Goal: Contribute content: Add original content to the website for others to see

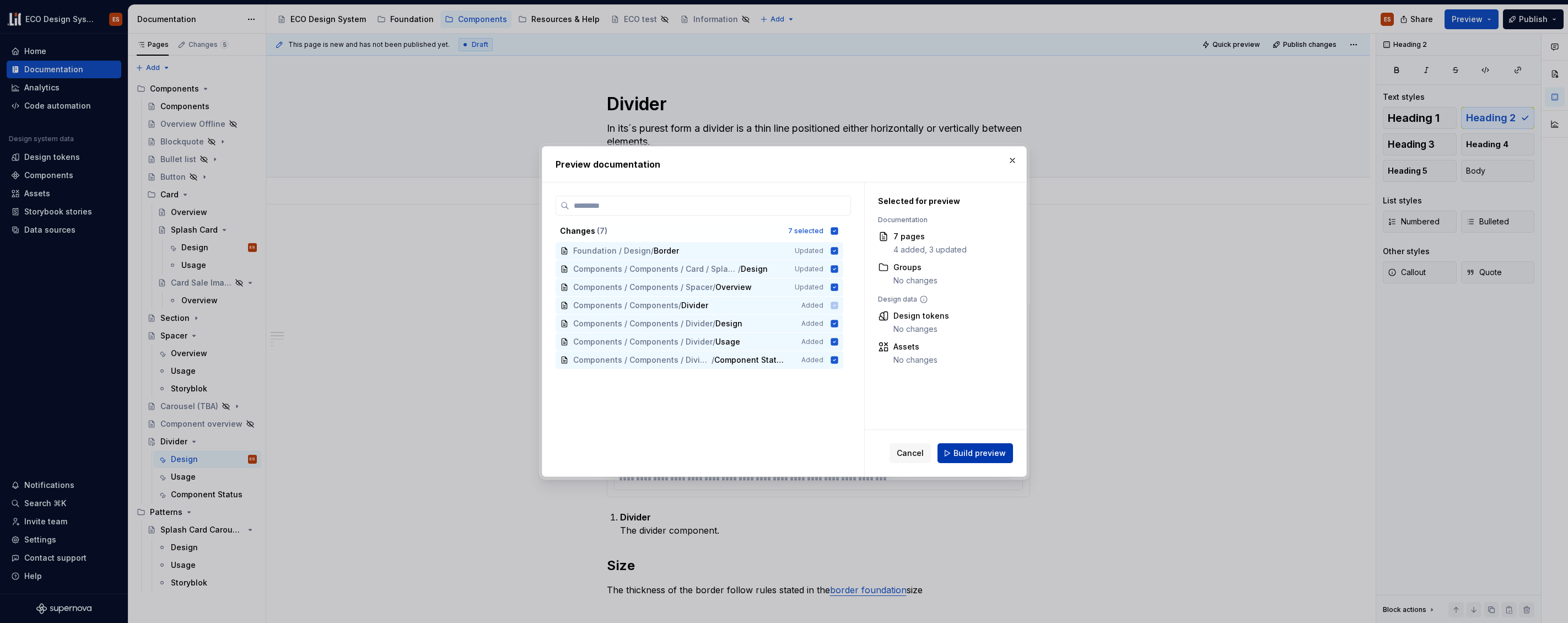
click at [980, 457] on span "Build preview" at bounding box center [980, 453] width 53 height 11
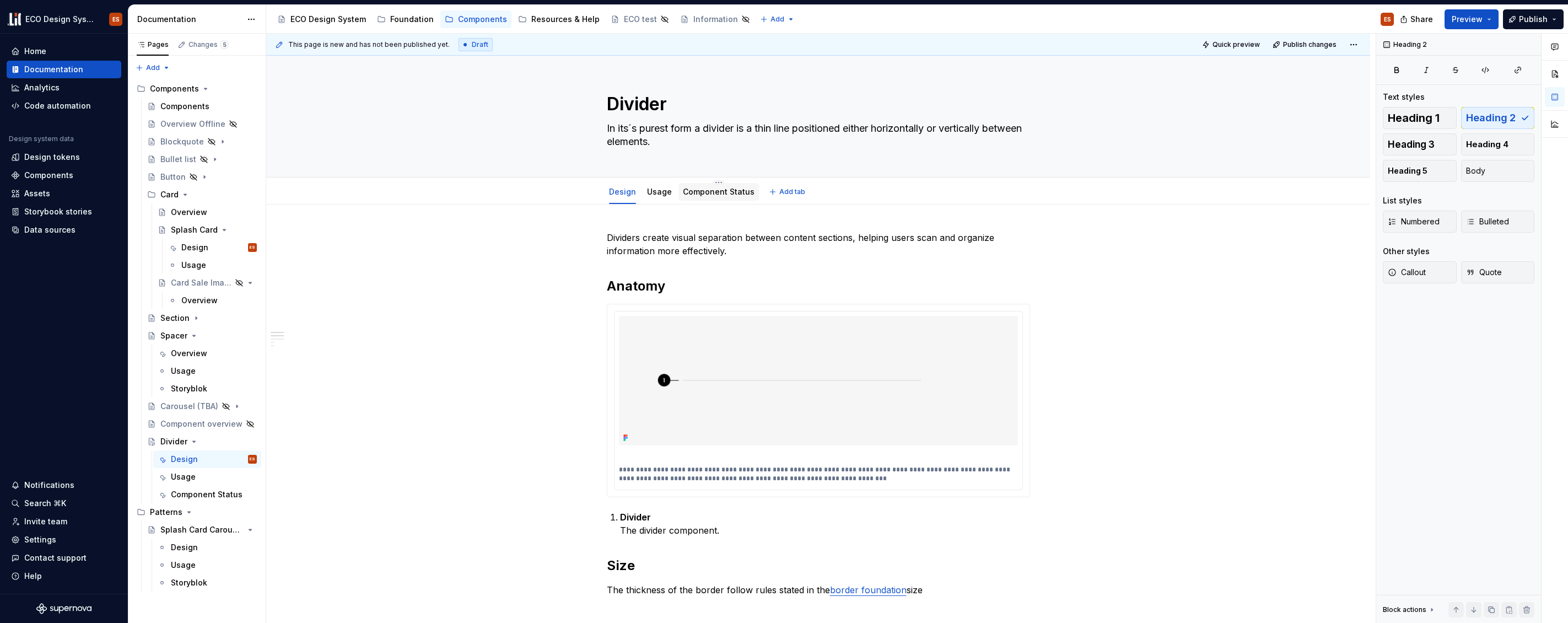
click at [728, 195] on link "Component Status" at bounding box center [718, 191] width 72 height 9
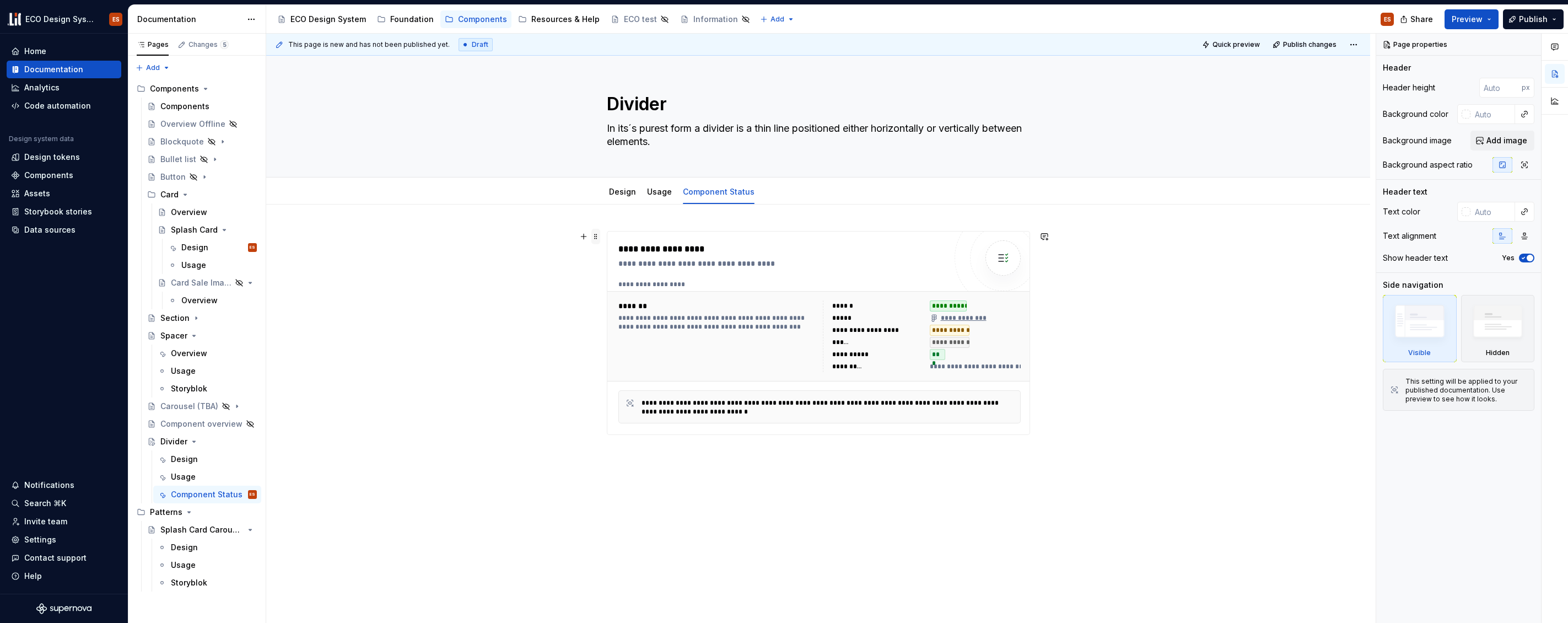
click at [595, 237] on span at bounding box center [596, 237] width 9 height 15
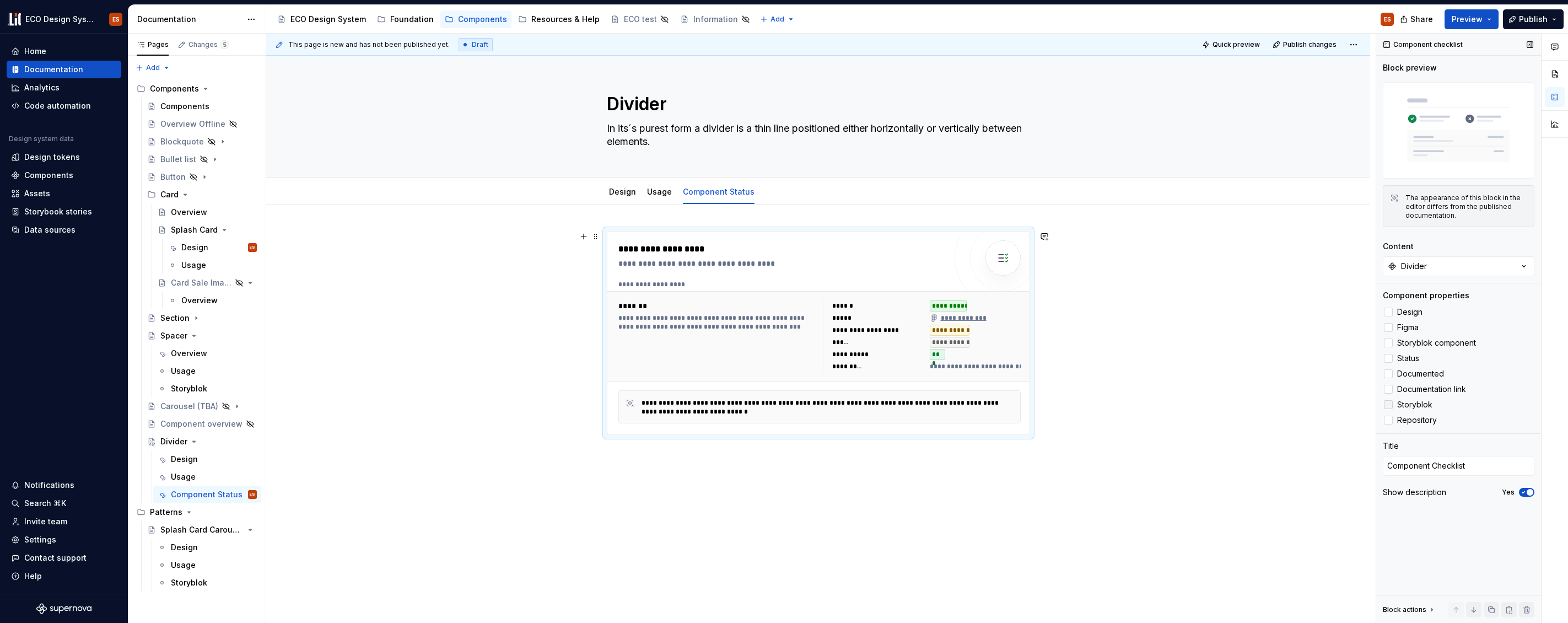
click at [1385, 400] on div at bounding box center [1389, 405] width 9 height 9
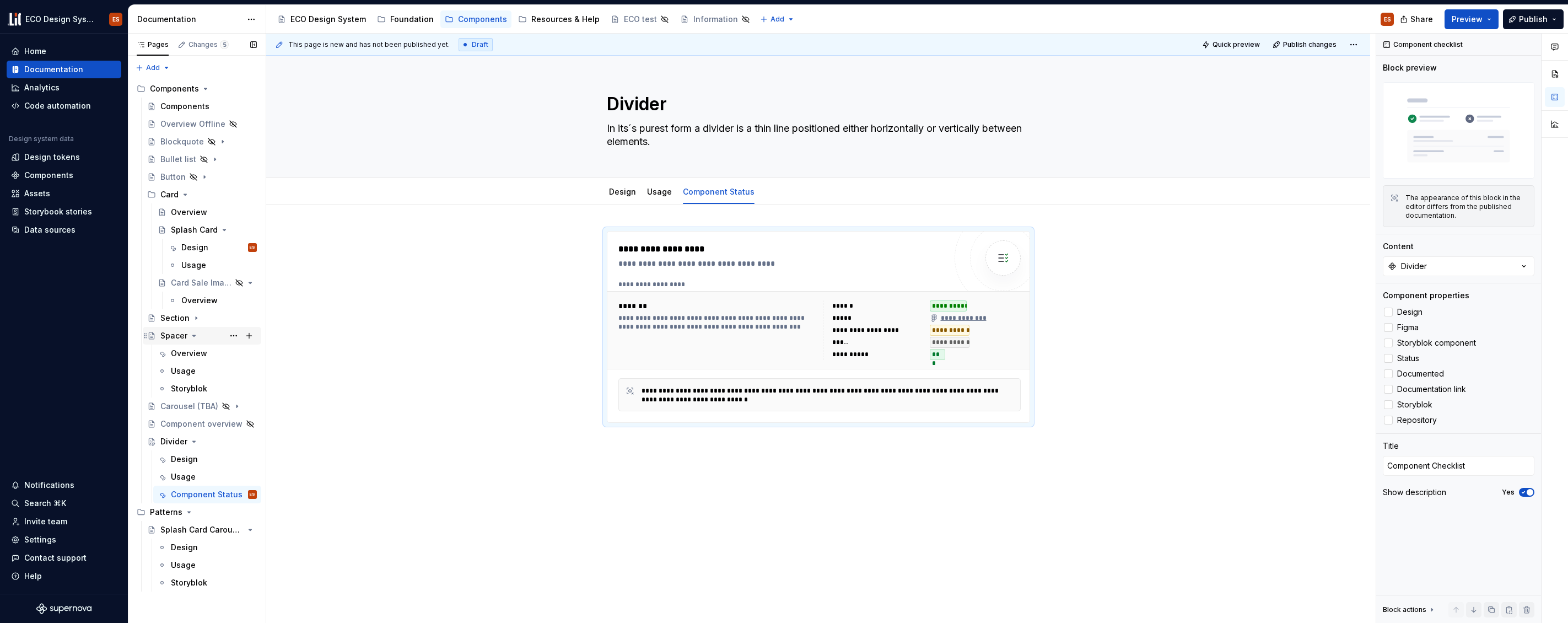
click at [174, 337] on div "Spacer" at bounding box center [174, 335] width 27 height 11
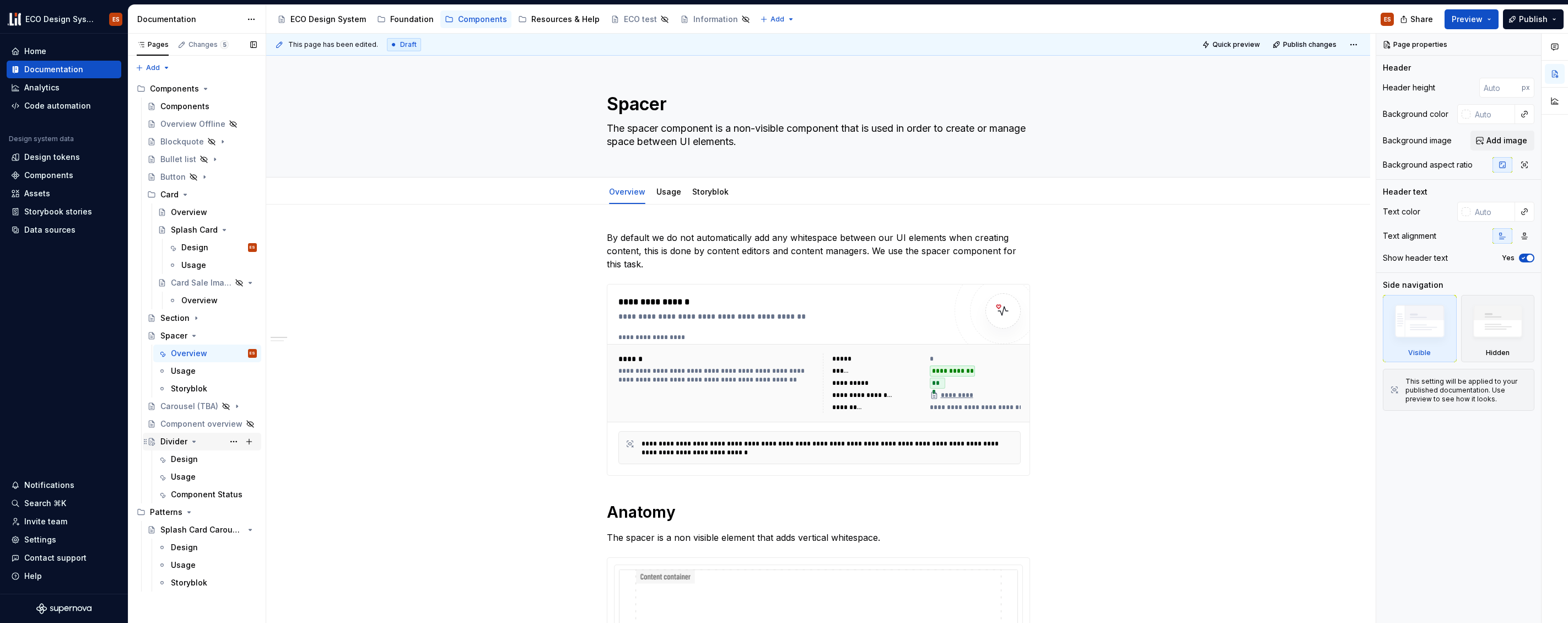
click at [172, 439] on div "Divider" at bounding box center [174, 441] width 27 height 11
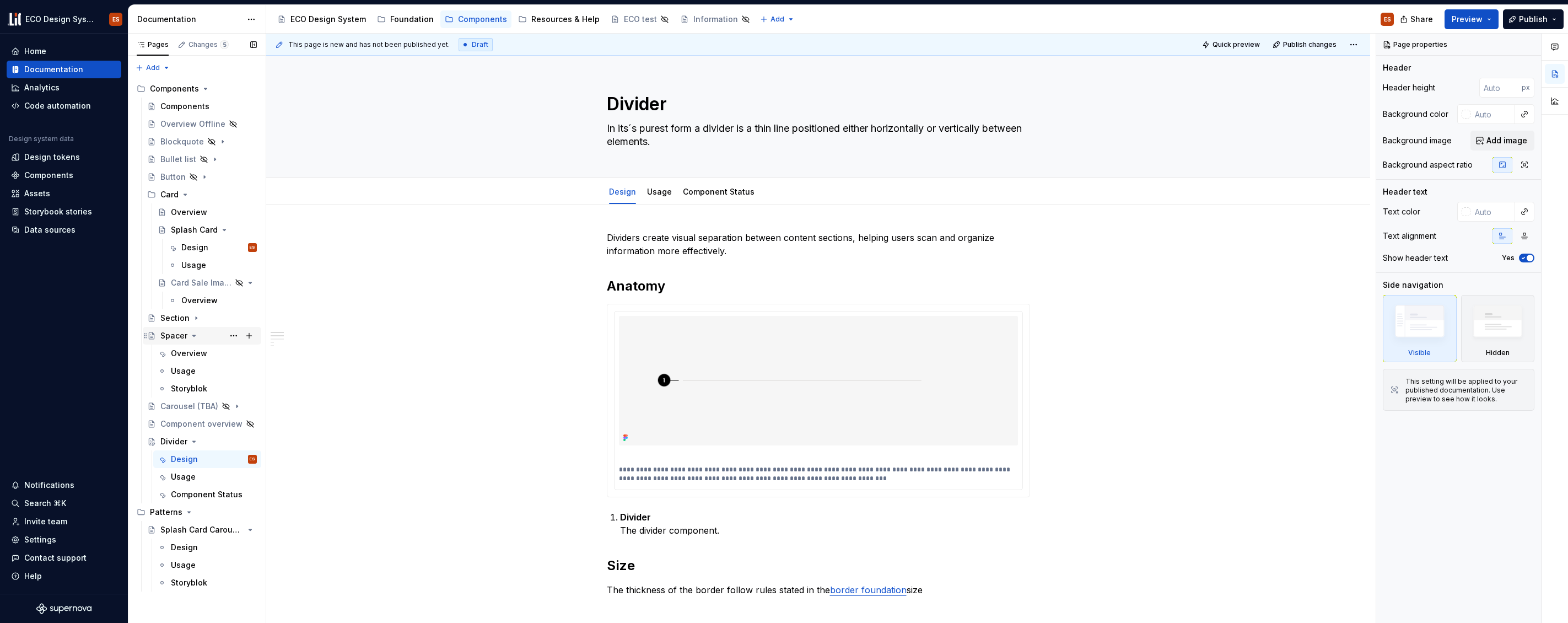
click at [167, 337] on div "Spacer" at bounding box center [174, 335] width 27 height 11
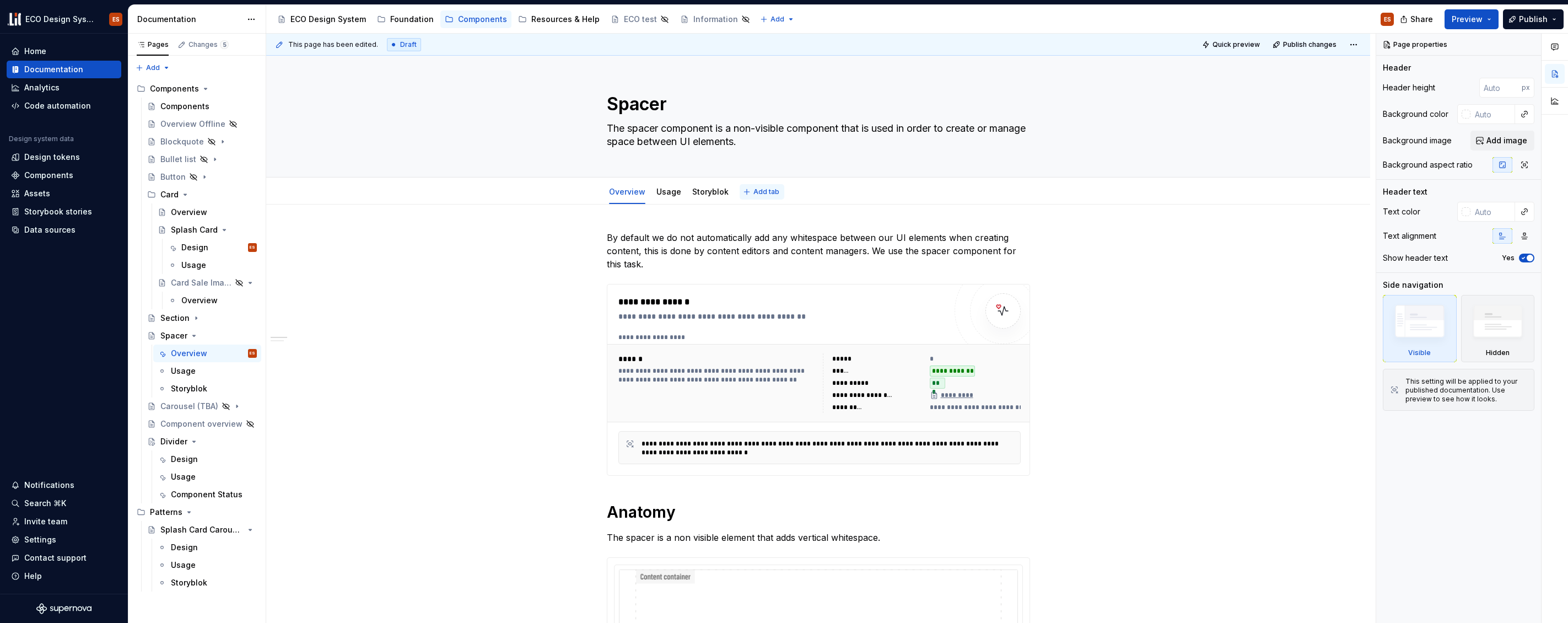
type textarea "*"
click at [756, 190] on span "Add tab" at bounding box center [767, 192] width 26 height 9
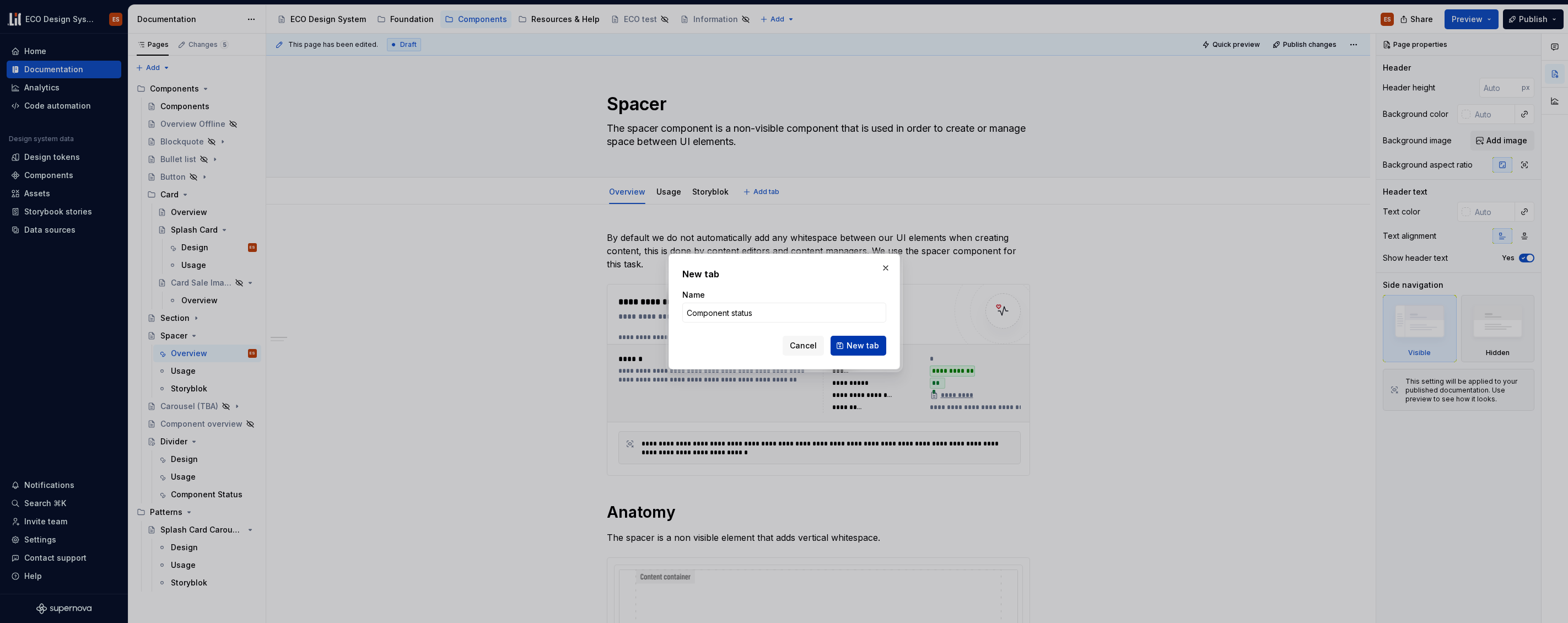
type input "Component status"
click at [864, 342] on span "New tab" at bounding box center [862, 346] width 32 height 11
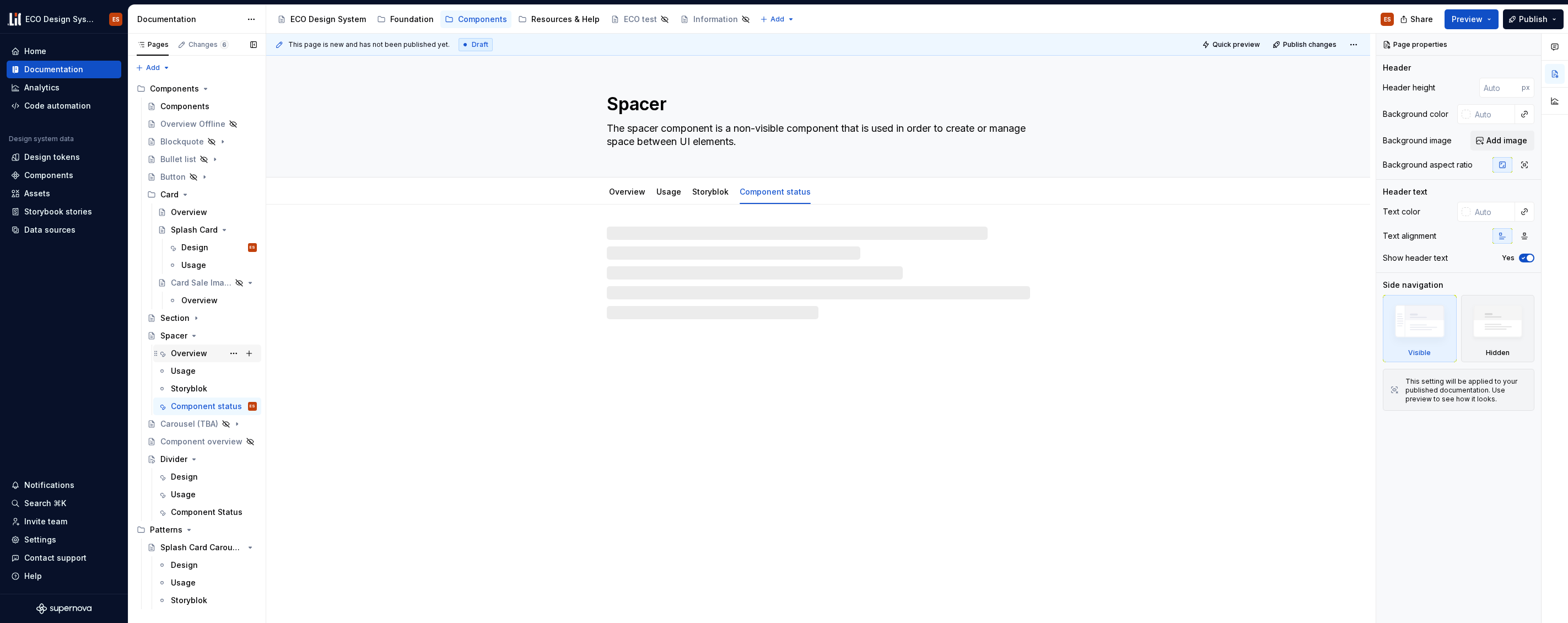
click at [178, 348] on div "Overview" at bounding box center [189, 353] width 36 height 11
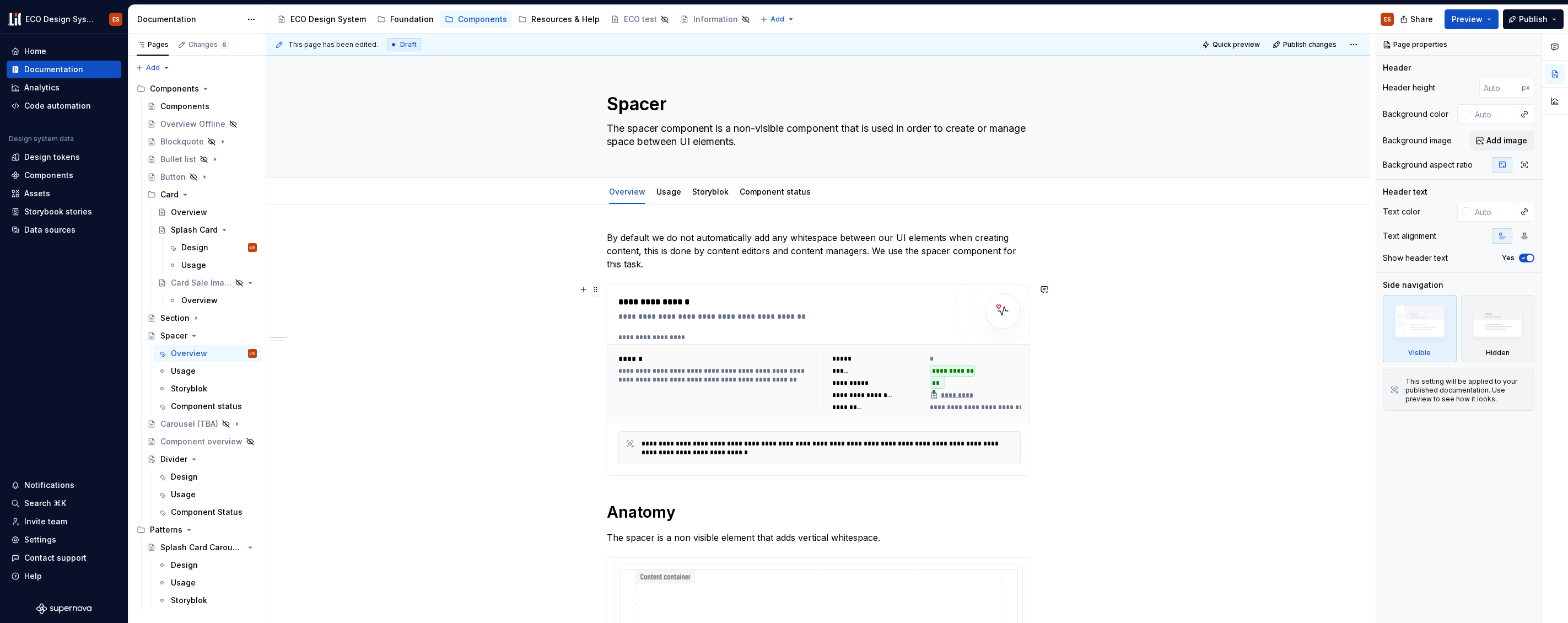
click at [593, 289] on span at bounding box center [596, 289] width 9 height 15
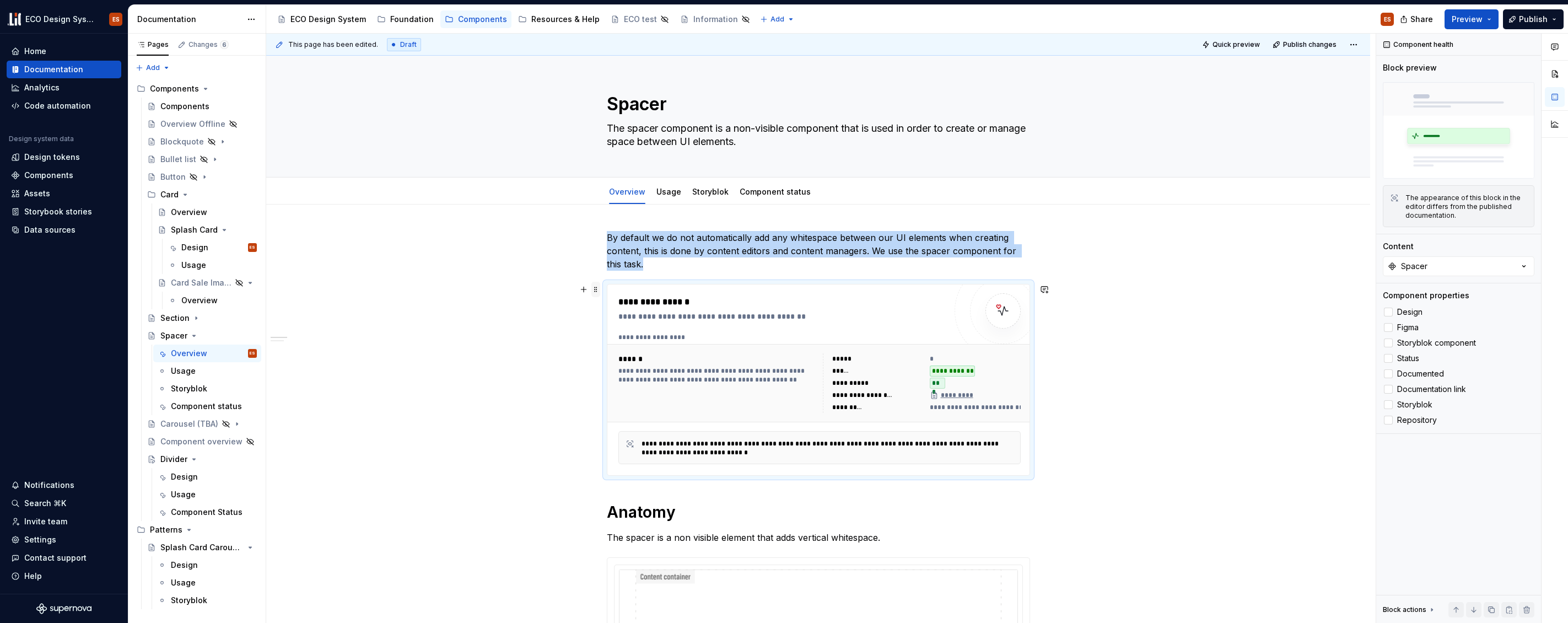
click at [596, 285] on span at bounding box center [596, 289] width 9 height 15
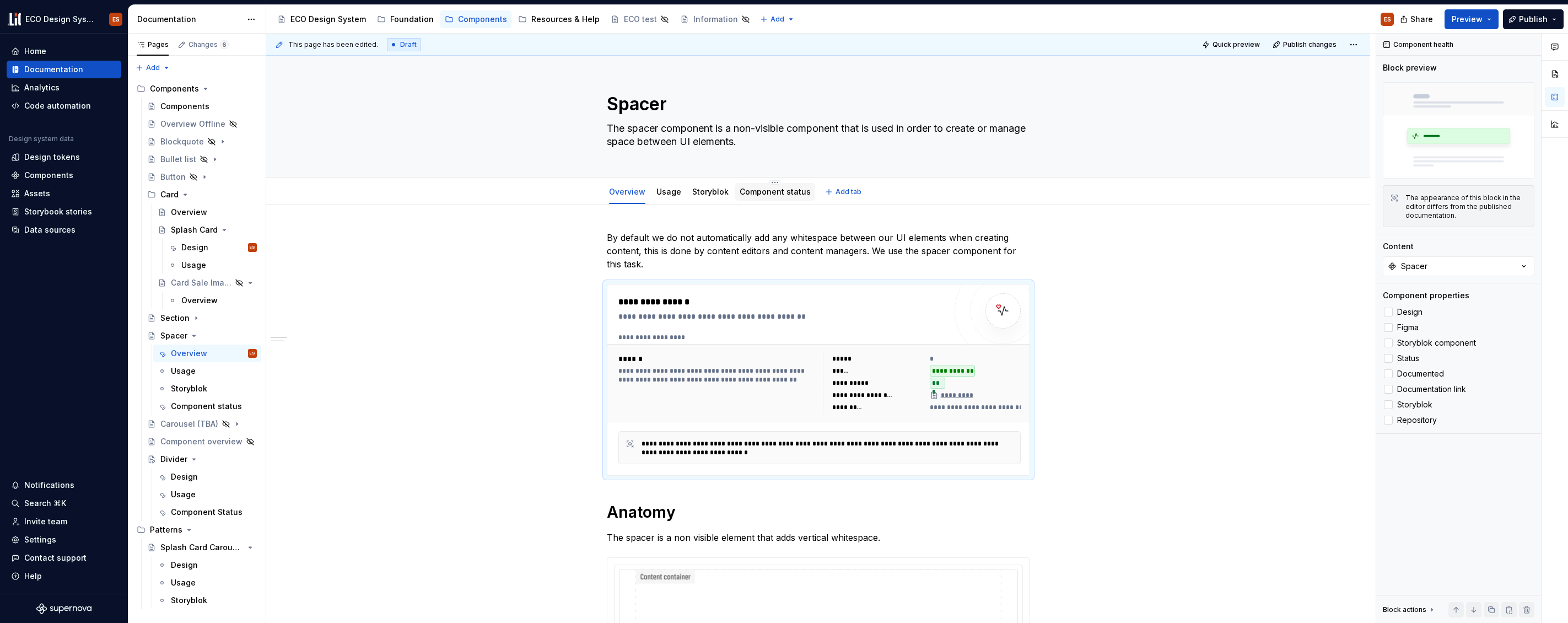
click at [761, 199] on div "Component status" at bounding box center [775, 191] width 80 height 17
click at [759, 191] on link "Component status" at bounding box center [775, 191] width 71 height 9
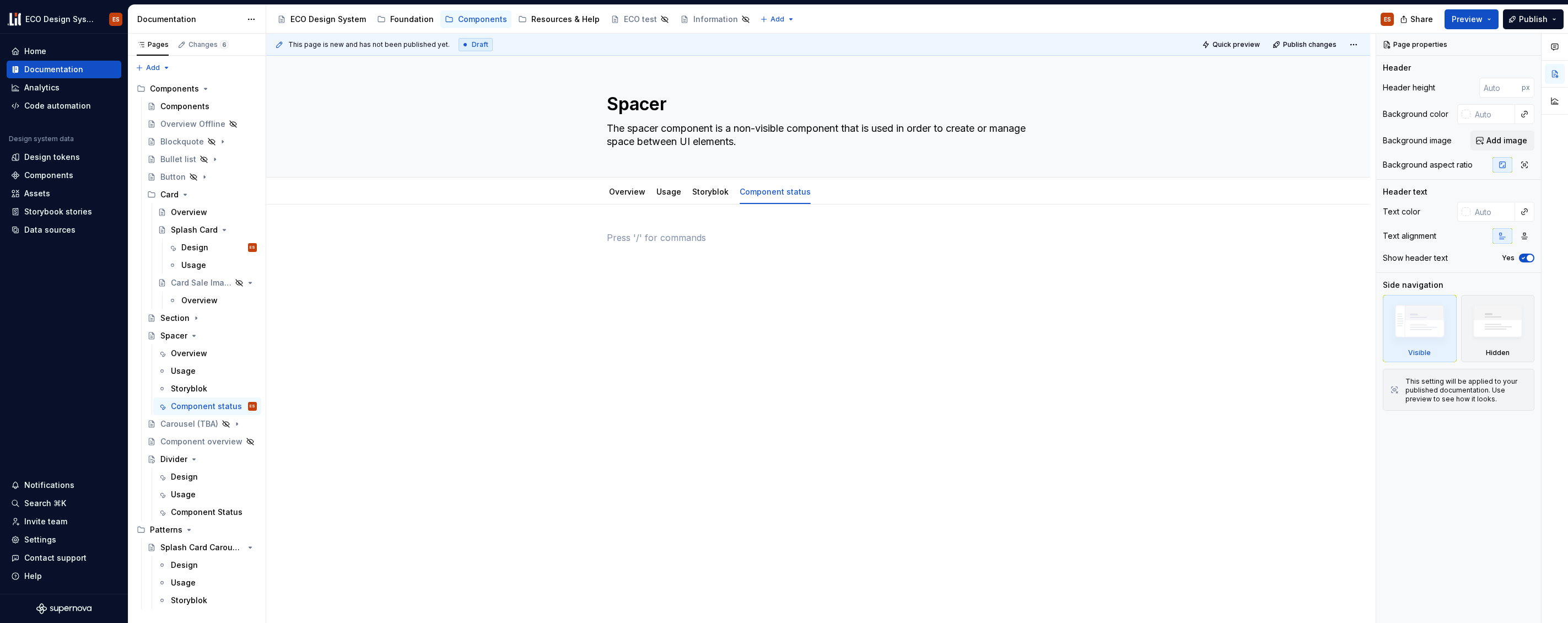
click at [651, 237] on p at bounding box center [819, 238] width 423 height 14
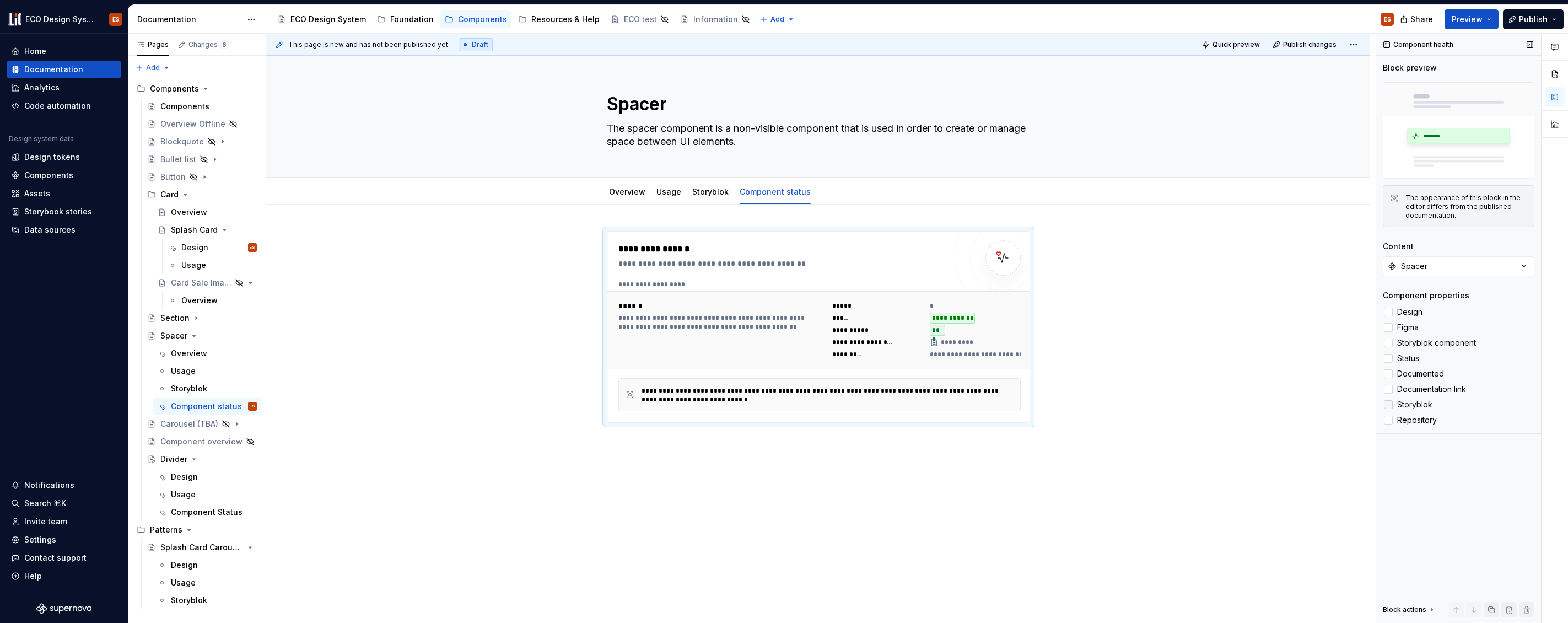
click at [1389, 405] on icon at bounding box center [1389, 405] width 0 height 0
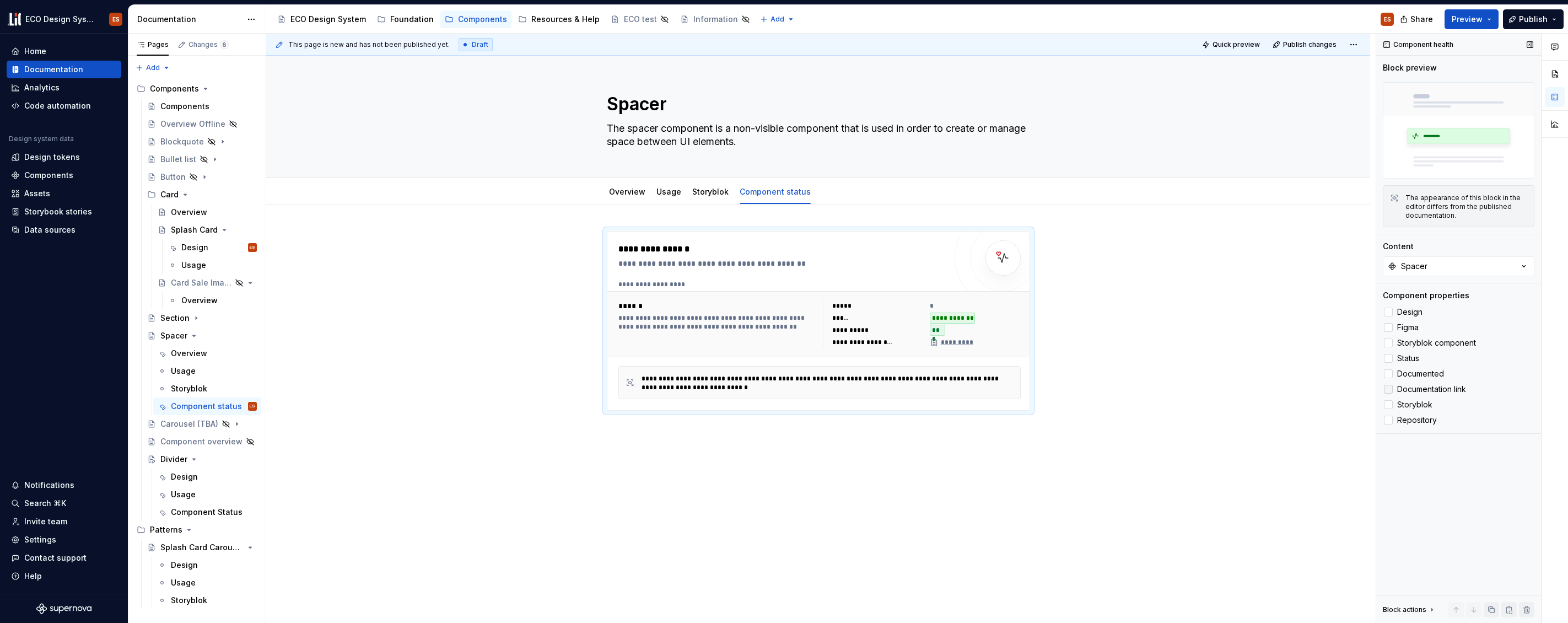
click at [1389, 389] on icon at bounding box center [1389, 389] width 0 height 0
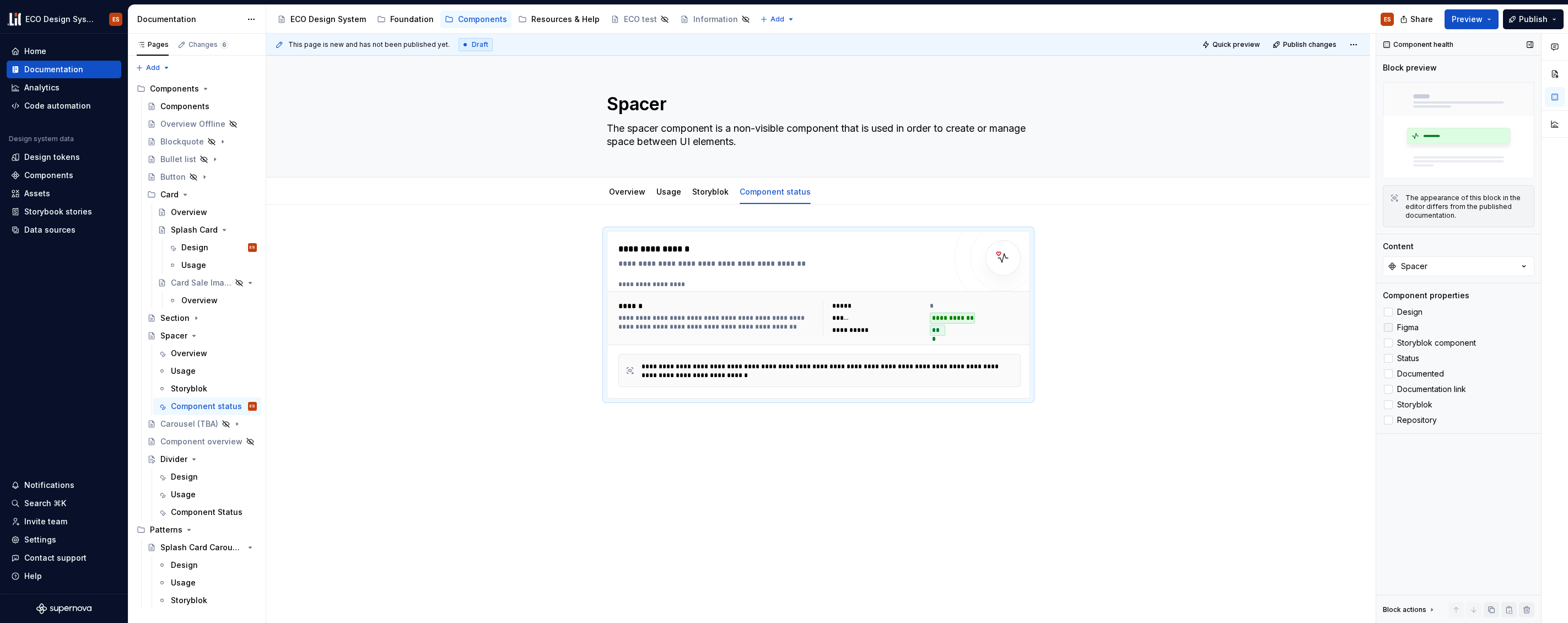
click at [1389, 328] on icon at bounding box center [1389, 328] width 0 height 0
click at [175, 319] on div "Section" at bounding box center [175, 318] width 29 height 11
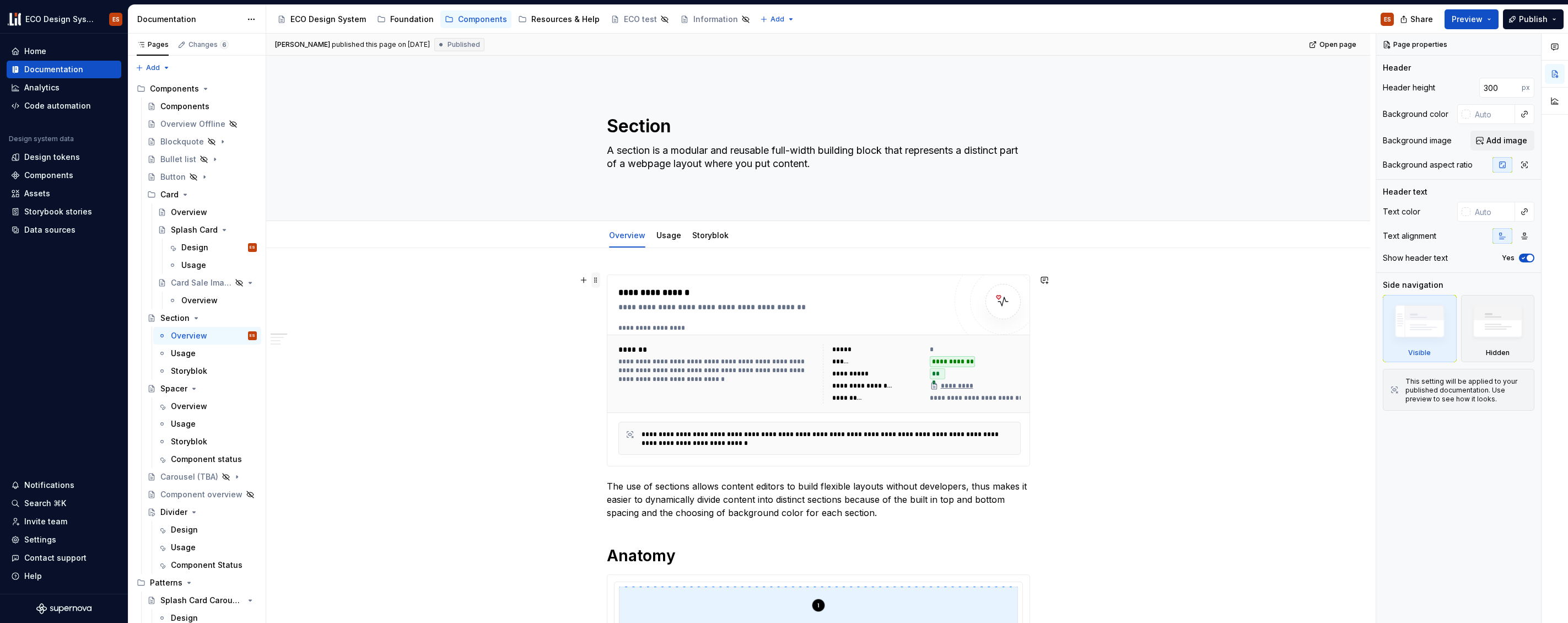
click at [593, 279] on span at bounding box center [596, 280] width 9 height 15
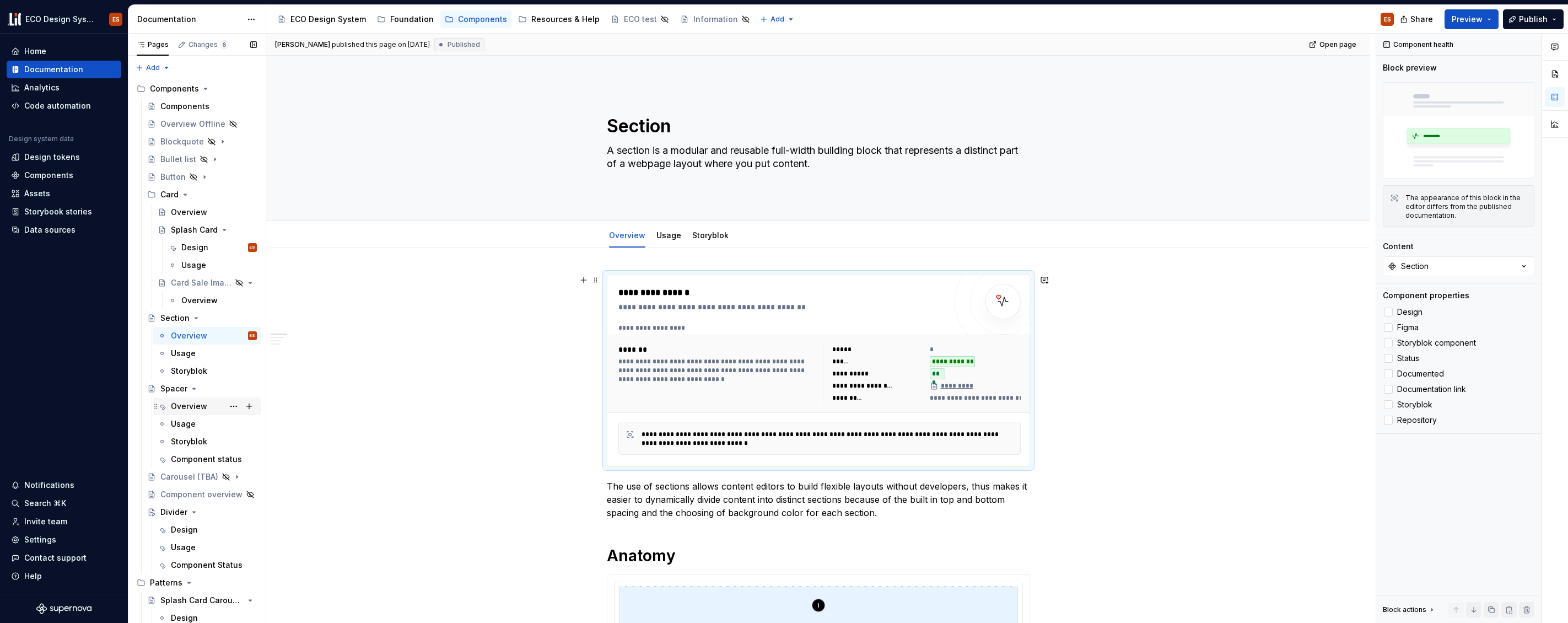
click at [184, 406] on div "Overview" at bounding box center [189, 406] width 36 height 11
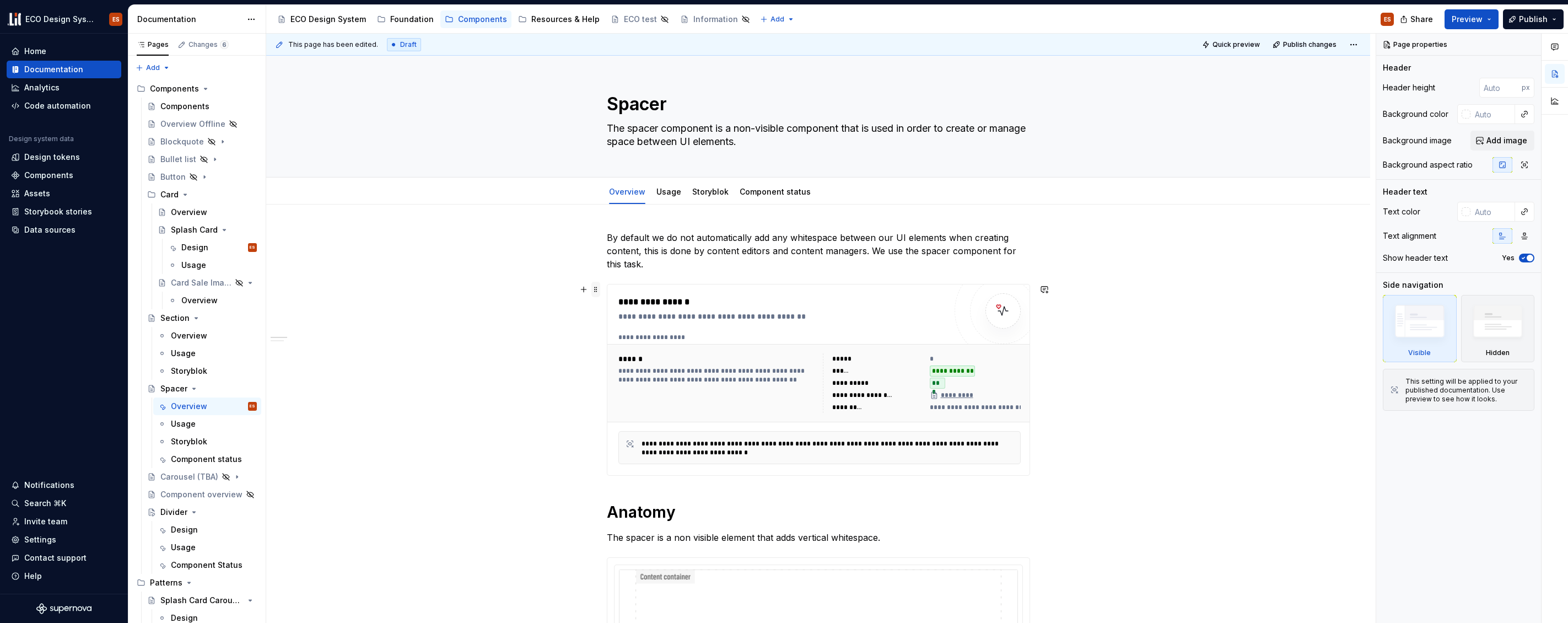
click at [596, 290] on span at bounding box center [596, 289] width 9 height 15
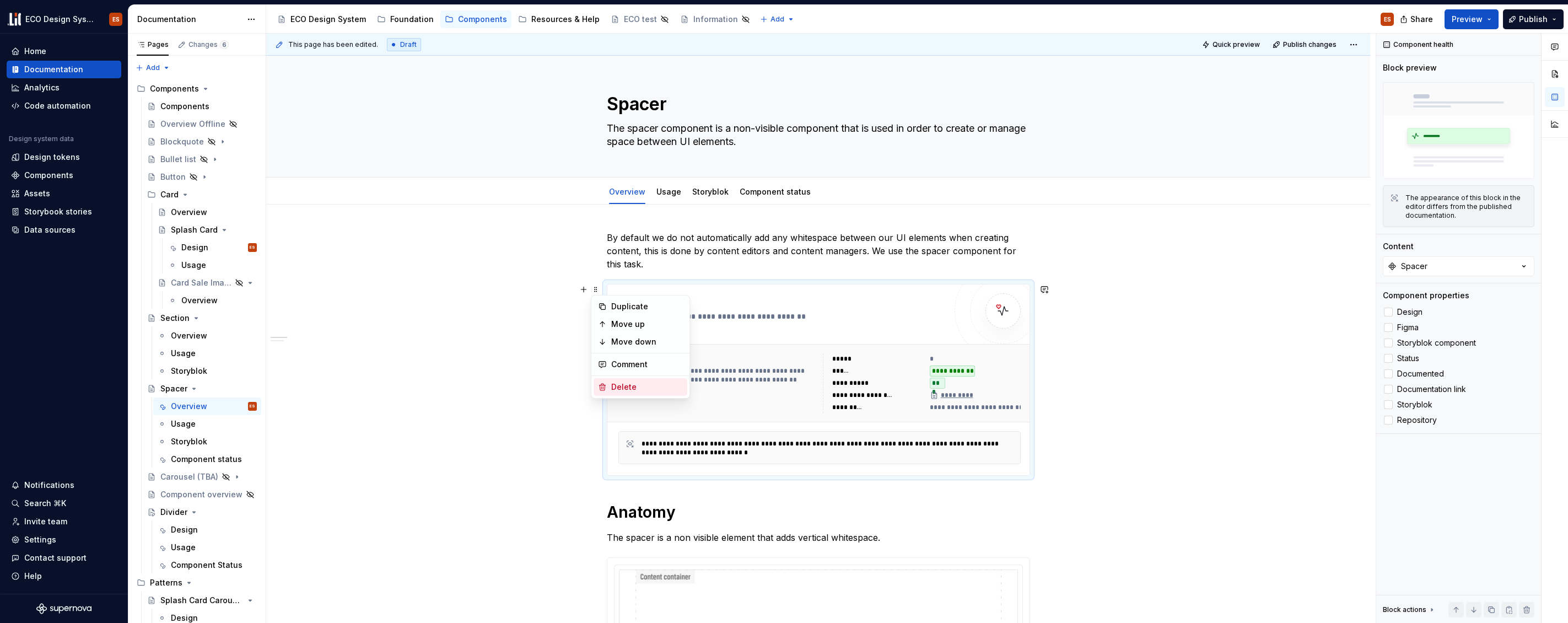
click at [618, 383] on div "Delete" at bounding box center [647, 387] width 72 height 11
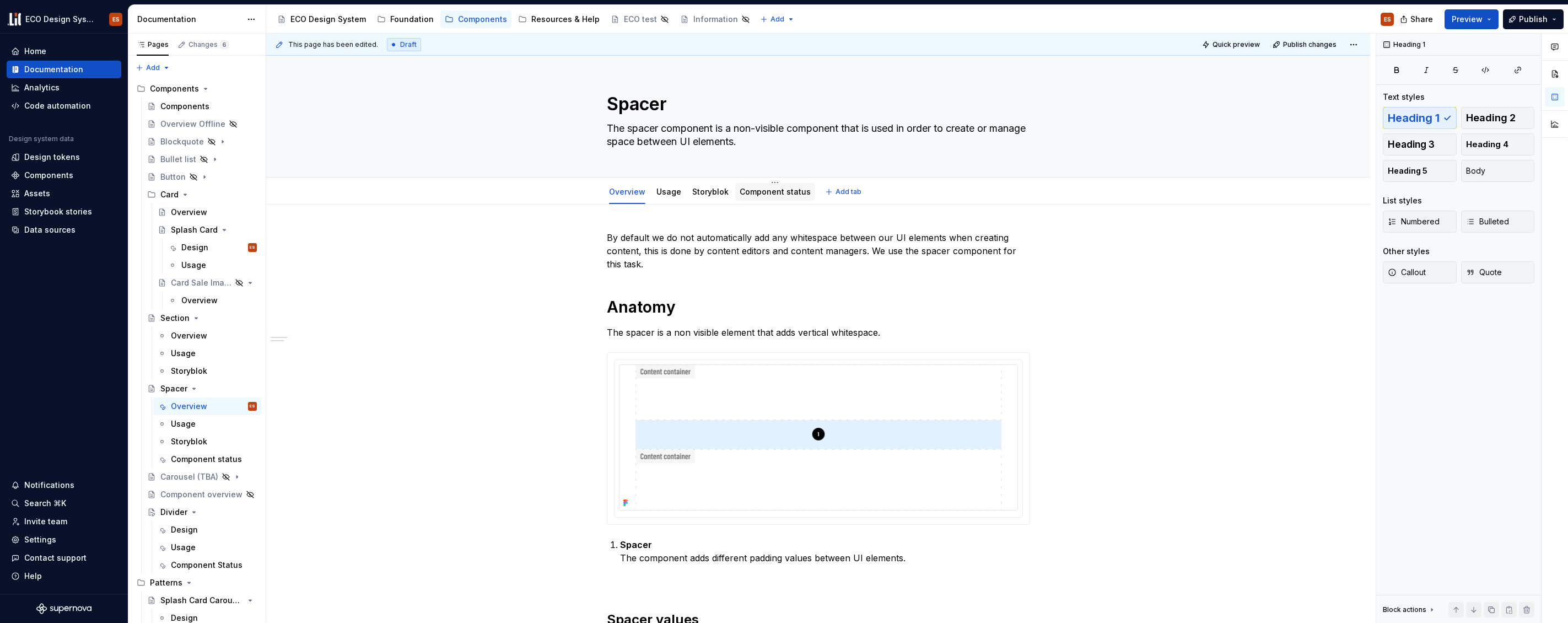
click at [749, 194] on link "Component status" at bounding box center [775, 191] width 71 height 9
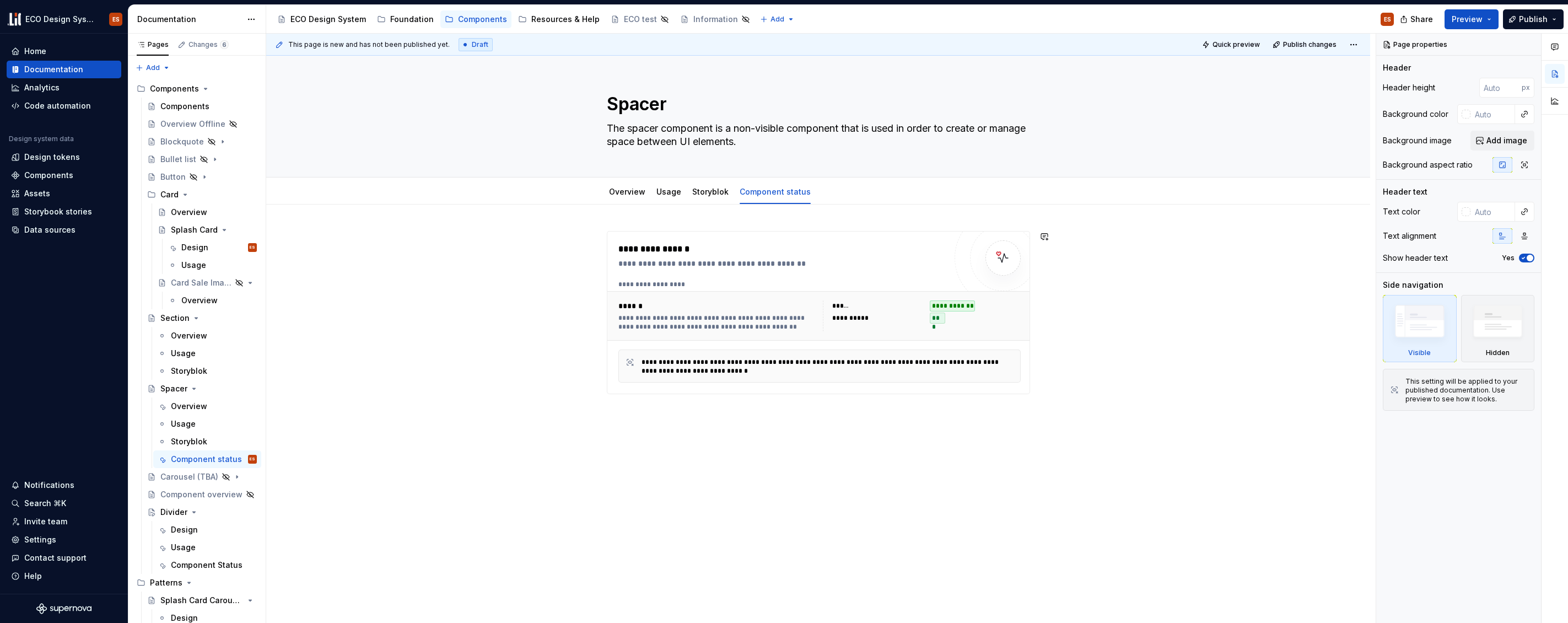
click at [602, 218] on div "**********" at bounding box center [819, 400] width 1104 height 390
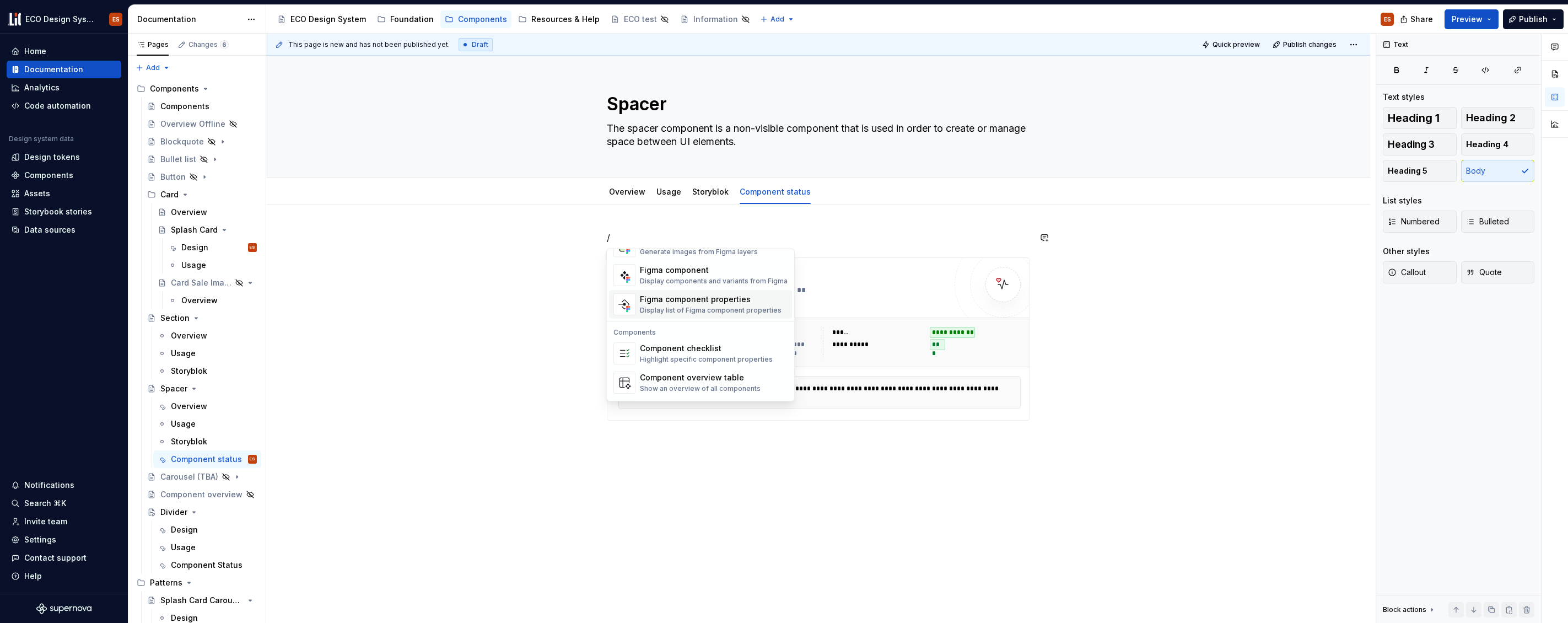
scroll to position [1098, 0]
click at [671, 326] on div "Component checklist" at bounding box center [706, 321] width 133 height 11
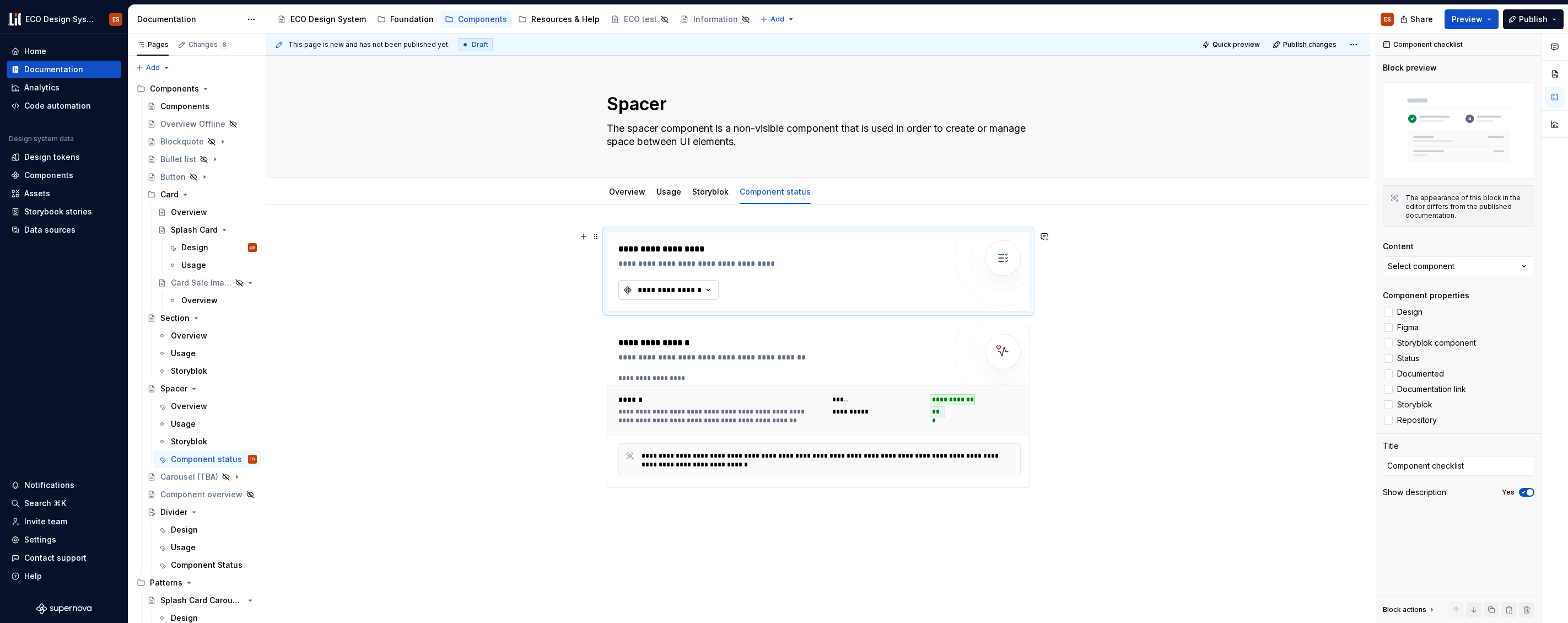
click at [707, 290] on icon "button" at bounding box center [708, 290] width 3 height 2
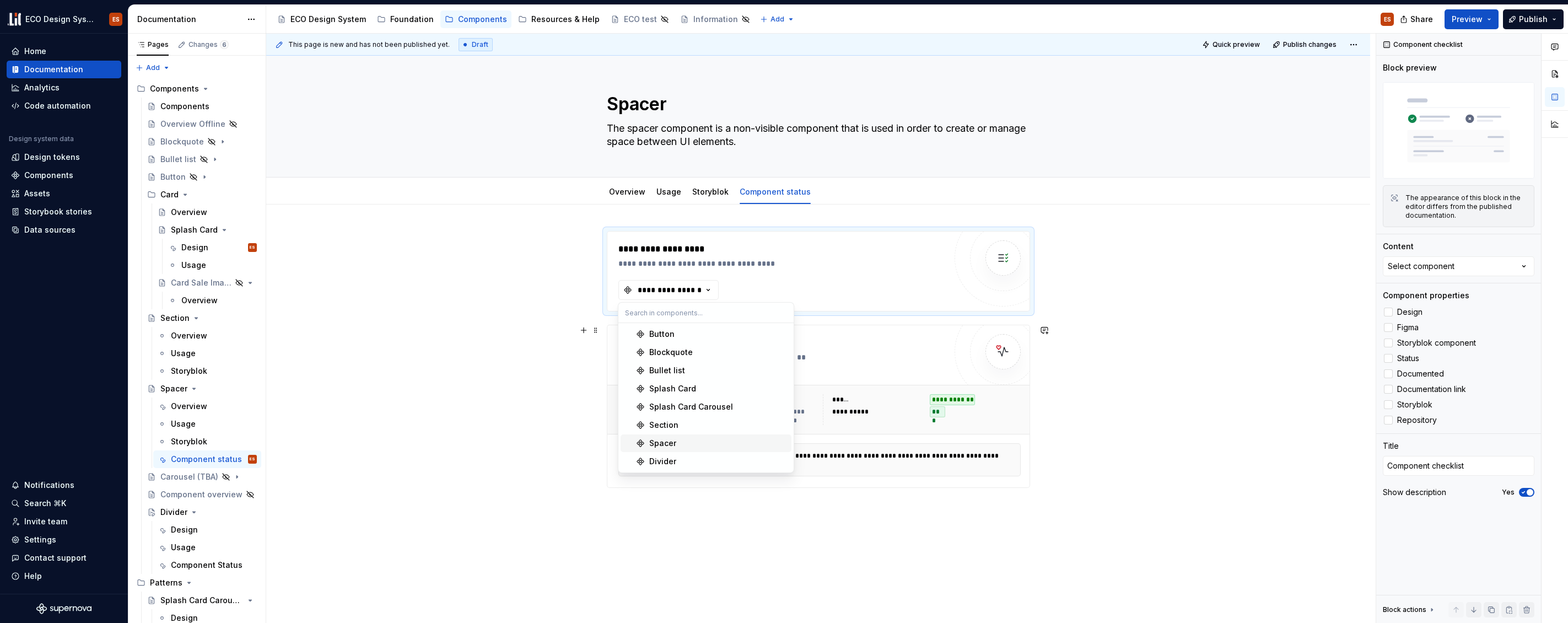
click at [680, 444] on div "Spacer" at bounding box center [718, 443] width 138 height 11
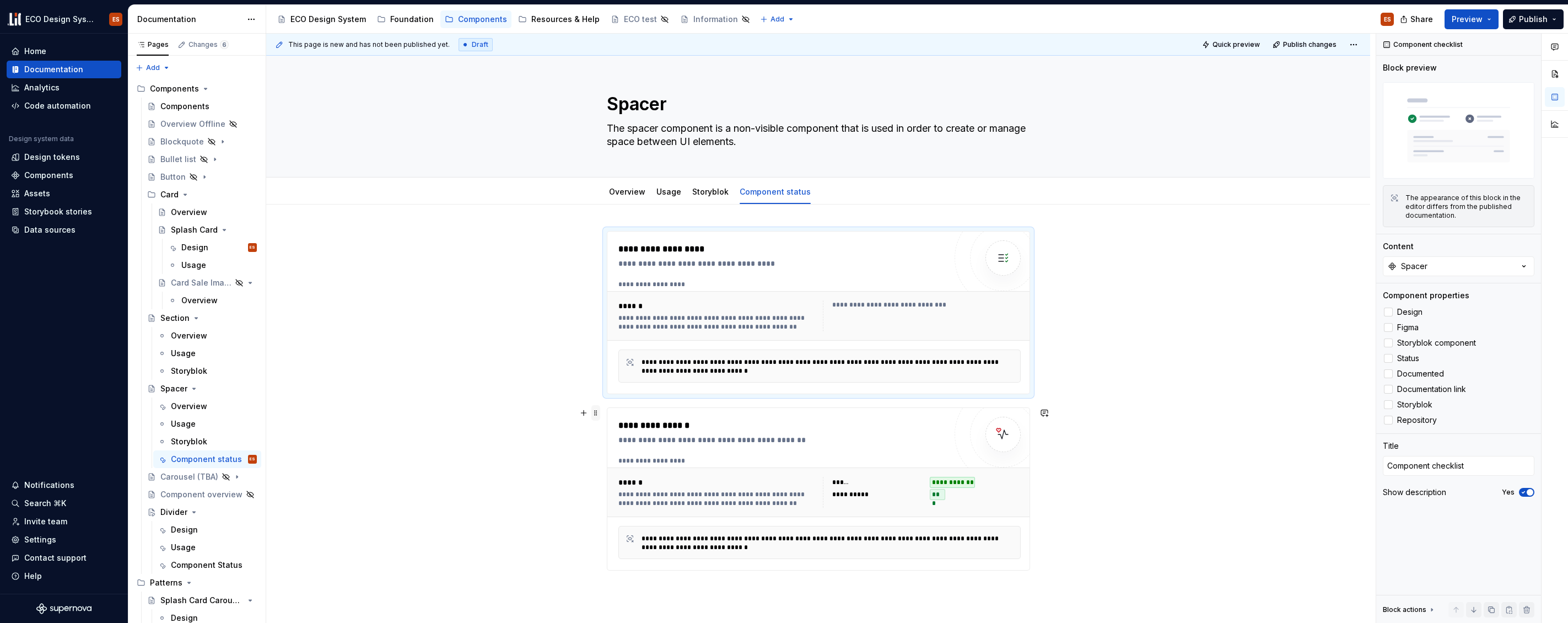
click at [591, 414] on span at bounding box center [596, 413] width 9 height 15
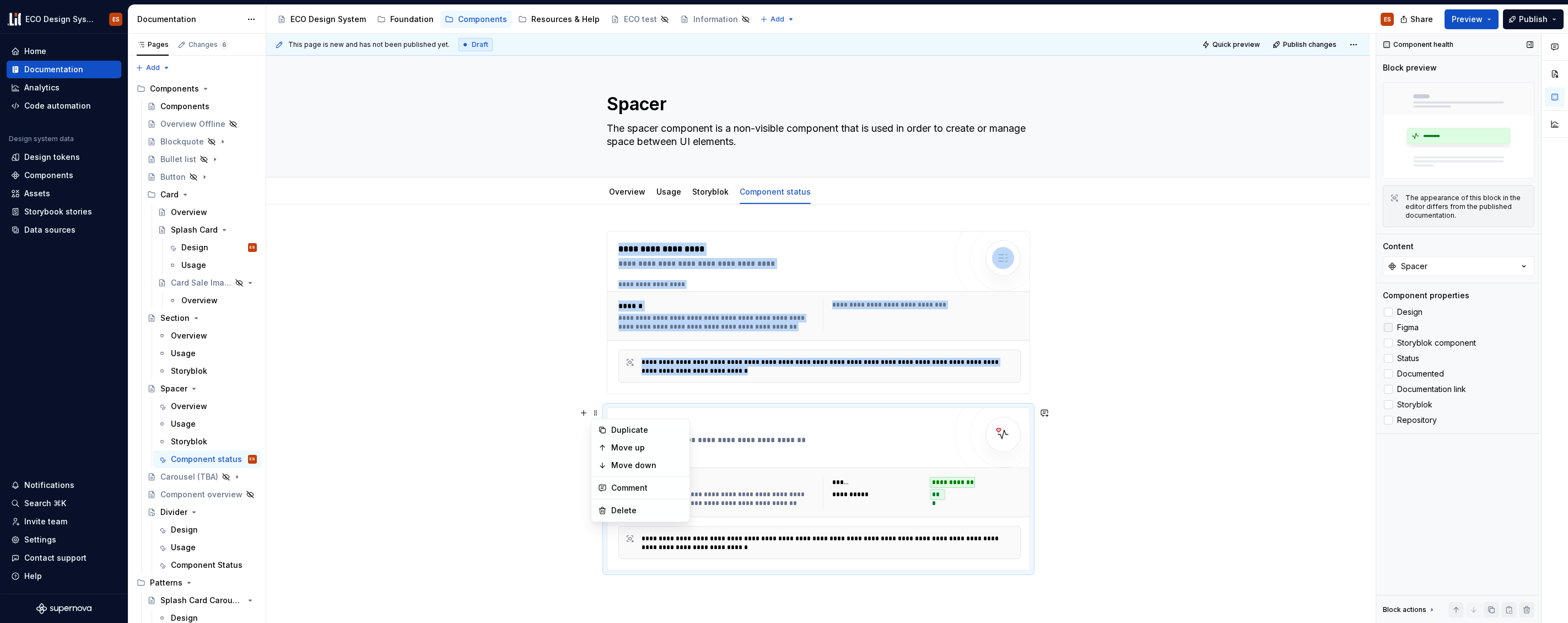
click at [1429, 324] on label "Figma" at bounding box center [1459, 328] width 151 height 14
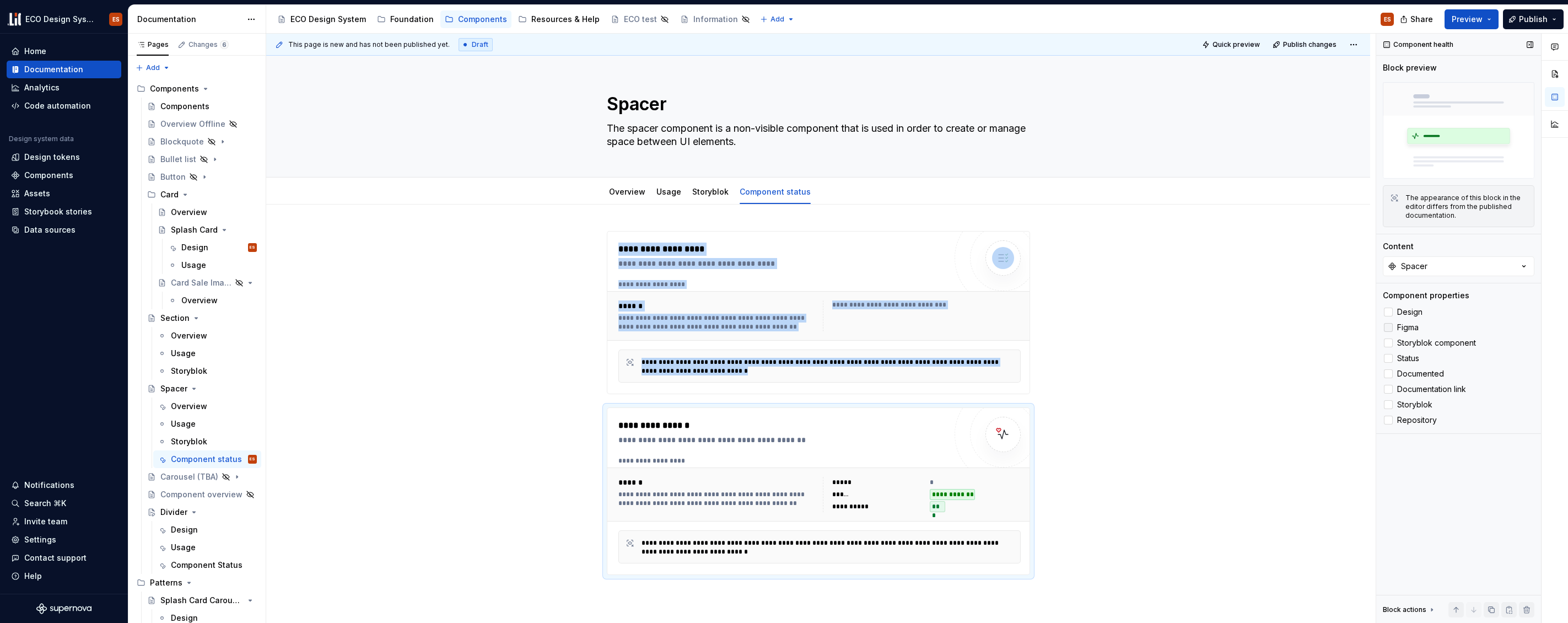
click at [1389, 328] on icon at bounding box center [1389, 328] width 0 height 0
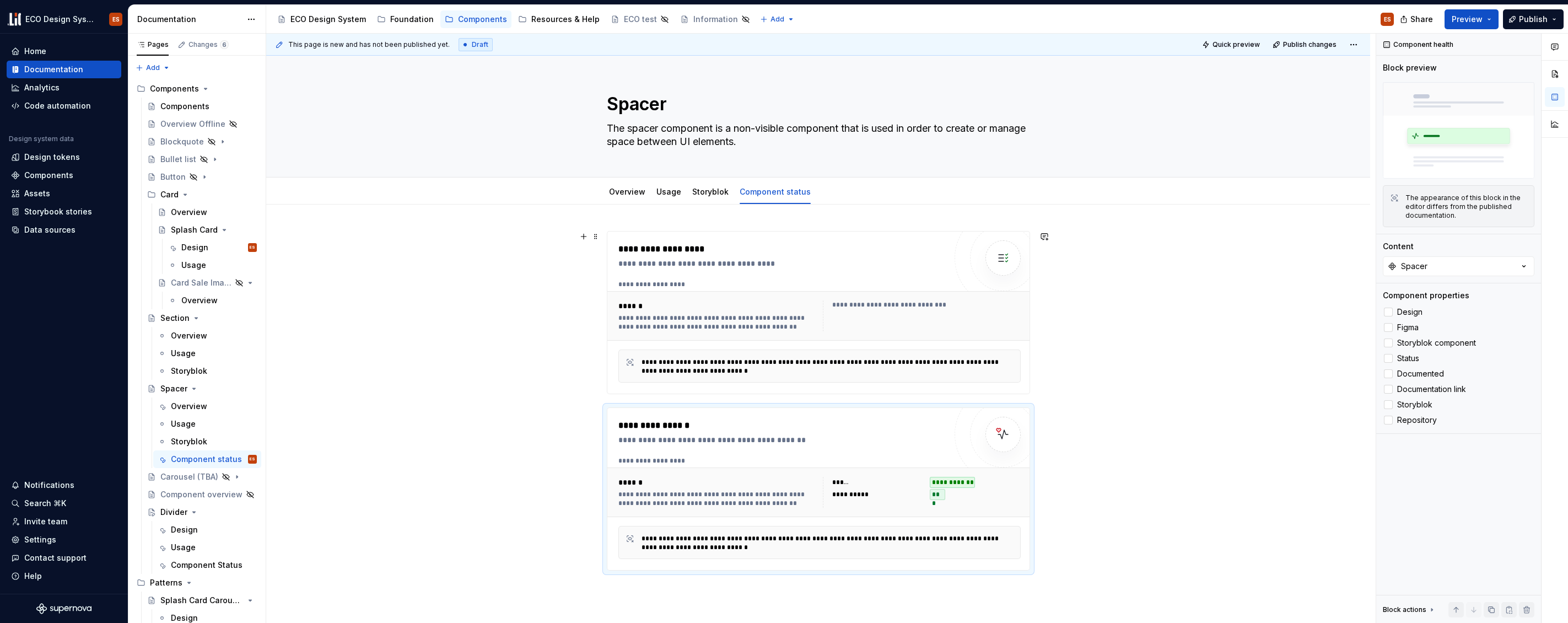
click at [601, 237] on div "**********" at bounding box center [819, 488] width 1104 height 567
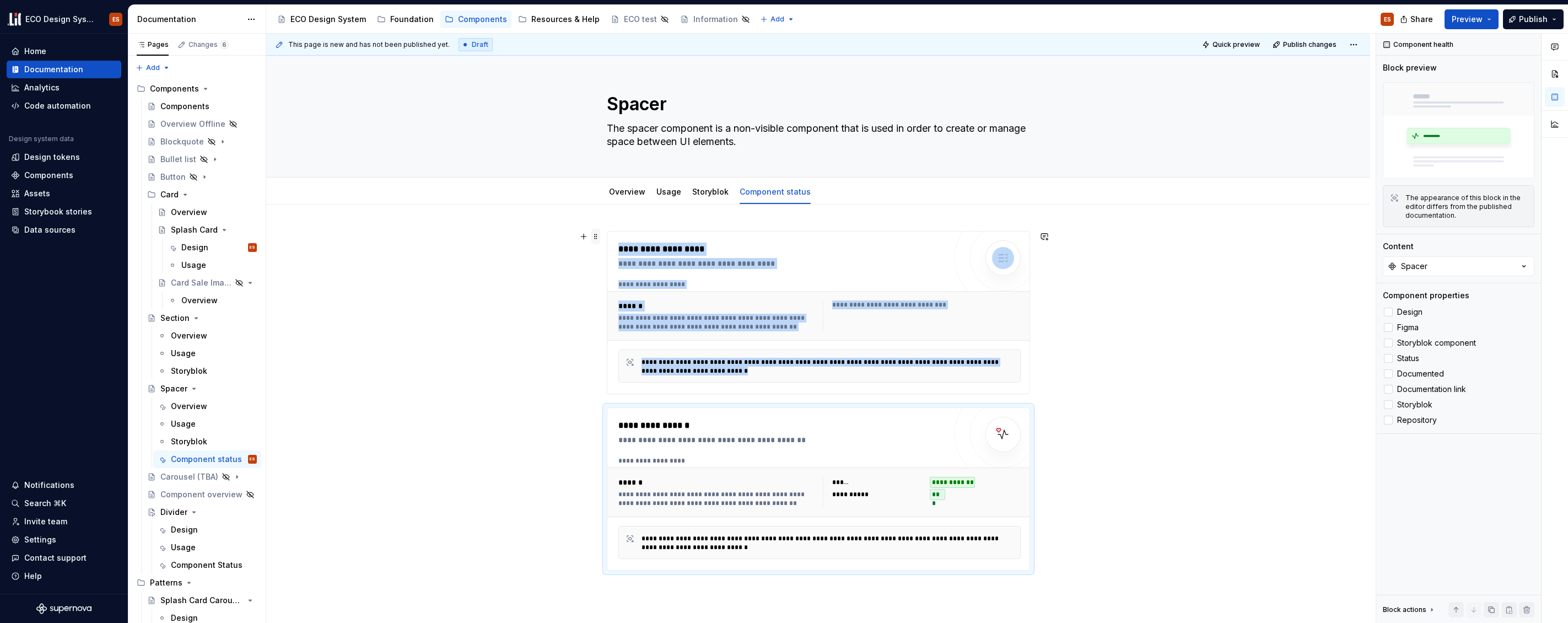
click at [593, 237] on span at bounding box center [596, 237] width 9 height 15
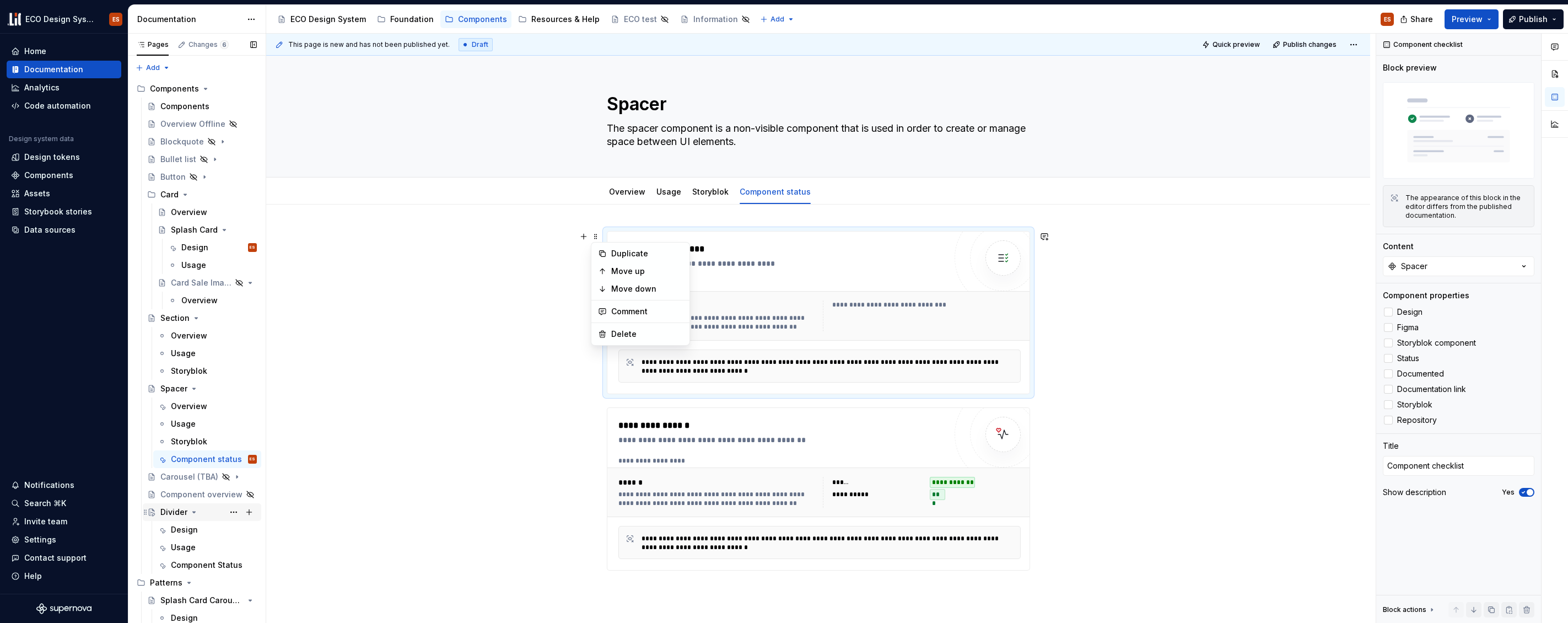
click at [172, 510] on div "Divider" at bounding box center [174, 512] width 27 height 11
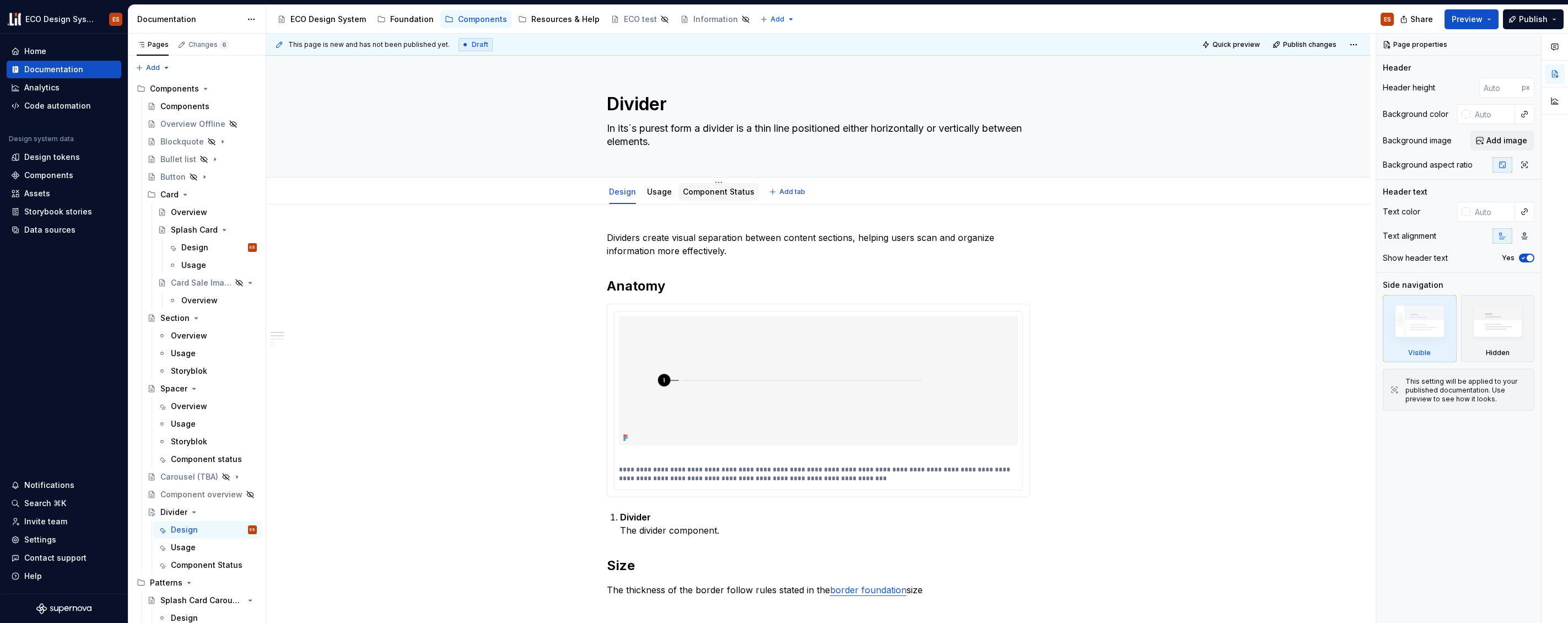
click at [725, 192] on link "Component Status" at bounding box center [718, 191] width 72 height 9
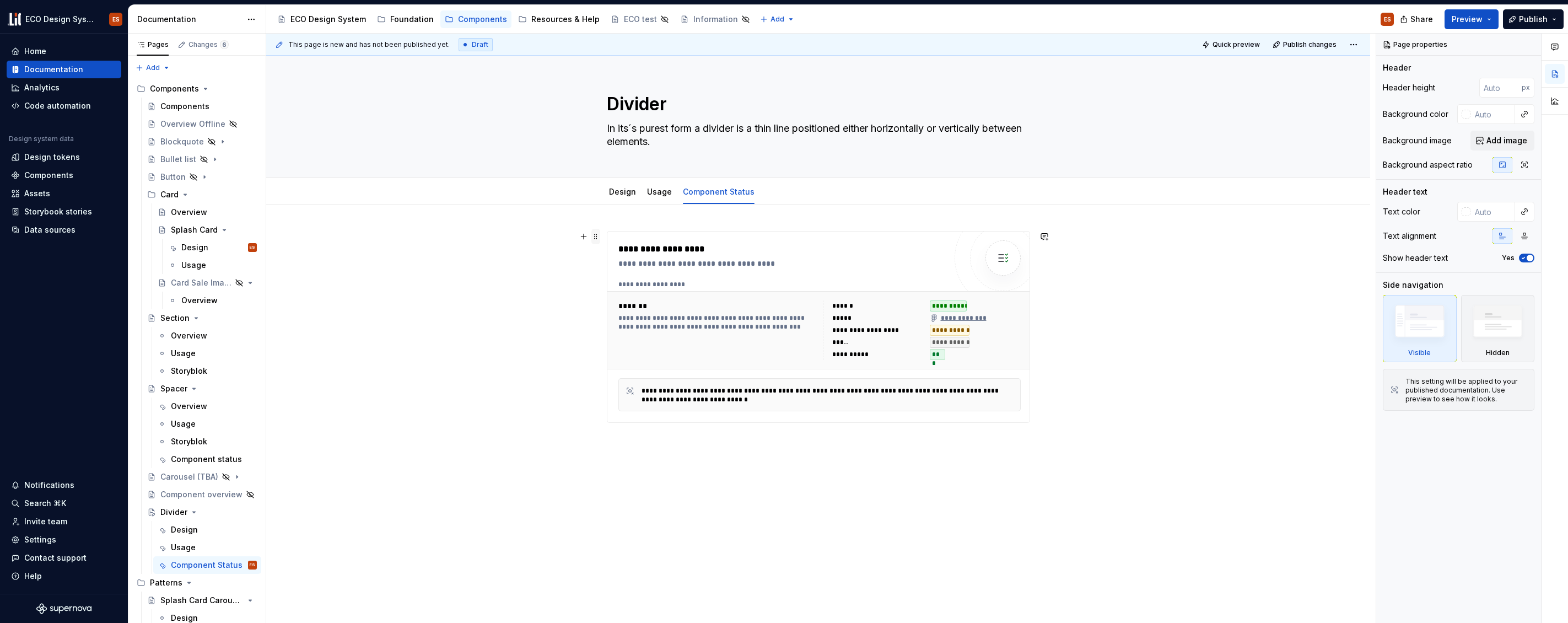
click at [591, 233] on span at bounding box center [596, 237] width 9 height 15
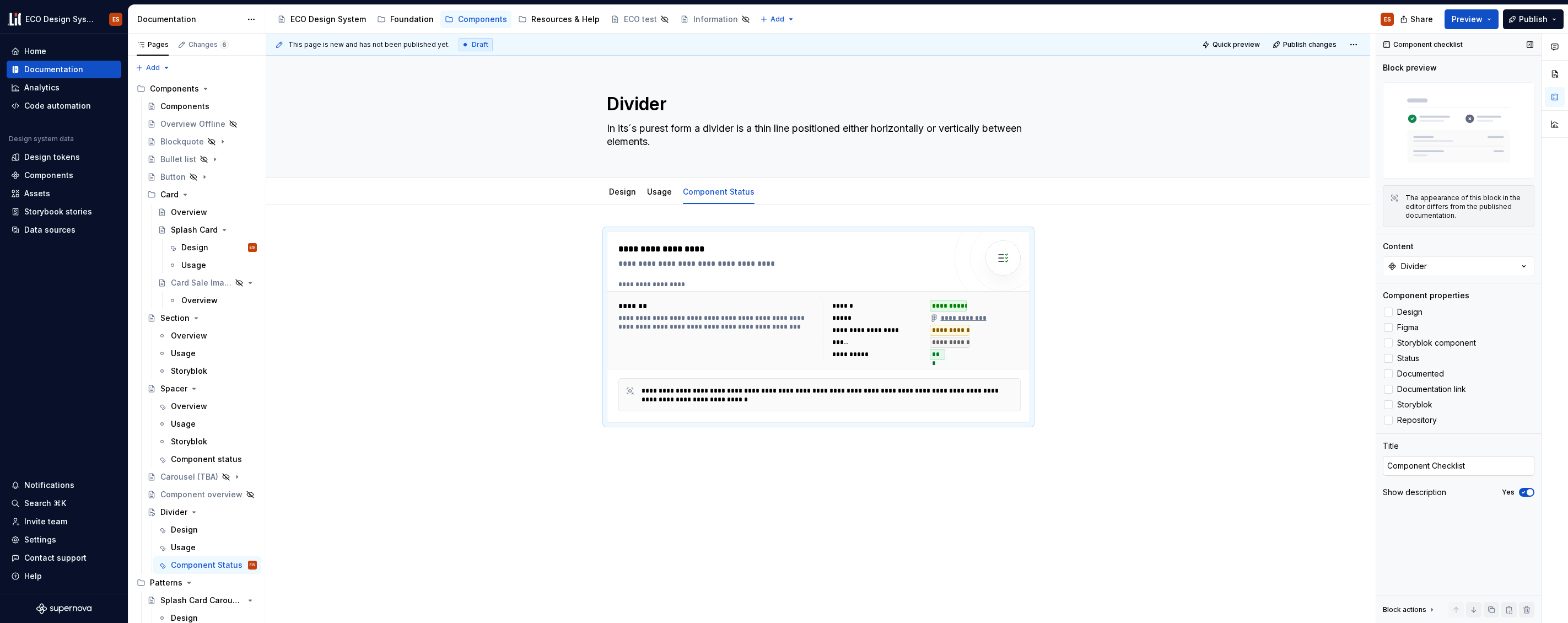
drag, startPoint x: 1475, startPoint y: 466, endPoint x: 1389, endPoint y: 460, distance: 86.2
click at [1389, 460] on textarea "Component Checklist" at bounding box center [1459, 466] width 151 height 20
click at [1478, 467] on textarea "Component Checklist" at bounding box center [1459, 466] width 151 height 20
click at [163, 388] on div "Spacer" at bounding box center [174, 389] width 27 height 11
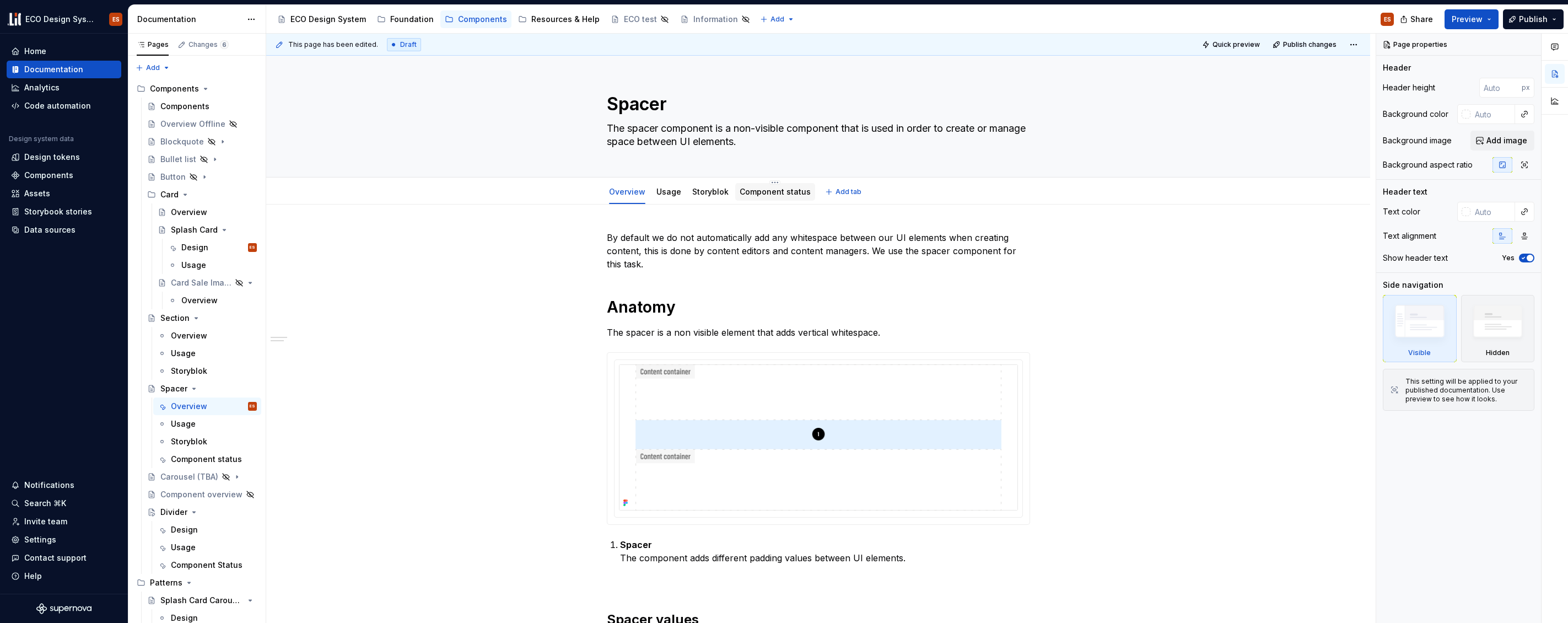
click at [748, 196] on link "Component status" at bounding box center [775, 191] width 71 height 9
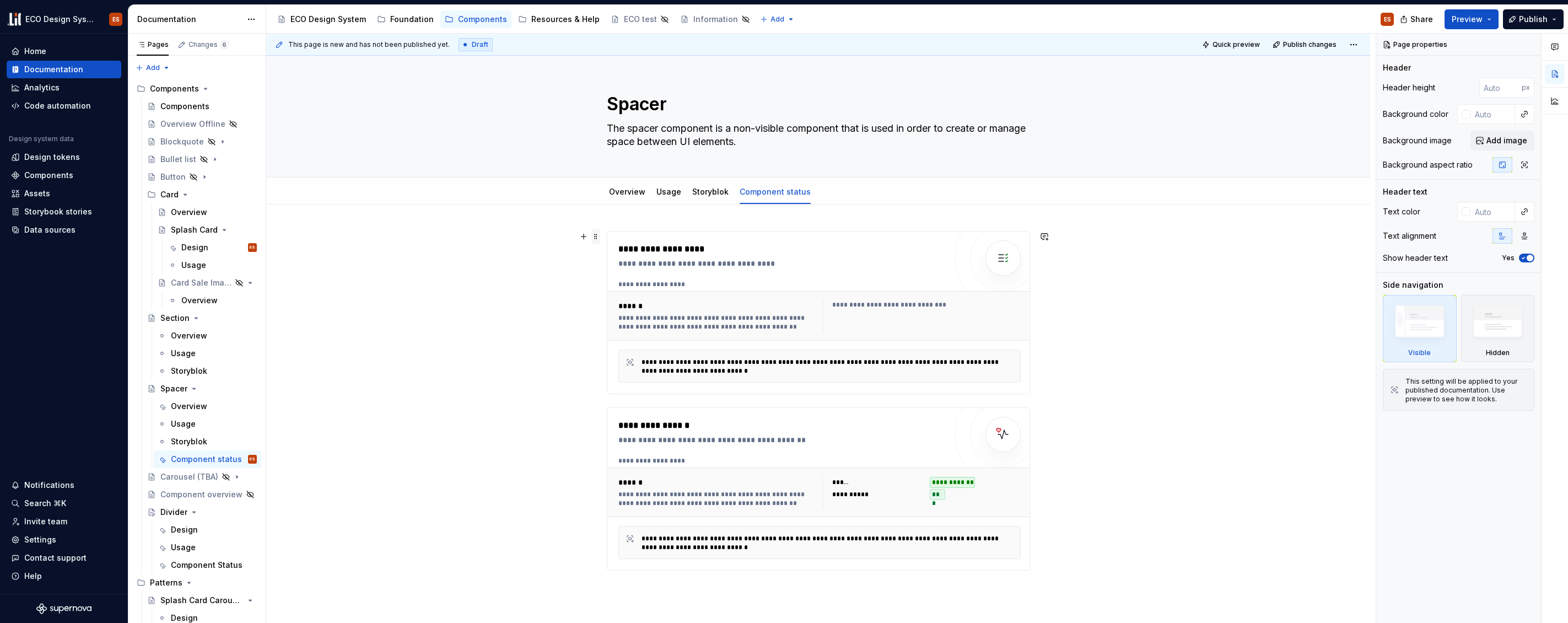
click at [595, 237] on span at bounding box center [596, 237] width 9 height 15
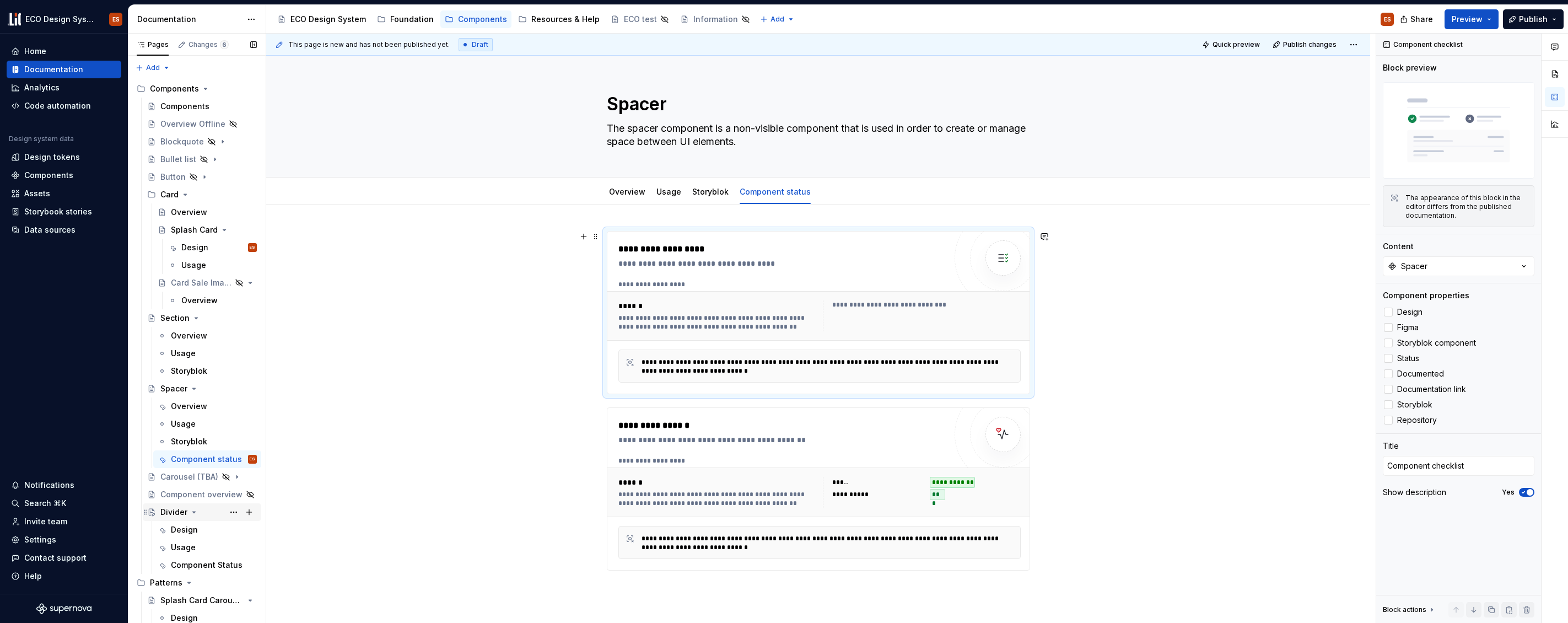
click at [175, 513] on div "Divider" at bounding box center [174, 512] width 27 height 11
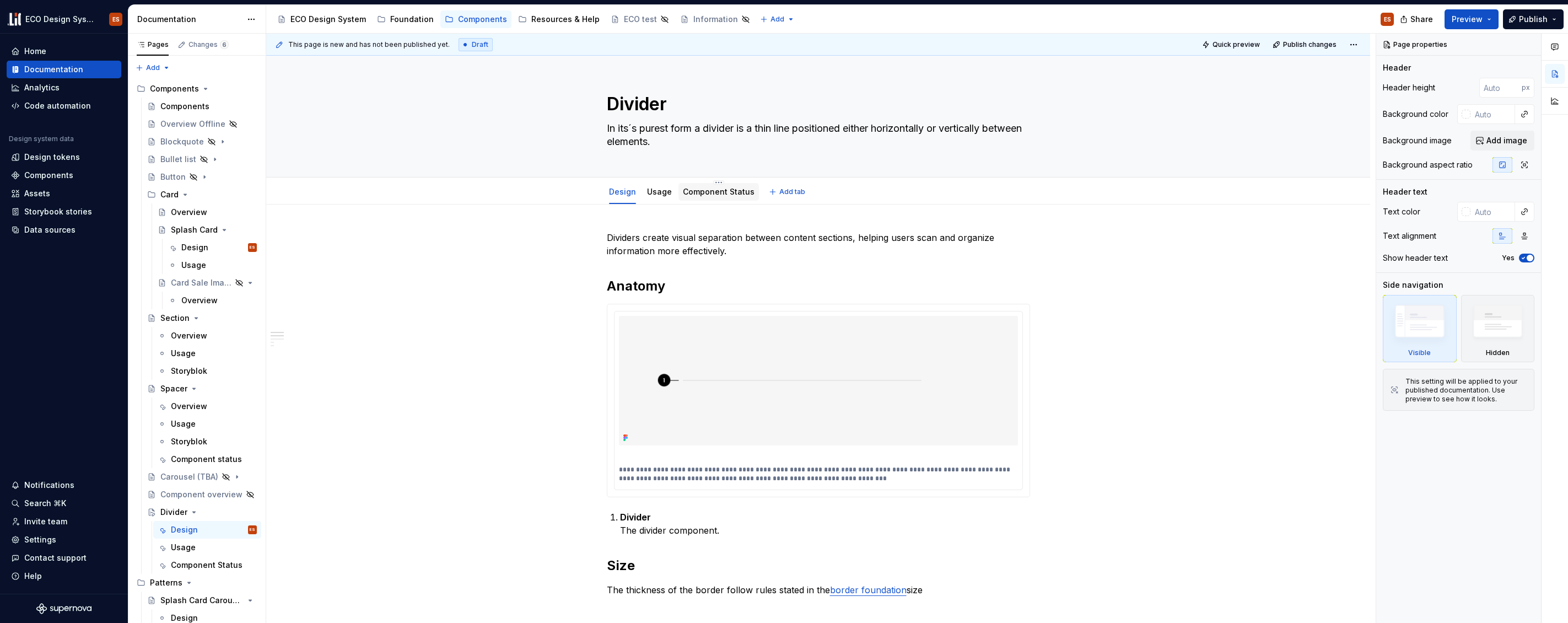
click at [697, 193] on link "Component Status" at bounding box center [718, 191] width 72 height 9
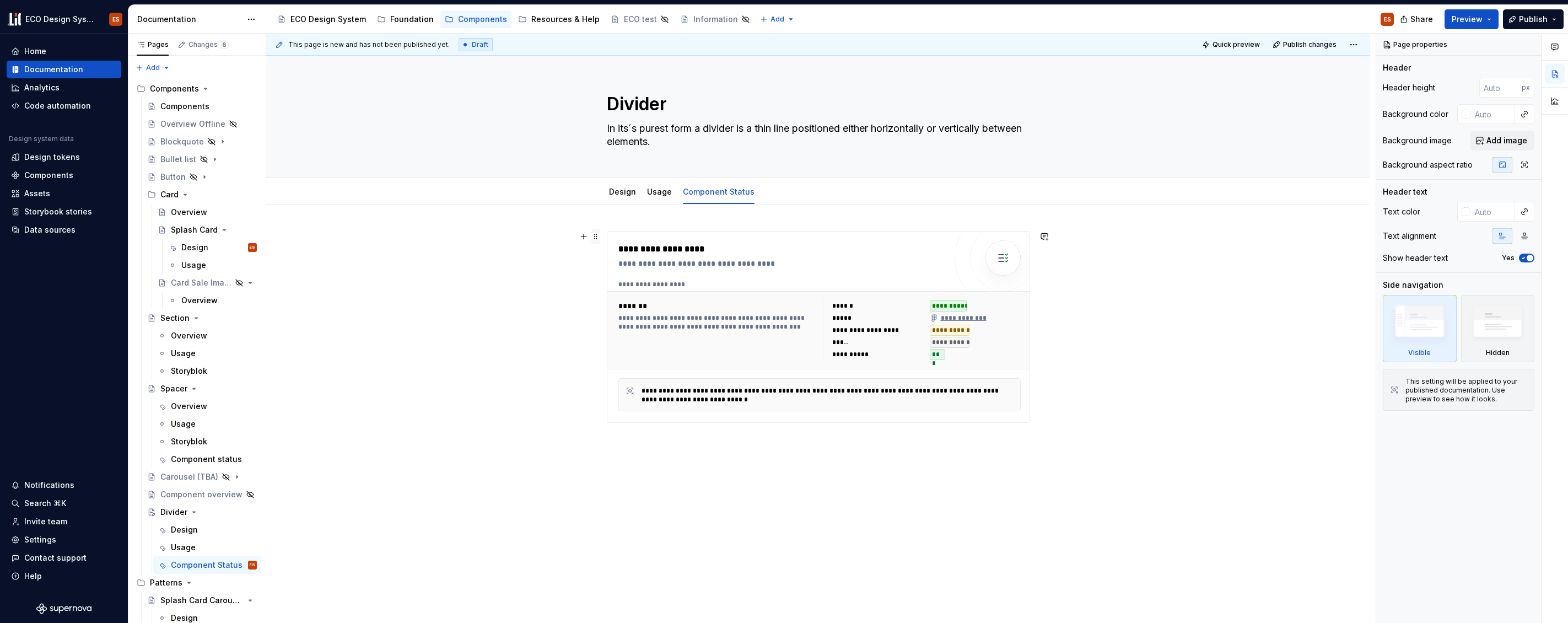
click at [597, 237] on span at bounding box center [596, 237] width 9 height 15
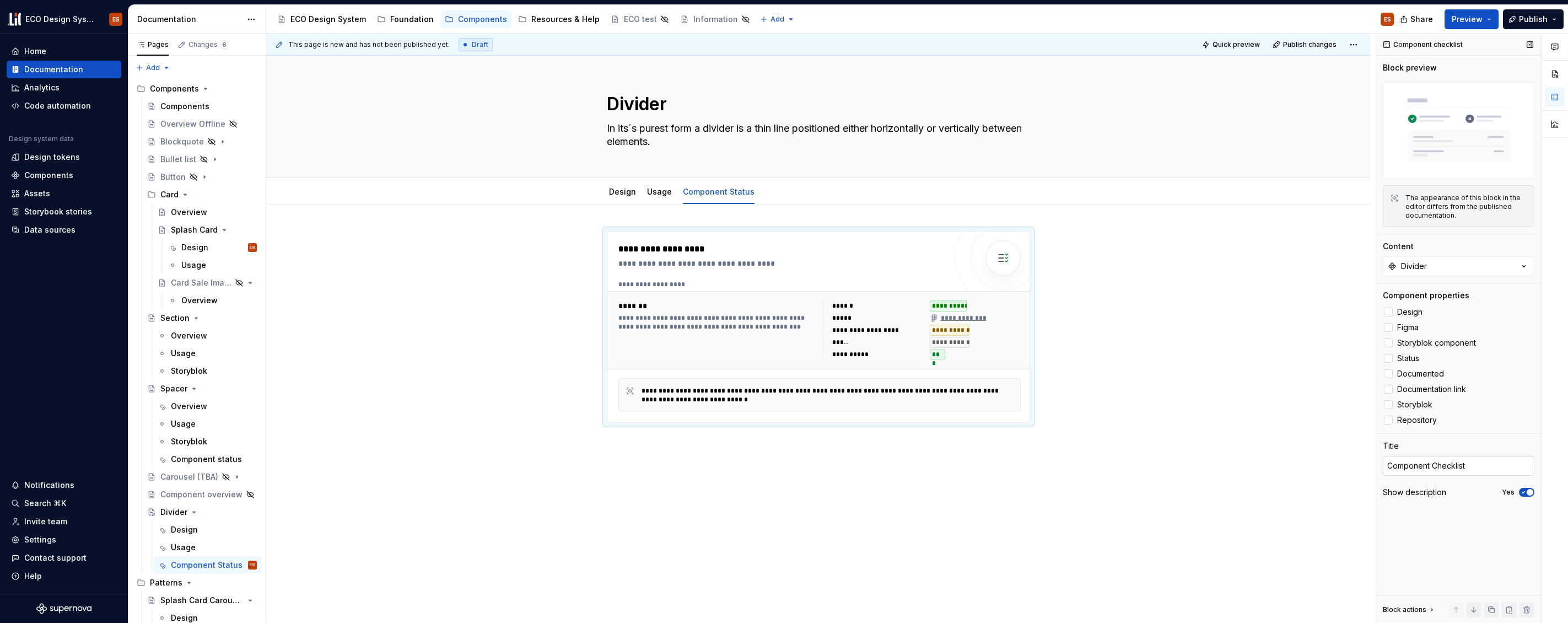
click at [1432, 467] on textarea "Component Checklist" at bounding box center [1459, 466] width 151 height 20
click at [1435, 467] on textarea "Component Checklist" at bounding box center [1459, 466] width 151 height 20
type textarea "*"
type textarea "Component checklist"
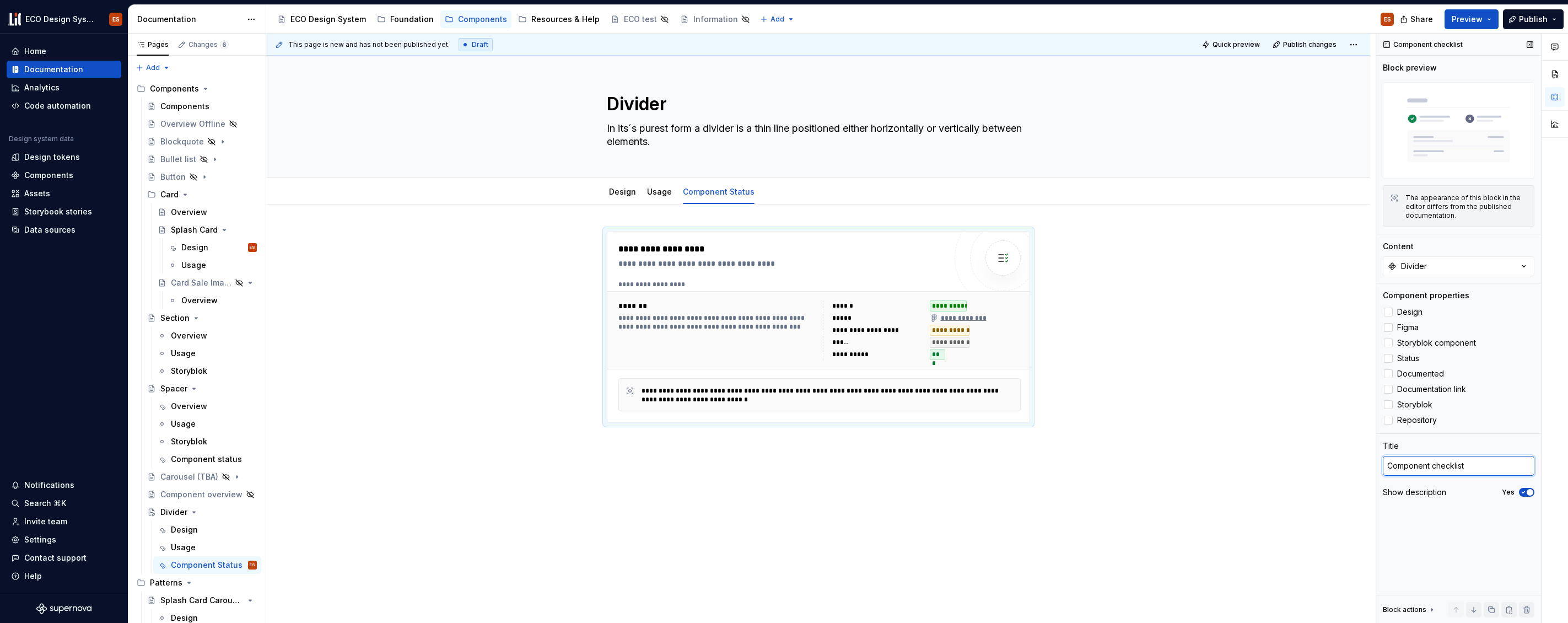
type textarea "*"
type textarea "Component checklist"
click at [1221, 438] on div "**********" at bounding box center [819, 427] width 1104 height 445
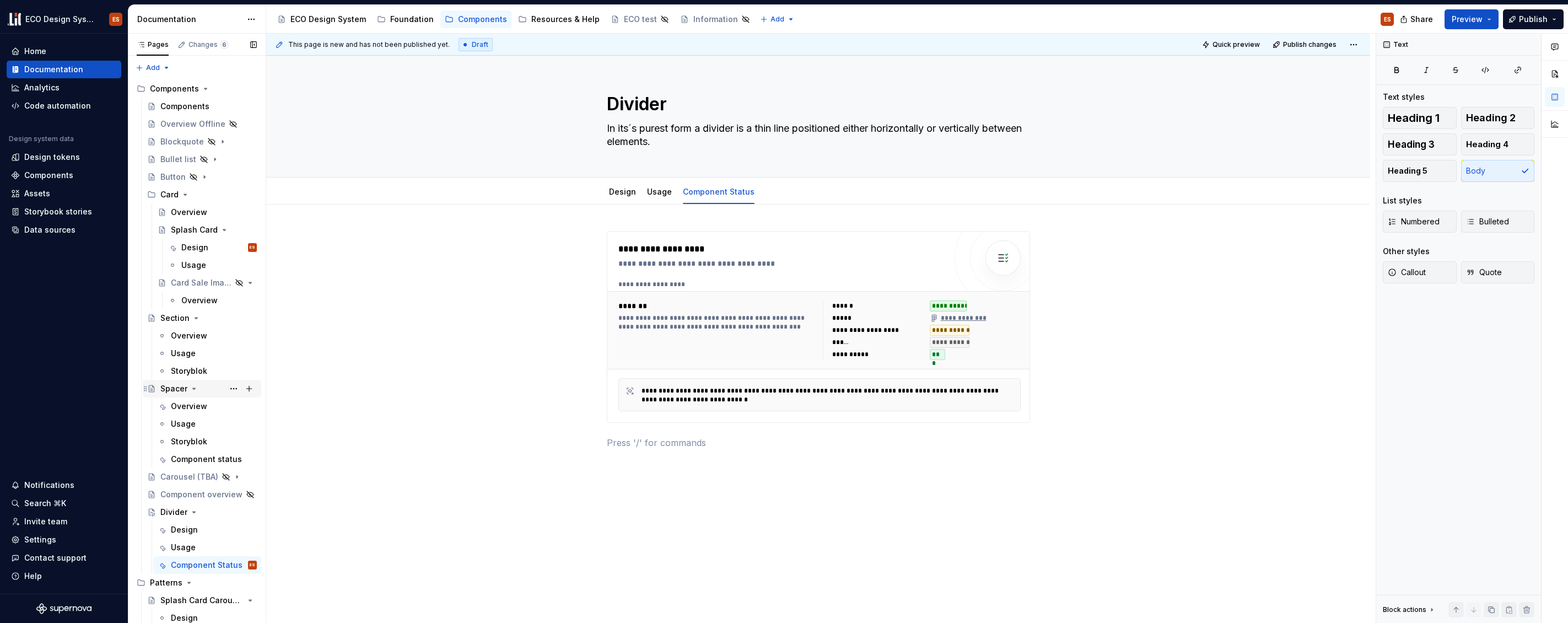
click at [178, 394] on div "Spacer" at bounding box center [174, 389] width 27 height 11
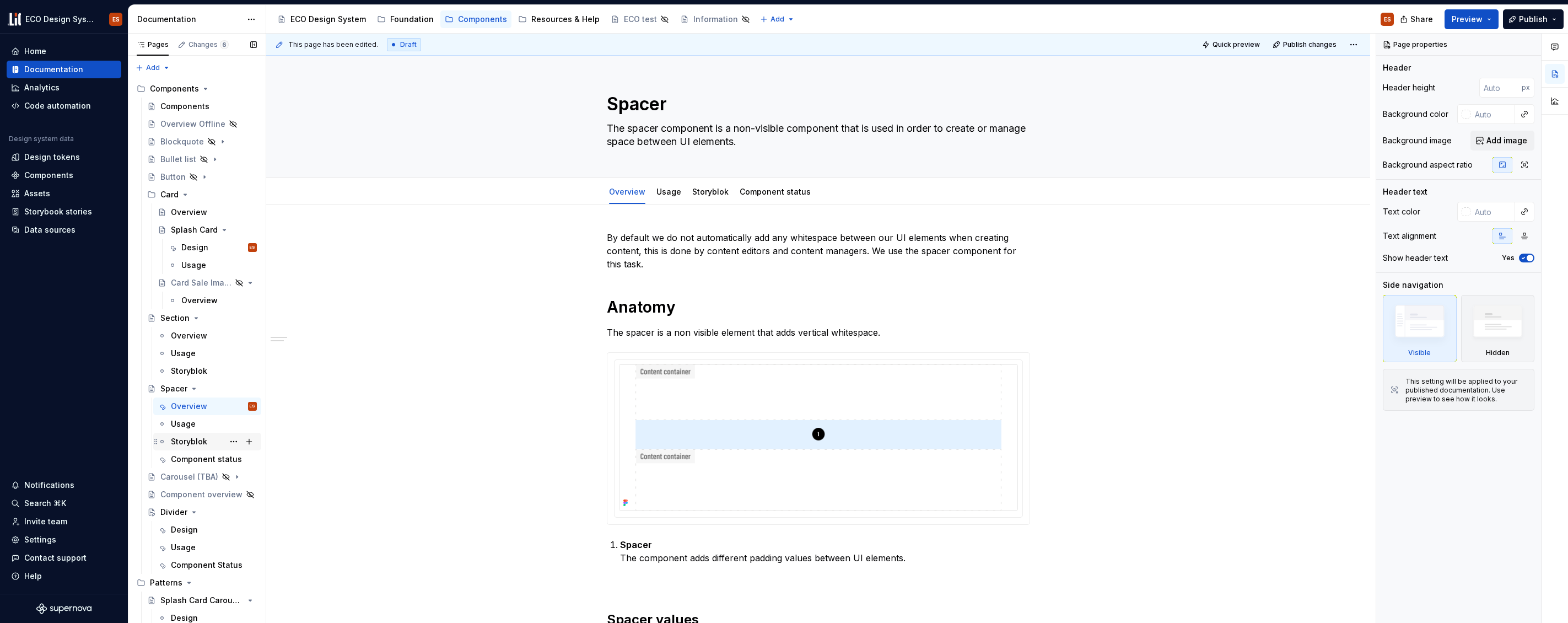
click at [182, 443] on div "Storyblok" at bounding box center [189, 441] width 36 height 11
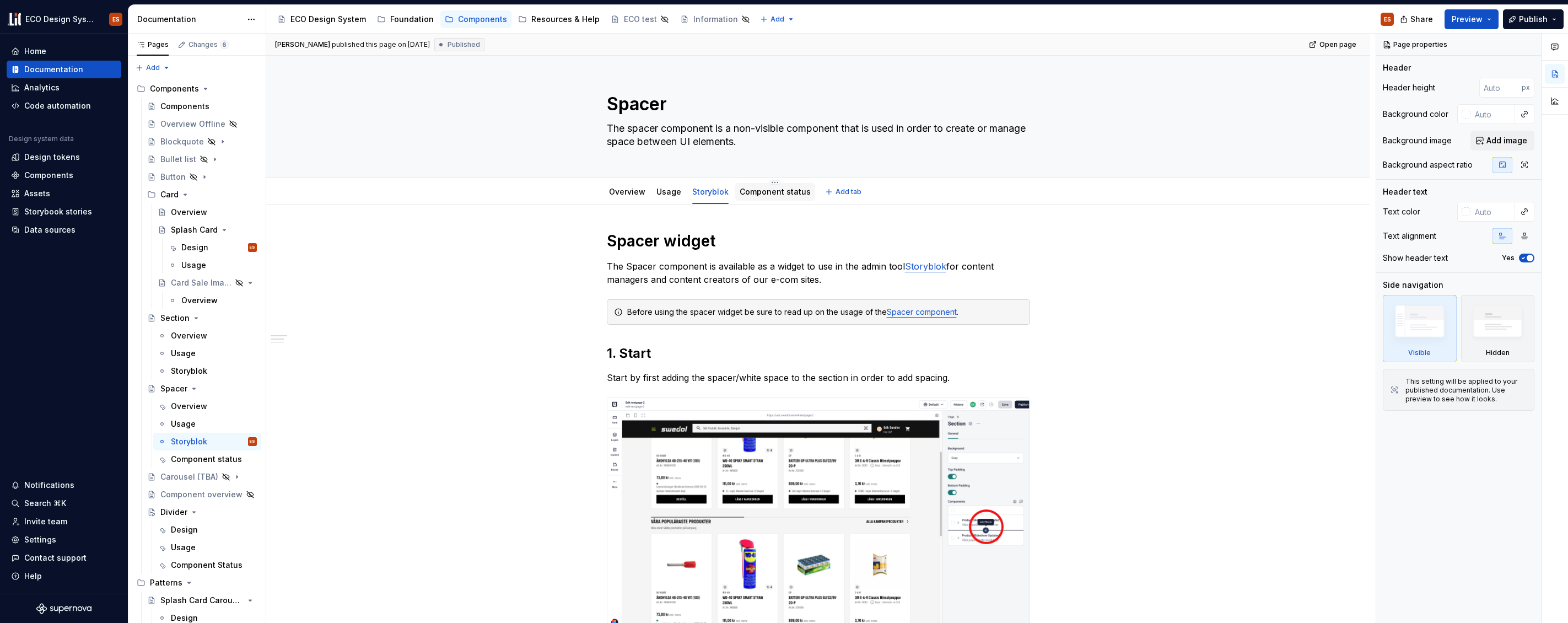
click at [755, 191] on link "Component status" at bounding box center [775, 191] width 71 height 9
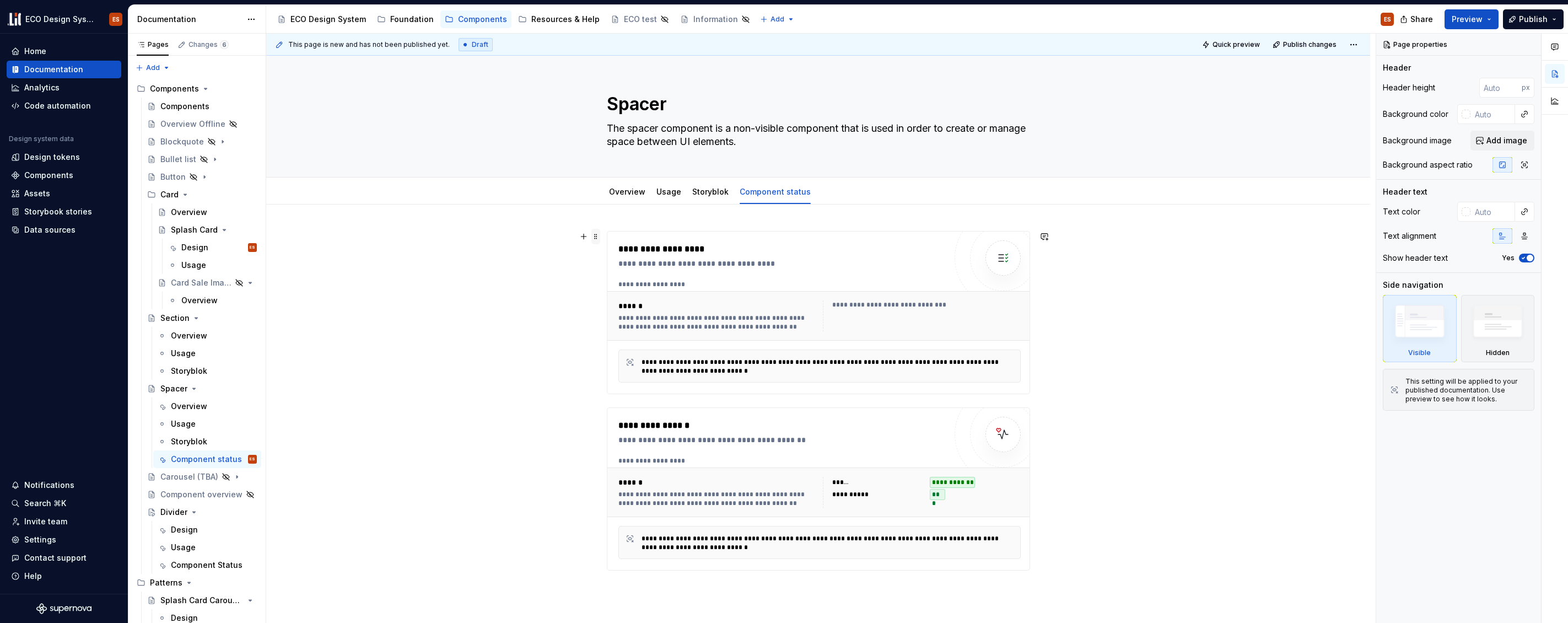
click at [593, 240] on span at bounding box center [596, 237] width 9 height 15
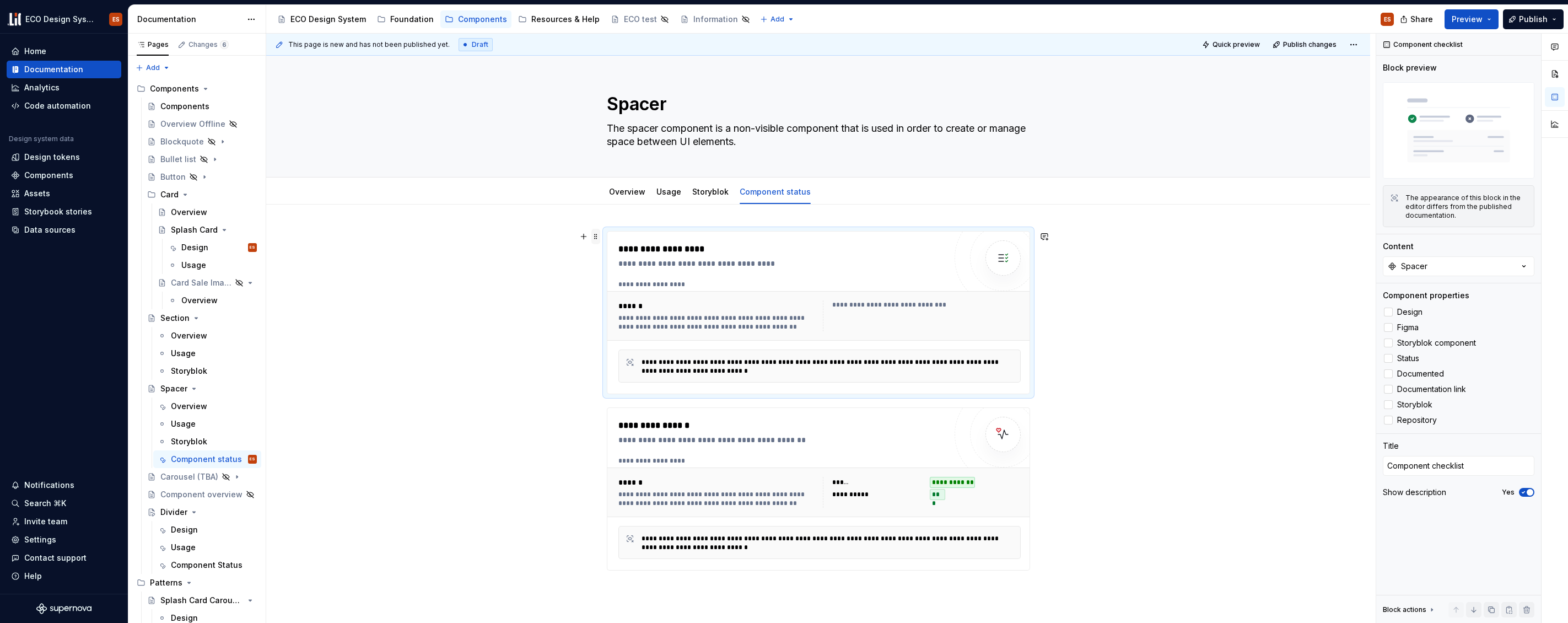
click at [598, 235] on span at bounding box center [596, 237] width 9 height 15
click at [610, 411] on div "**********" at bounding box center [819, 489] width 423 height 162
click at [595, 413] on span at bounding box center [596, 413] width 9 height 15
click at [607, 237] on div "**********" at bounding box center [819, 313] width 423 height 163
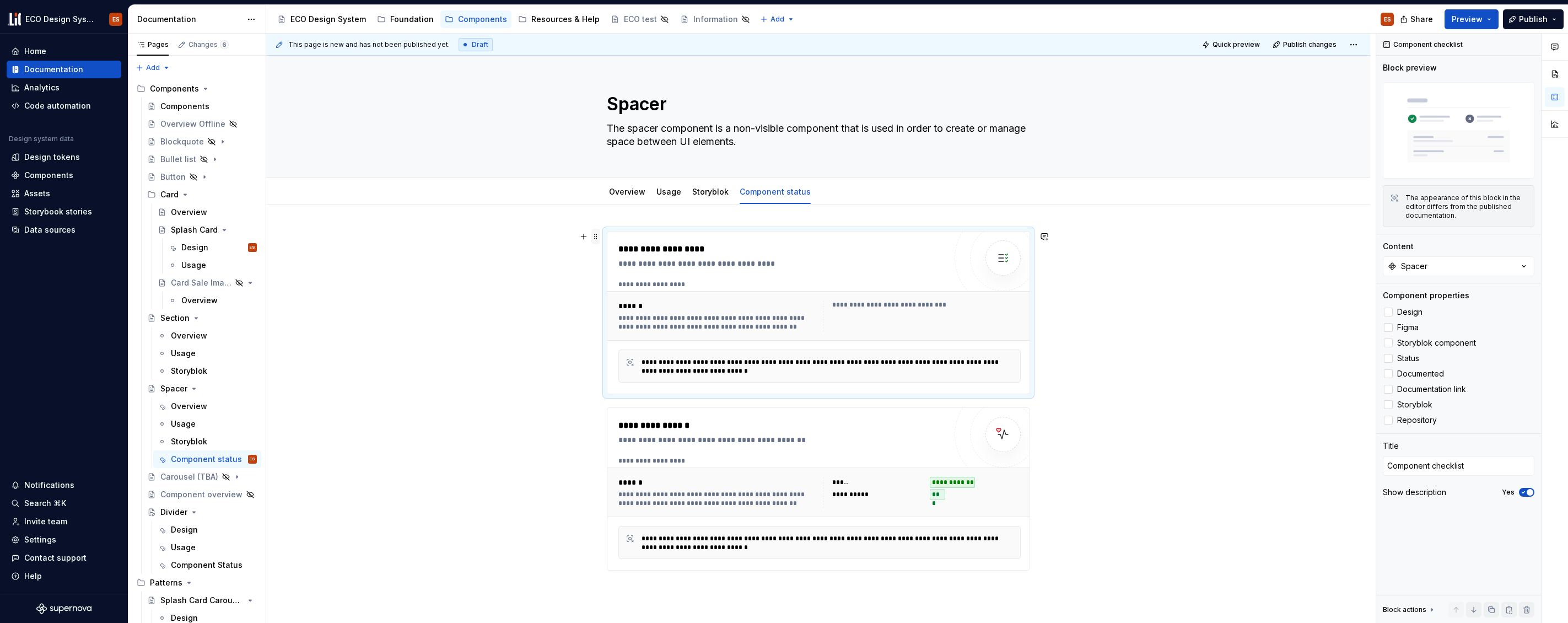
click at [598, 236] on span at bounding box center [596, 237] width 9 height 15
click at [1390, 360] on div at bounding box center [1389, 359] width 9 height 9
click at [1390, 372] on div at bounding box center [1389, 374] width 9 height 9
click at [593, 413] on span at bounding box center [596, 413] width 9 height 15
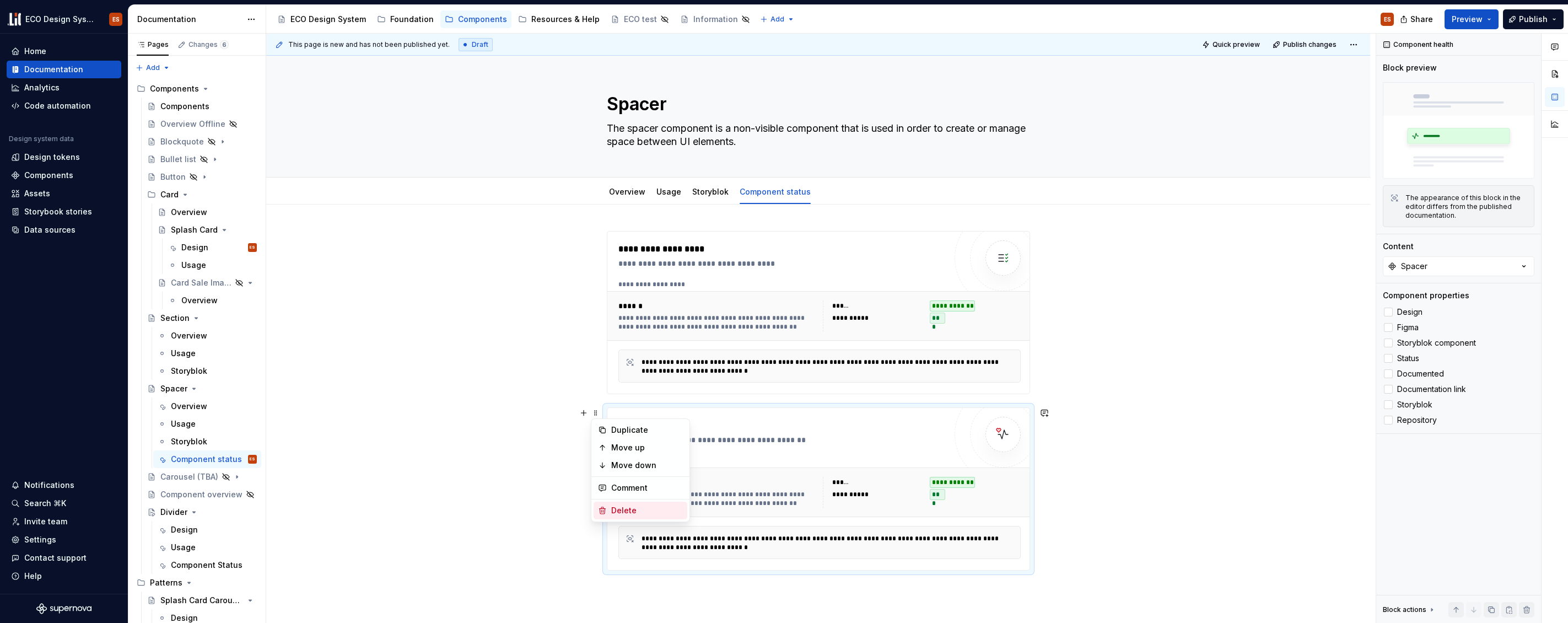
click at [618, 510] on div "Delete" at bounding box center [647, 510] width 72 height 11
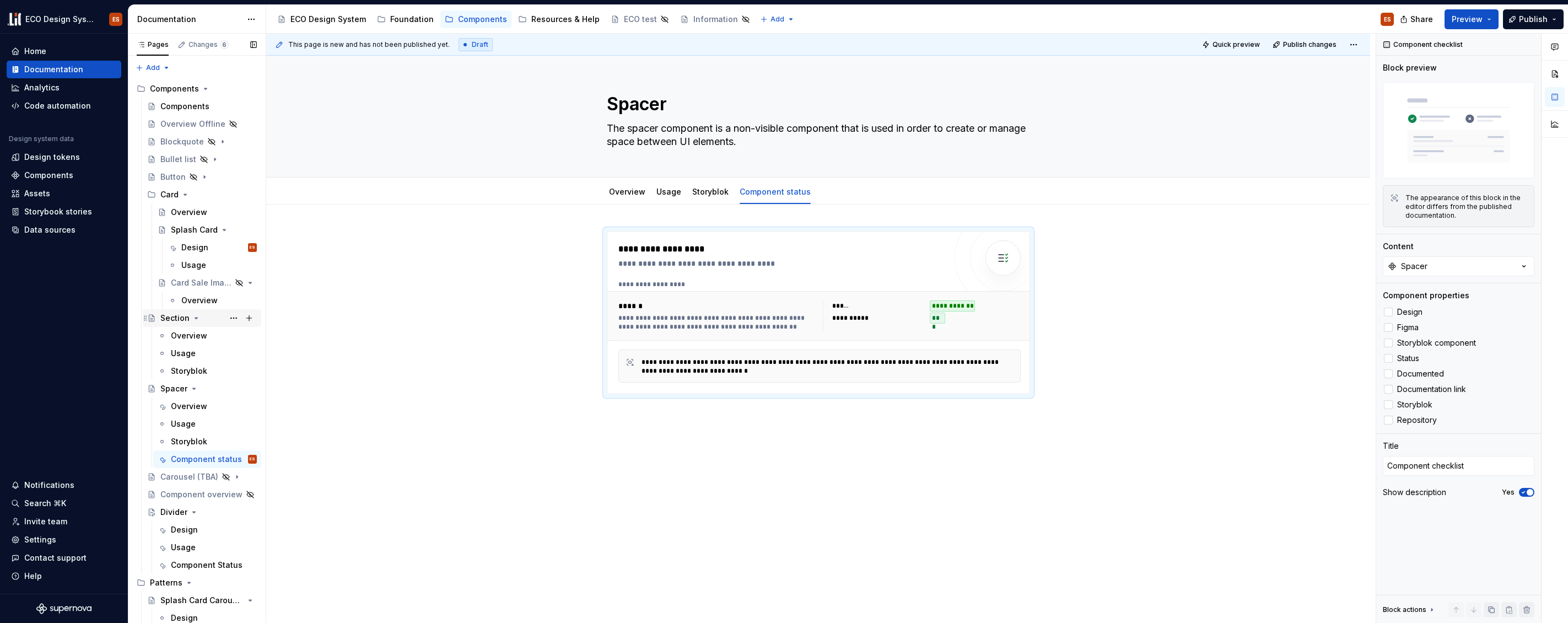
click at [168, 316] on div "Section" at bounding box center [175, 318] width 29 height 11
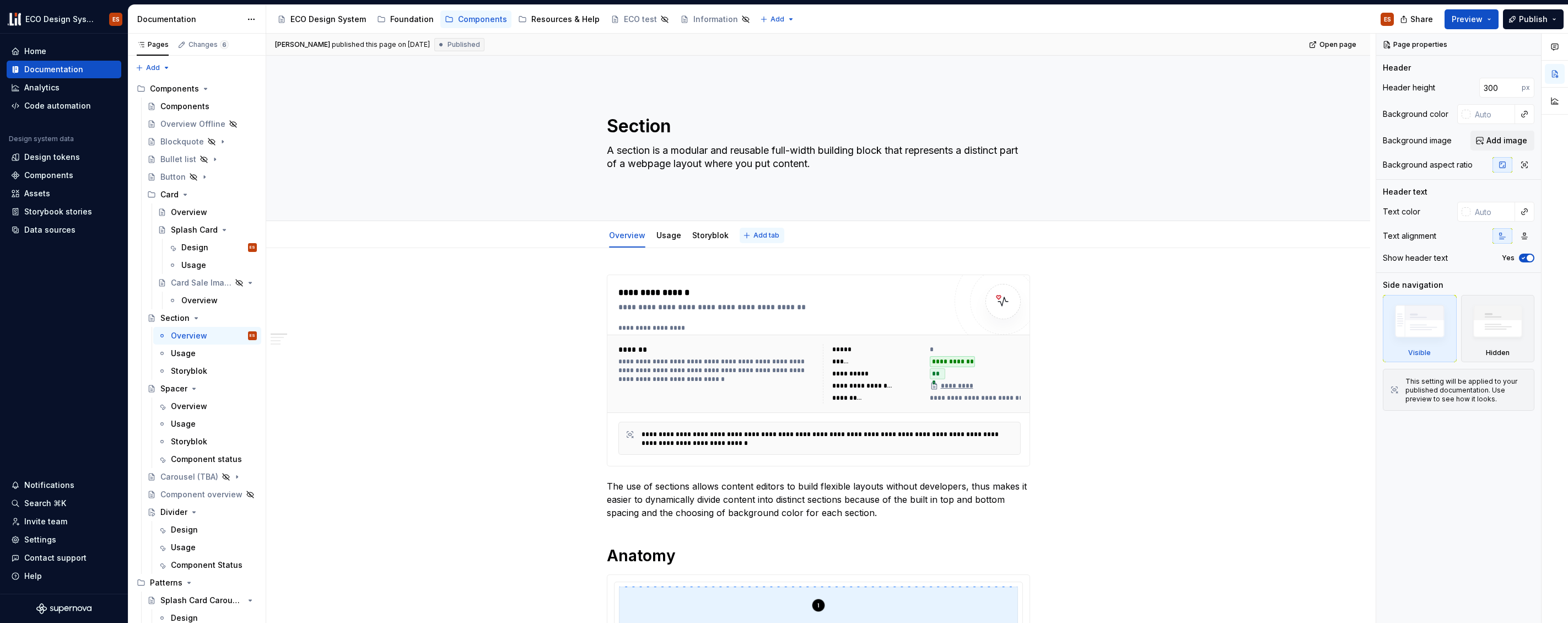
type textarea "*"
click at [761, 236] on span "Add tab" at bounding box center [767, 236] width 26 height 9
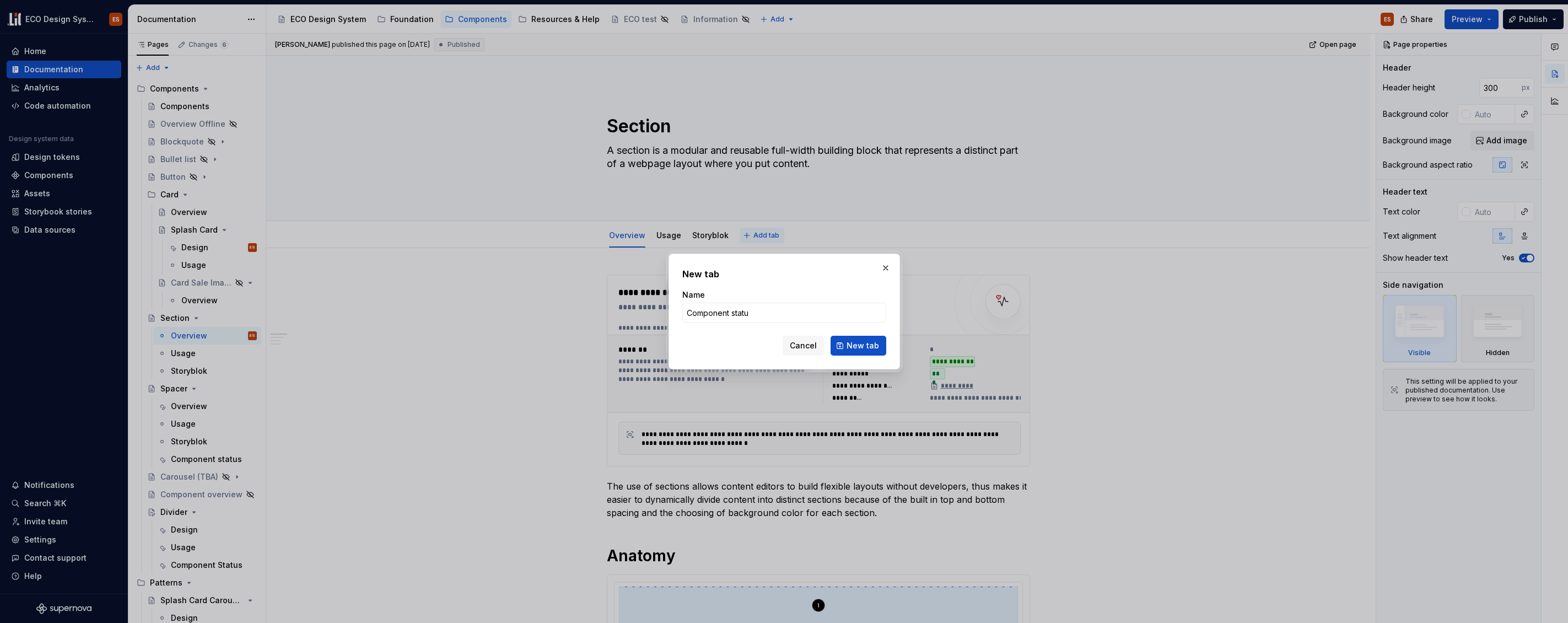
type input "Component status"
type textarea "*"
type input "Component status"
click at [864, 346] on span "New tab" at bounding box center [862, 346] width 32 height 11
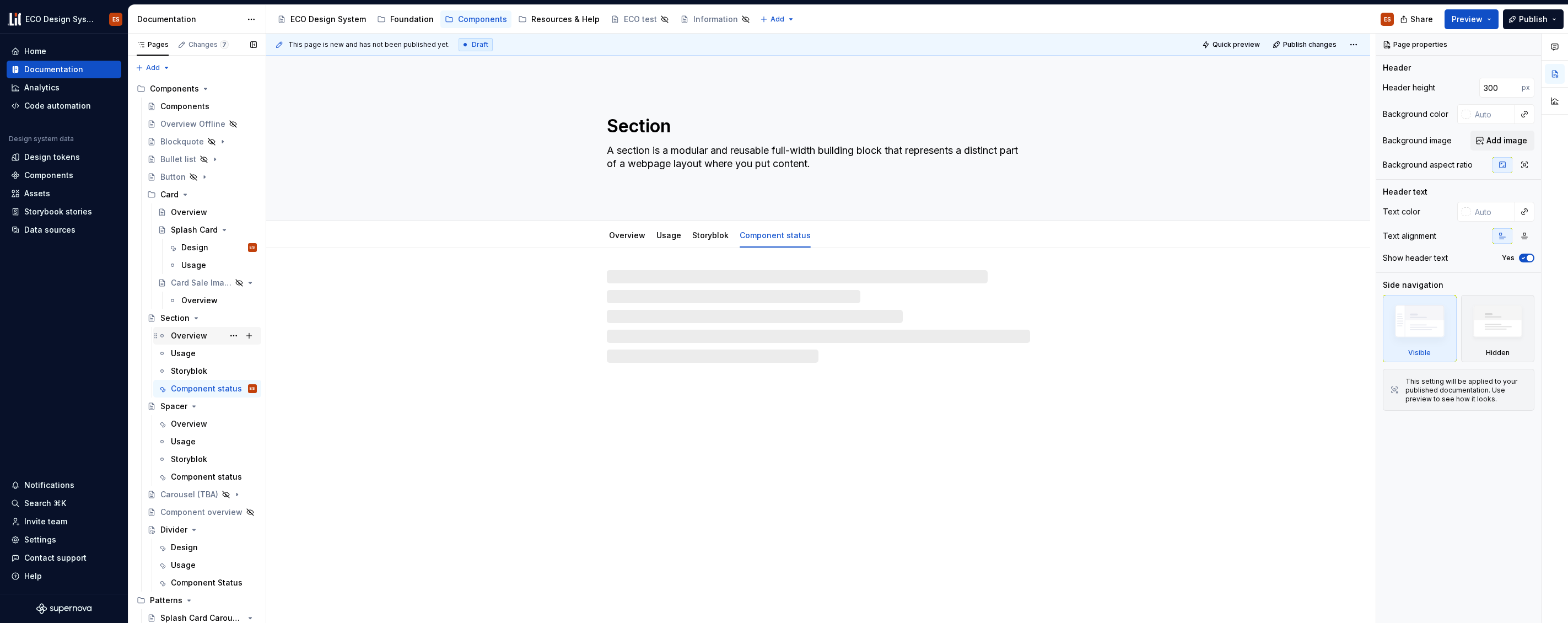
click at [175, 332] on div "Overview" at bounding box center [189, 335] width 36 height 11
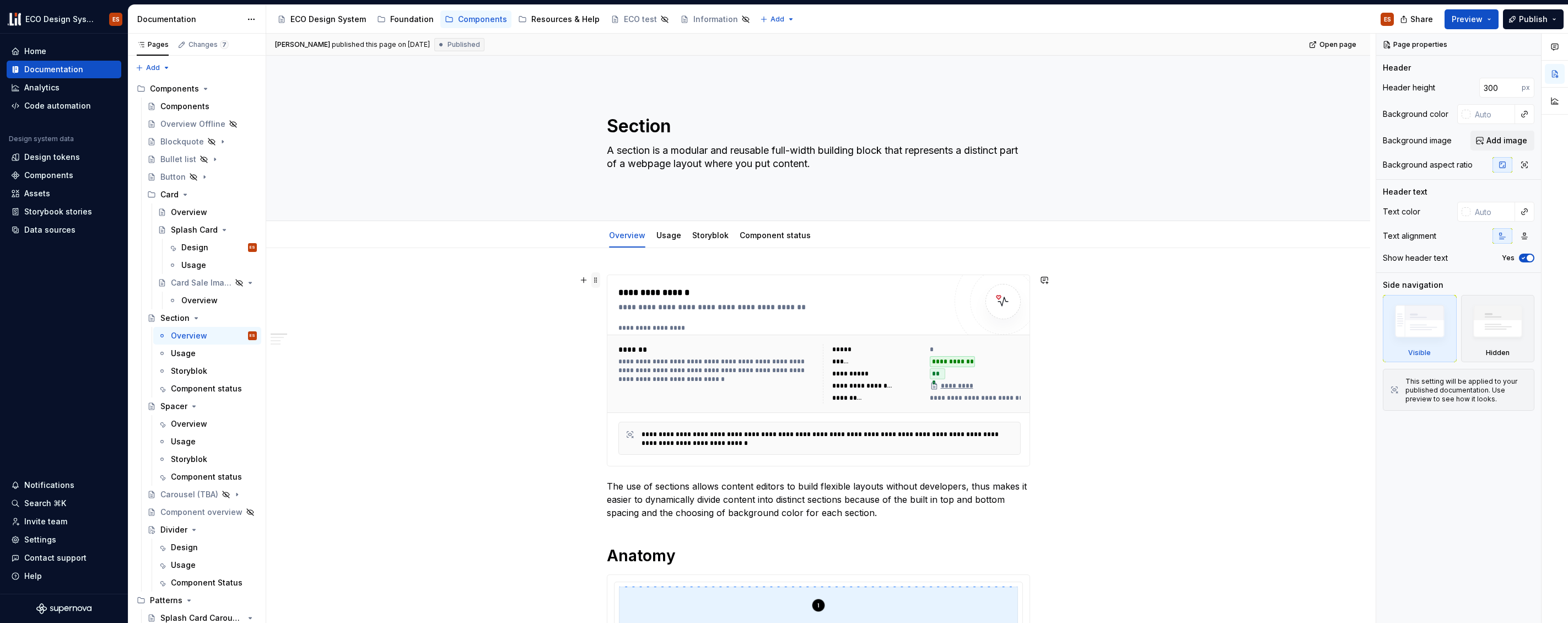
click at [597, 283] on span at bounding box center [596, 280] width 9 height 15
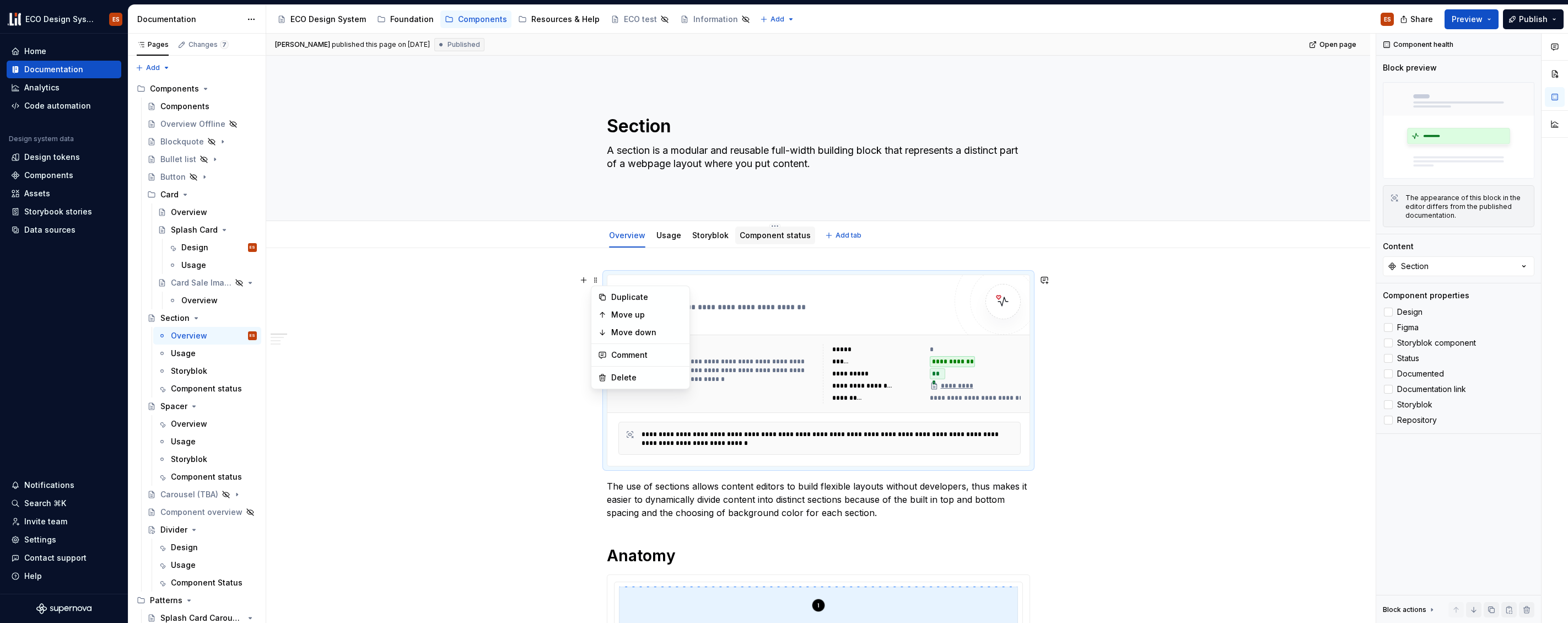
click at [749, 237] on link "Component status" at bounding box center [775, 235] width 71 height 9
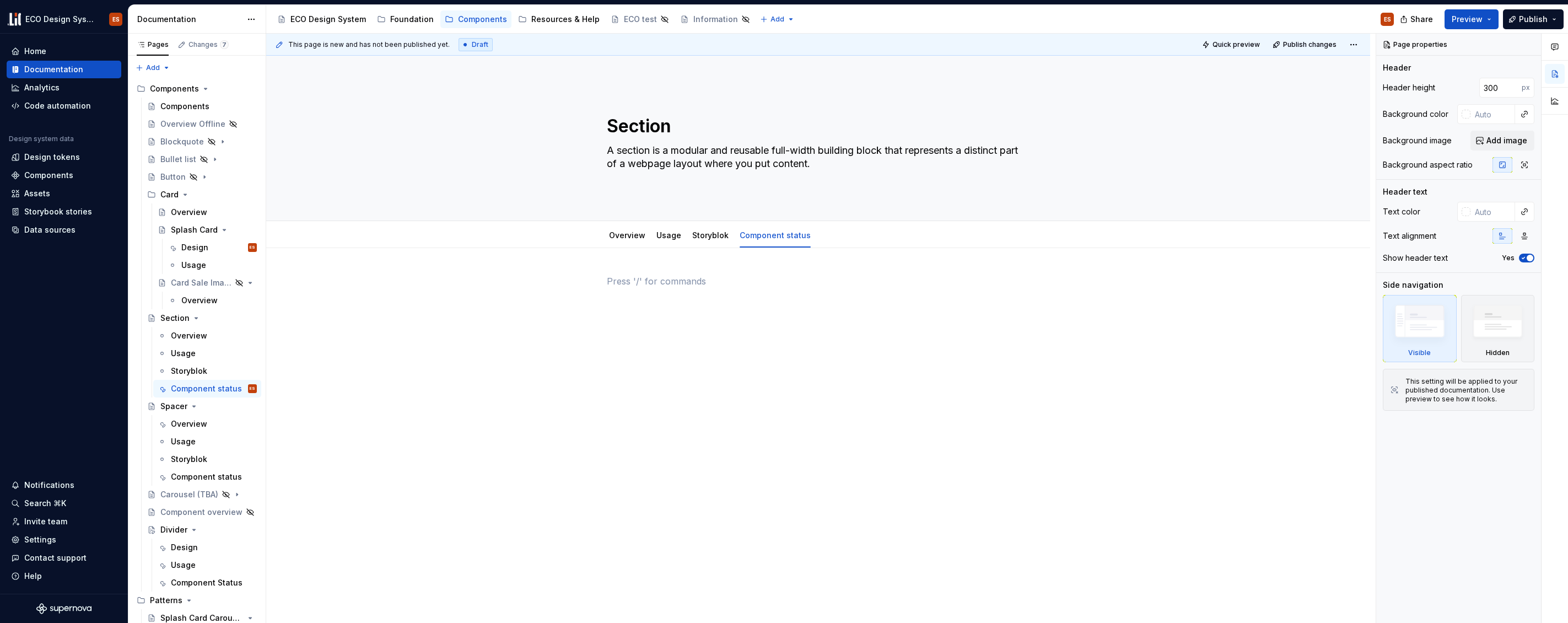
click at [659, 306] on div at bounding box center [819, 296] width 423 height 42
click at [617, 338] on div at bounding box center [819, 382] width 1104 height 268
click at [584, 274] on div "This page is new and has not been published yet. Draft Quick preview Publish ch…" at bounding box center [821, 328] width 1109 height 590
click at [563, 276] on div at bounding box center [819, 382] width 1104 height 268
click at [610, 238] on link "Overview" at bounding box center [627, 235] width 36 height 9
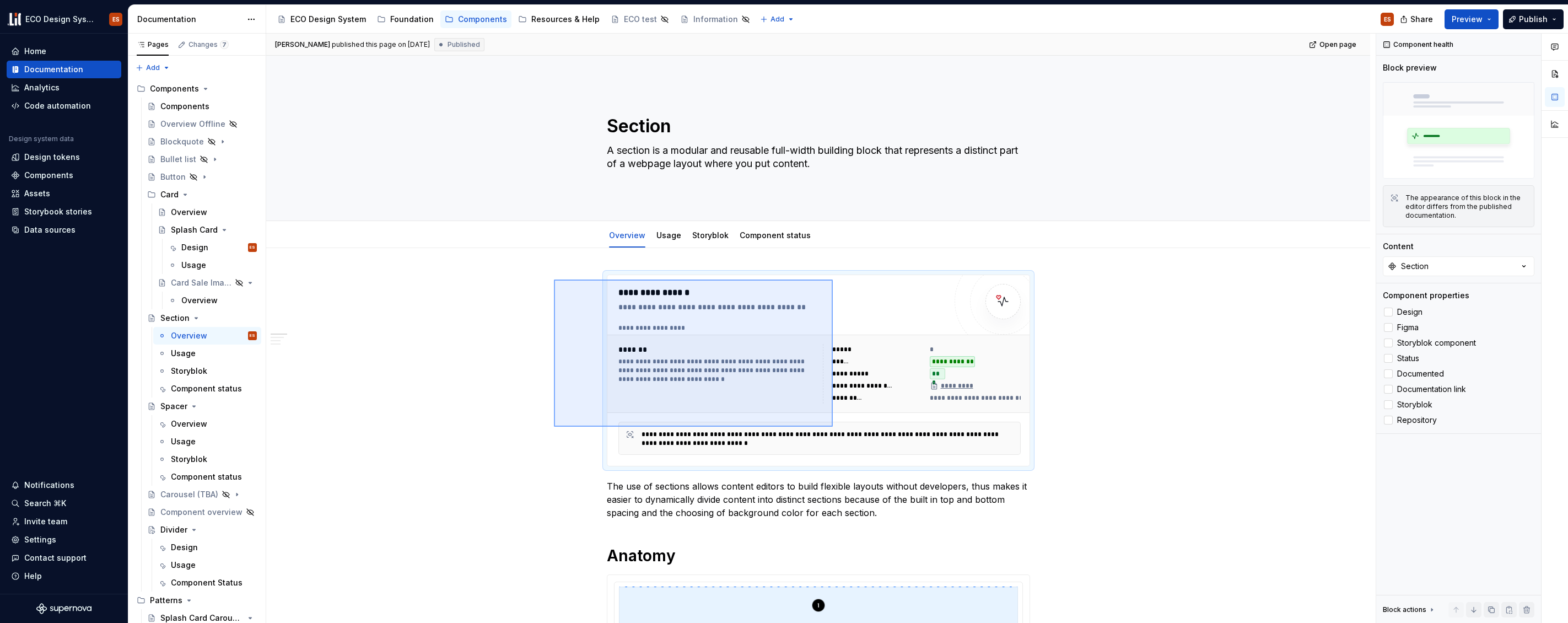
drag, startPoint x: 554, startPoint y: 279, endPoint x: 833, endPoint y: 427, distance: 315.8
click at [833, 427] on div "**********" at bounding box center [821, 328] width 1109 height 590
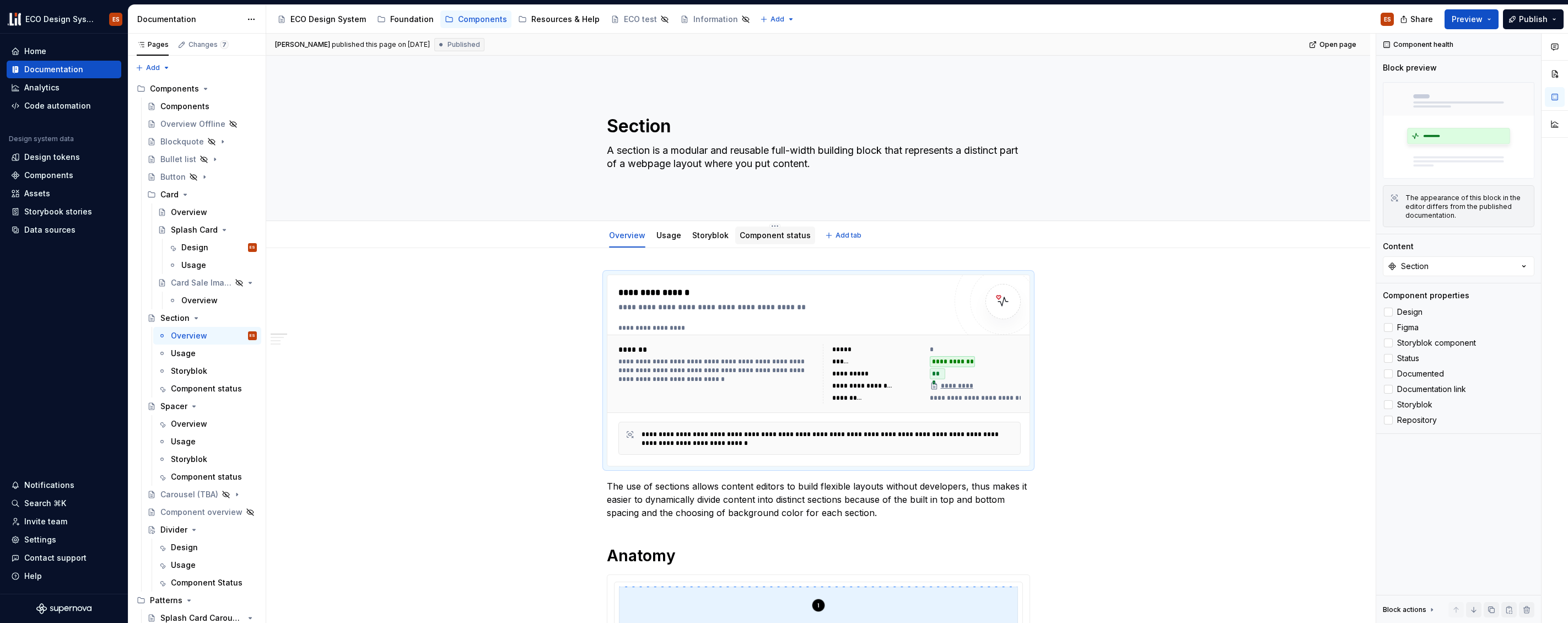
click at [741, 240] on div "Component status" at bounding box center [775, 235] width 71 height 11
click at [749, 234] on link "Component status" at bounding box center [775, 235] width 71 height 9
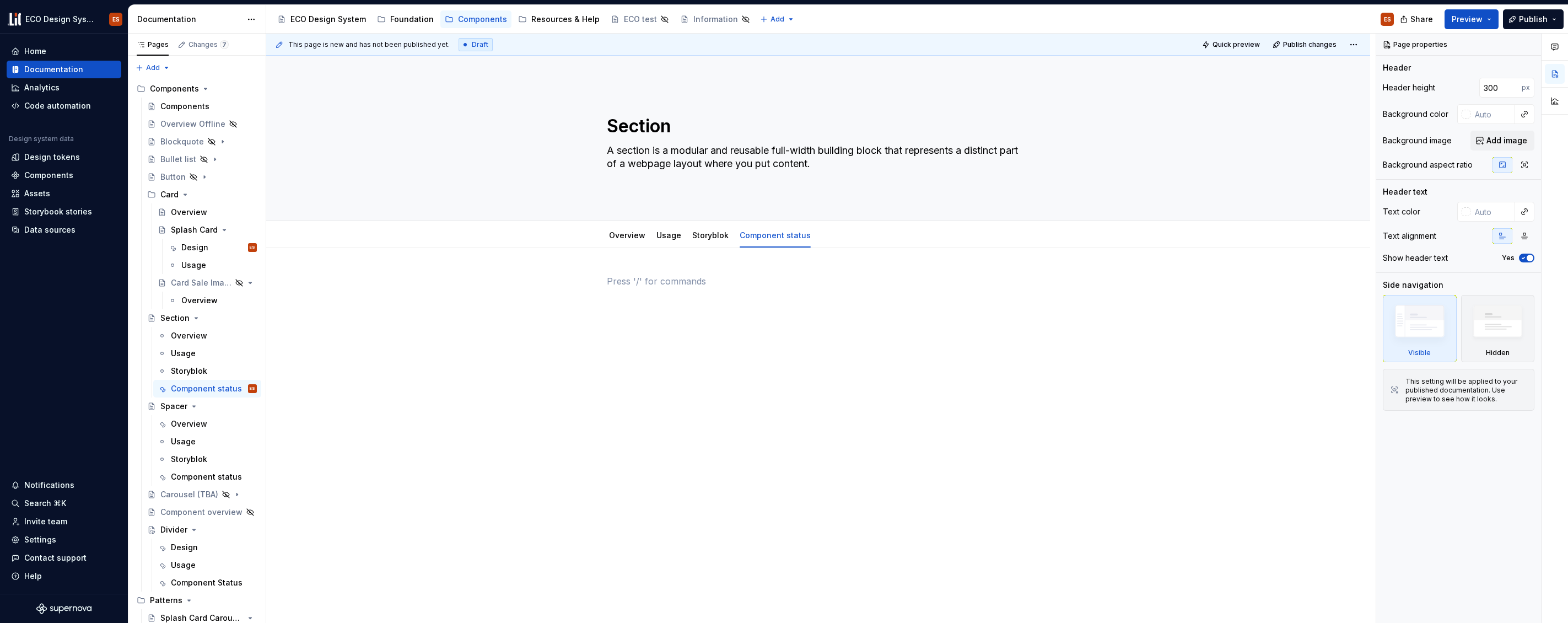
click at [680, 288] on div at bounding box center [819, 296] width 423 height 42
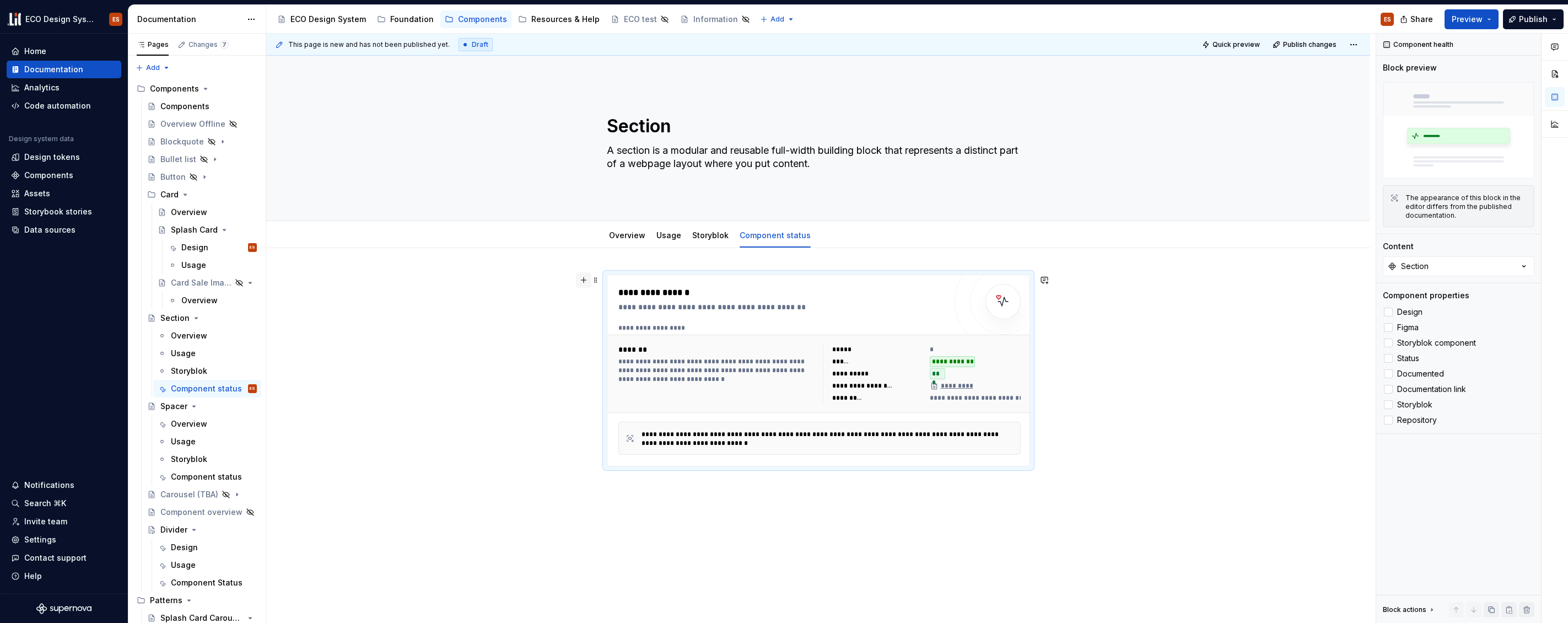
click at [584, 279] on button "button" at bounding box center [584, 280] width 15 height 15
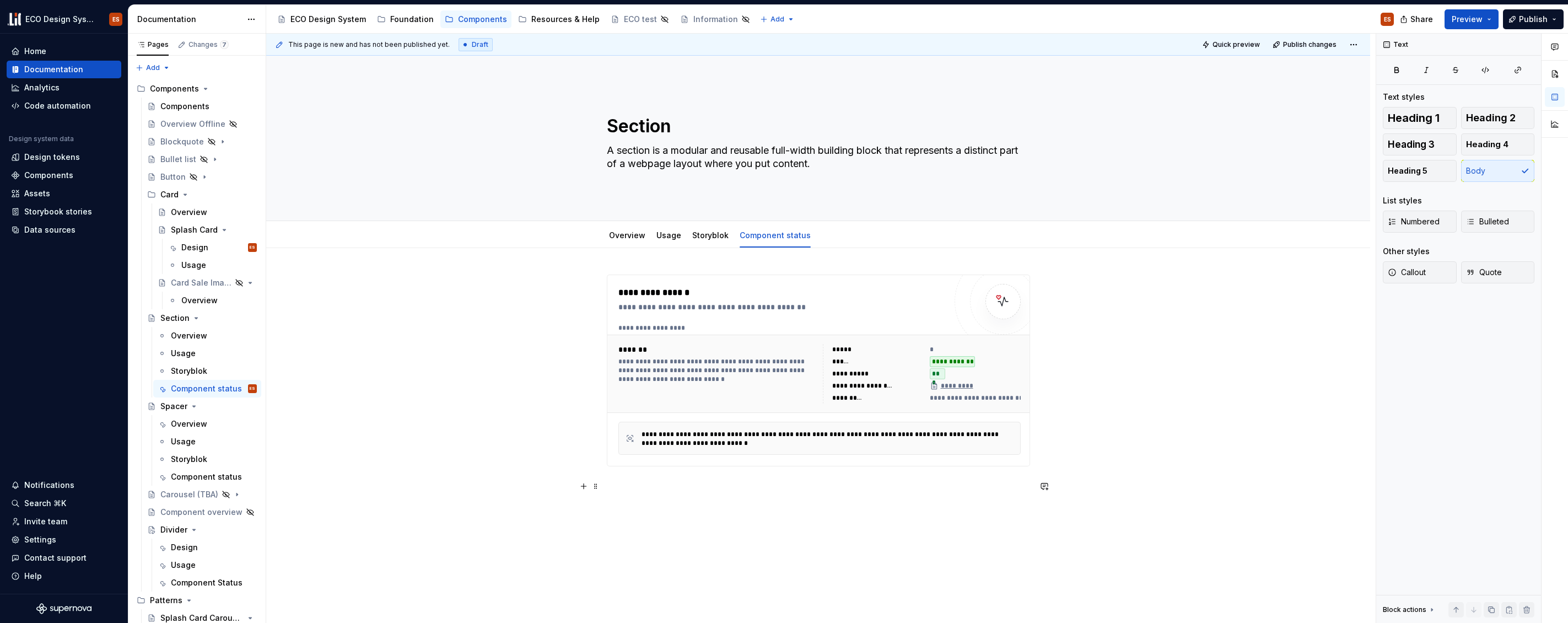
click at [592, 493] on div "**********" at bounding box center [819, 470] width 1104 height 445
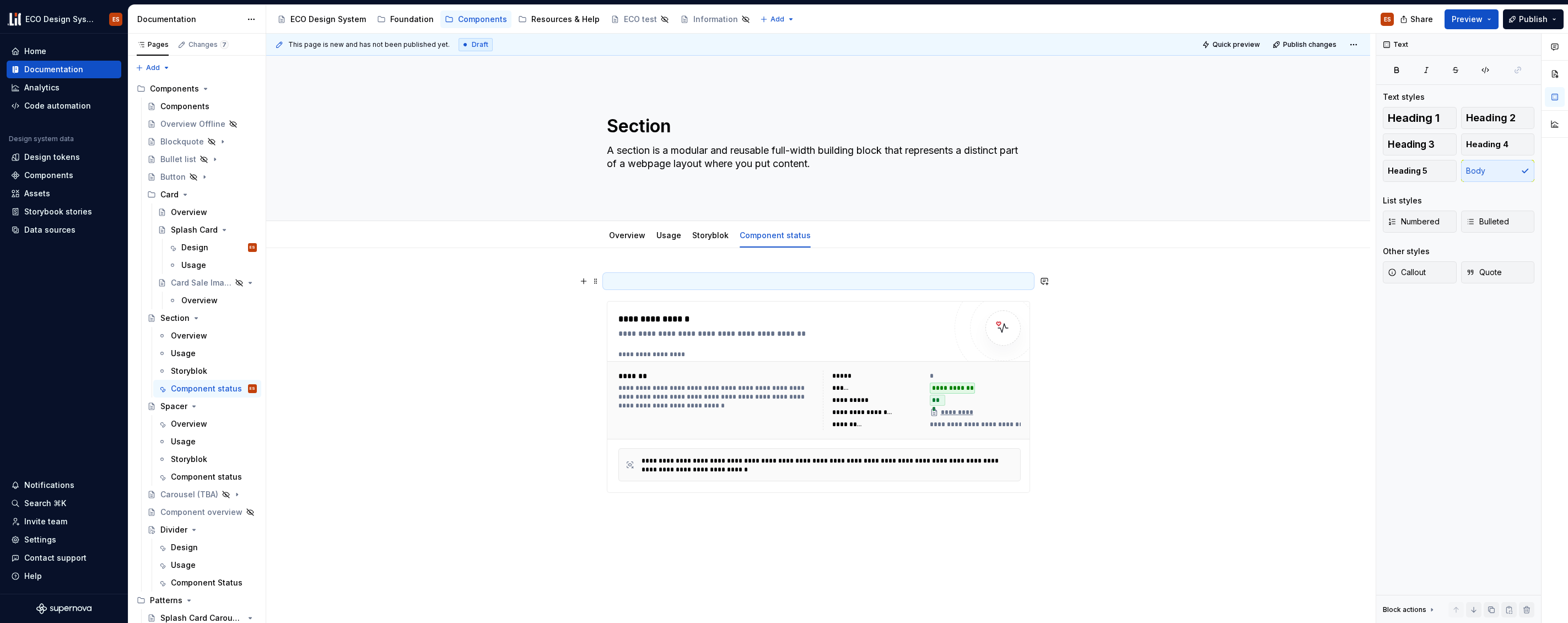
click at [646, 282] on p at bounding box center [819, 282] width 423 height 14
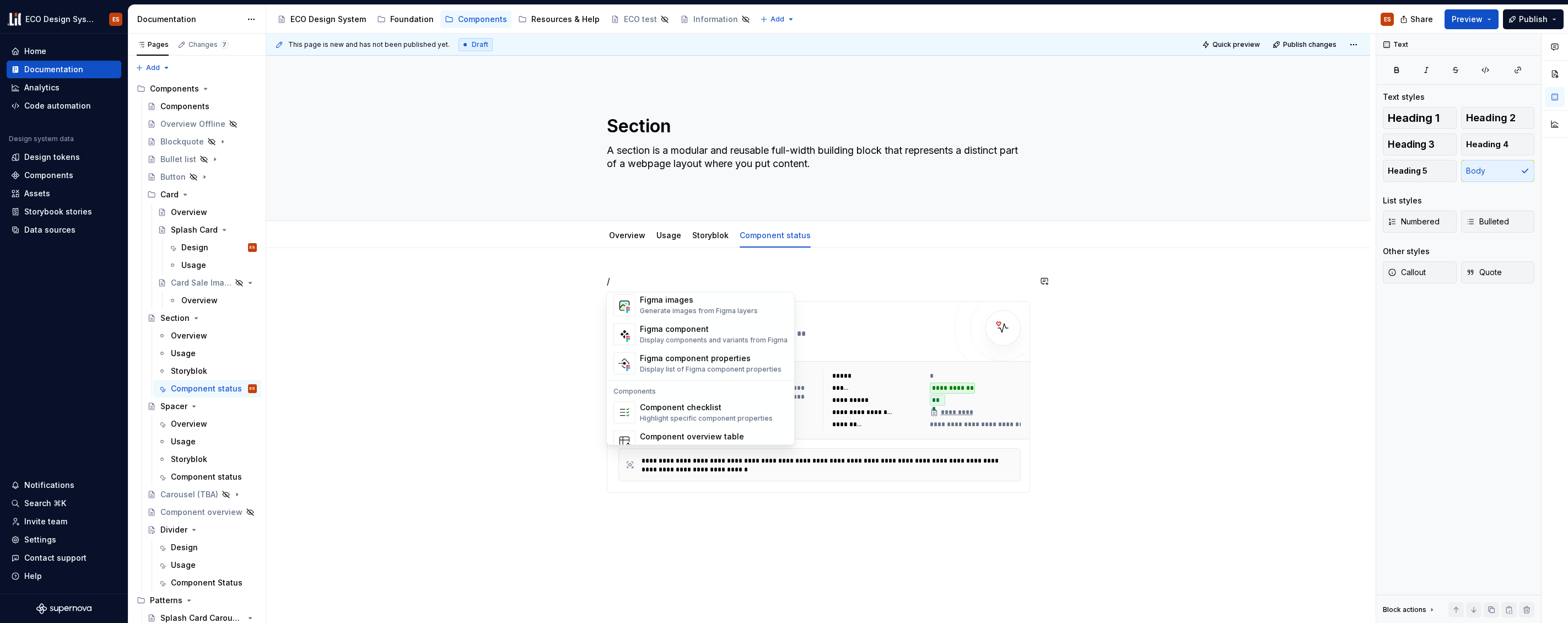
scroll to position [1098, 0]
click at [697, 369] on div "Component checklist" at bounding box center [706, 365] width 133 height 11
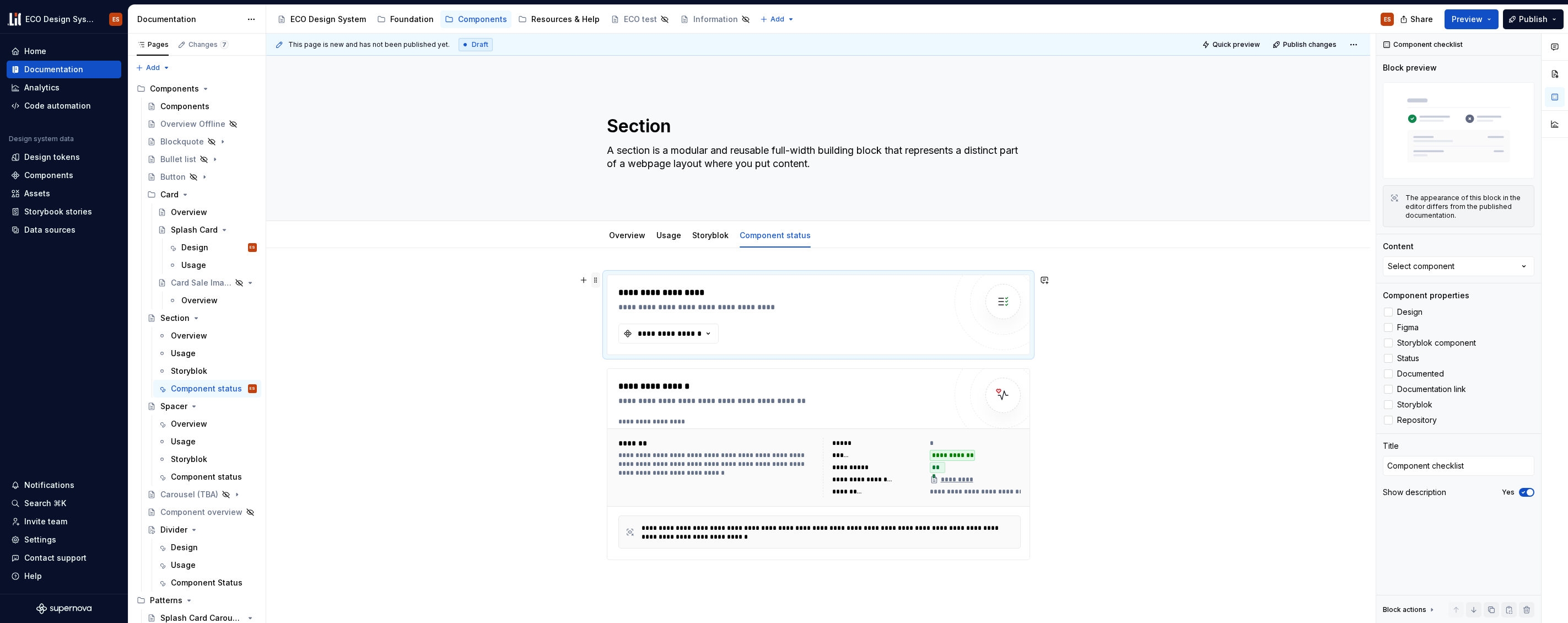
click at [596, 278] on span at bounding box center [596, 280] width 9 height 15
click at [1390, 358] on div at bounding box center [1389, 359] width 9 height 9
click at [1389, 372] on div at bounding box center [1389, 374] width 9 height 9
click at [1231, 404] on div "**********" at bounding box center [819, 504] width 1104 height 512
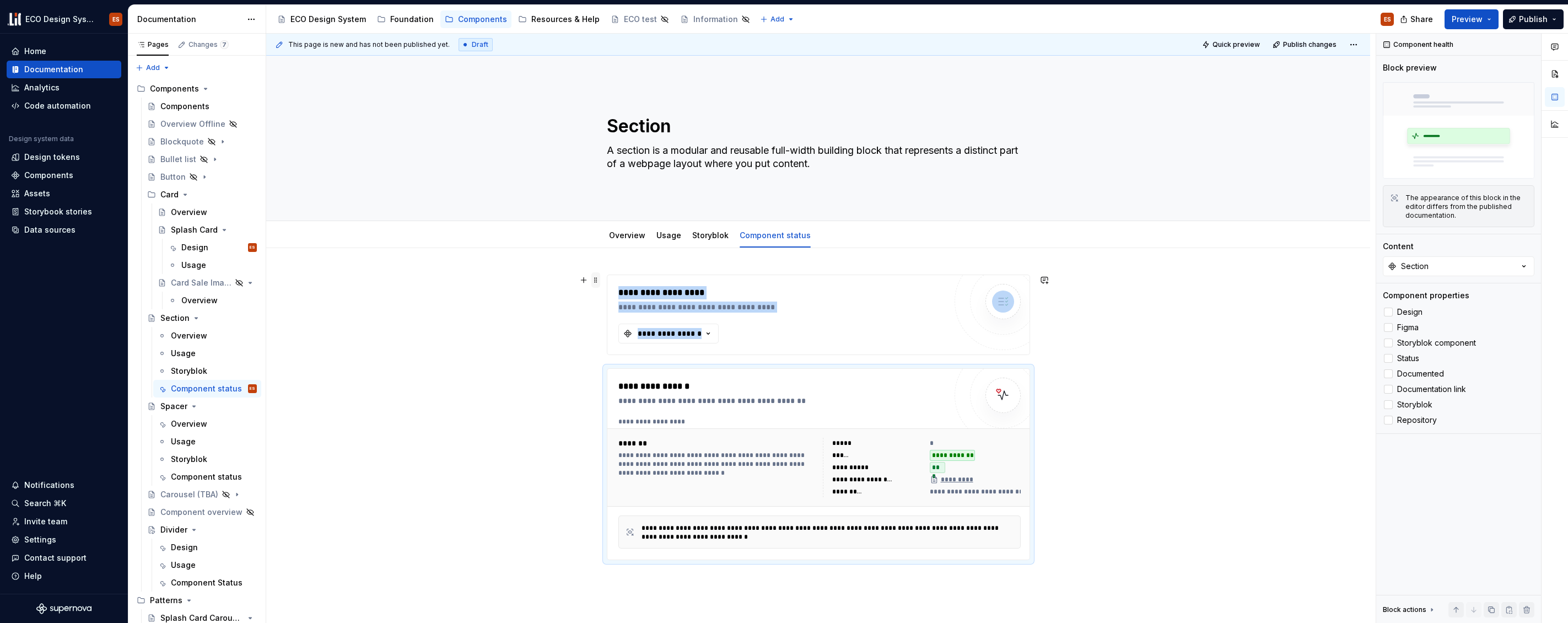
click at [596, 282] on span at bounding box center [596, 280] width 9 height 15
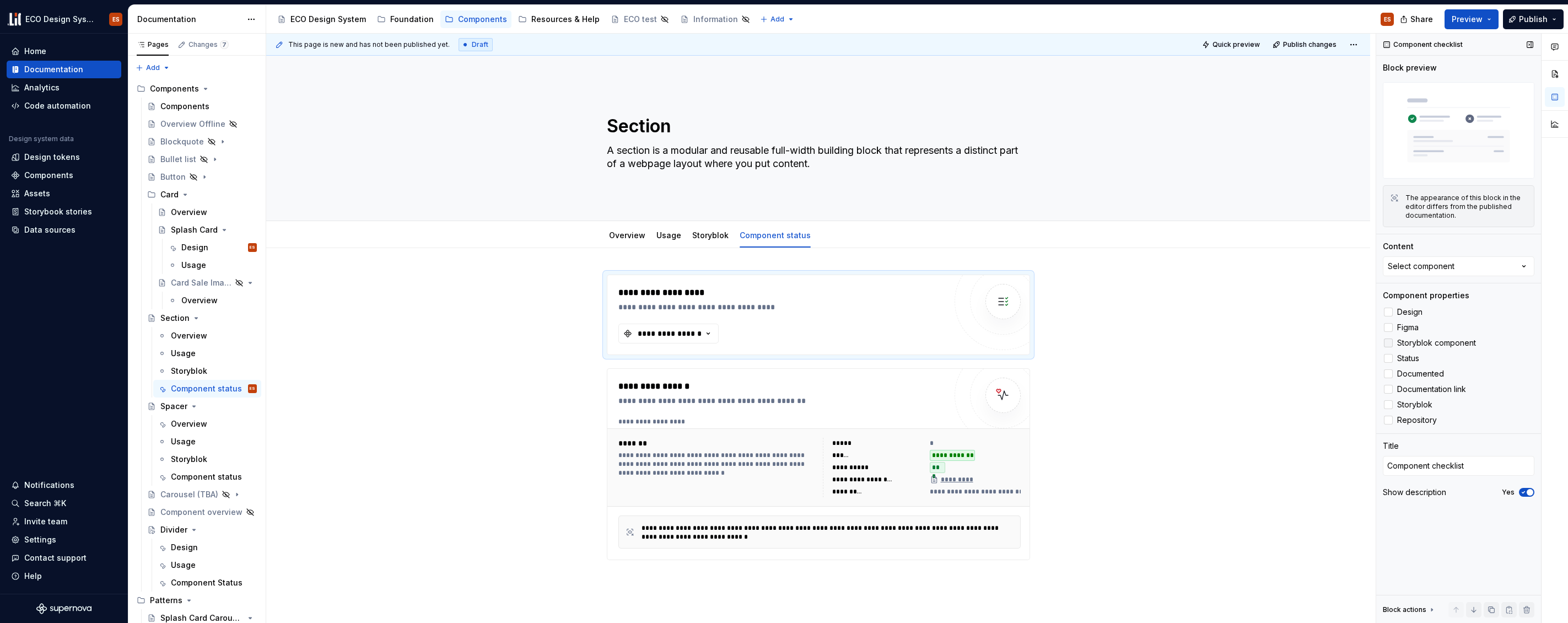
click at [1390, 343] on div at bounding box center [1389, 343] width 9 height 9
click at [598, 369] on span at bounding box center [596, 374] width 9 height 15
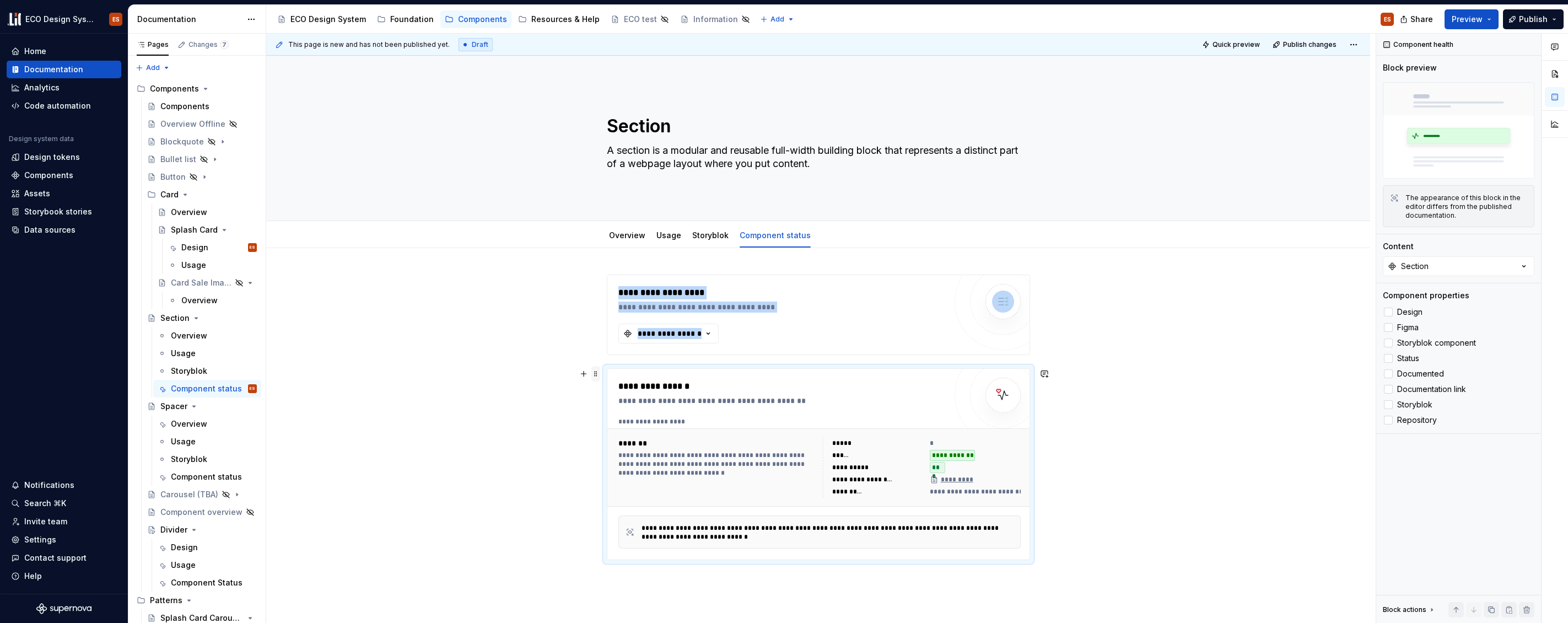
click at [596, 371] on span at bounding box center [596, 374] width 9 height 15
click at [616, 470] on div "Delete" at bounding box center [647, 472] width 72 height 11
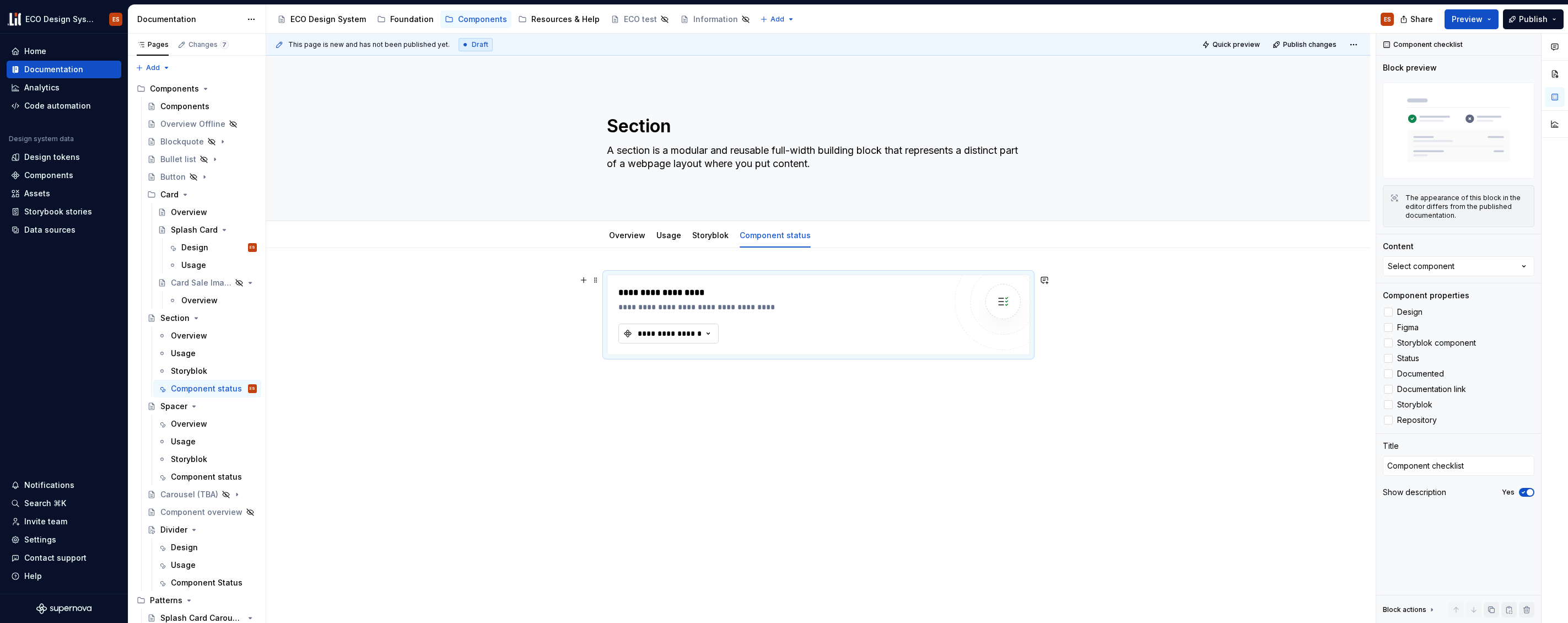
click at [711, 331] on icon "button" at bounding box center [708, 334] width 11 height 11
click at [686, 463] on div "Section" at bounding box center [718, 469] width 138 height 11
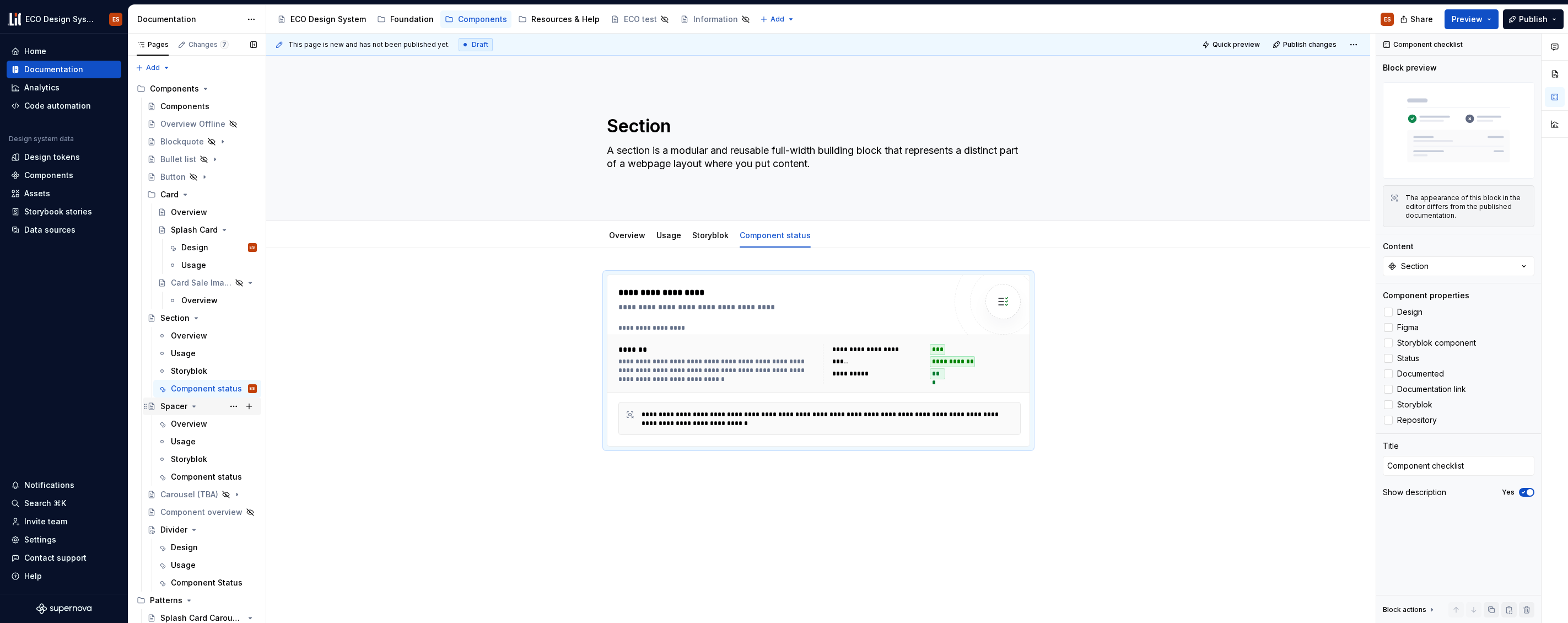
click at [169, 405] on div "Spacer" at bounding box center [174, 406] width 27 height 11
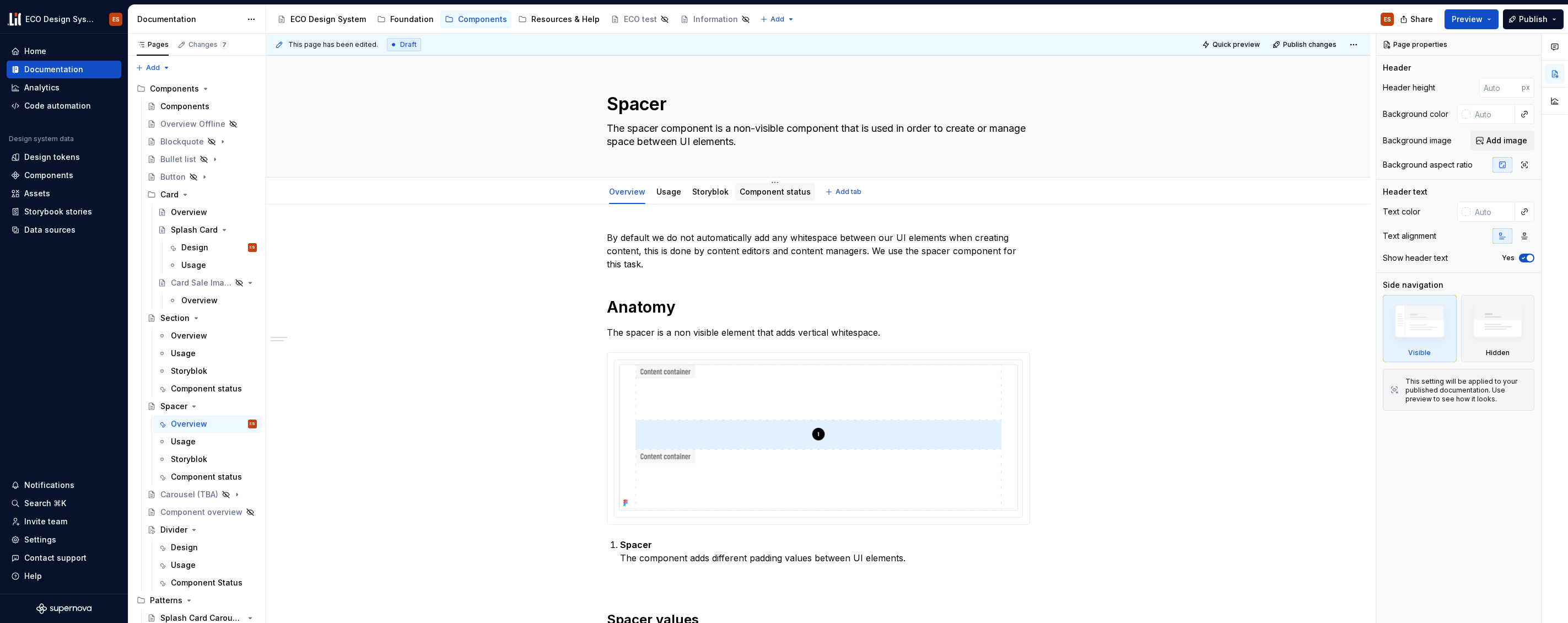
click at [768, 191] on link "Component status" at bounding box center [775, 191] width 71 height 9
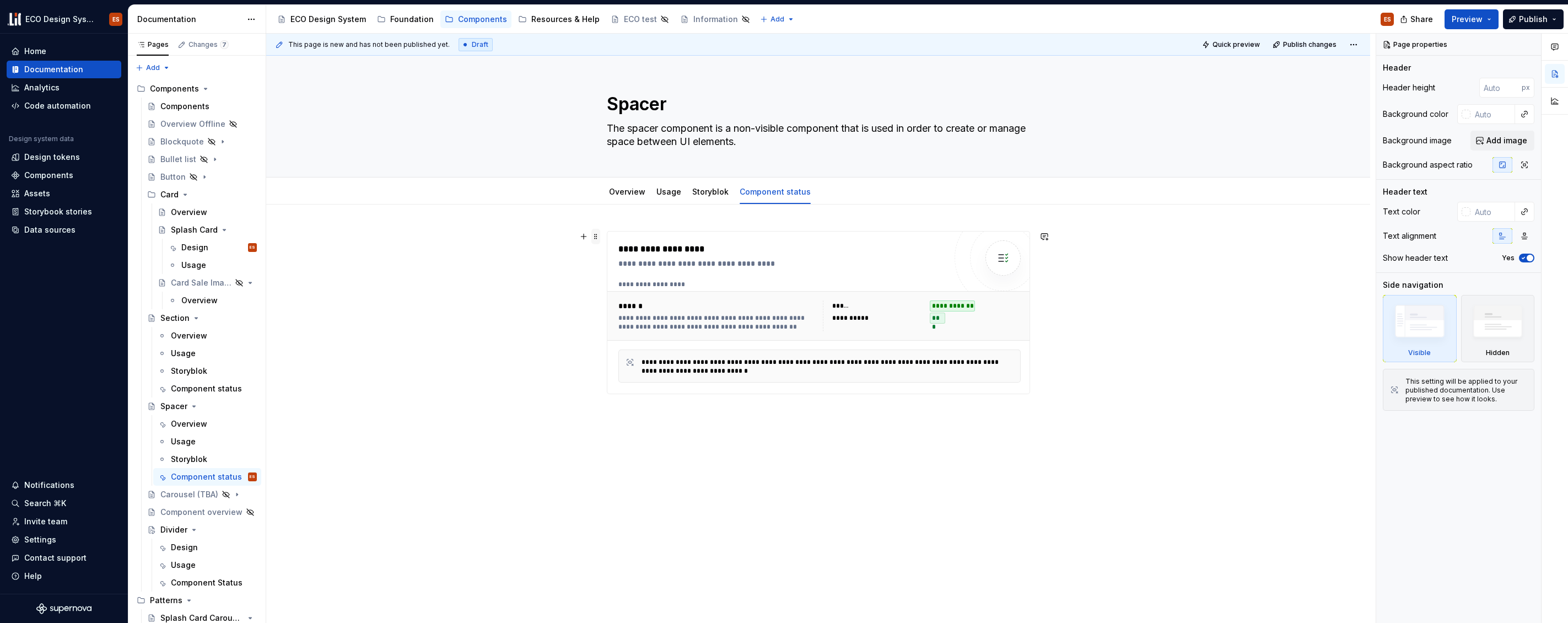
click at [599, 236] on span at bounding box center [596, 237] width 9 height 15
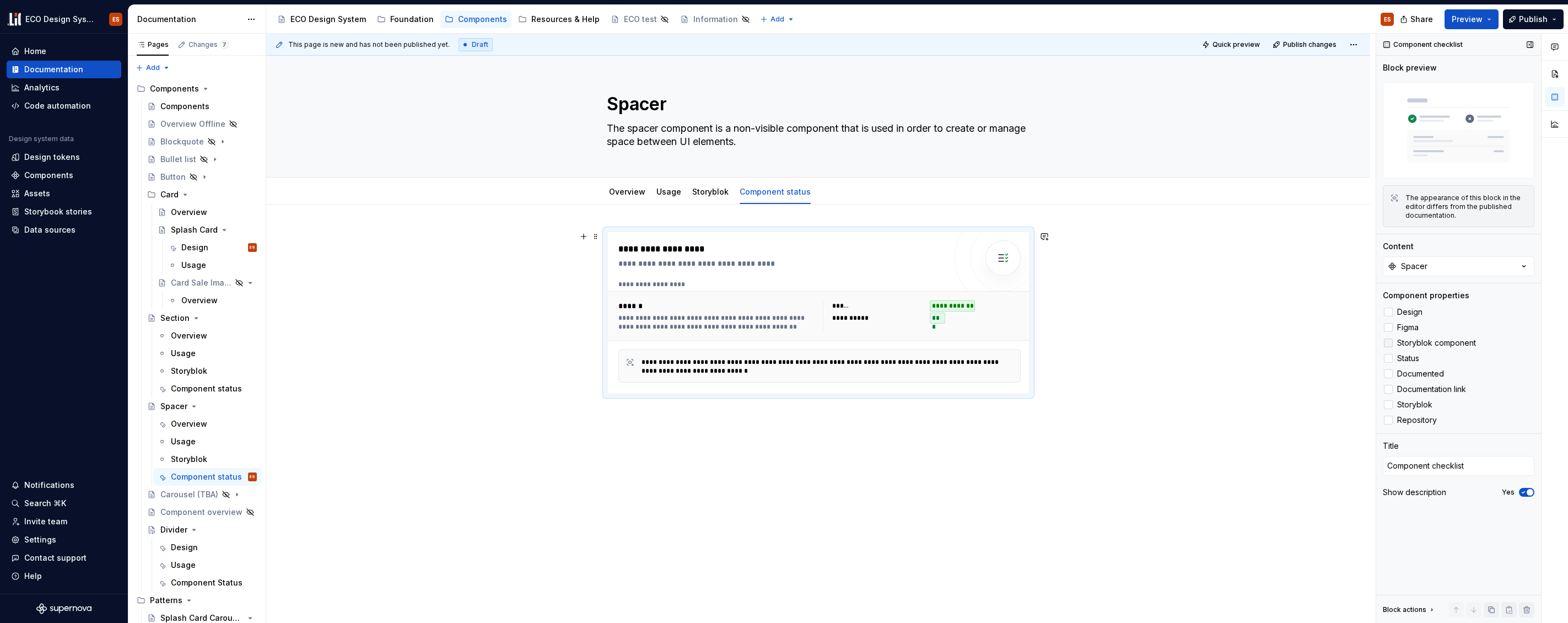
click at [1390, 344] on div at bounding box center [1389, 343] width 9 height 9
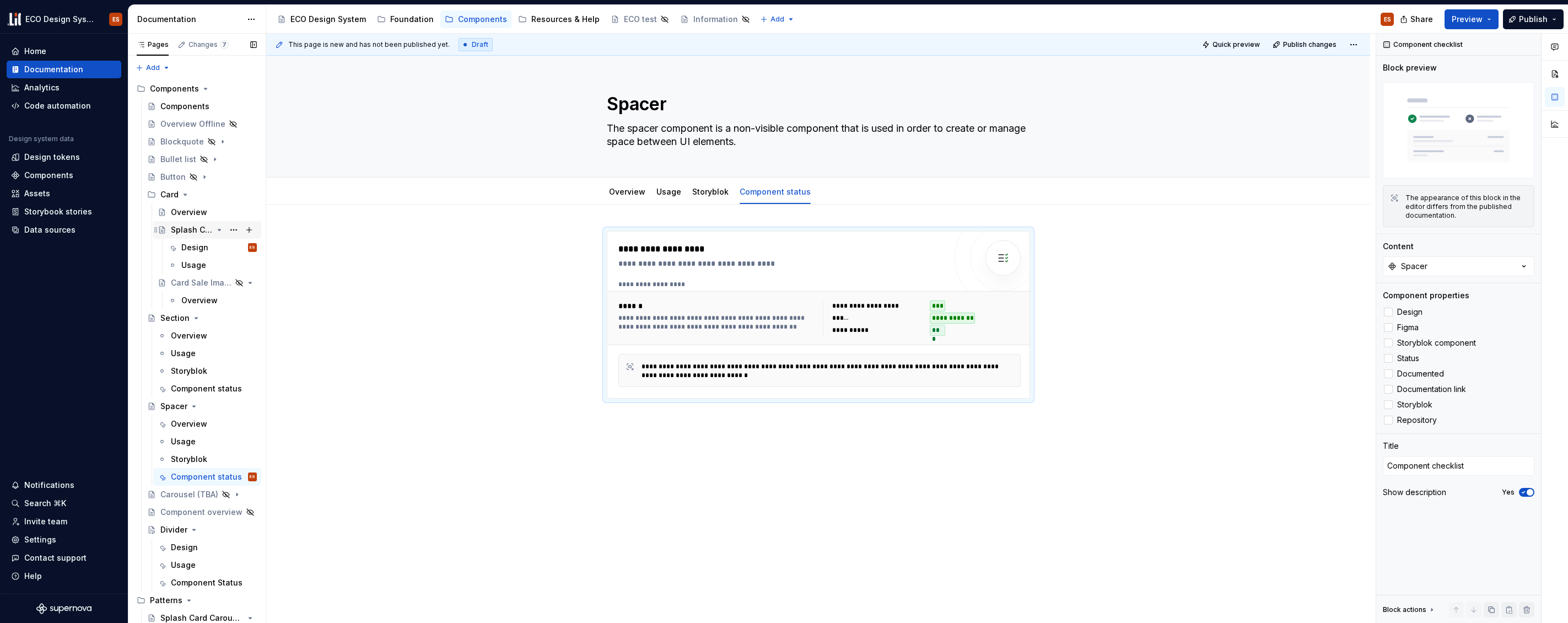
click at [175, 227] on div "Splash Card" at bounding box center [192, 230] width 42 height 11
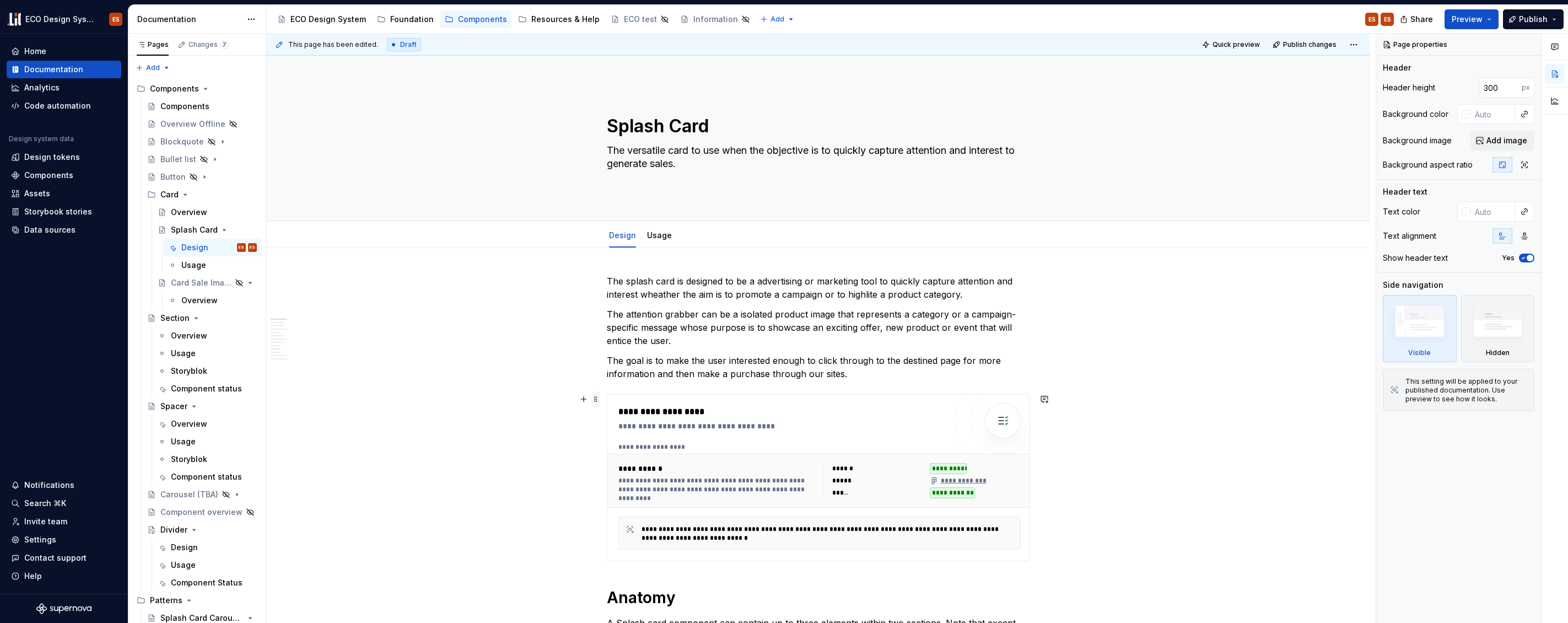
click at [594, 398] on span at bounding box center [596, 399] width 9 height 15
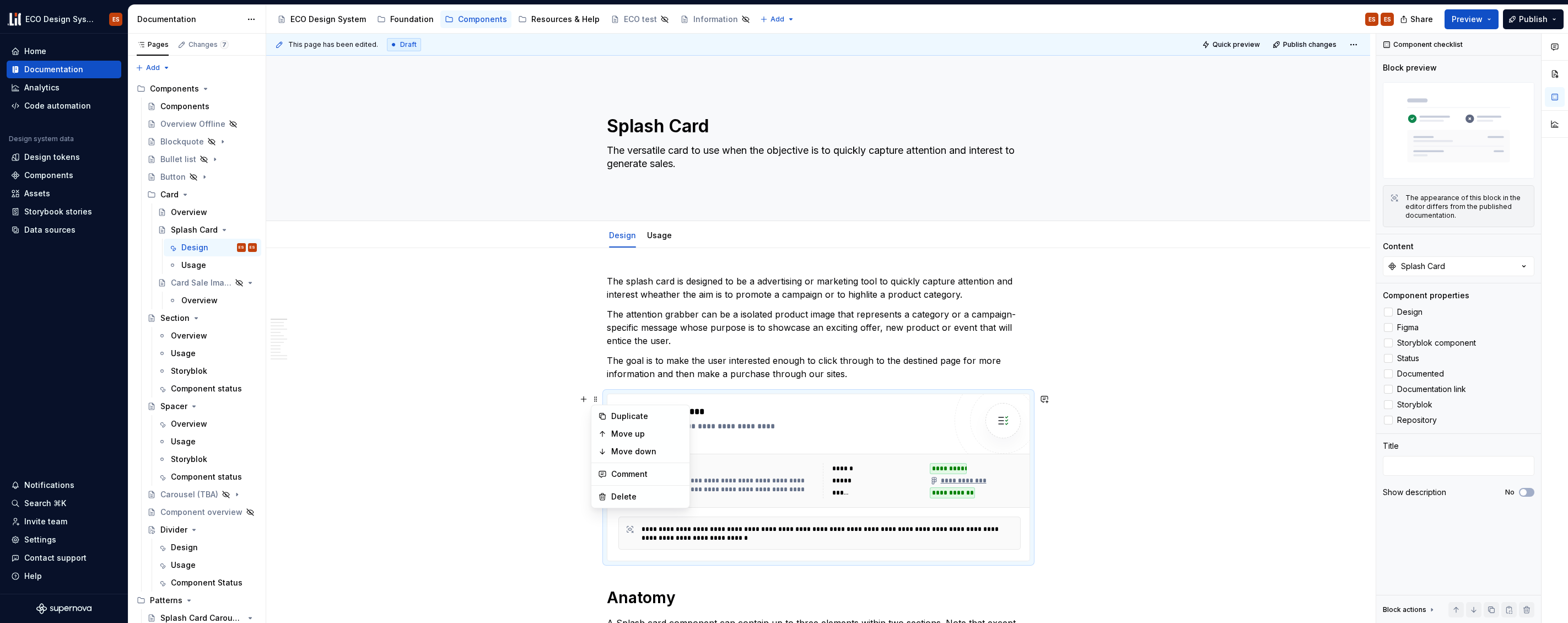
type textarea "*"
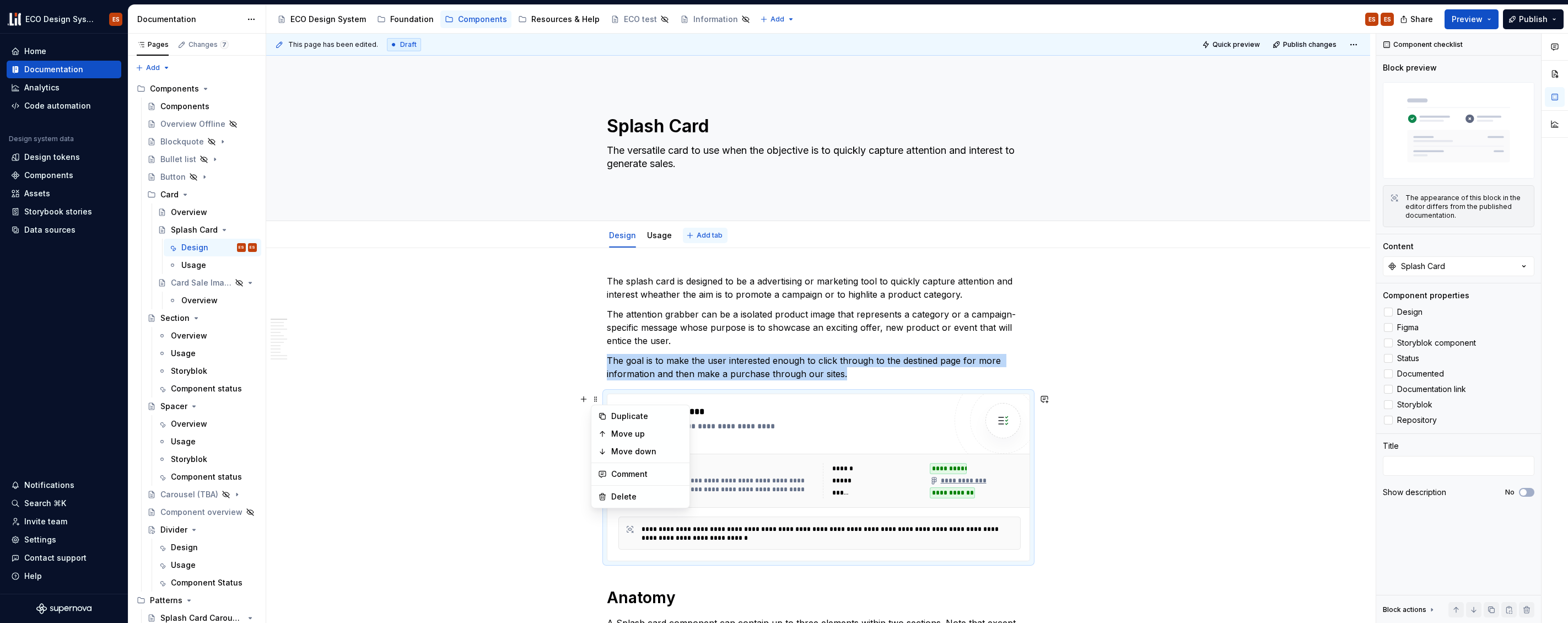
click at [697, 234] on span "Add tab" at bounding box center [709, 236] width 26 height 9
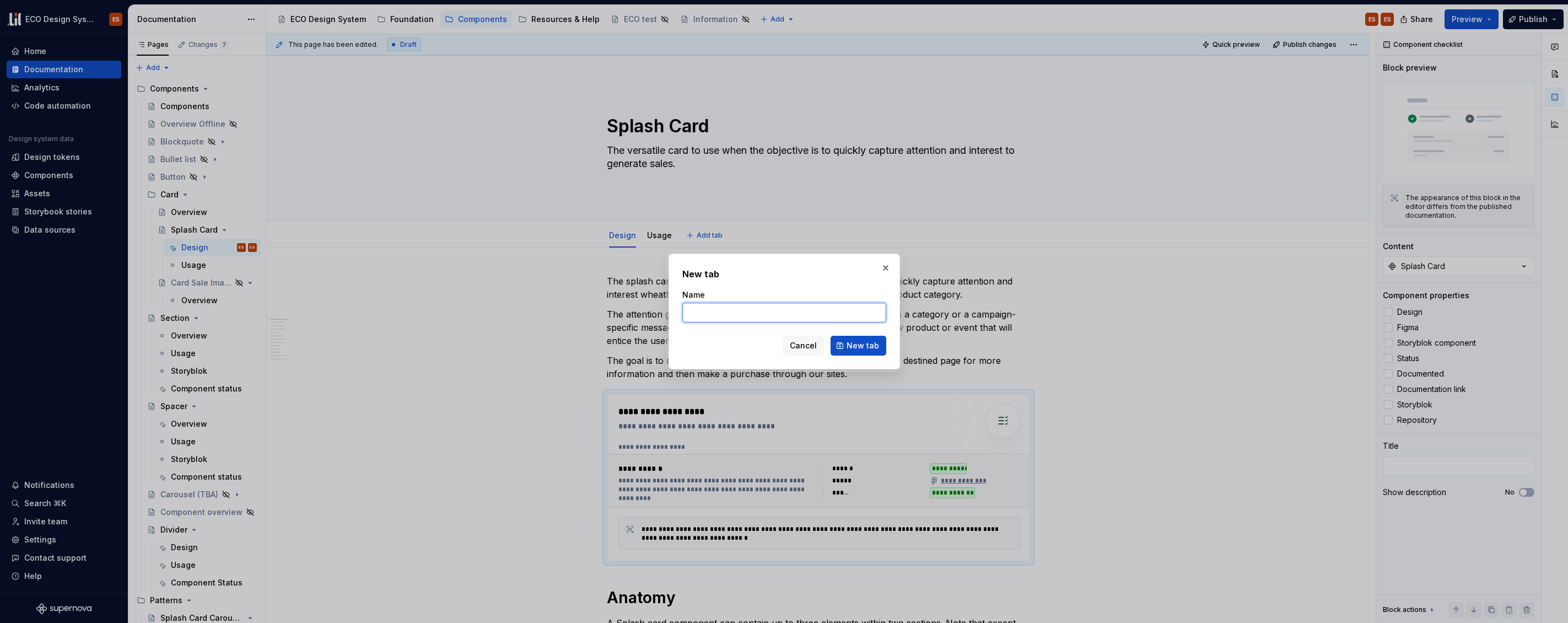
click at [704, 316] on input "Name" at bounding box center [784, 313] width 204 height 20
type input "Co"
type textarea "*"
type input "Component status"
click at [866, 347] on span "New tab" at bounding box center [862, 346] width 32 height 11
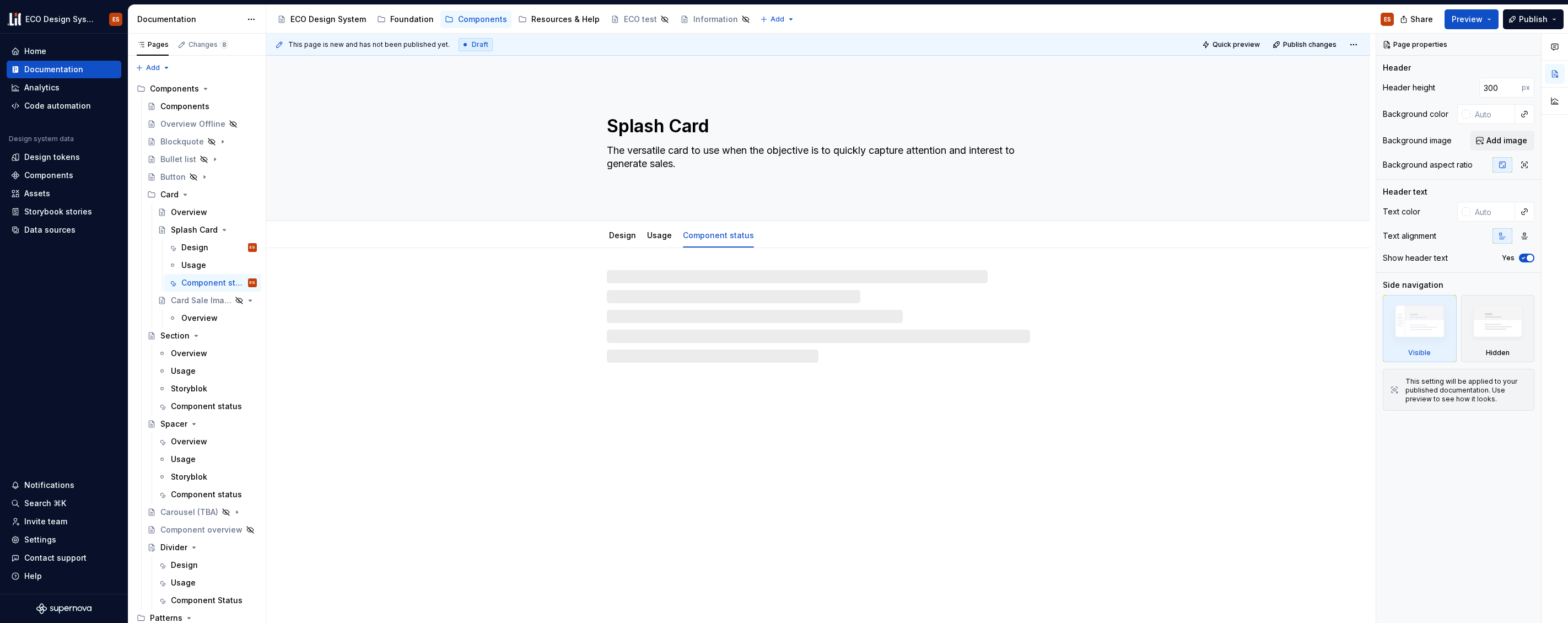
type textarea "*"
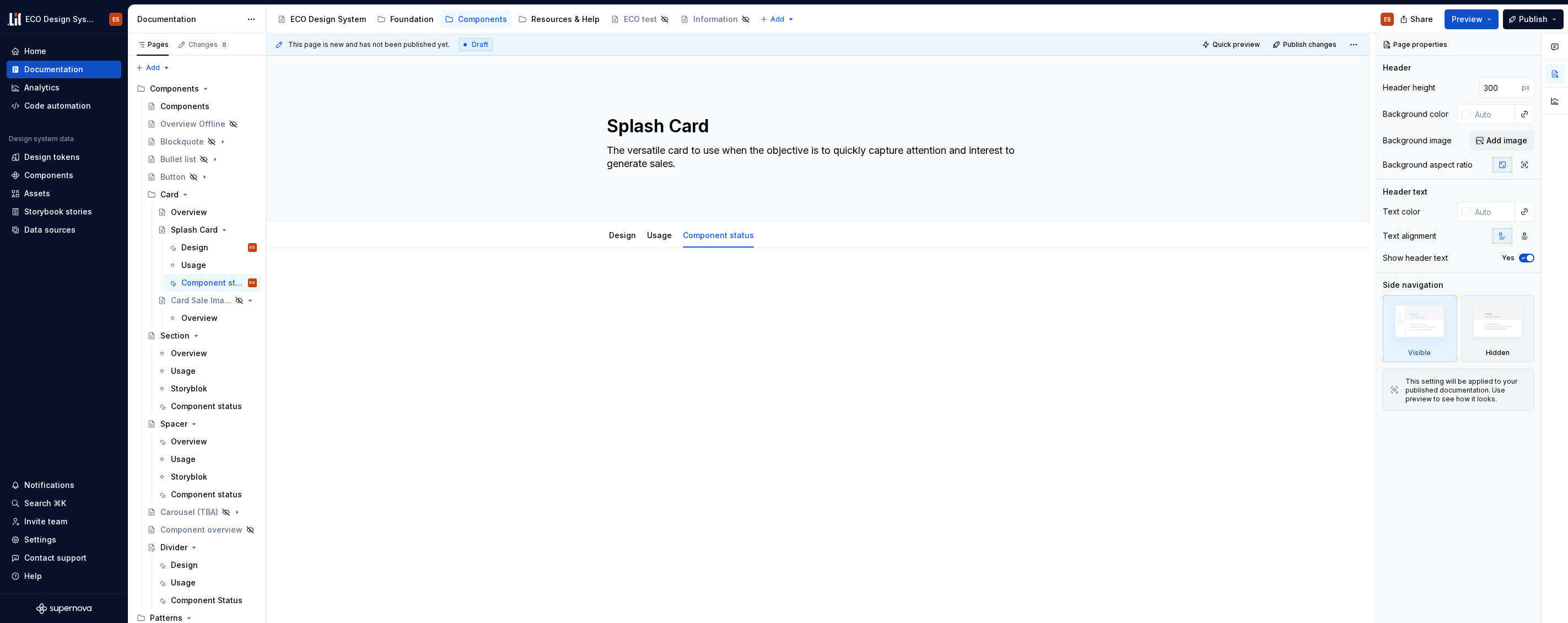
click at [656, 271] on div at bounding box center [819, 382] width 1104 height 268
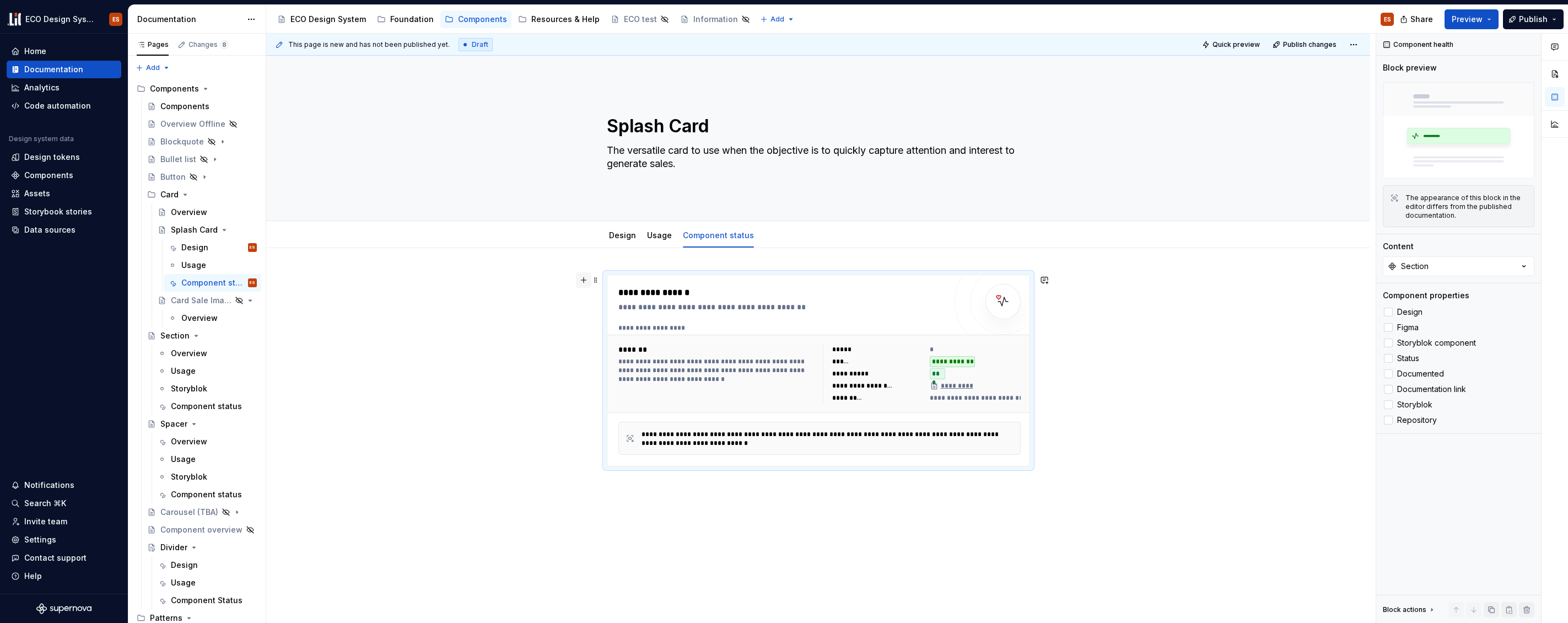
click at [587, 283] on button "button" at bounding box center [584, 280] width 15 height 15
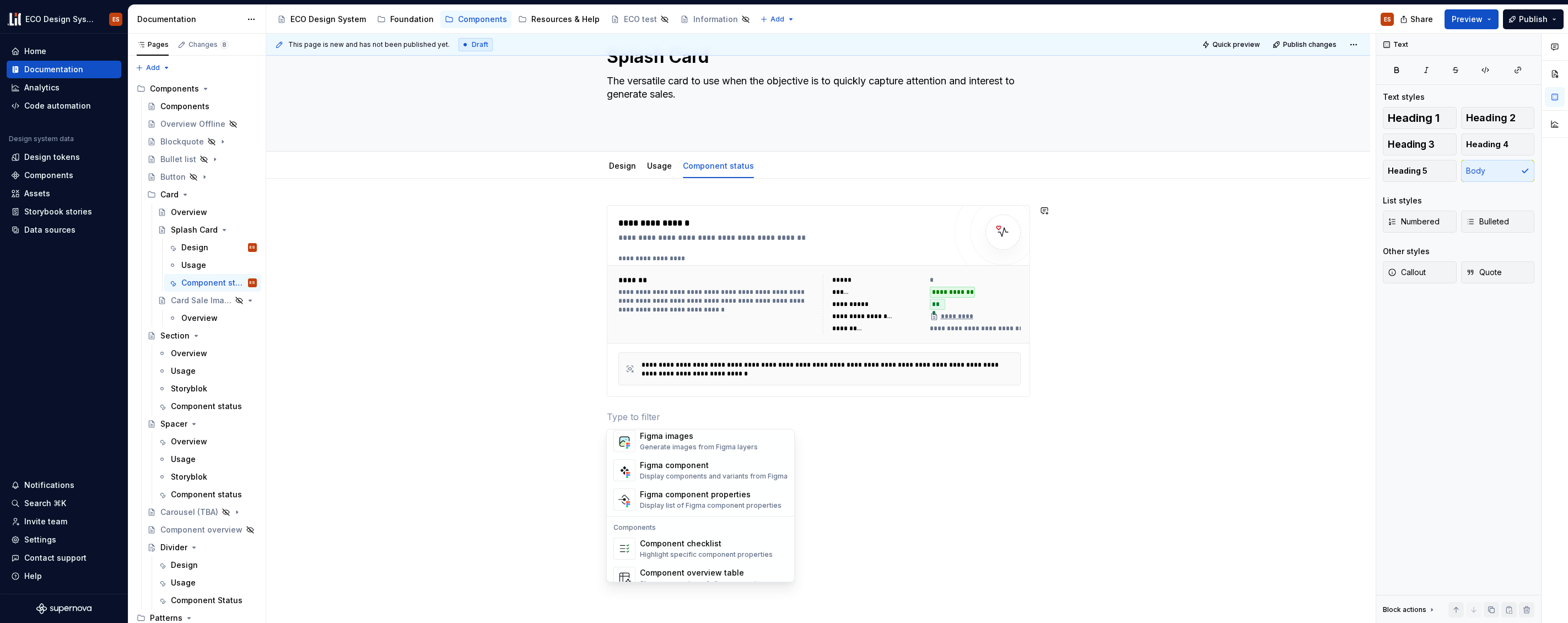
scroll to position [1098, 0]
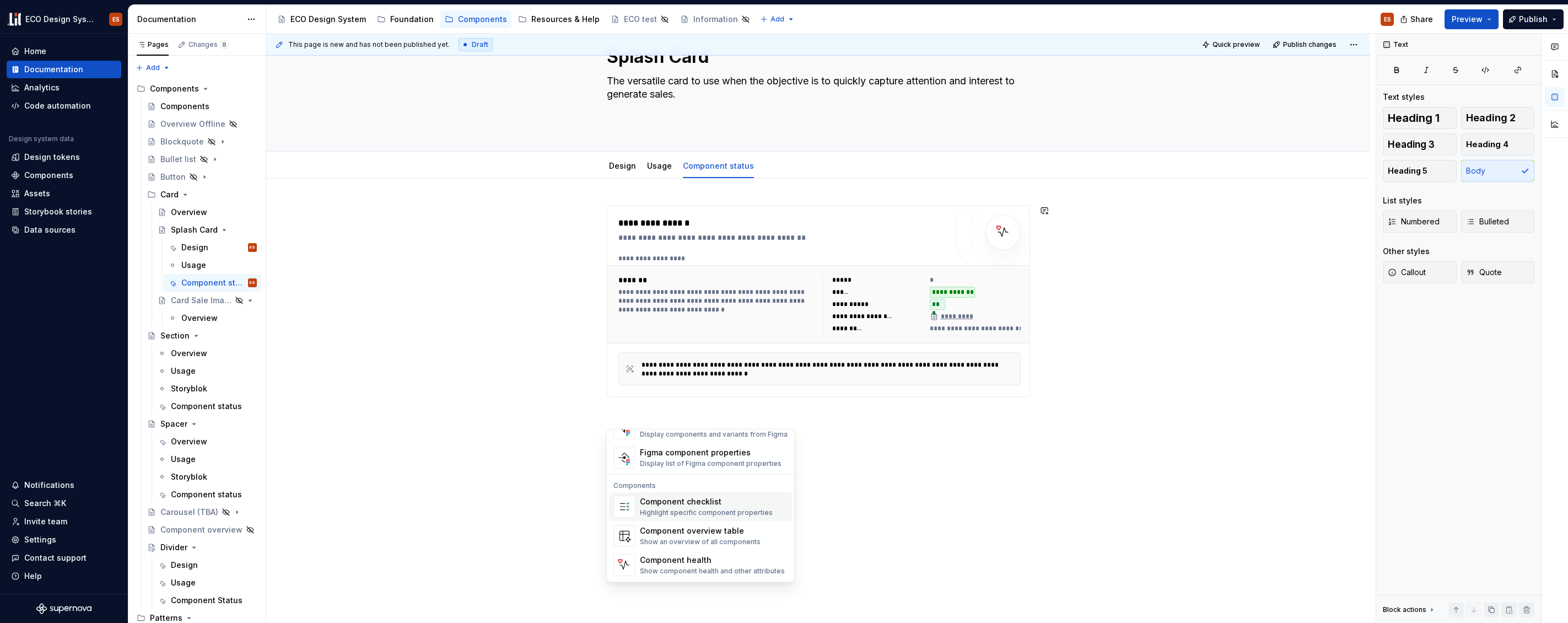
click at [694, 502] on div "Component checklist" at bounding box center [706, 502] width 133 height 11
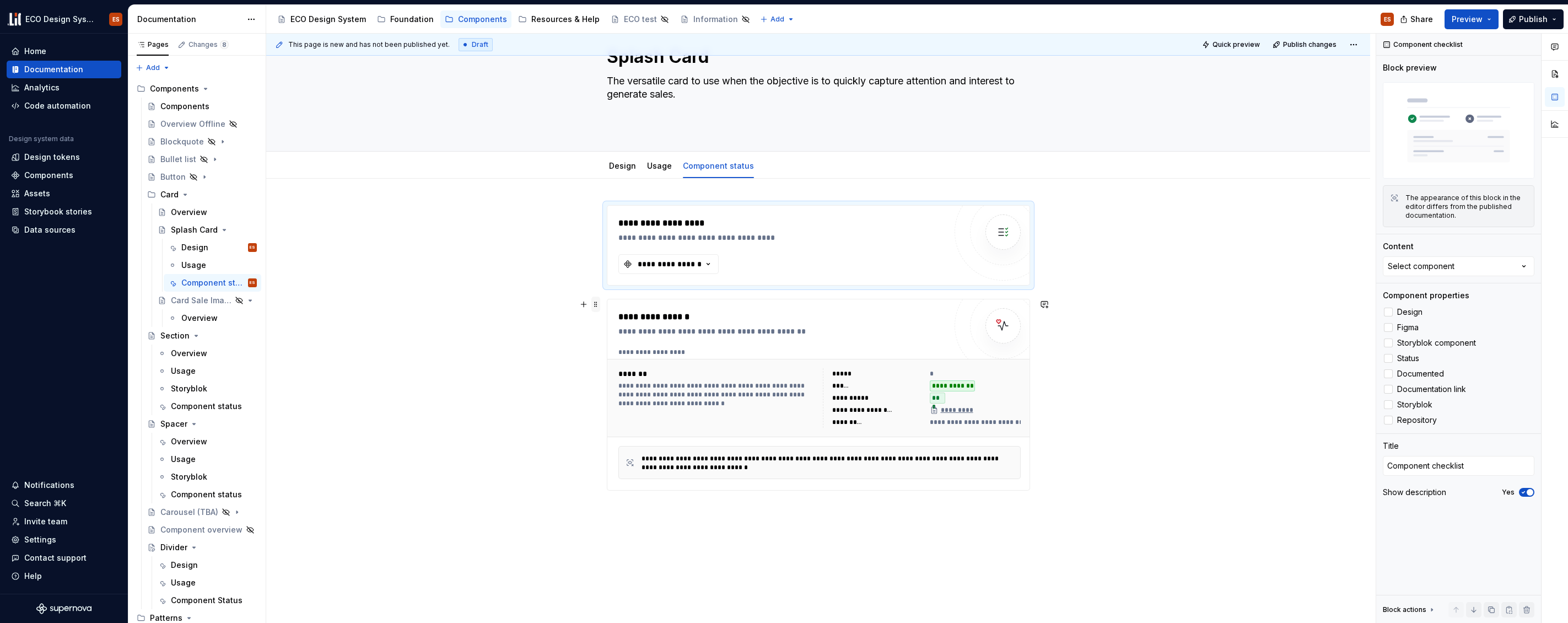
click at [597, 305] on span at bounding box center [596, 304] width 9 height 15
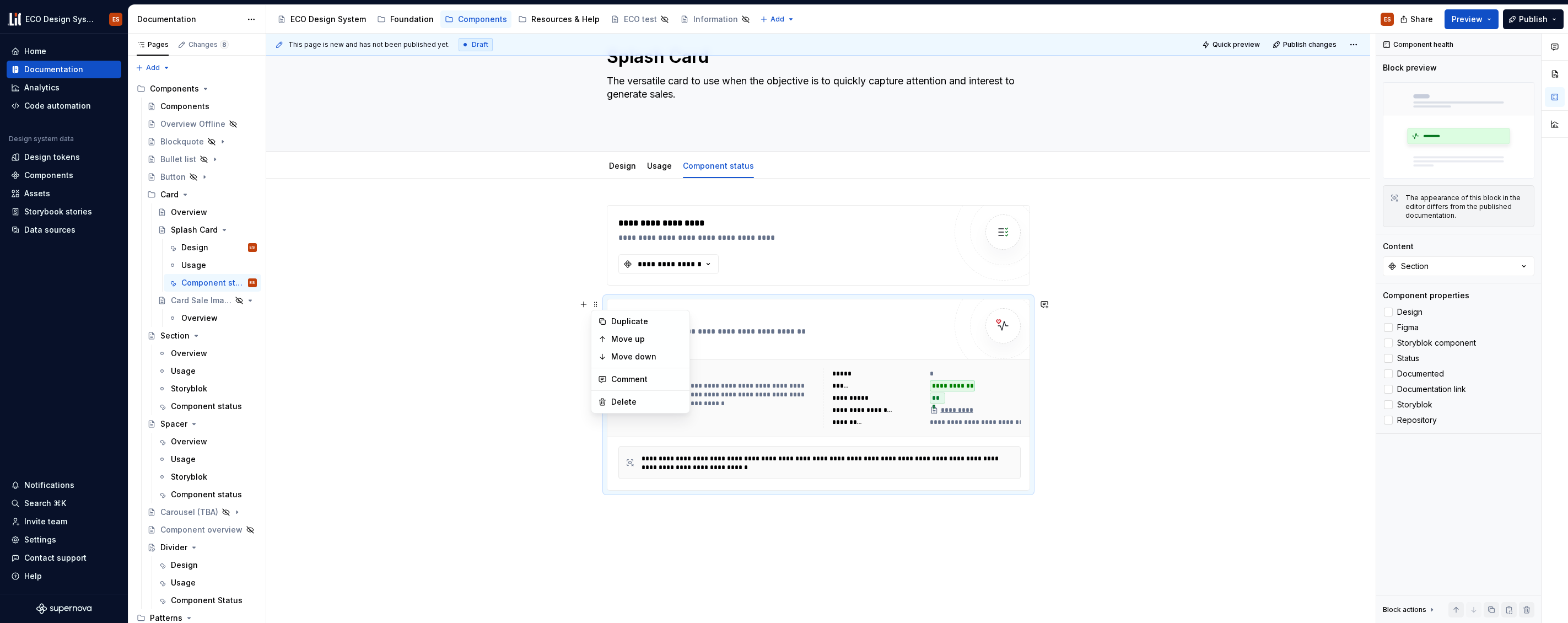
click at [608, 206] on div "**********" at bounding box center [819, 245] width 423 height 79
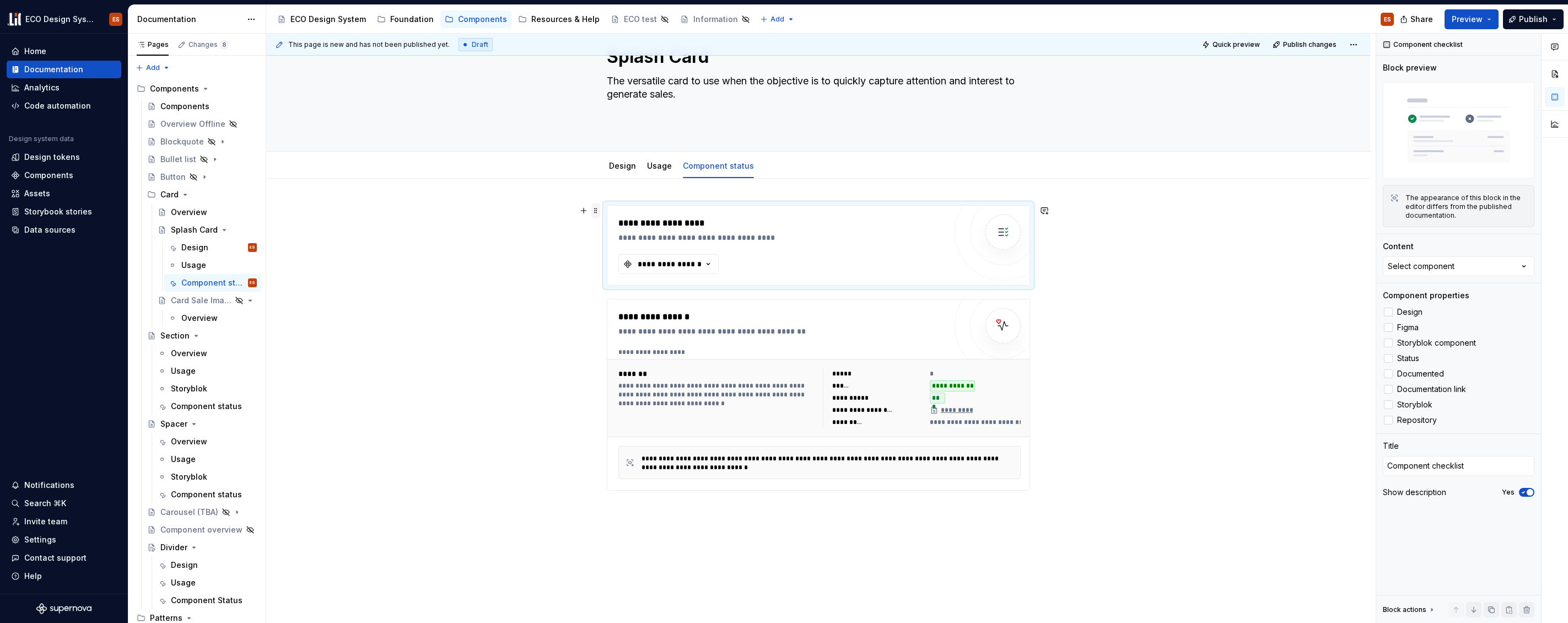
click at [597, 212] on span at bounding box center [596, 210] width 9 height 15
click at [707, 260] on icon "button" at bounding box center [708, 264] width 11 height 11
click at [695, 361] on div "Splash Card" at bounding box center [718, 362] width 138 height 11
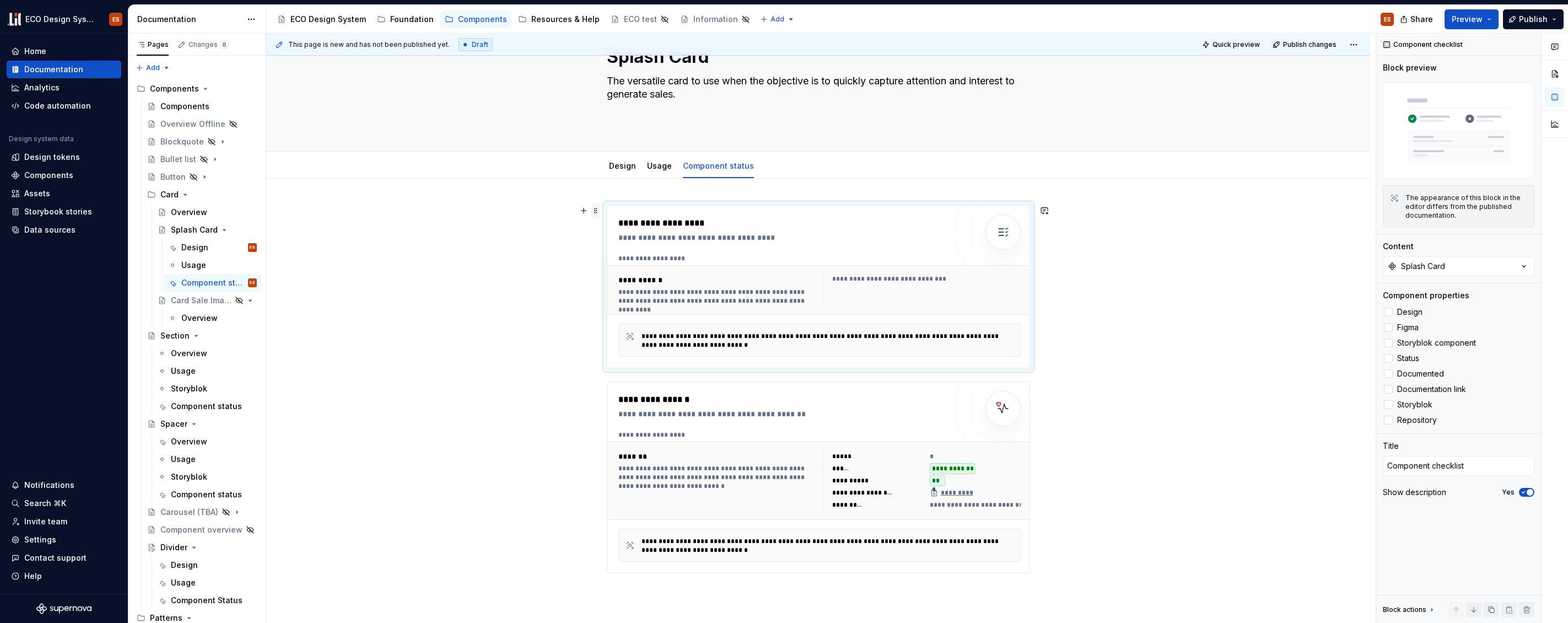
click at [596, 209] on span at bounding box center [596, 210] width 9 height 15
click at [1388, 328] on div at bounding box center [1389, 328] width 9 height 9
click at [1393, 376] on div at bounding box center [1389, 374] width 9 height 9
click at [1393, 311] on div at bounding box center [1389, 312] width 9 height 9
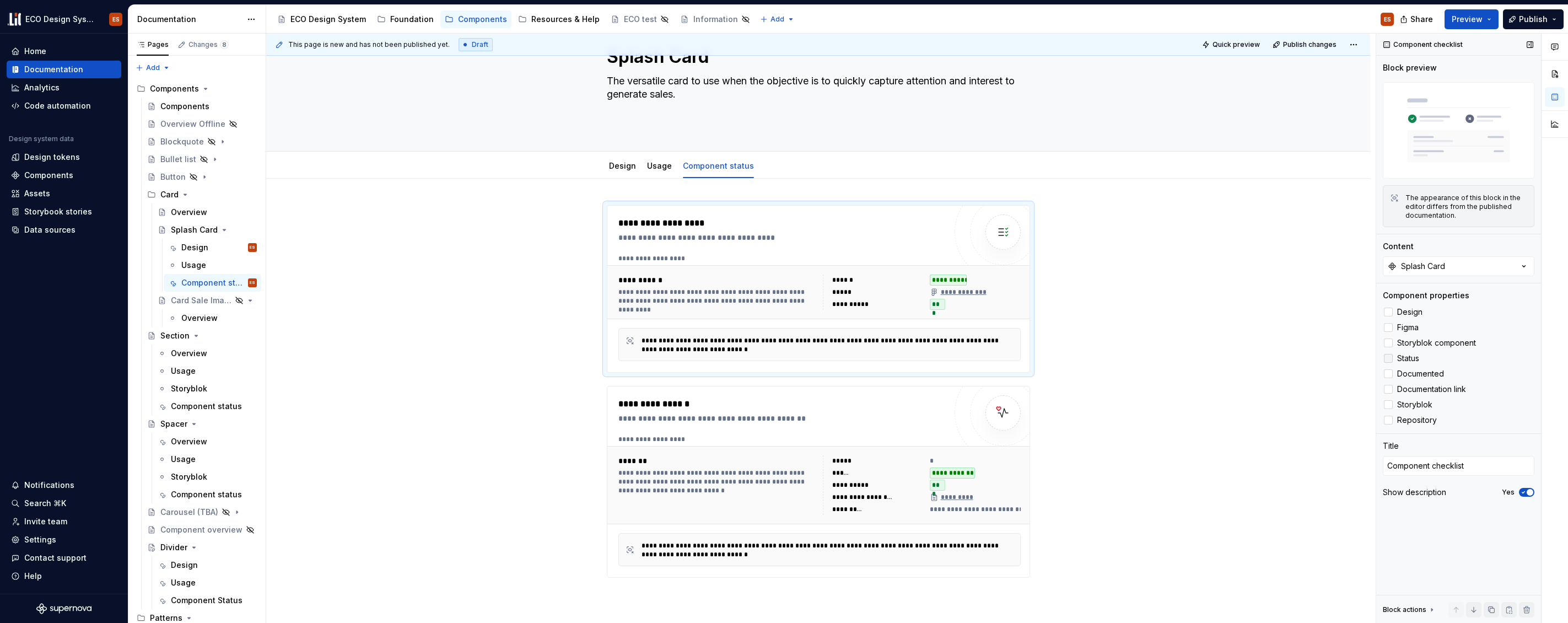
click at [1391, 358] on div at bounding box center [1389, 359] width 9 height 9
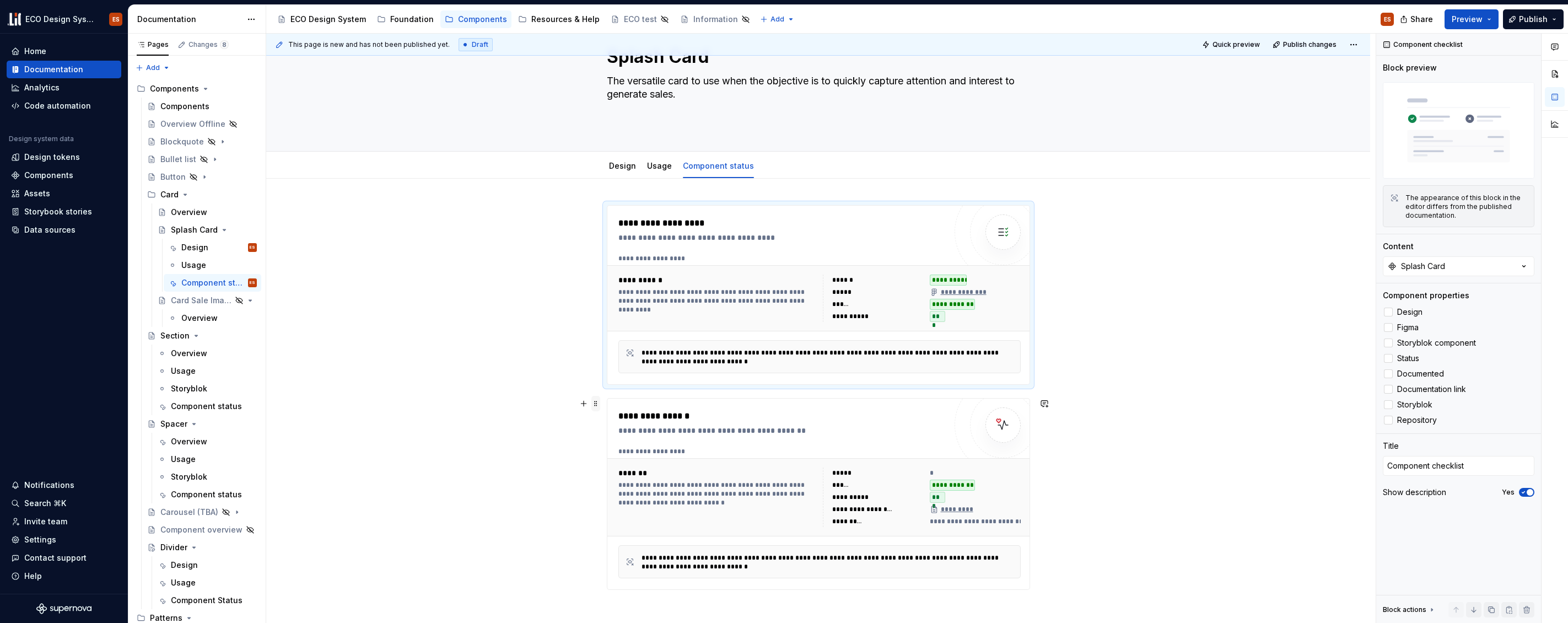
click at [596, 404] on span at bounding box center [596, 404] width 9 height 15
click at [1147, 392] on div "**********" at bounding box center [819, 484] width 1104 height 612
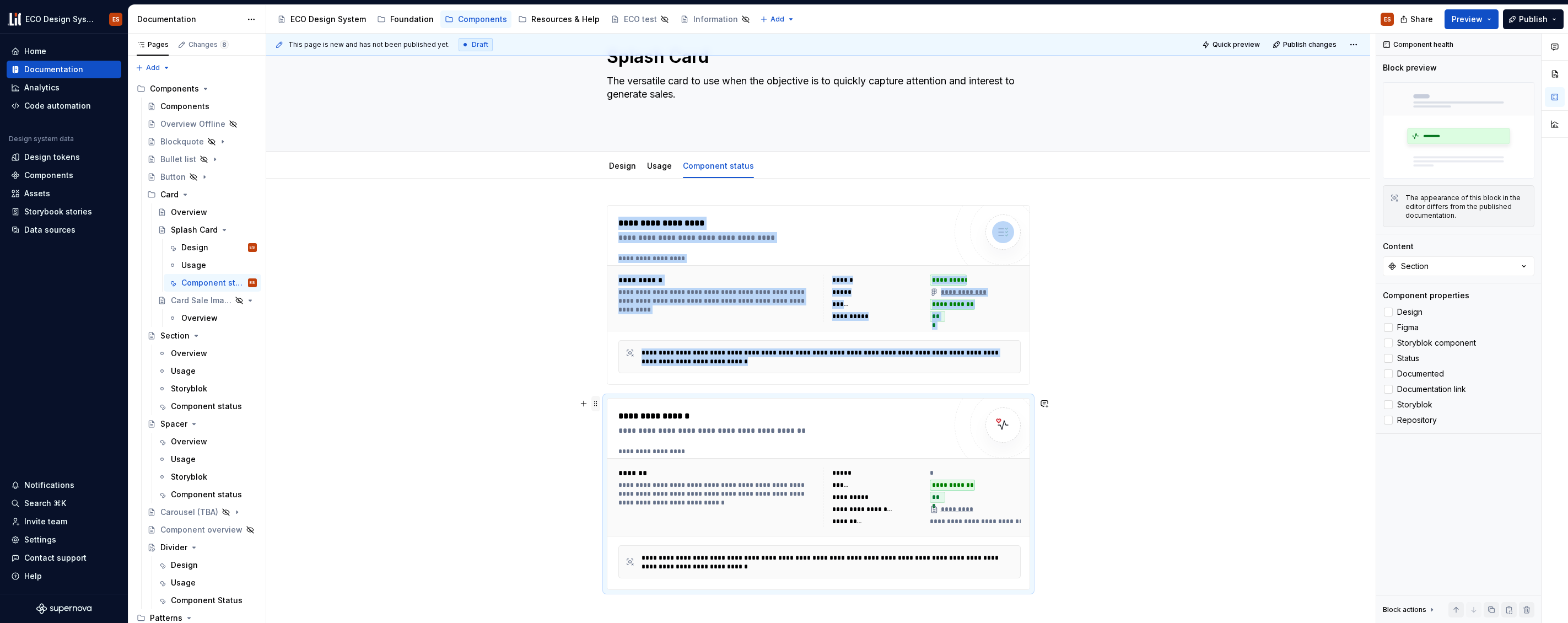
click at [596, 405] on span at bounding box center [596, 404] width 9 height 15
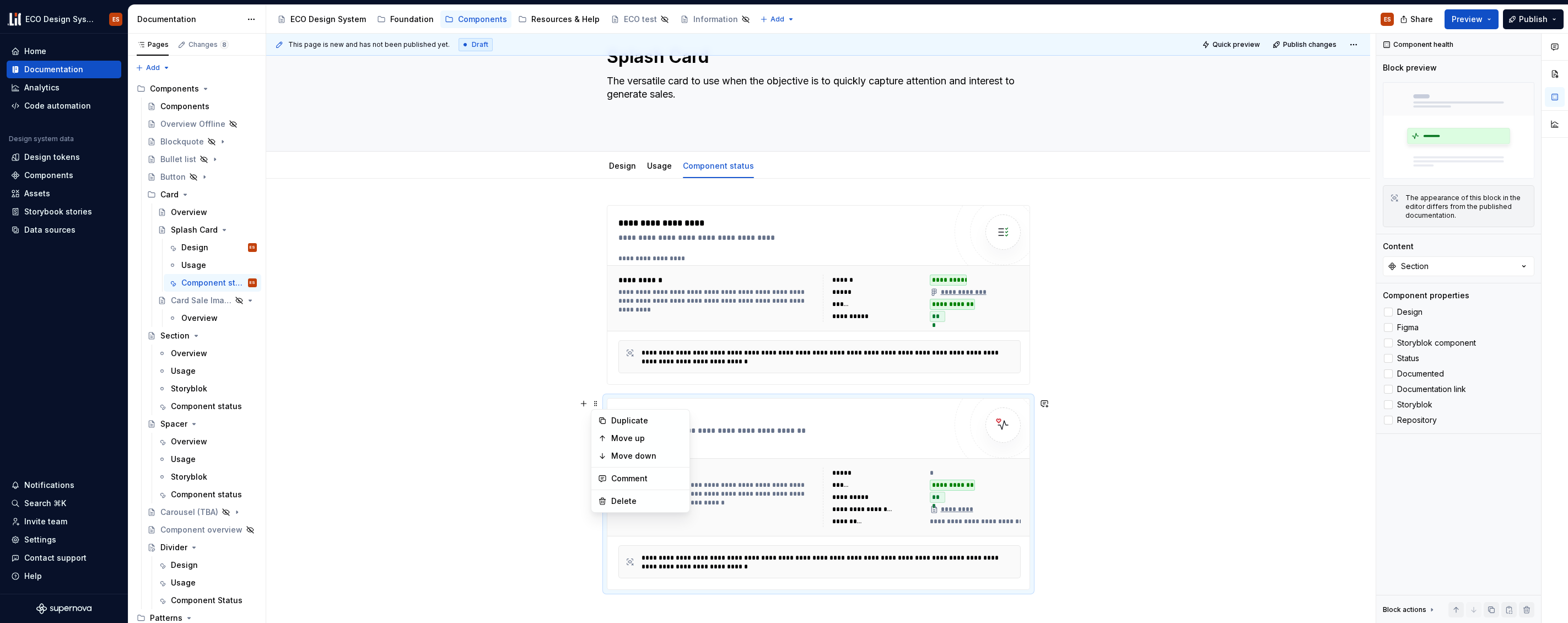
click at [607, 210] on div "**********" at bounding box center [819, 295] width 423 height 180
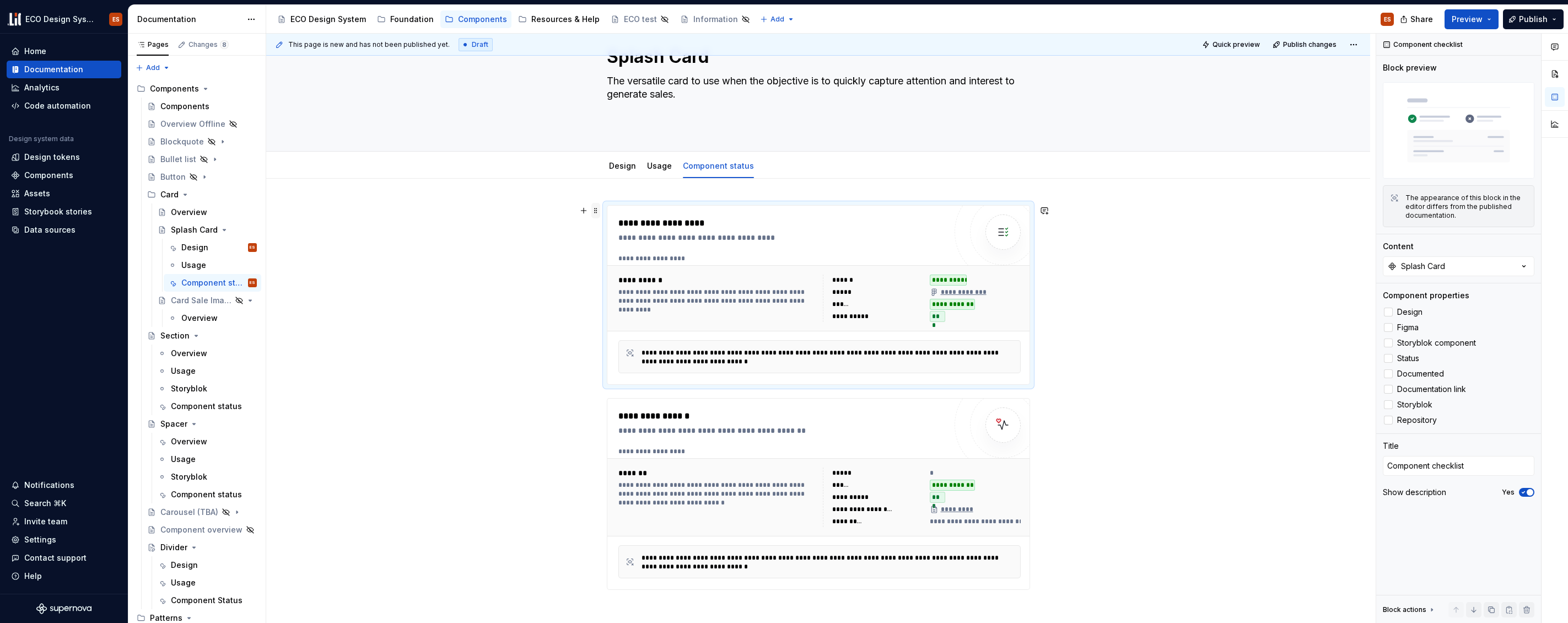
click at [597, 209] on span at bounding box center [596, 210] width 9 height 15
click at [601, 402] on div "**********" at bounding box center [819, 484] width 1104 height 612
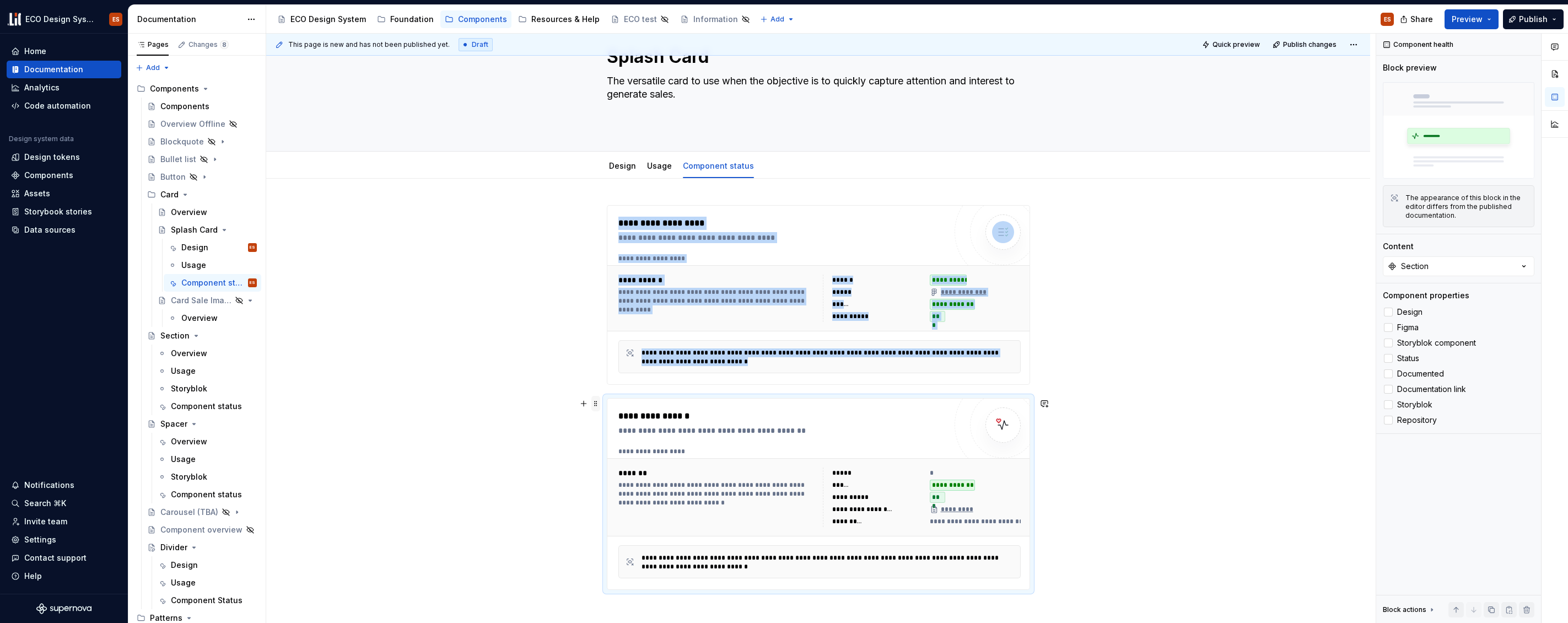
click at [596, 402] on span at bounding box center [596, 404] width 9 height 15
click at [612, 503] on div "Delete" at bounding box center [647, 501] width 72 height 11
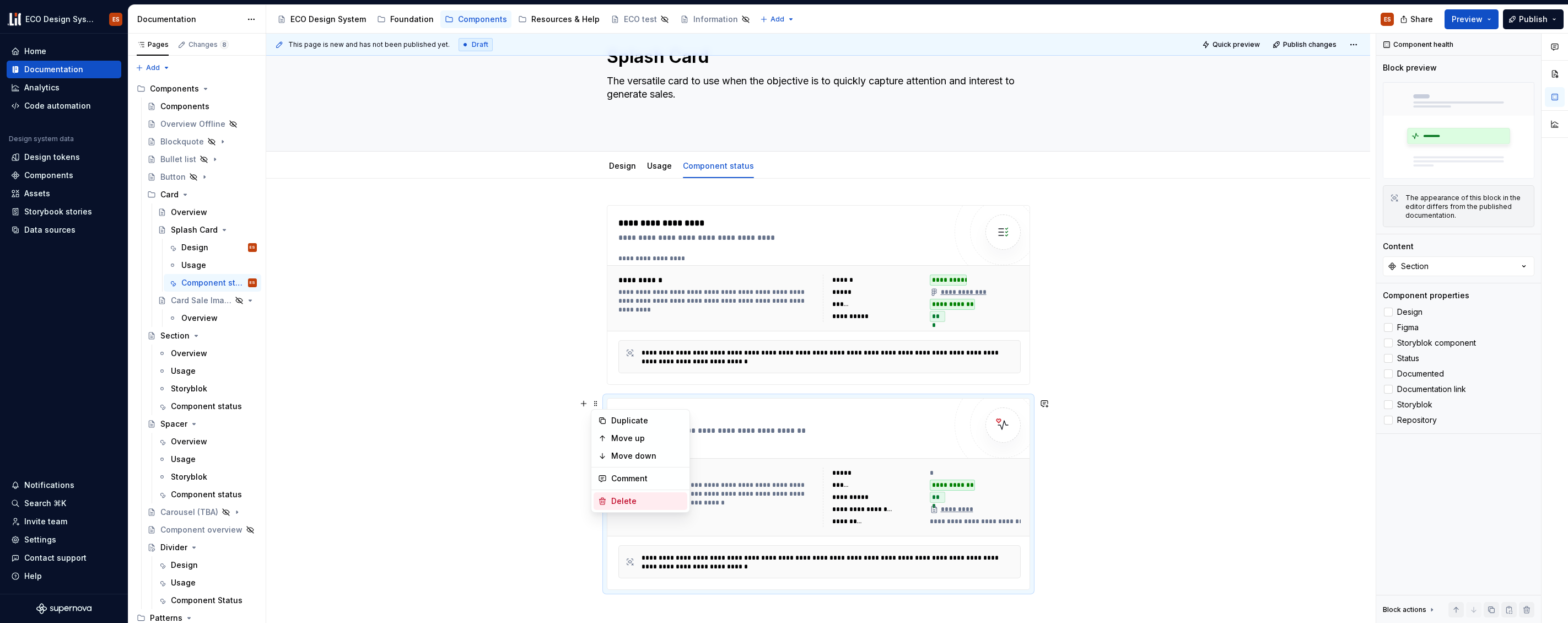
scroll to position [31, 0]
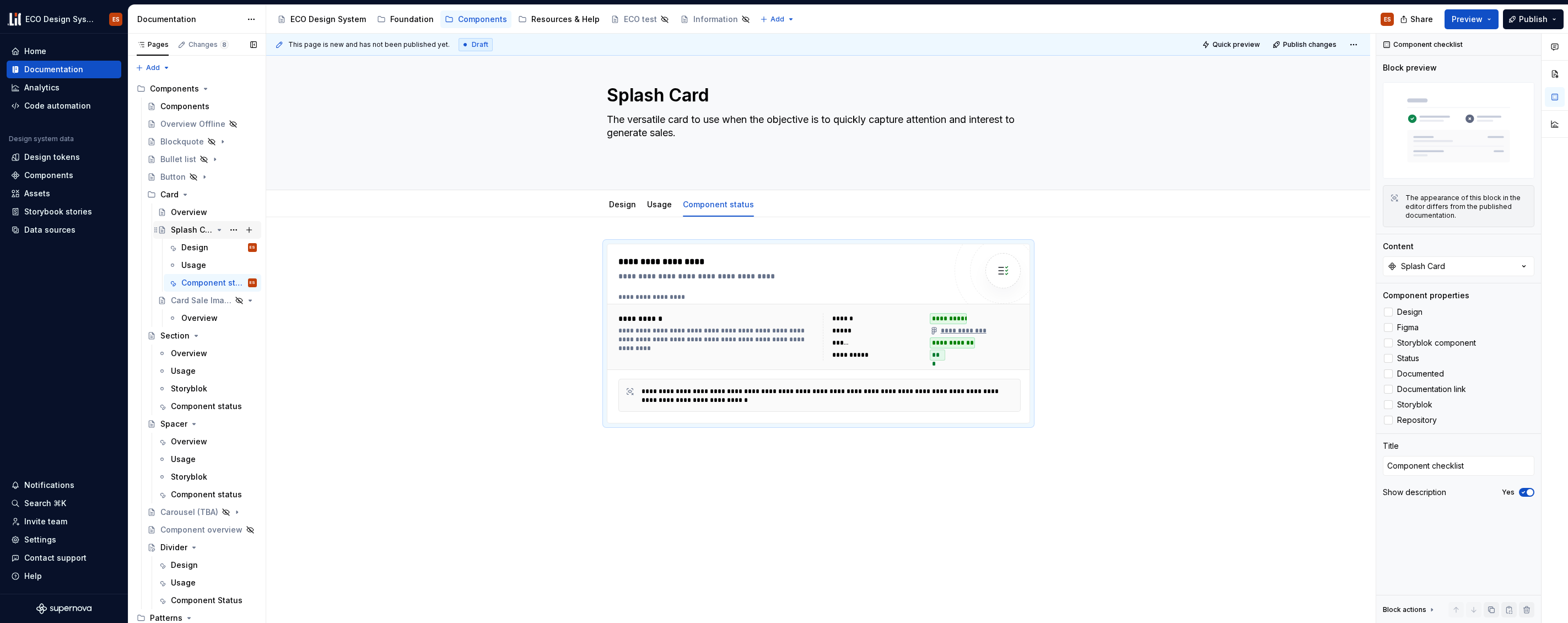
click at [154, 231] on icon "Page tree" at bounding box center [156, 230] width 9 height 9
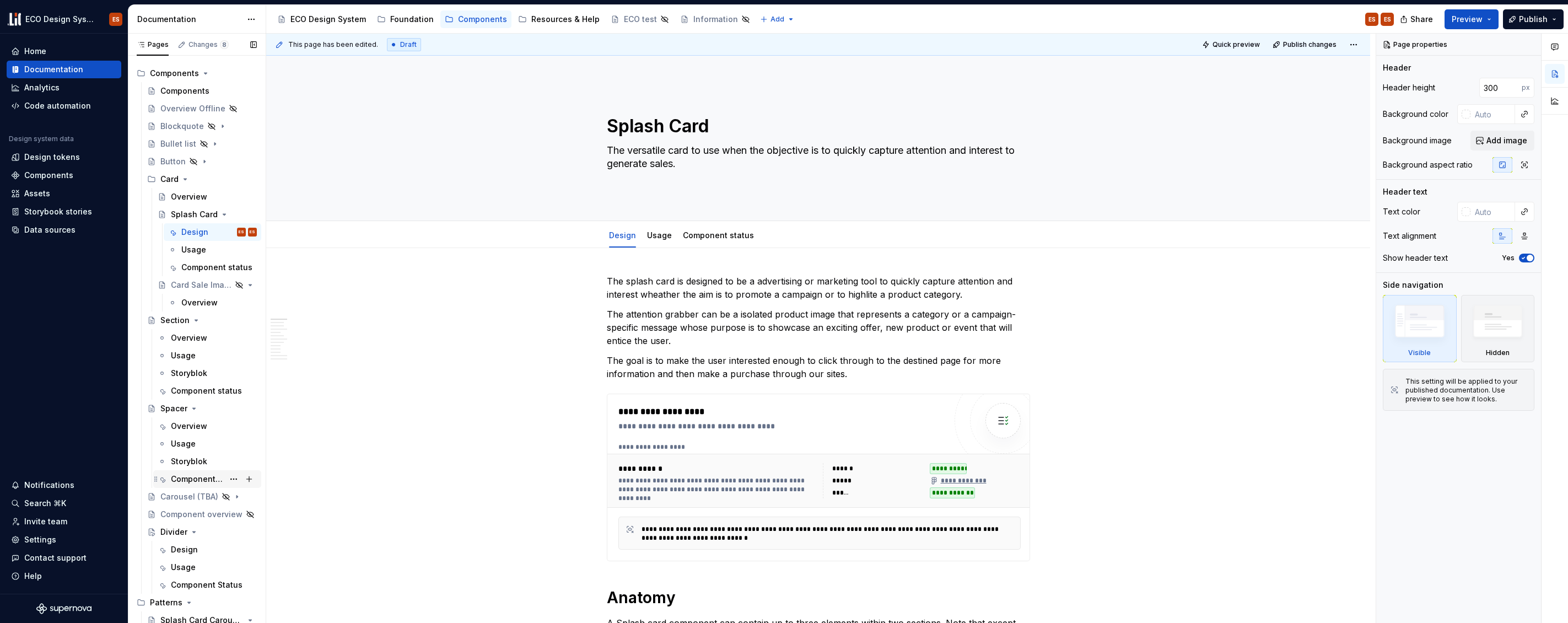
scroll to position [72, 0]
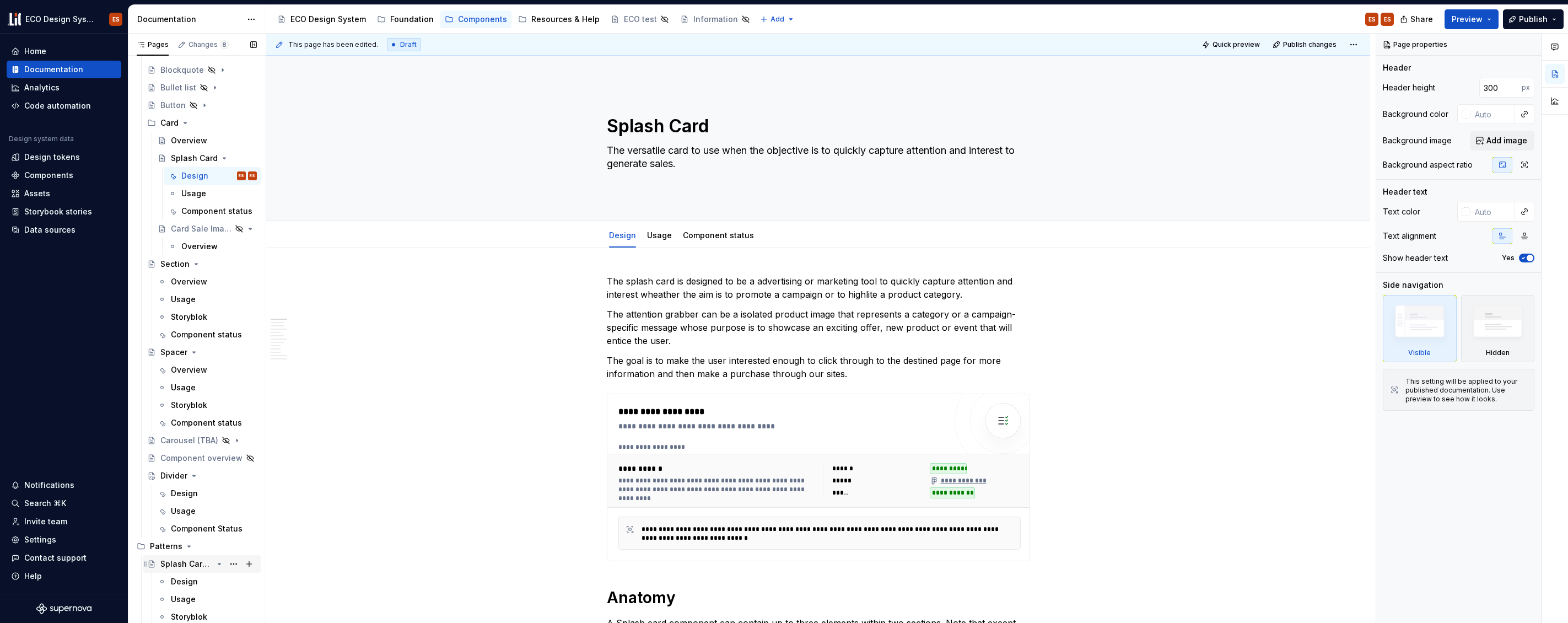
click at [194, 561] on div "Splash Card Carousel" at bounding box center [187, 563] width 53 height 11
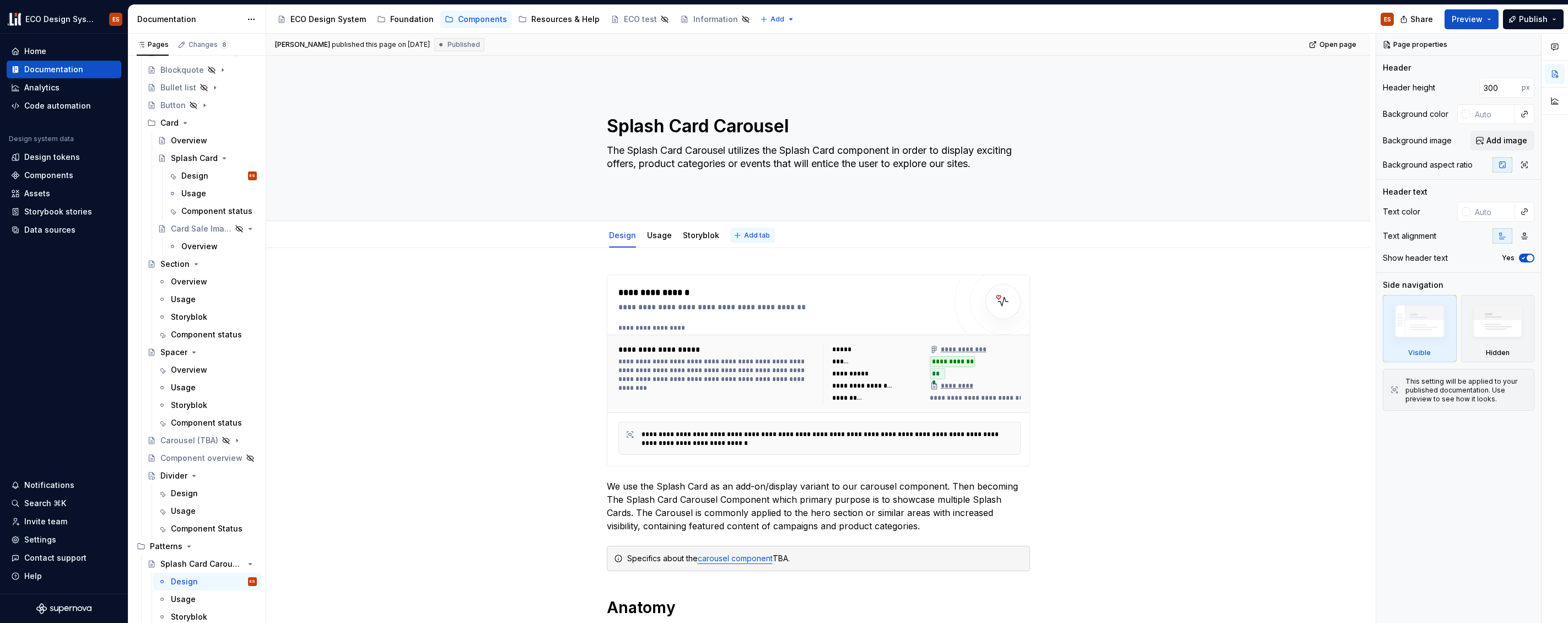
type textarea "*"
click at [746, 238] on span "Add tab" at bounding box center [757, 236] width 26 height 9
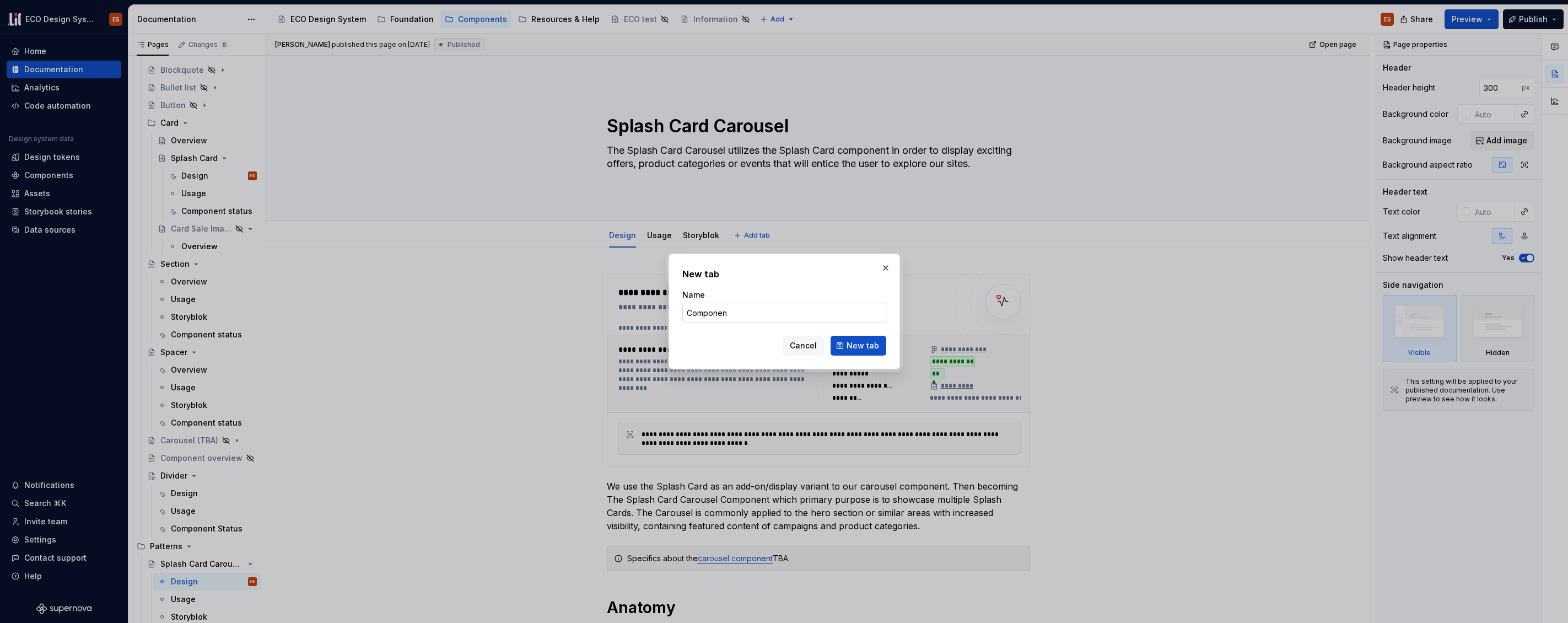
type input "Component"
type textarea "*"
type input "Component status"
click at [871, 350] on span "New tab" at bounding box center [862, 346] width 32 height 11
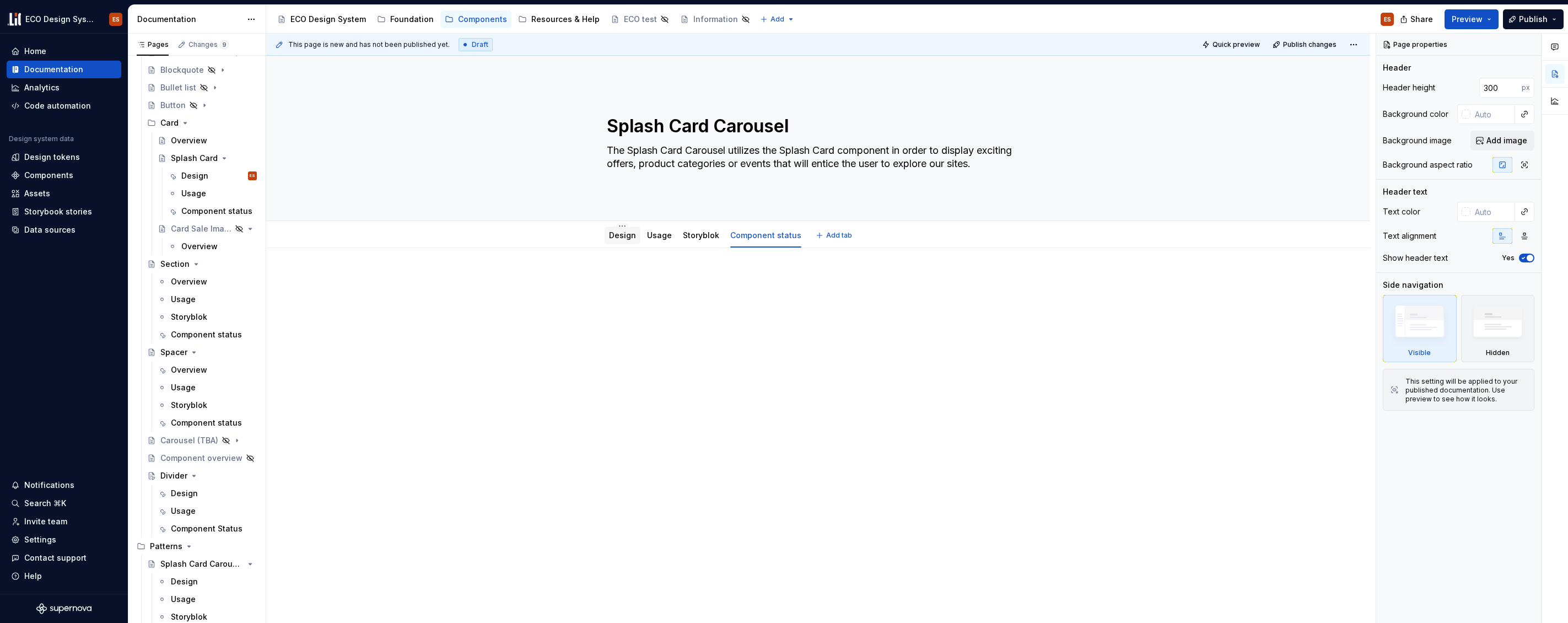
click at [614, 240] on div "Design" at bounding box center [623, 235] width 27 height 11
click at [691, 236] on link "Storyblok" at bounding box center [701, 235] width 36 height 9
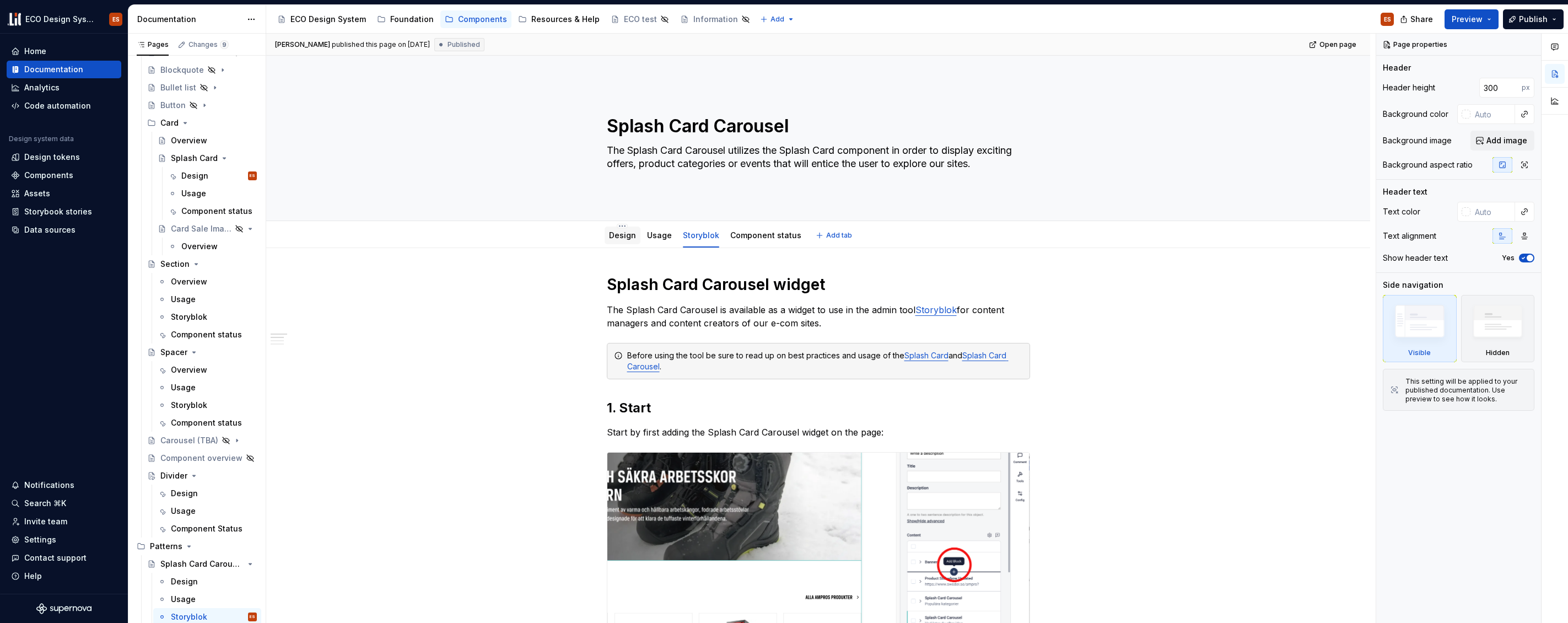
click at [627, 234] on link "Design" at bounding box center [623, 235] width 27 height 9
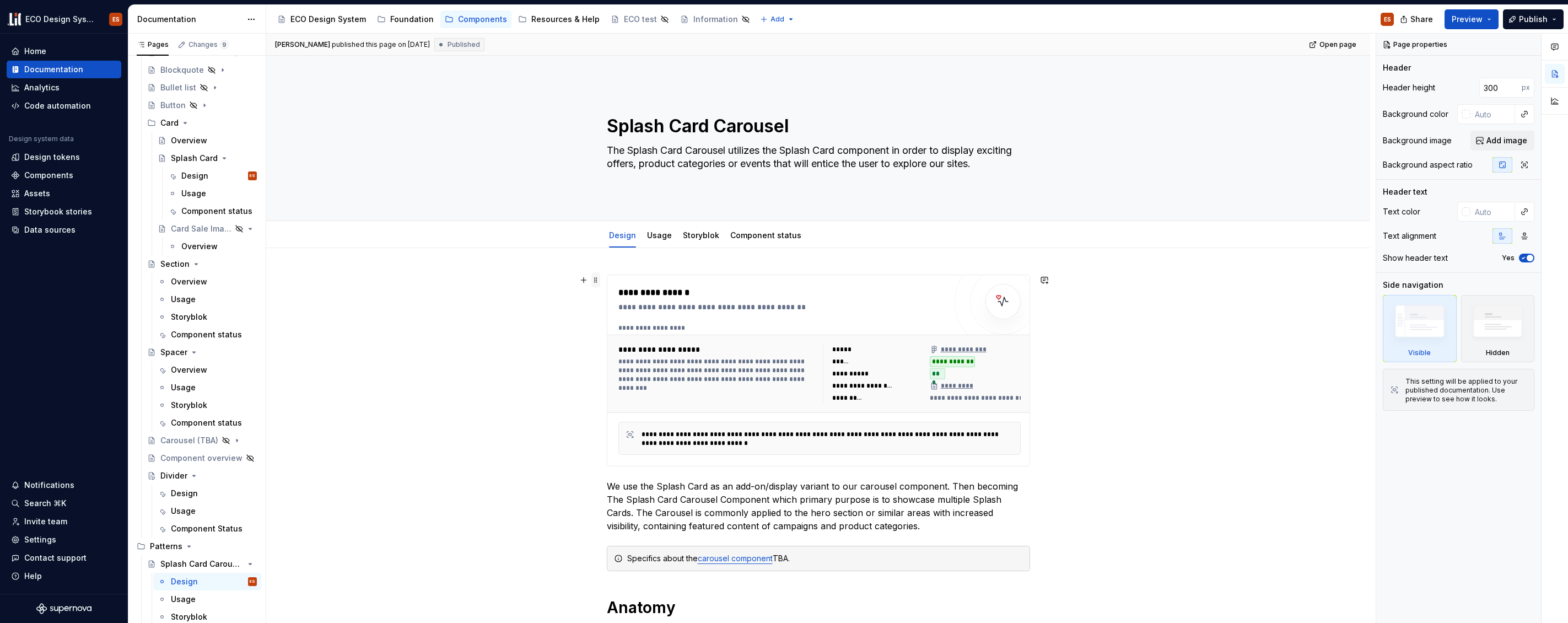
click at [596, 279] on span at bounding box center [596, 280] width 9 height 15
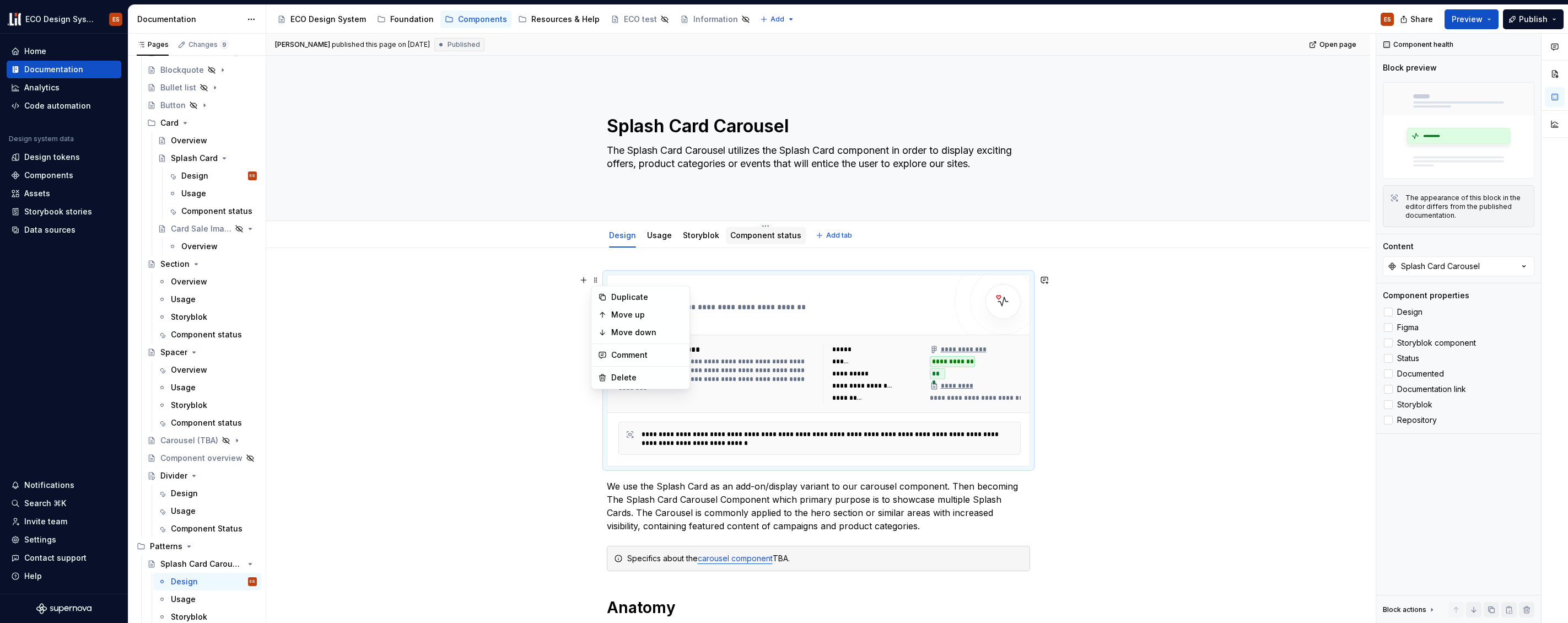
click at [739, 234] on link "Component status" at bounding box center [766, 235] width 71 height 9
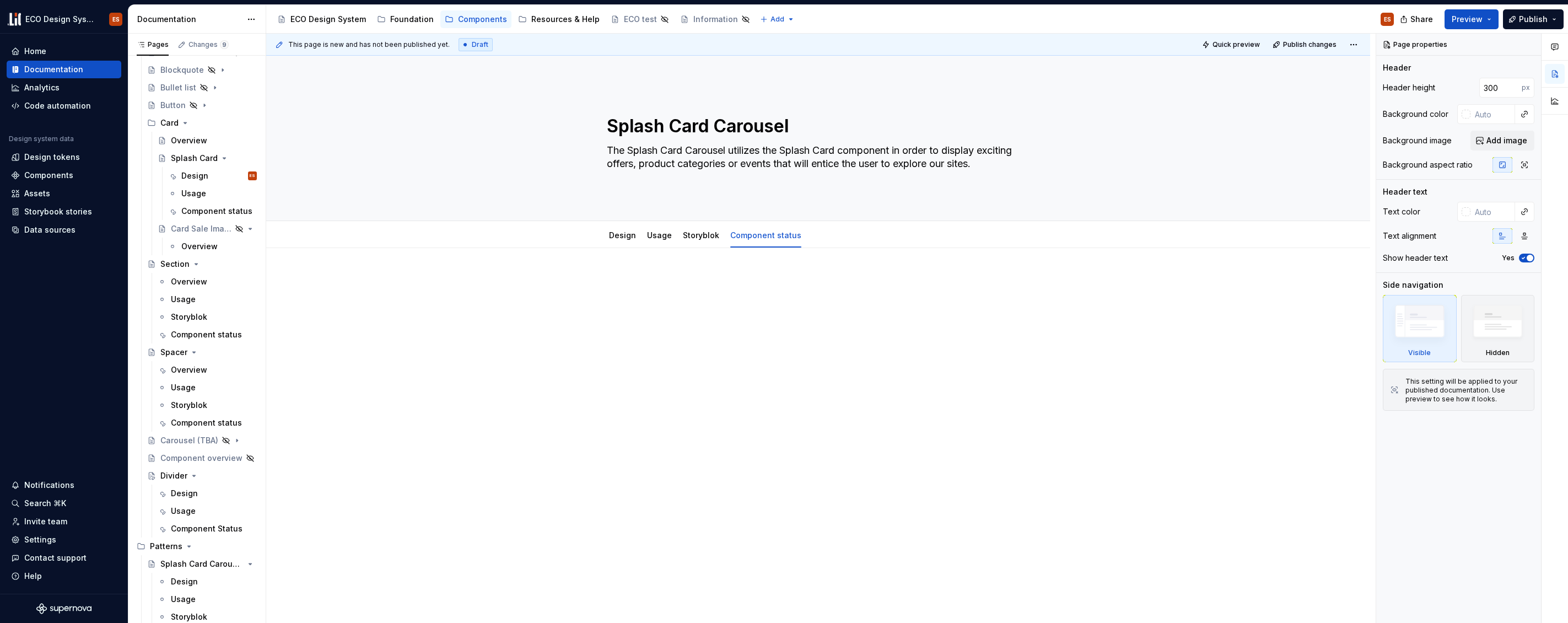
click at [581, 278] on div at bounding box center [819, 382] width 1104 height 268
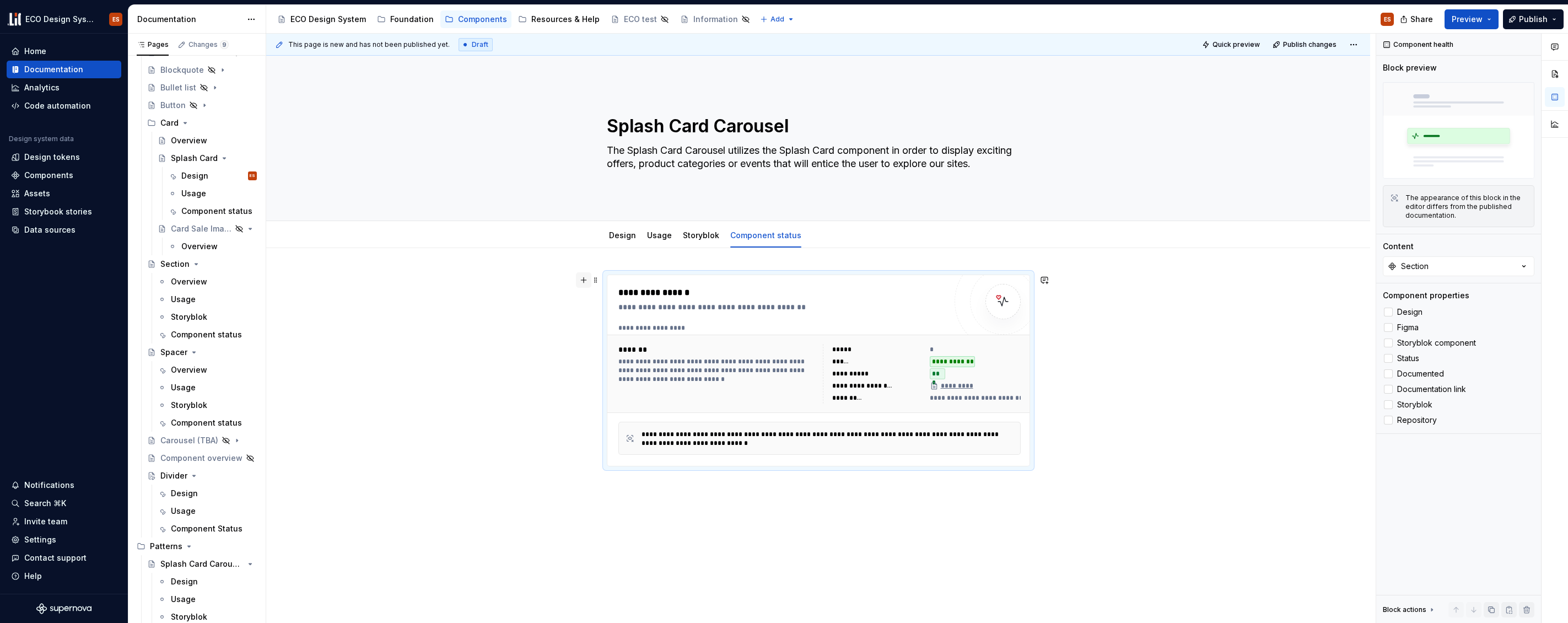
click at [581, 281] on button "button" at bounding box center [584, 280] width 15 height 15
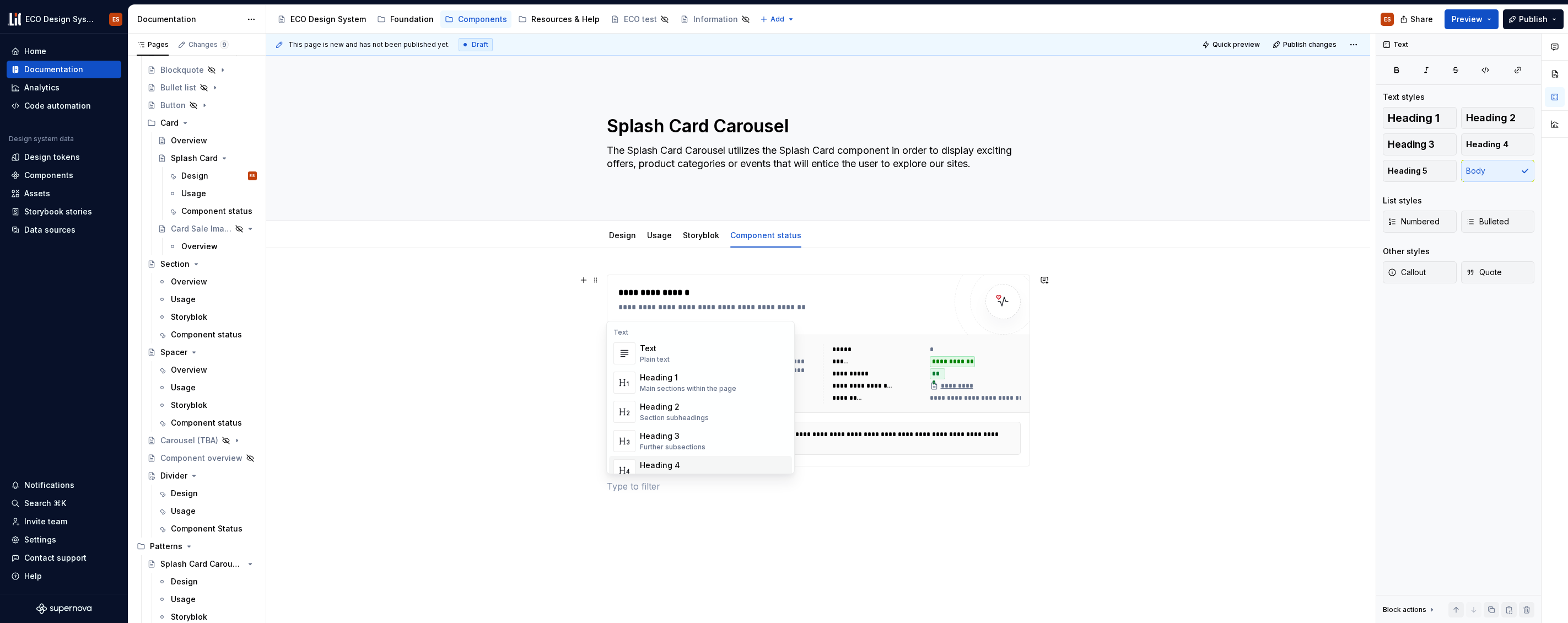
click at [593, 491] on div "**********" at bounding box center [819, 470] width 1104 height 445
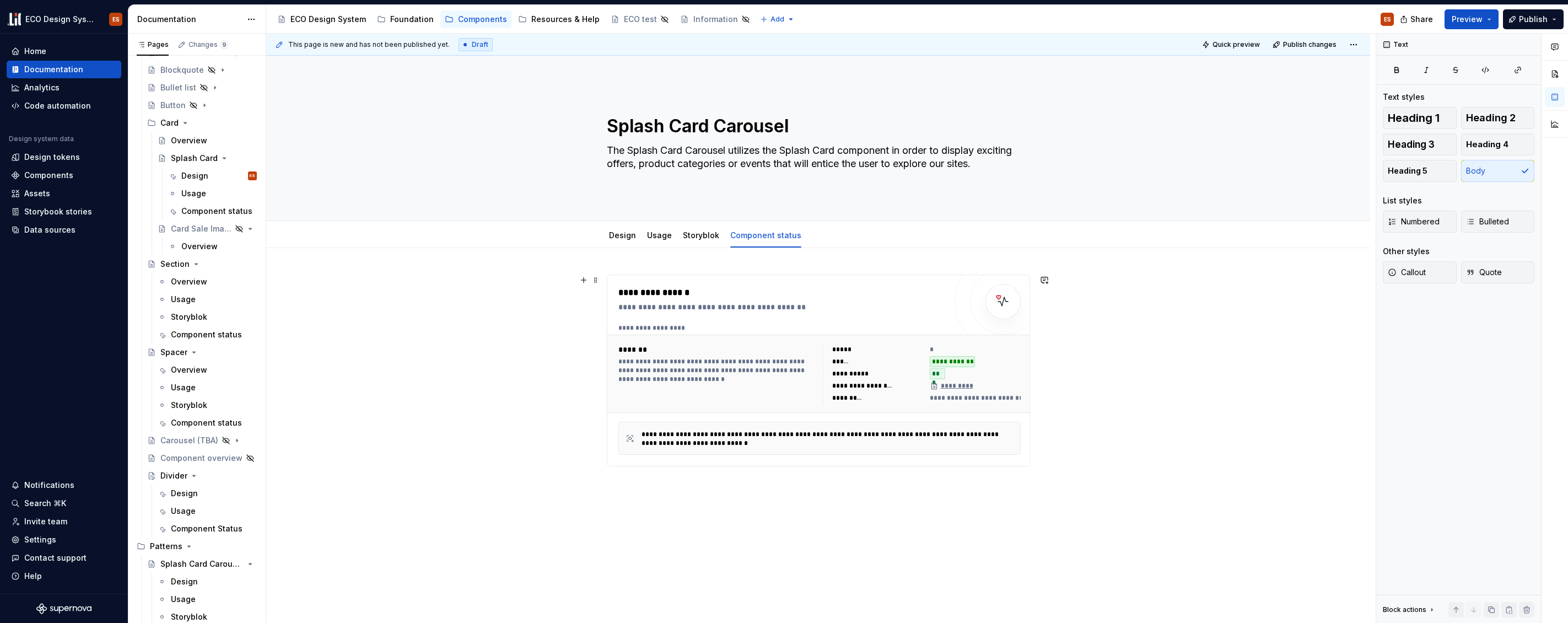
drag, startPoint x: 591, startPoint y: 487, endPoint x: 624, endPoint y: 279, distance: 210.6
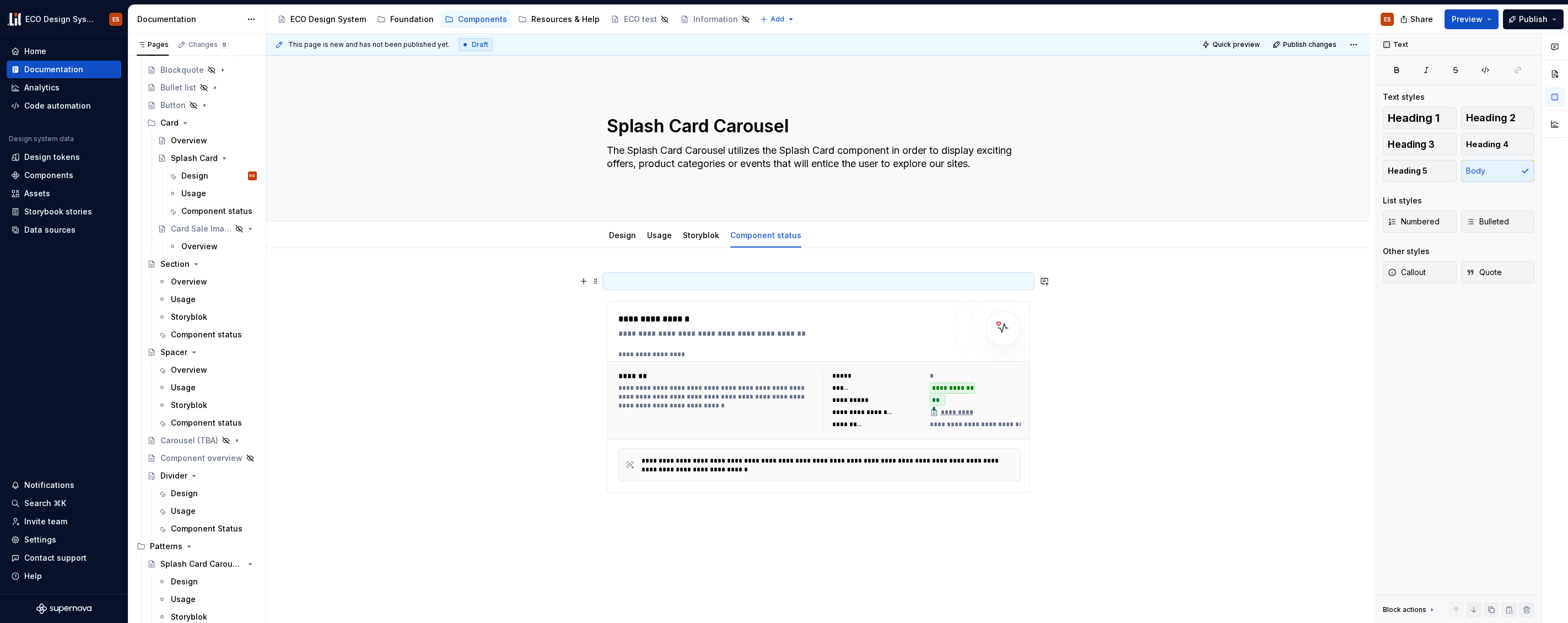
click at [644, 282] on p at bounding box center [819, 282] width 423 height 14
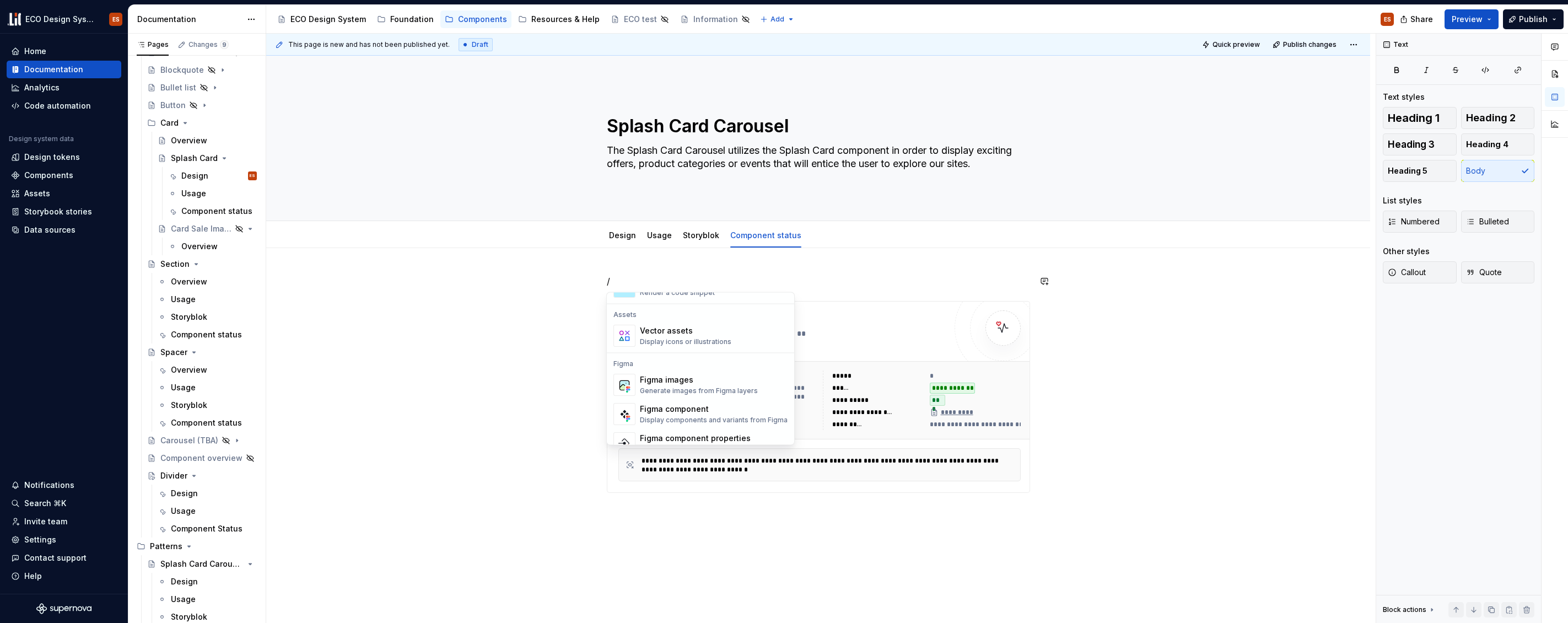
scroll to position [1098, 0]
click at [677, 364] on div "Component checklist" at bounding box center [706, 365] width 133 height 11
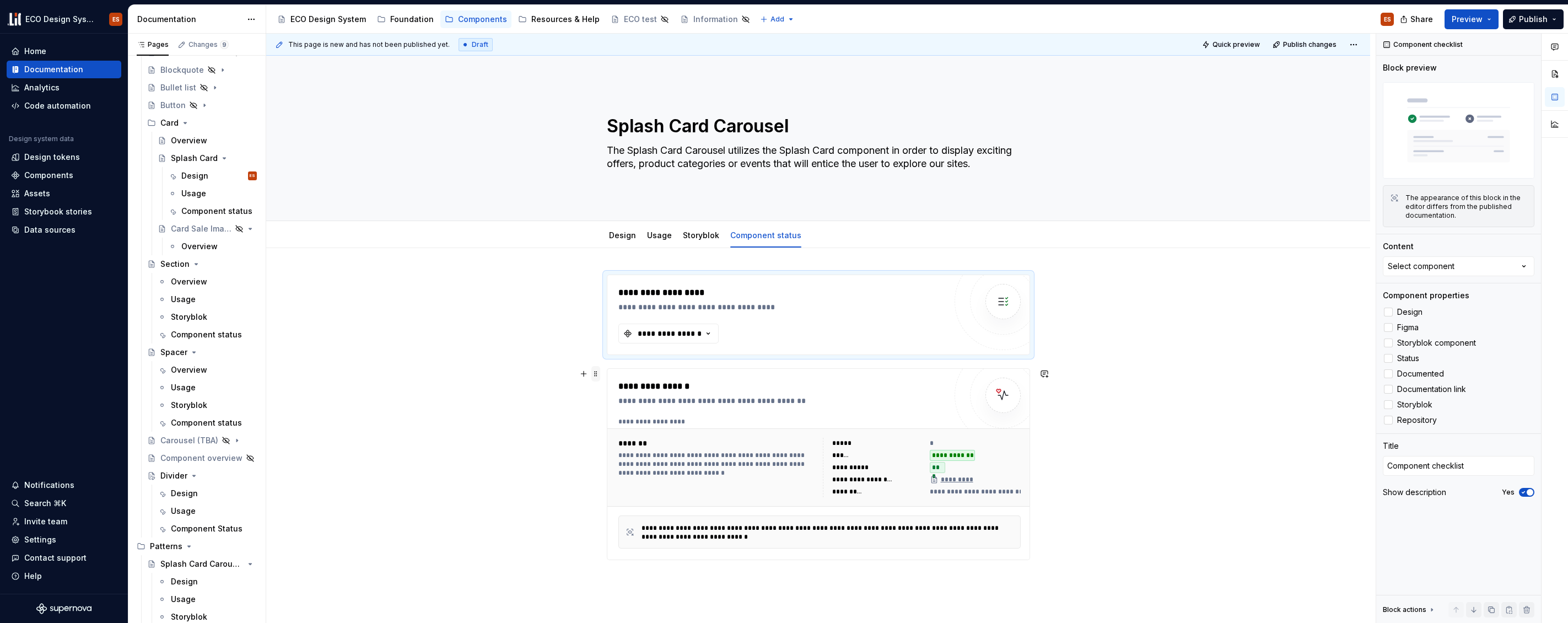
click at [599, 372] on span at bounding box center [596, 374] width 9 height 15
click at [607, 282] on div "**********" at bounding box center [819, 315] width 423 height 81
click at [593, 278] on span at bounding box center [596, 280] width 9 height 15
click at [1390, 313] on div at bounding box center [1389, 312] width 9 height 9
click at [595, 374] on span at bounding box center [596, 374] width 9 height 15
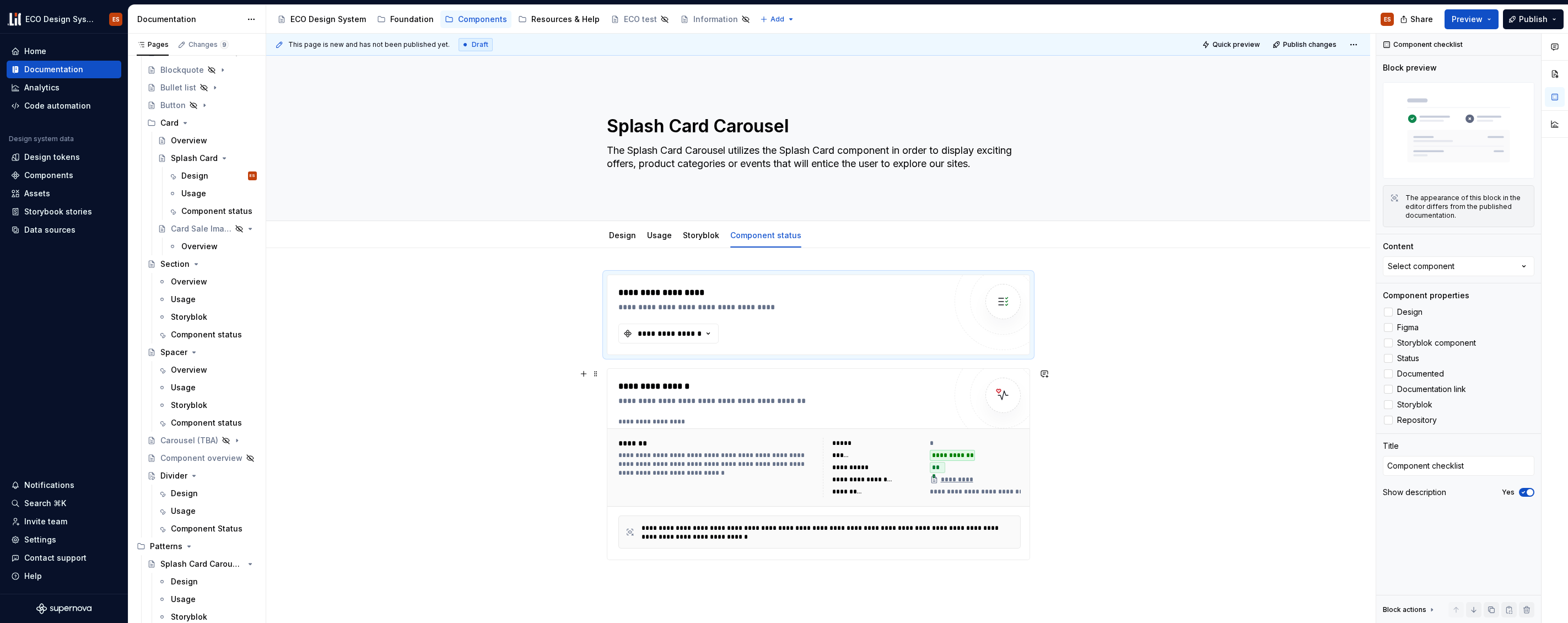
click at [610, 282] on div "**********" at bounding box center [819, 314] width 423 height 79
click at [596, 282] on span at bounding box center [596, 280] width 9 height 15
click at [1390, 325] on div at bounding box center [1389, 328] width 9 height 9
click at [594, 376] on span at bounding box center [596, 374] width 9 height 15
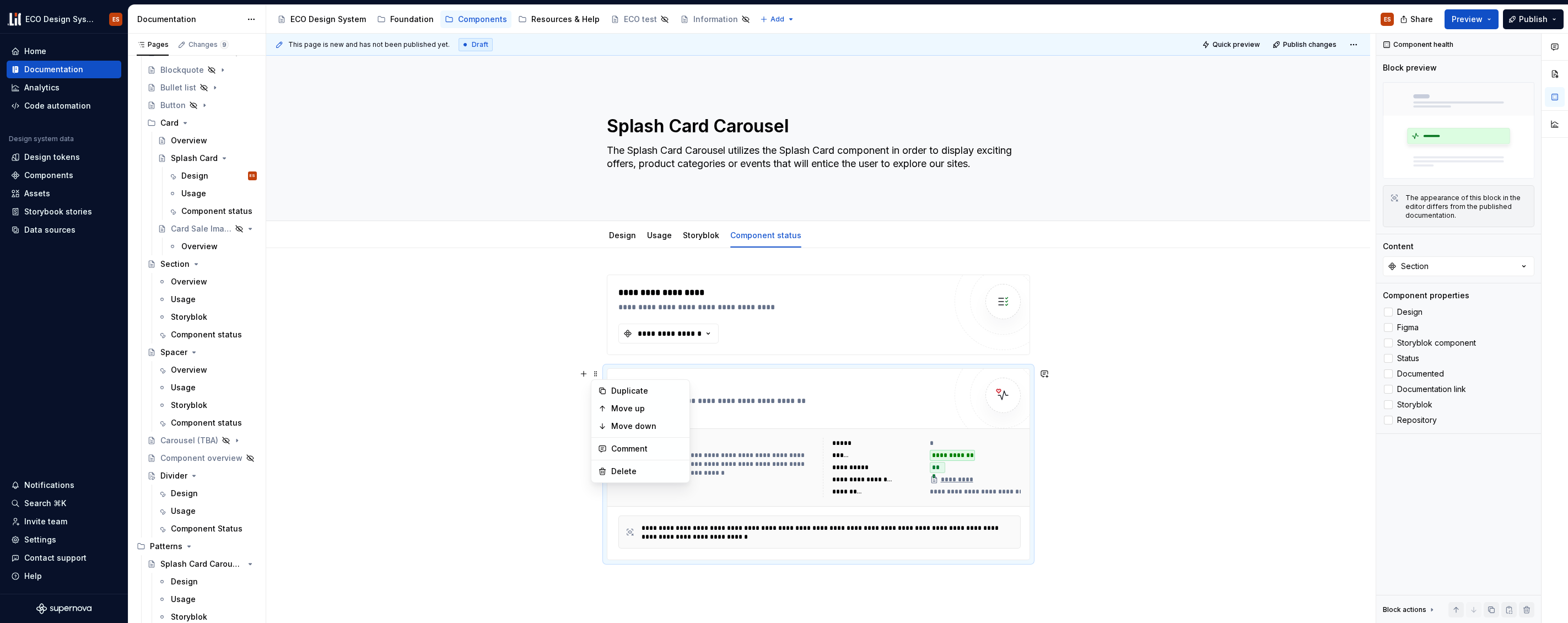
click at [611, 282] on div "**********" at bounding box center [819, 314] width 423 height 79
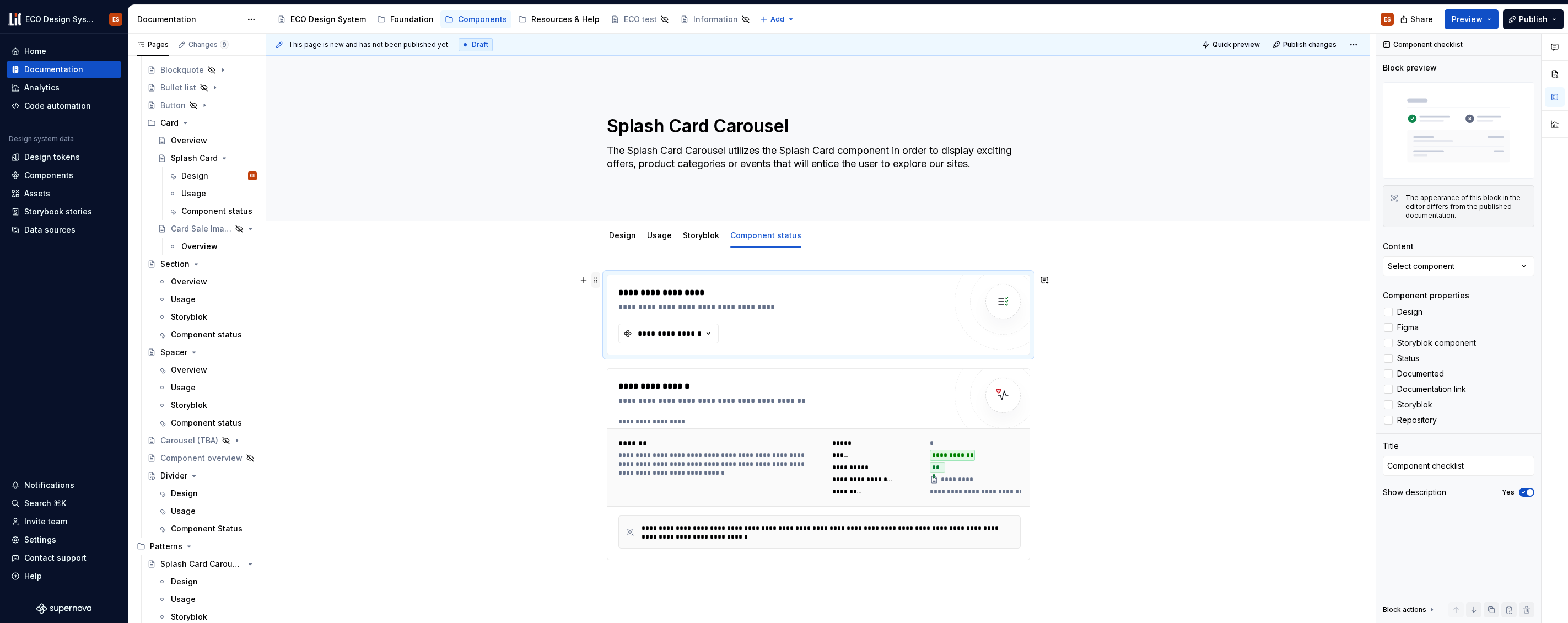
click at [597, 279] on span at bounding box center [596, 280] width 9 height 15
click at [1387, 344] on div at bounding box center [1389, 343] width 9 height 9
click at [1392, 359] on div at bounding box center [1389, 359] width 9 height 9
click at [1391, 373] on div at bounding box center [1389, 374] width 9 height 9
click at [704, 332] on icon "button" at bounding box center [708, 334] width 11 height 11
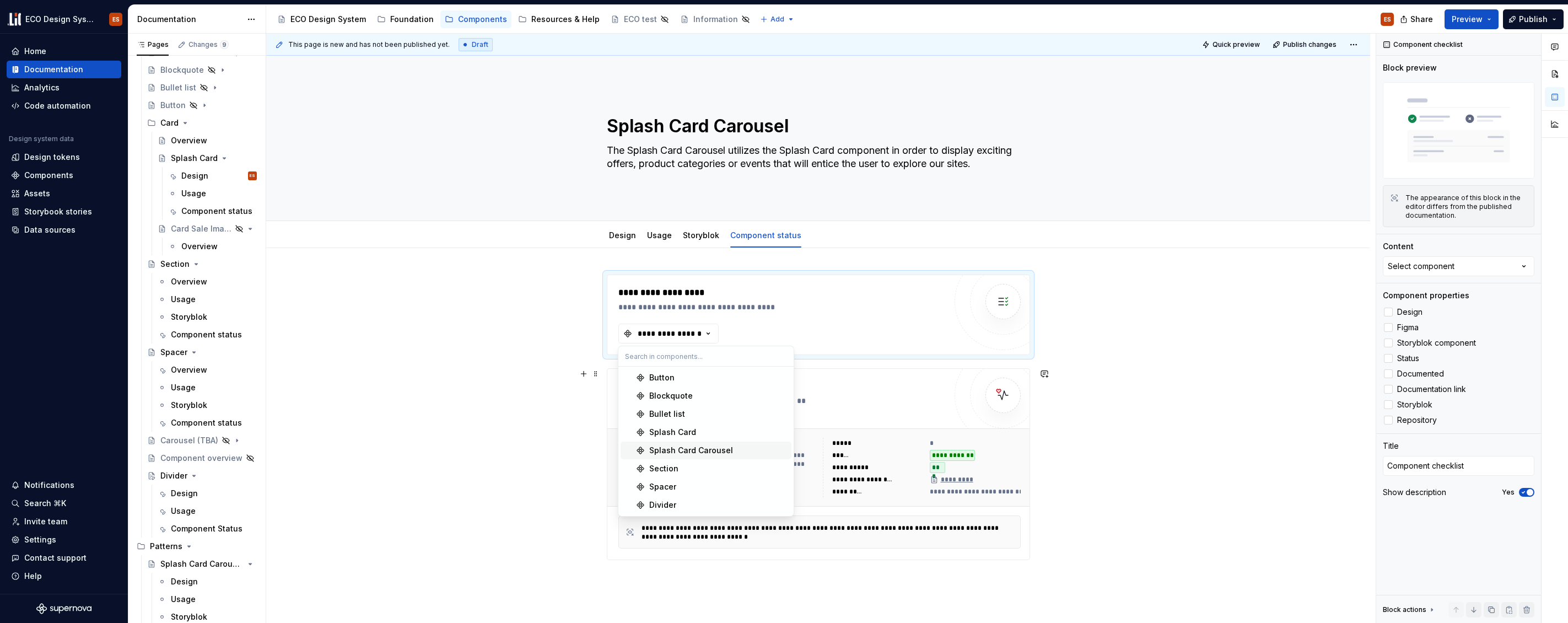
click at [698, 448] on div "Splash Card Carousel" at bounding box center [691, 450] width 84 height 11
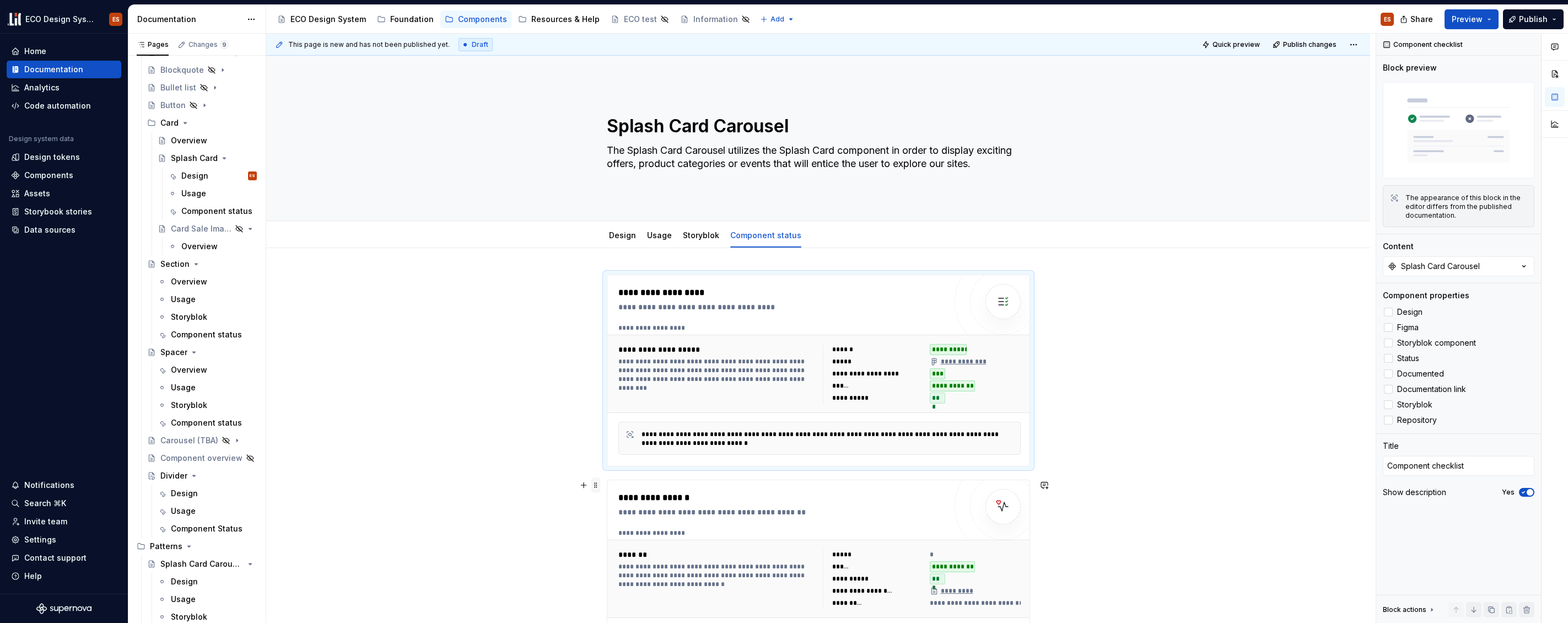
click at [593, 487] on span at bounding box center [596, 485] width 9 height 15
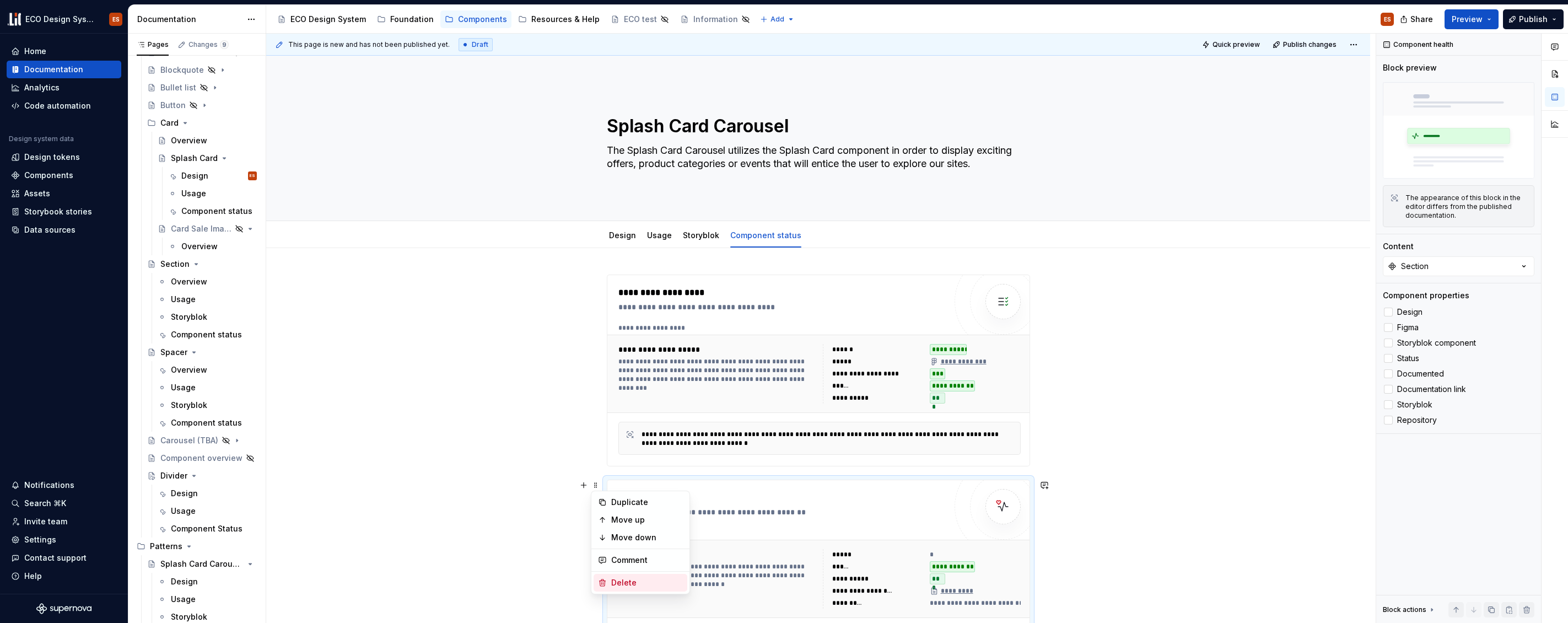
click at [623, 581] on div "Delete" at bounding box center [647, 582] width 72 height 11
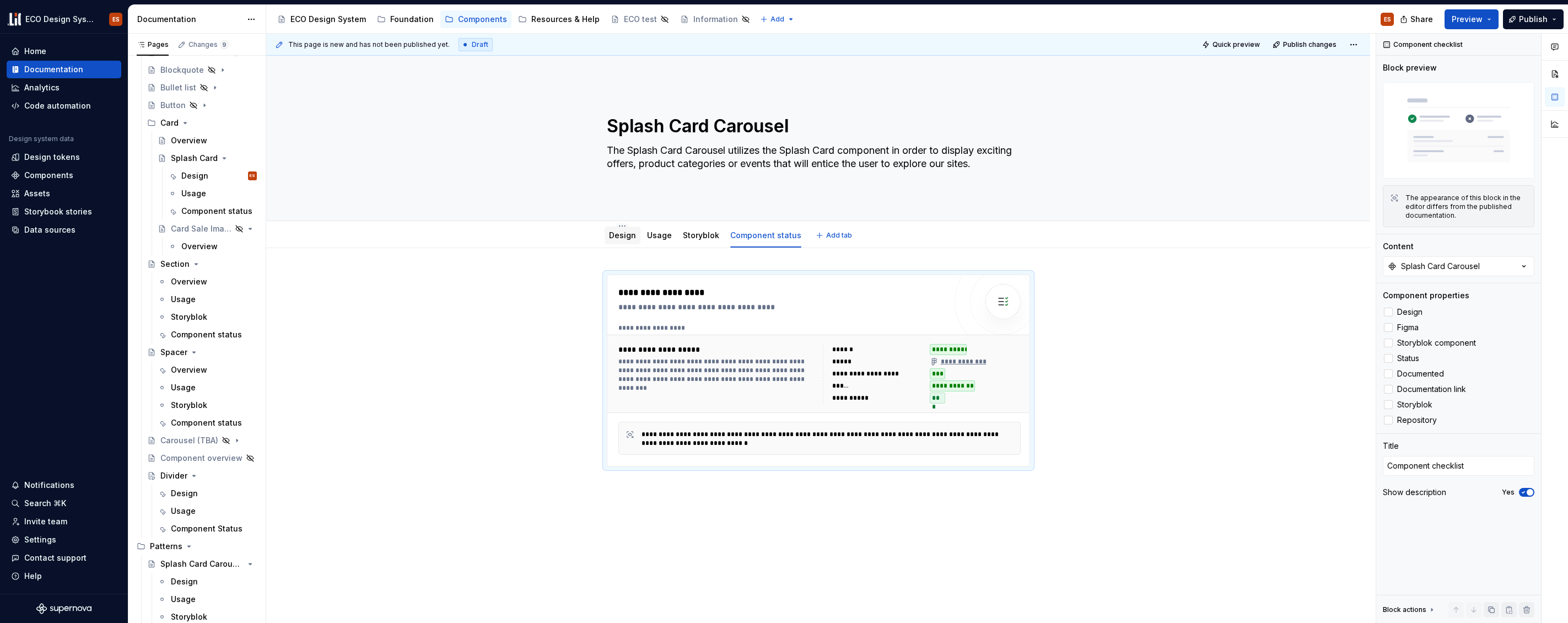
click at [622, 237] on link "Design" at bounding box center [623, 235] width 27 height 9
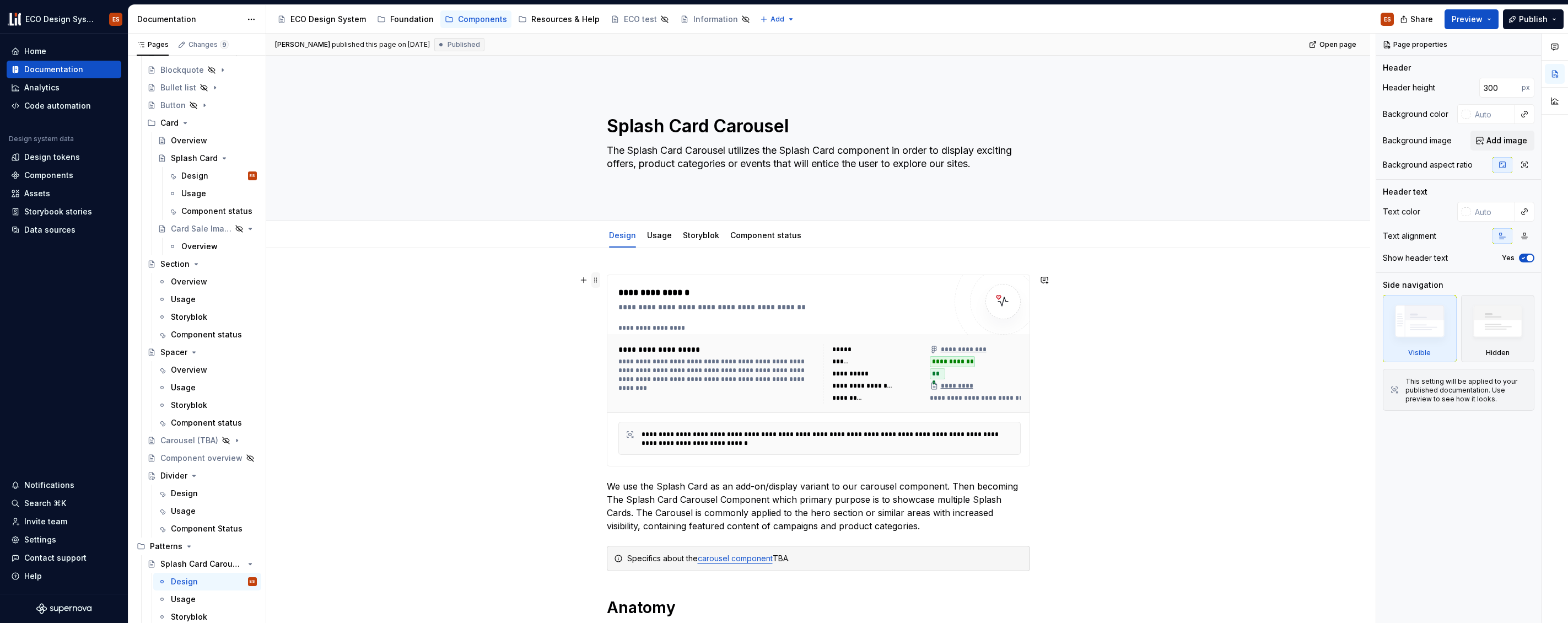
click at [596, 279] on span at bounding box center [596, 280] width 9 height 15
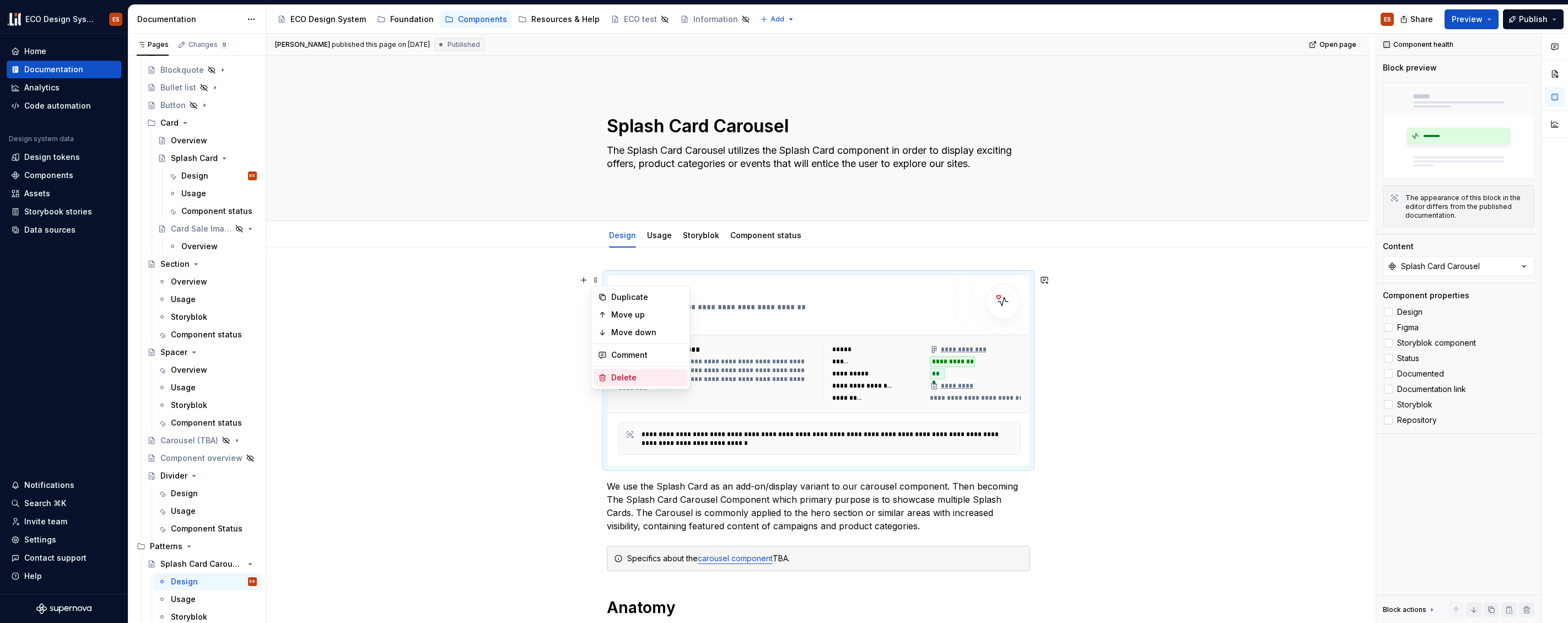
click at [622, 377] on div "Delete" at bounding box center [647, 377] width 72 height 11
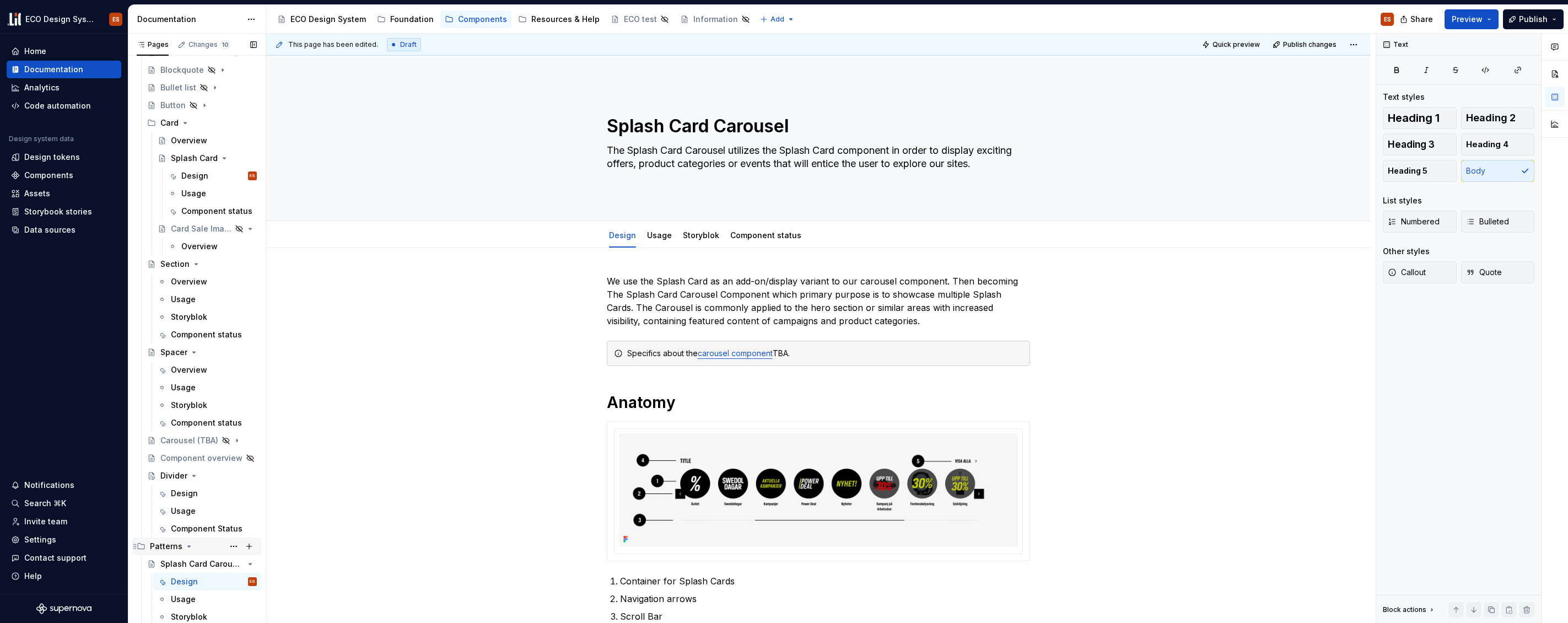
scroll to position [90, 0]
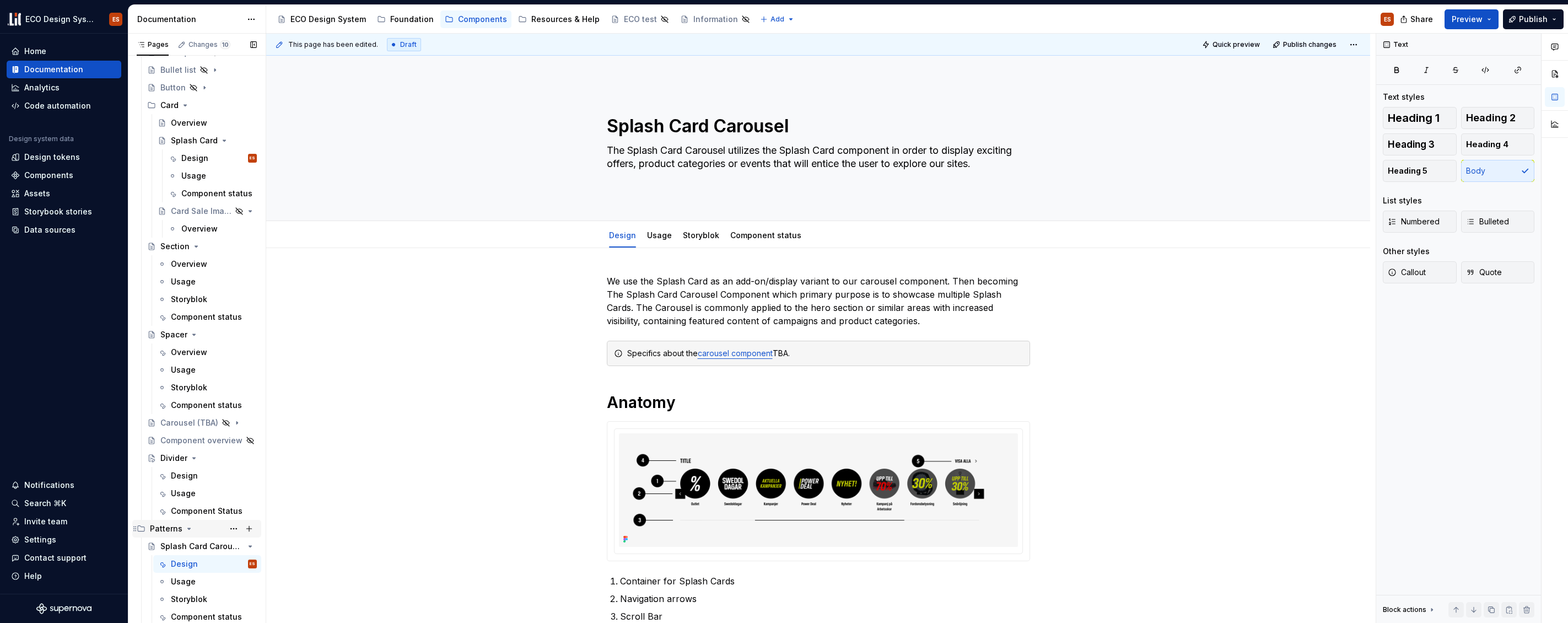
click at [188, 528] on icon "Page tree" at bounding box center [190, 528] width 3 height 1
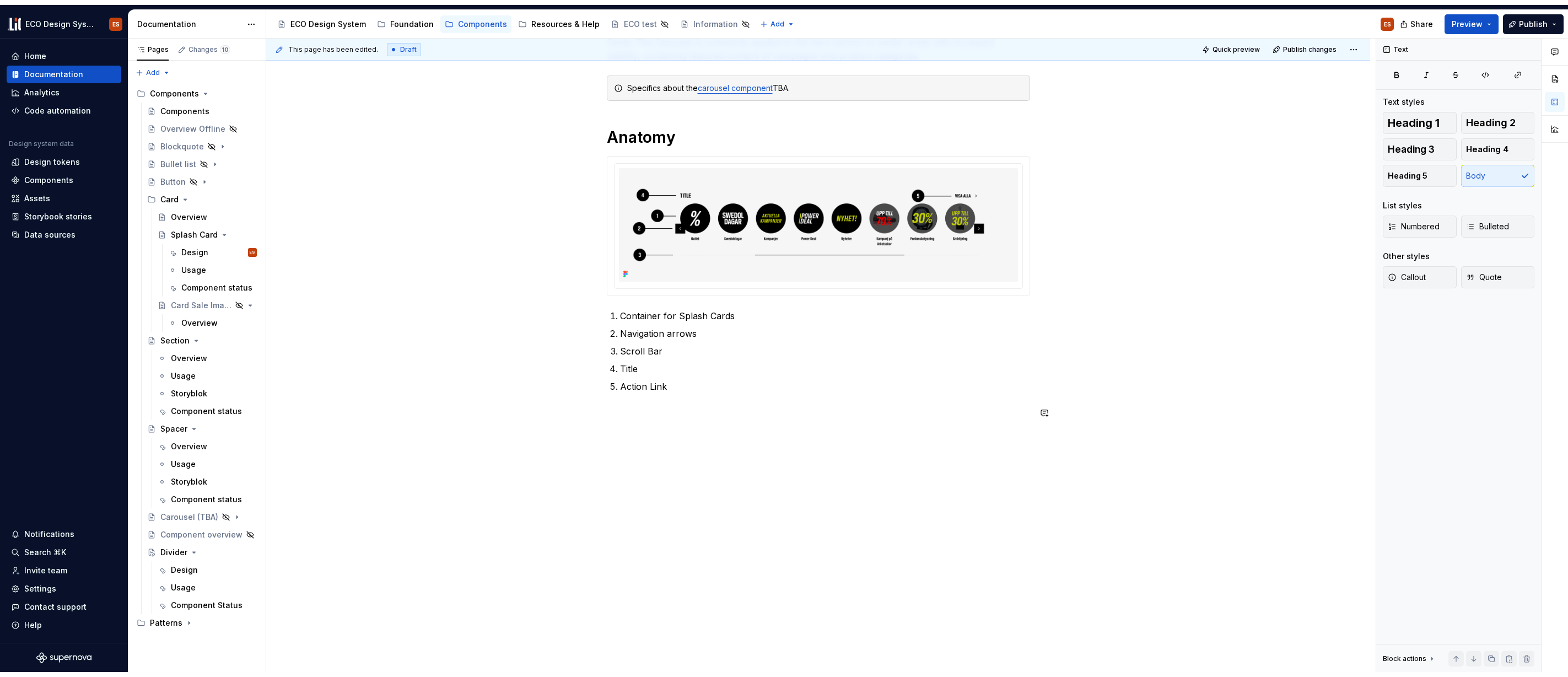
scroll to position [264, 0]
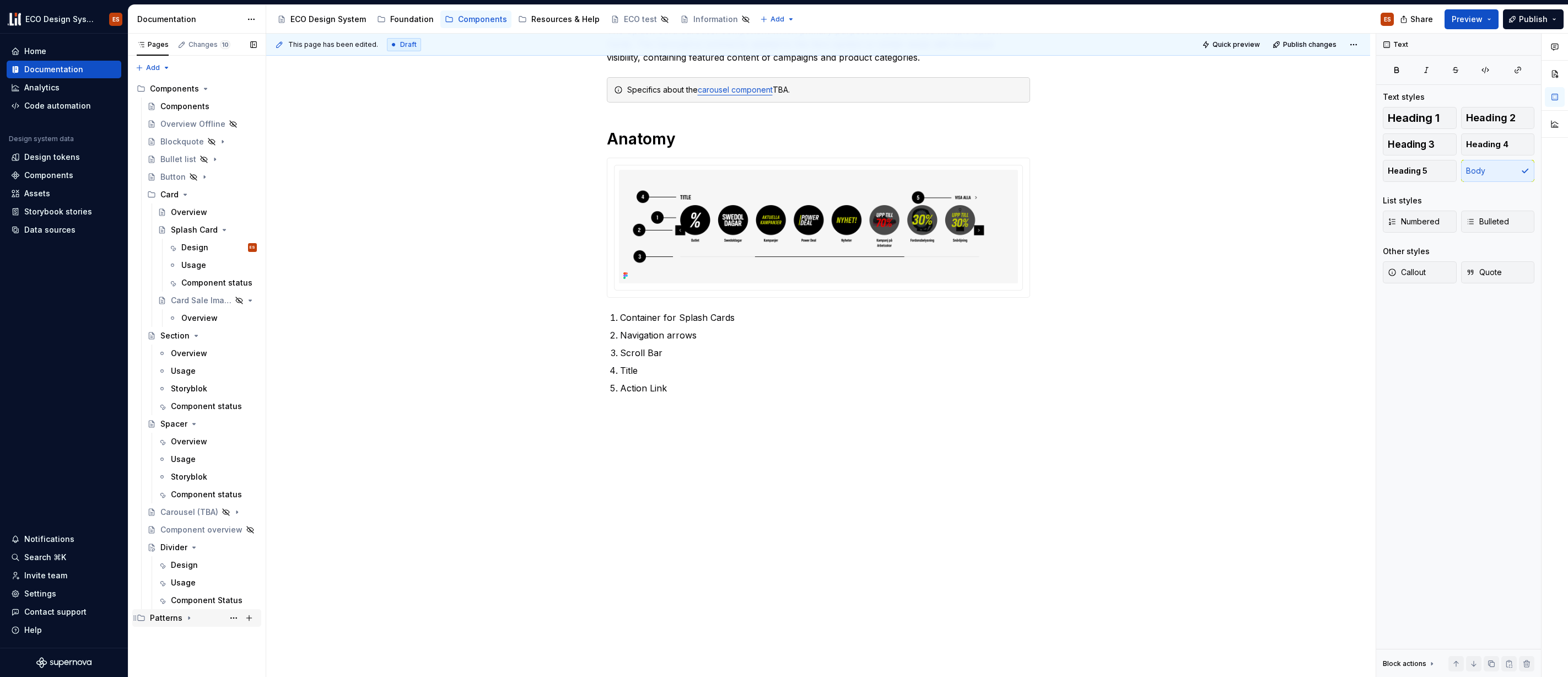
click at [191, 618] on icon "Page tree" at bounding box center [189, 618] width 9 height 9
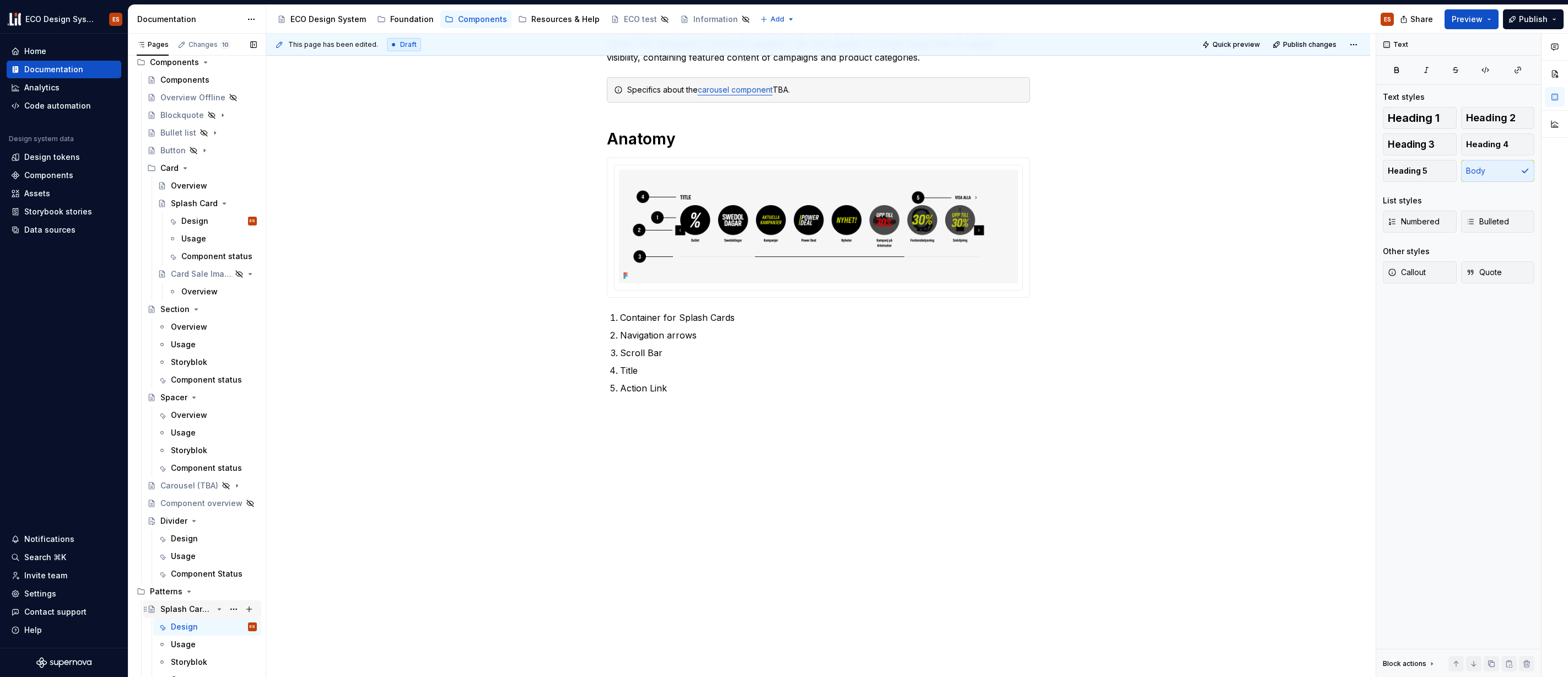
scroll to position [35, 0]
click at [174, 515] on div "Divider" at bounding box center [174, 512] width 27 height 11
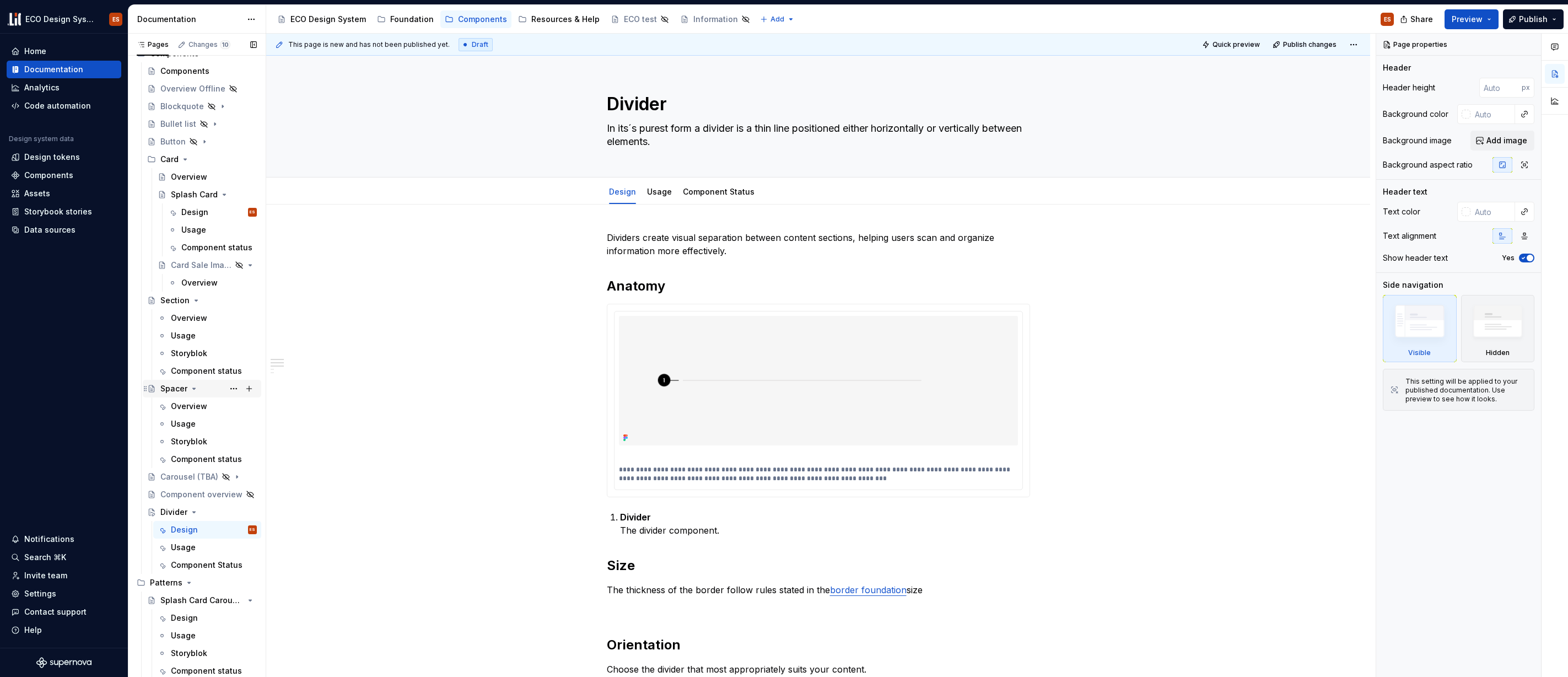
click at [167, 389] on div "Spacer" at bounding box center [174, 389] width 27 height 11
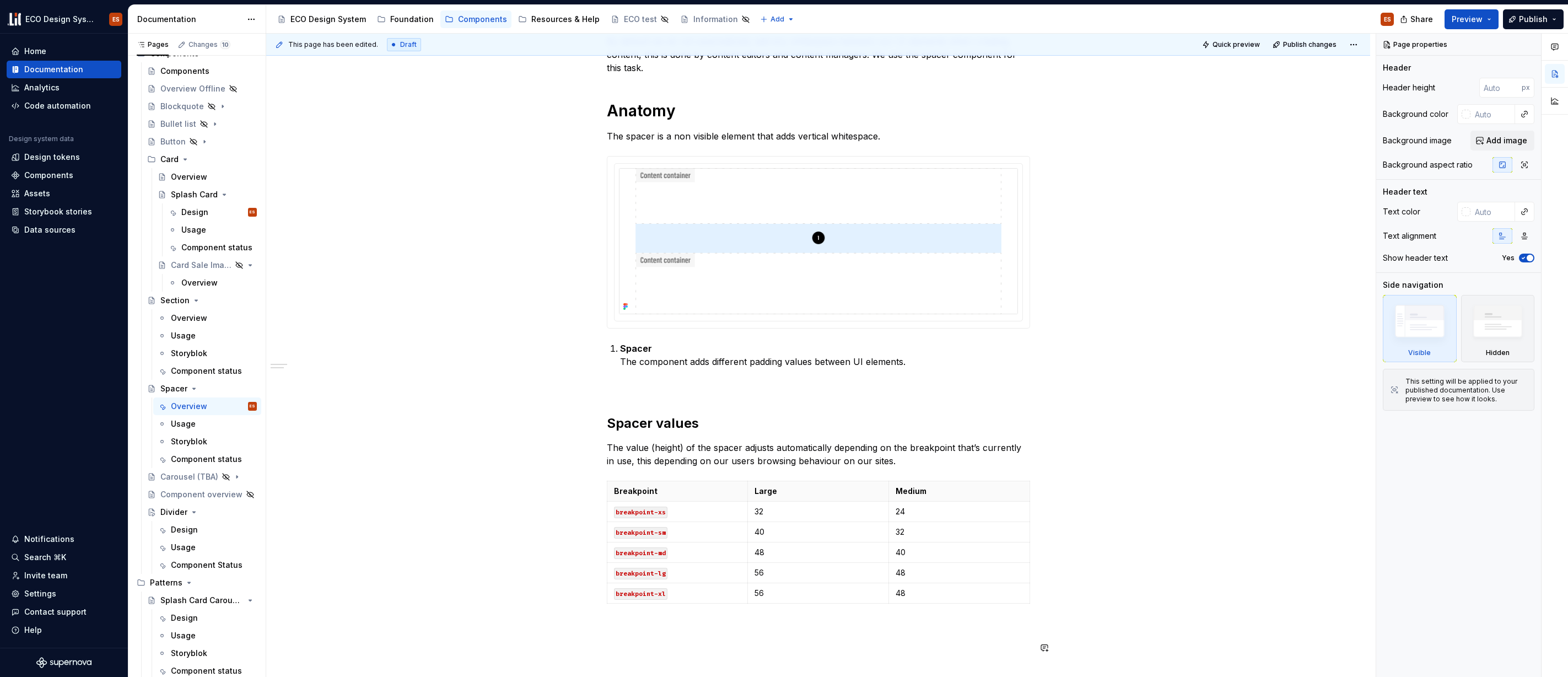
scroll to position [108, 0]
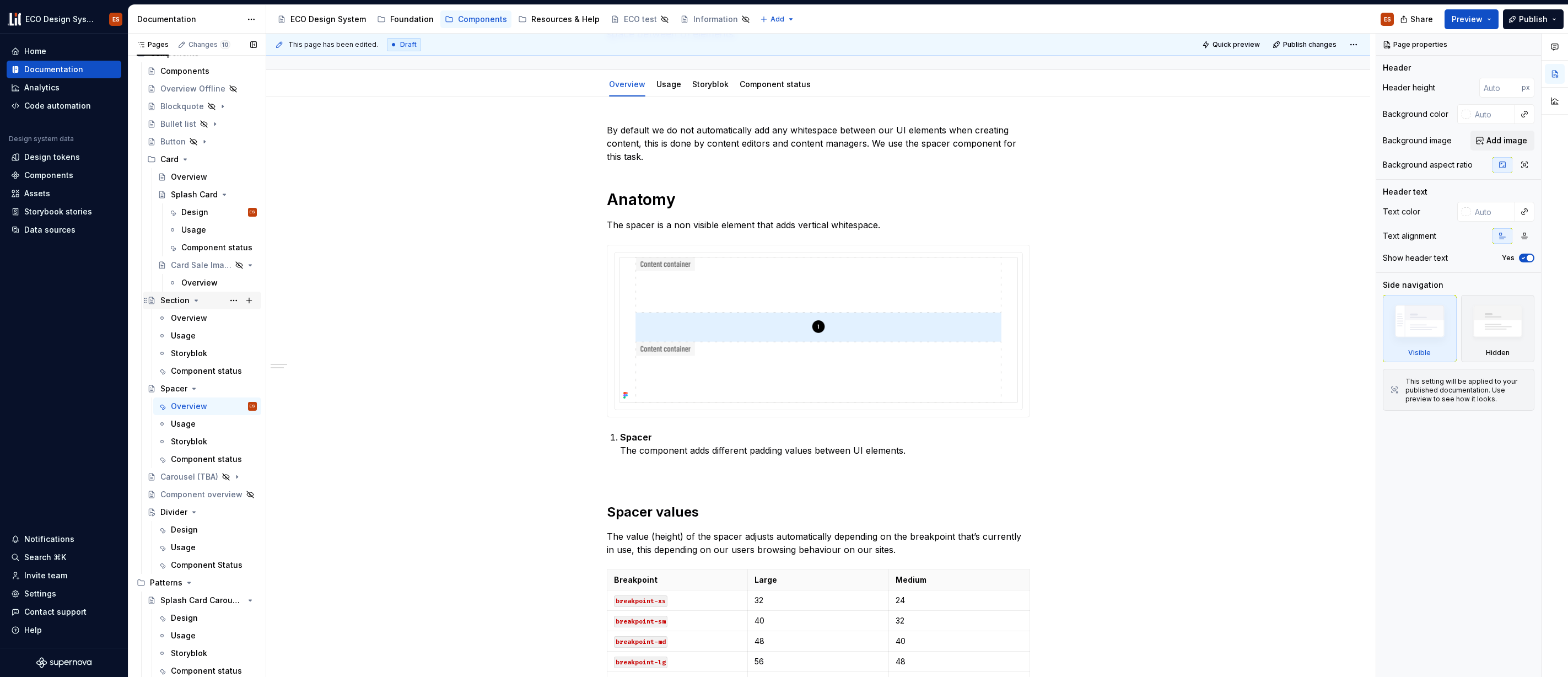
click at [163, 297] on div "Section" at bounding box center [175, 300] width 29 height 11
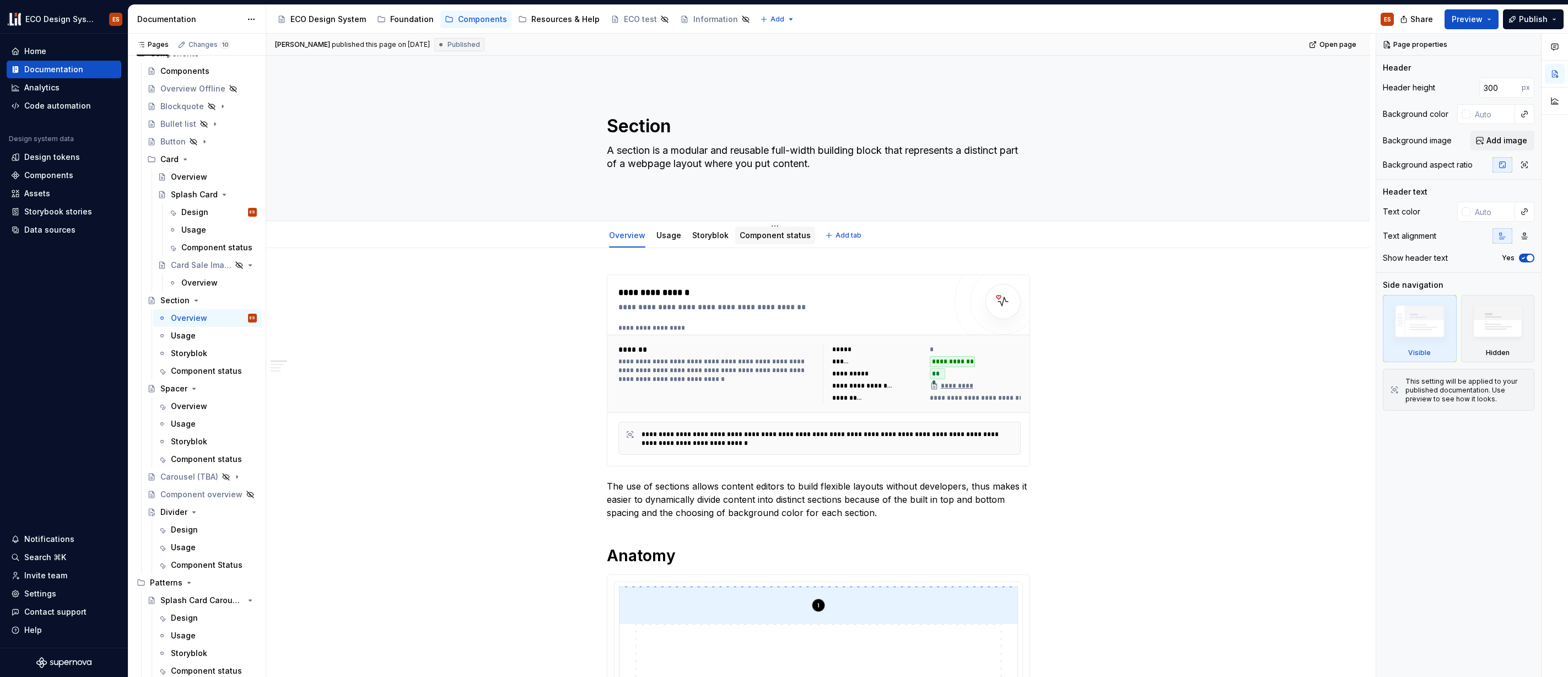
click at [770, 236] on link "Component status" at bounding box center [775, 235] width 71 height 9
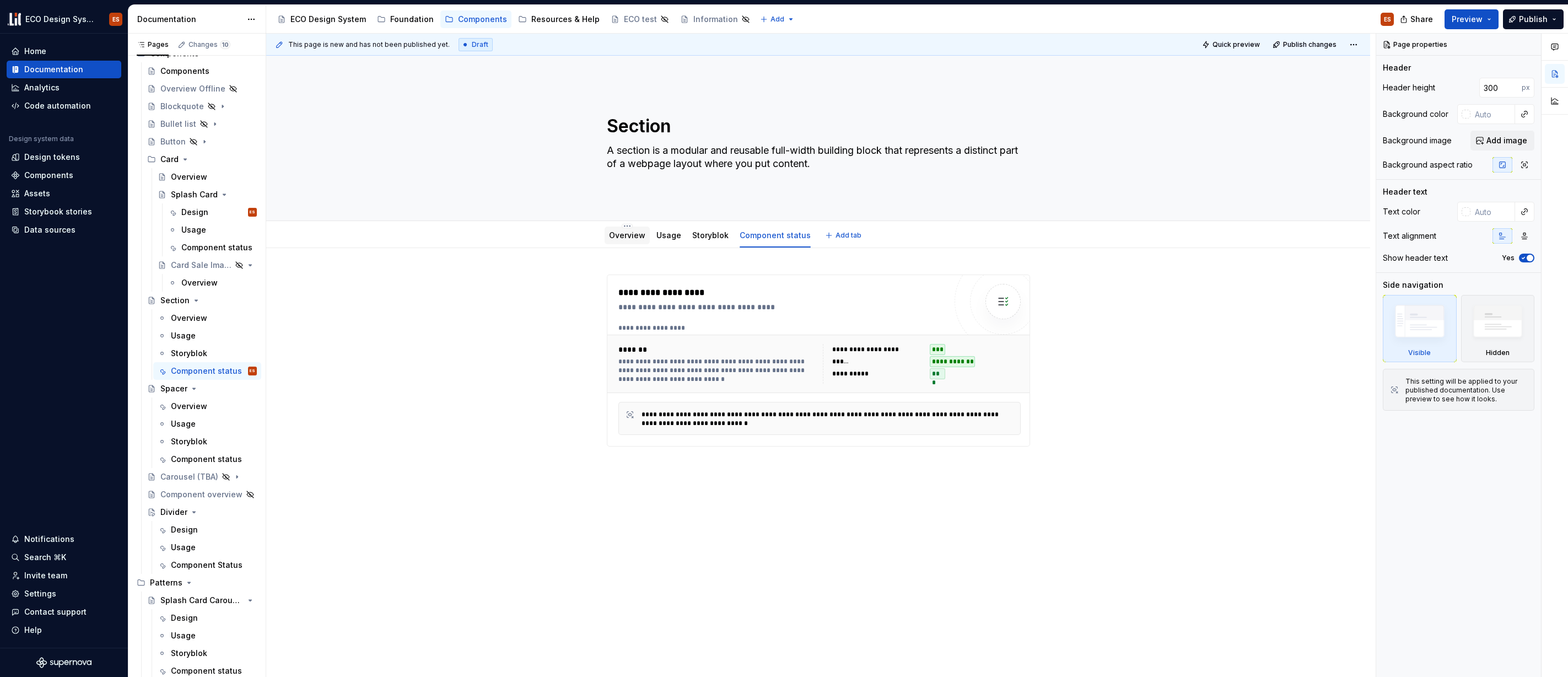
click at [630, 236] on link "Overview" at bounding box center [627, 235] width 36 height 9
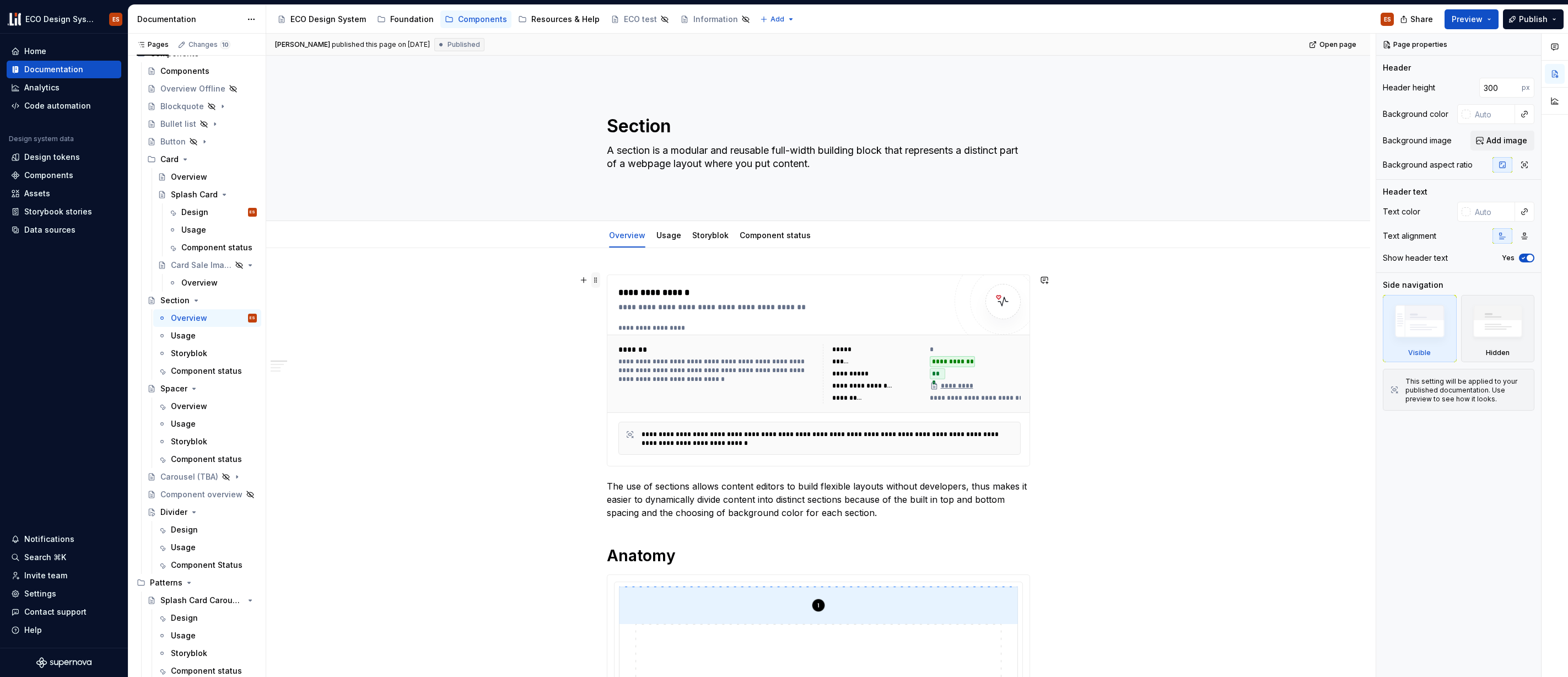
click at [597, 281] on span at bounding box center [596, 280] width 9 height 15
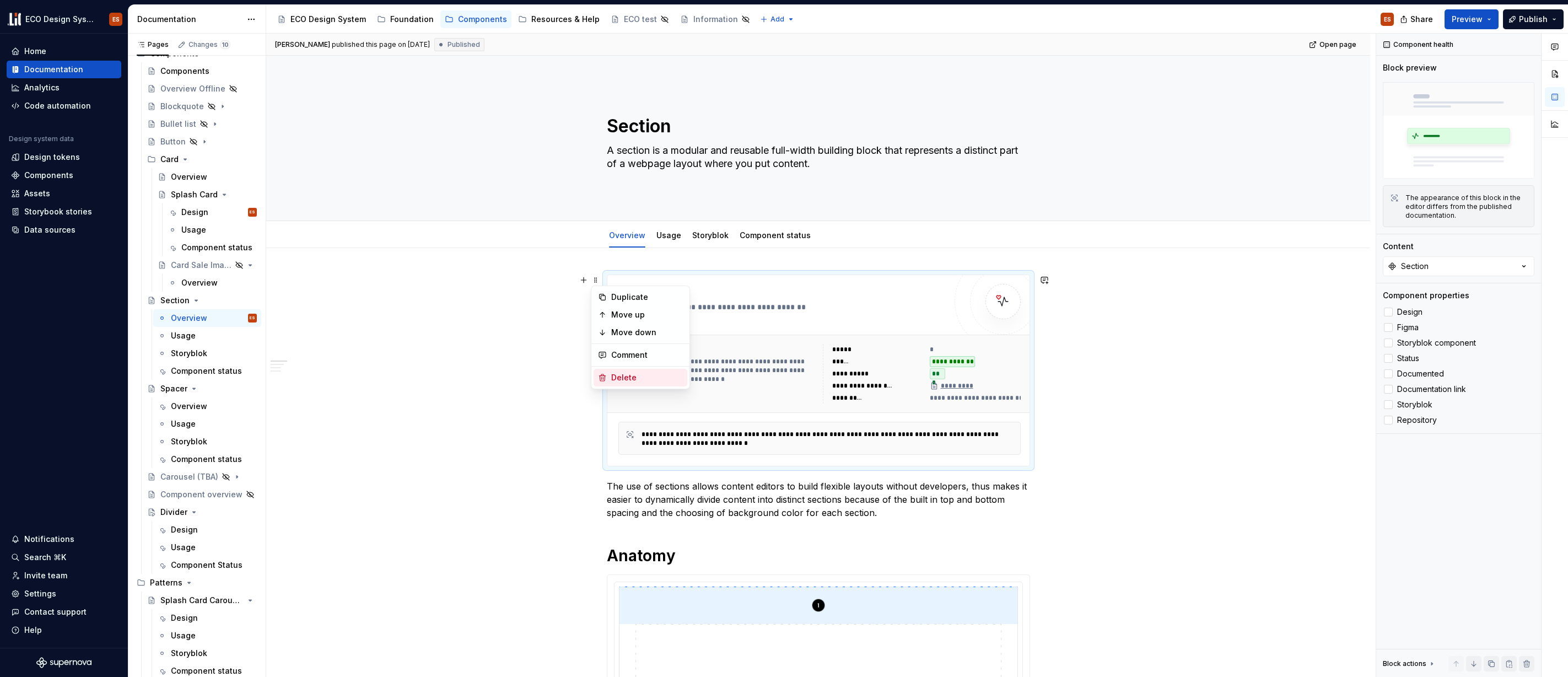
click at [617, 374] on div "Delete" at bounding box center [647, 377] width 72 height 11
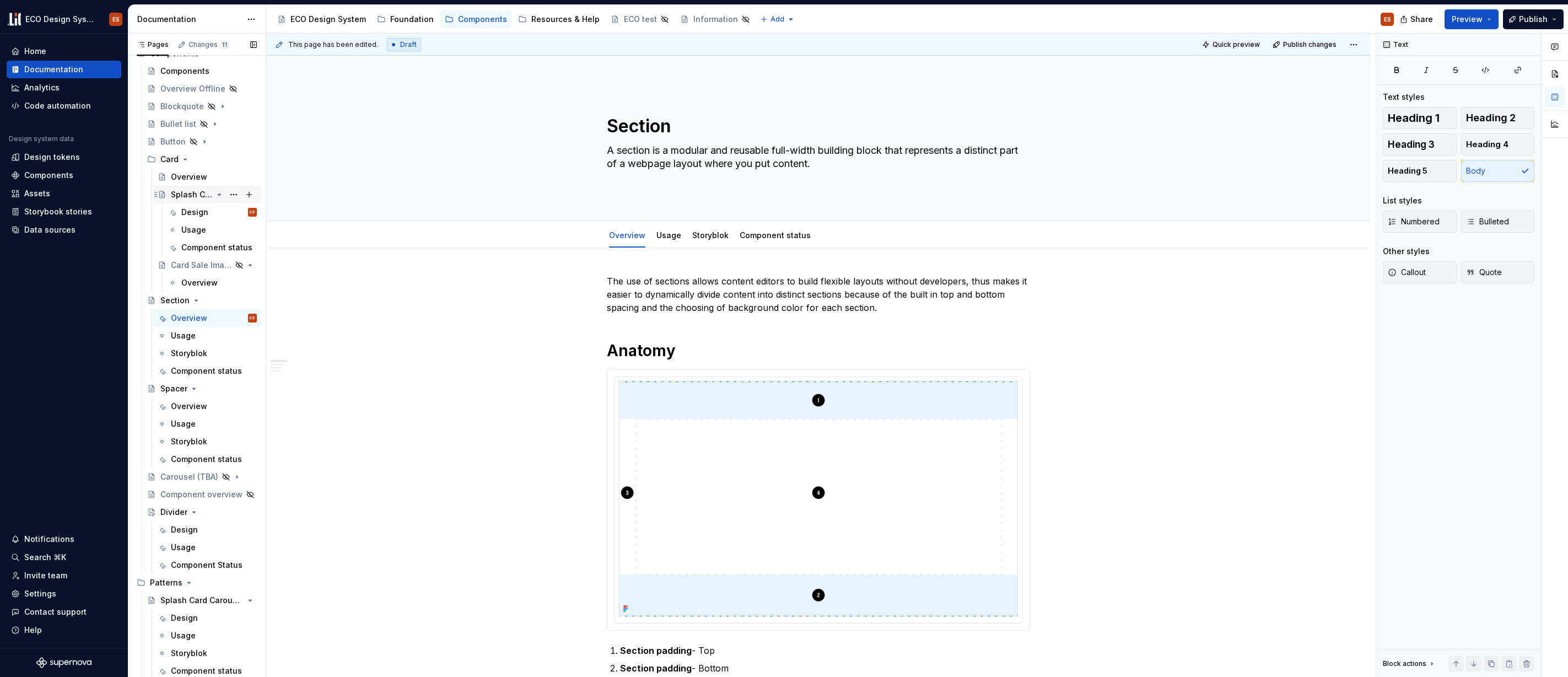
click at [182, 195] on div "Splash Card" at bounding box center [192, 194] width 42 height 11
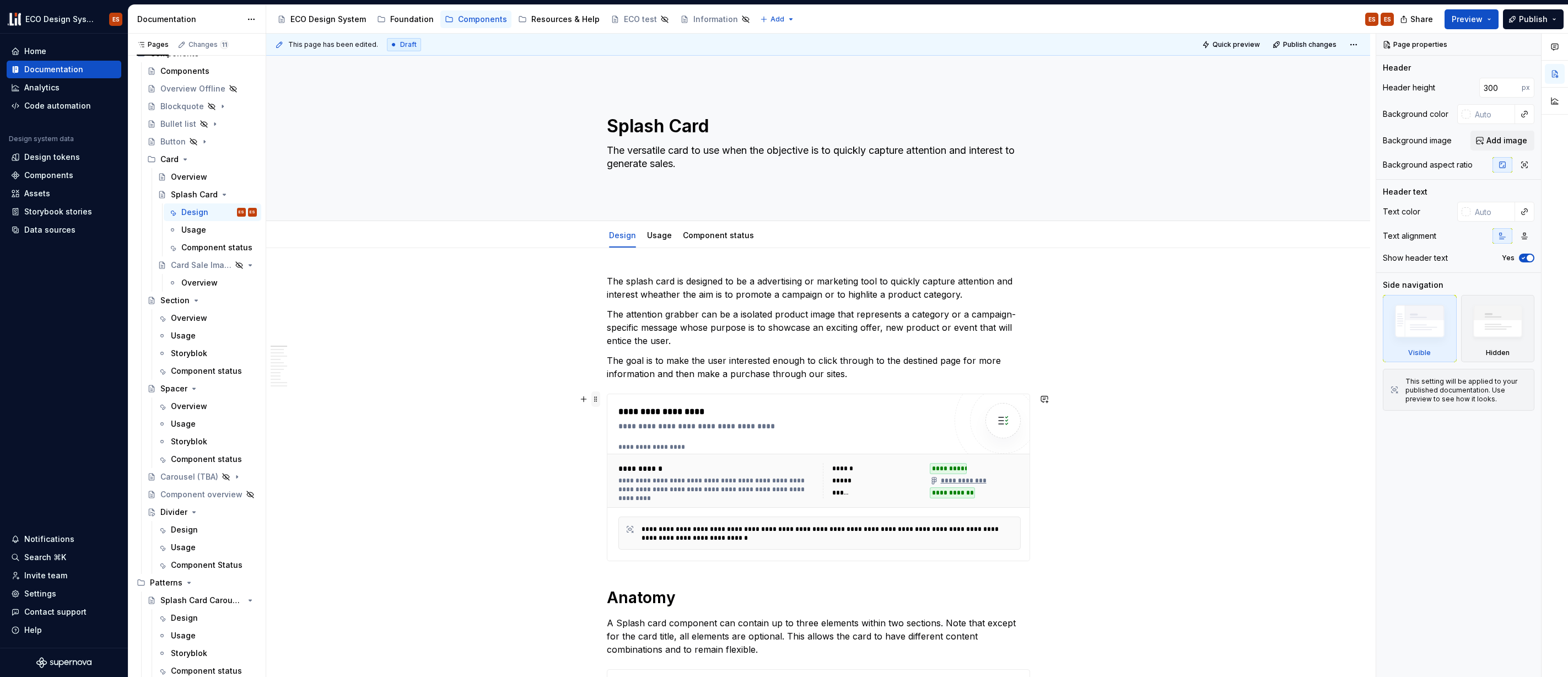
click at [596, 401] on span at bounding box center [596, 399] width 9 height 15
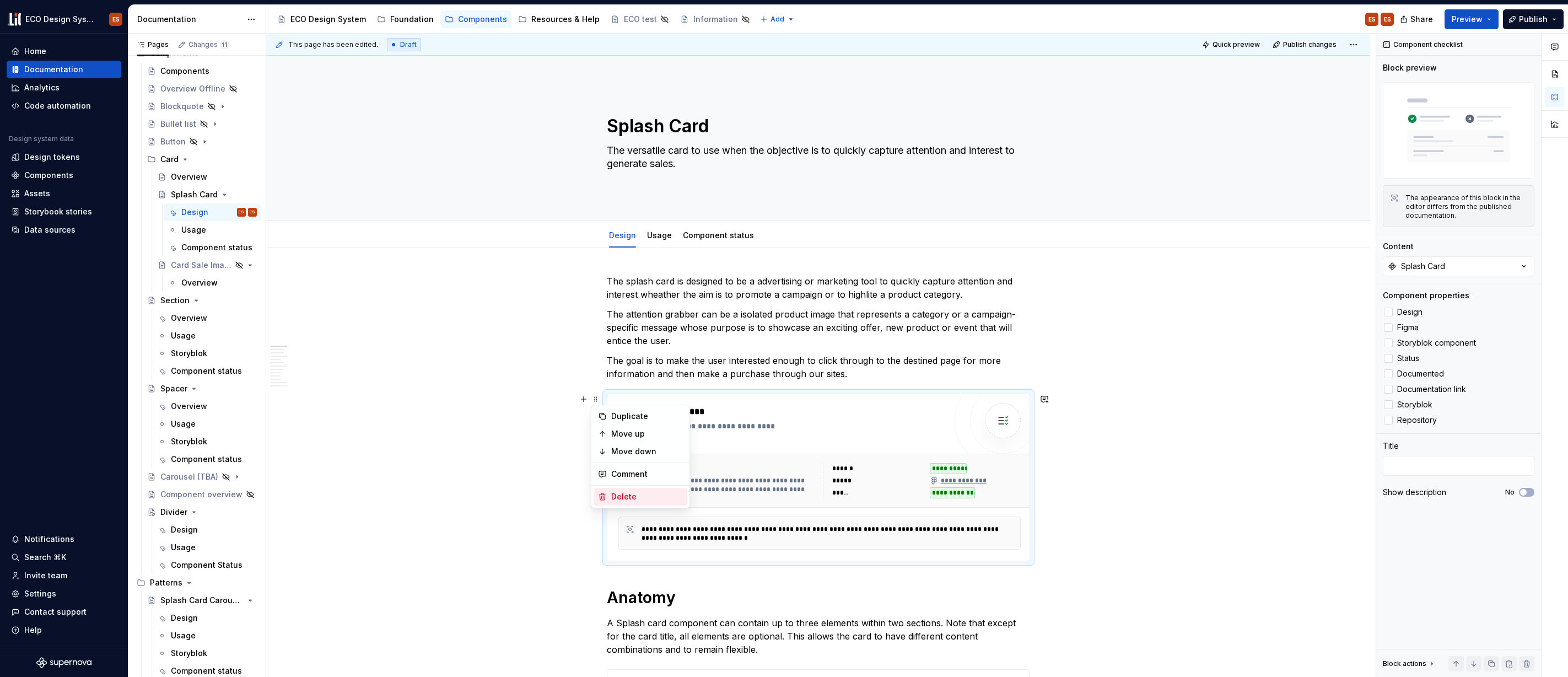
click at [618, 493] on div "Delete" at bounding box center [647, 496] width 72 height 11
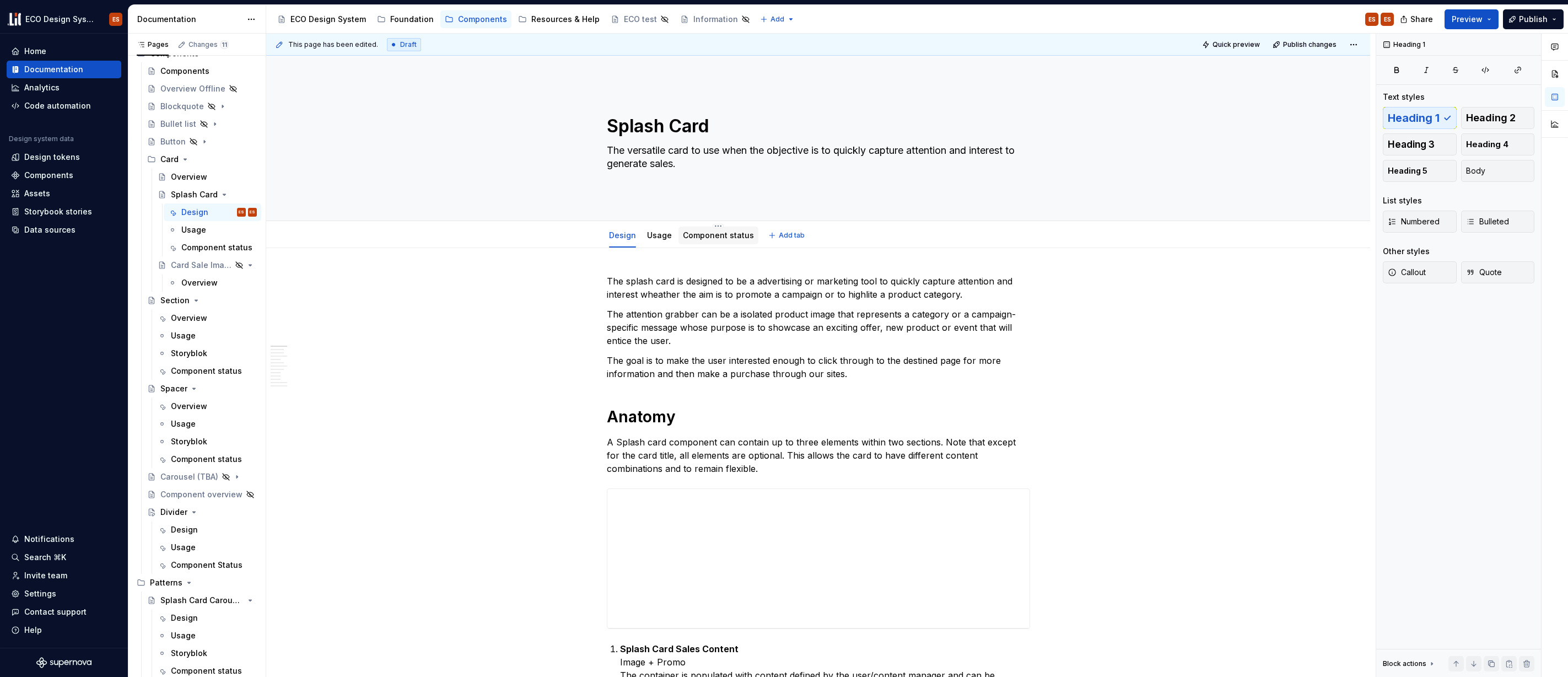
click at [709, 237] on link "Component status" at bounding box center [718, 235] width 71 height 9
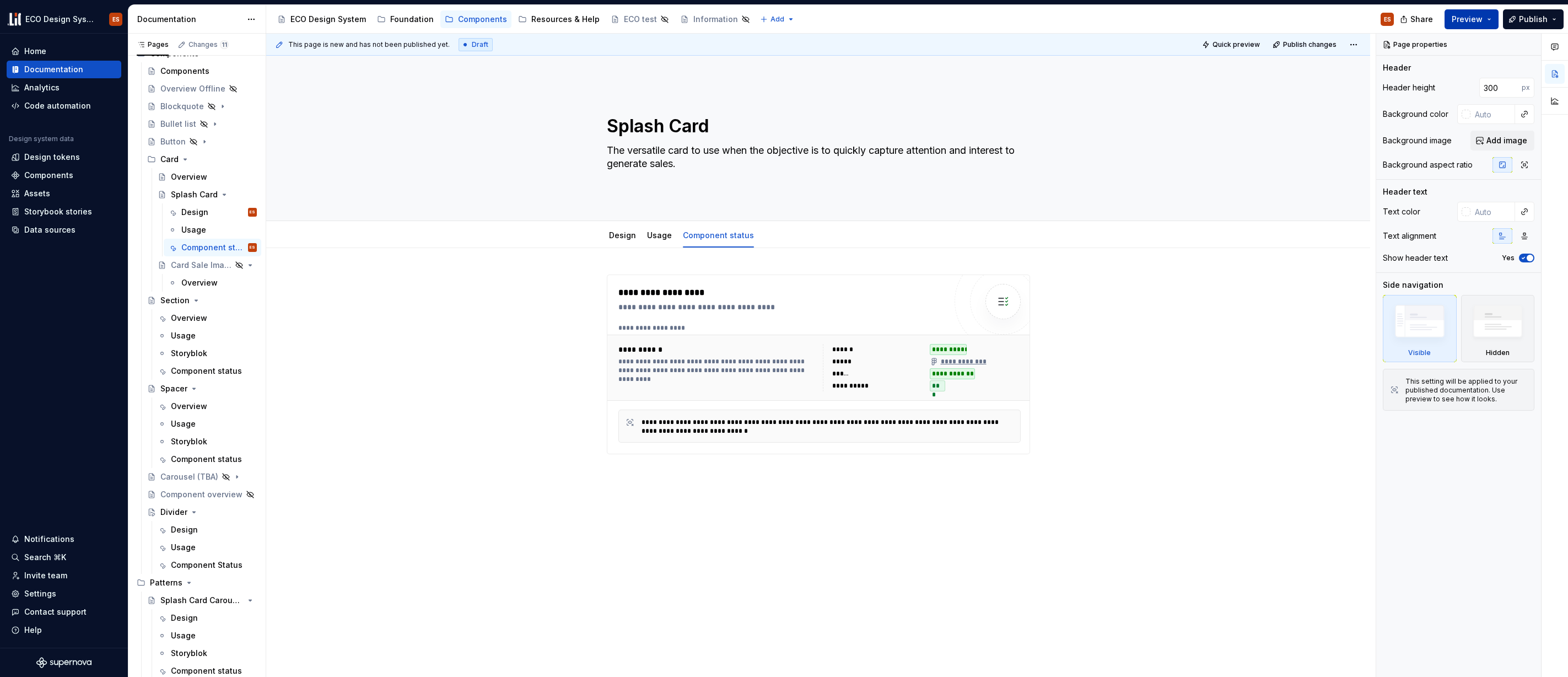
click at [1488, 15] on button "Preview" at bounding box center [1472, 19] width 54 height 20
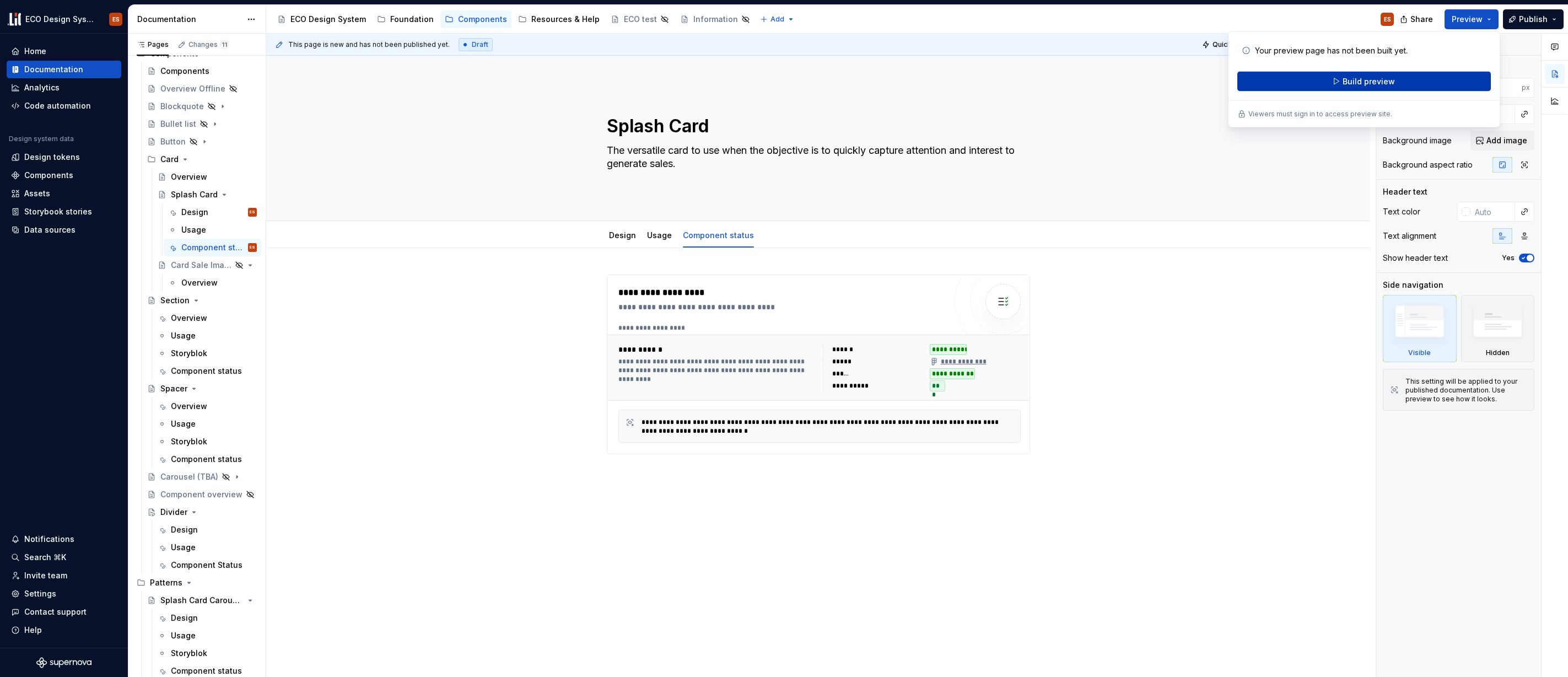
click at [1444, 81] on button "Build preview" at bounding box center [1364, 81] width 254 height 20
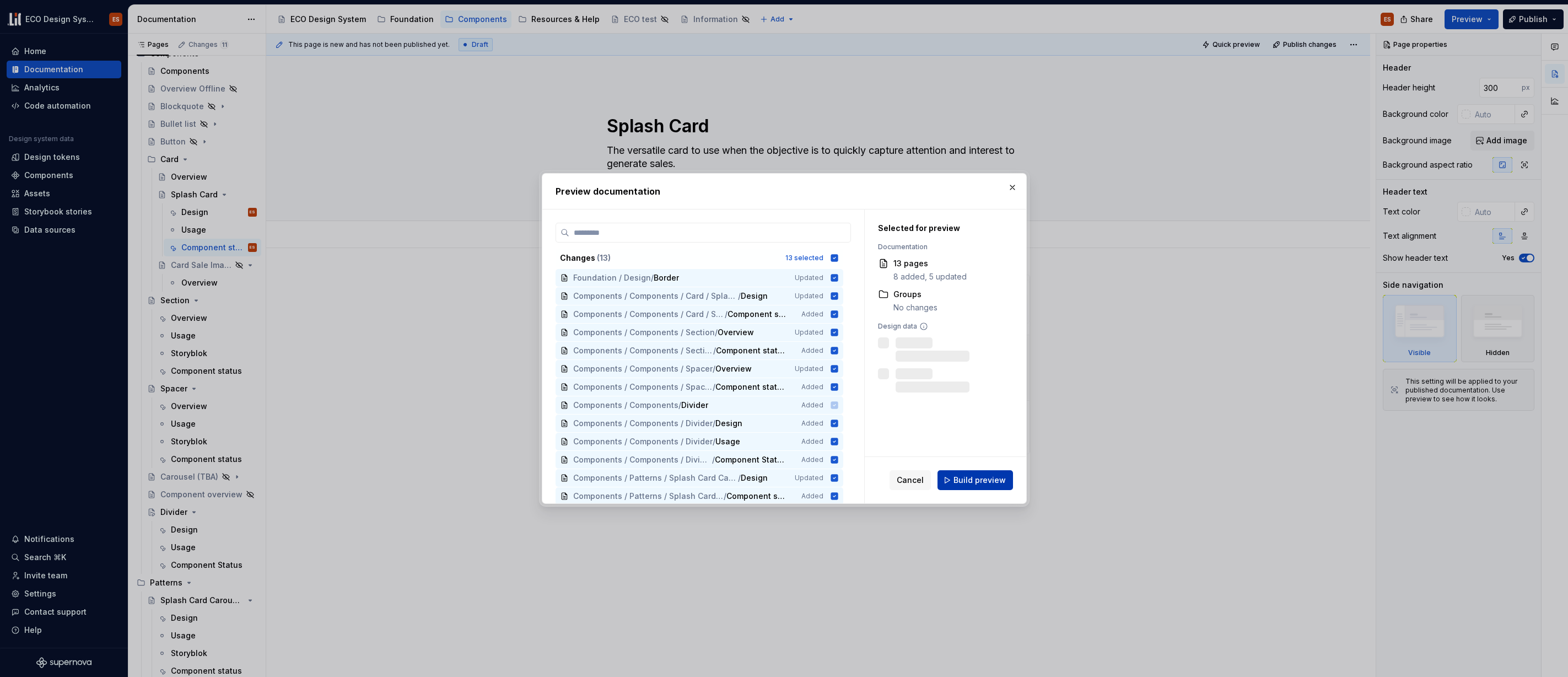
click at [983, 477] on span "Build preview" at bounding box center [980, 480] width 53 height 11
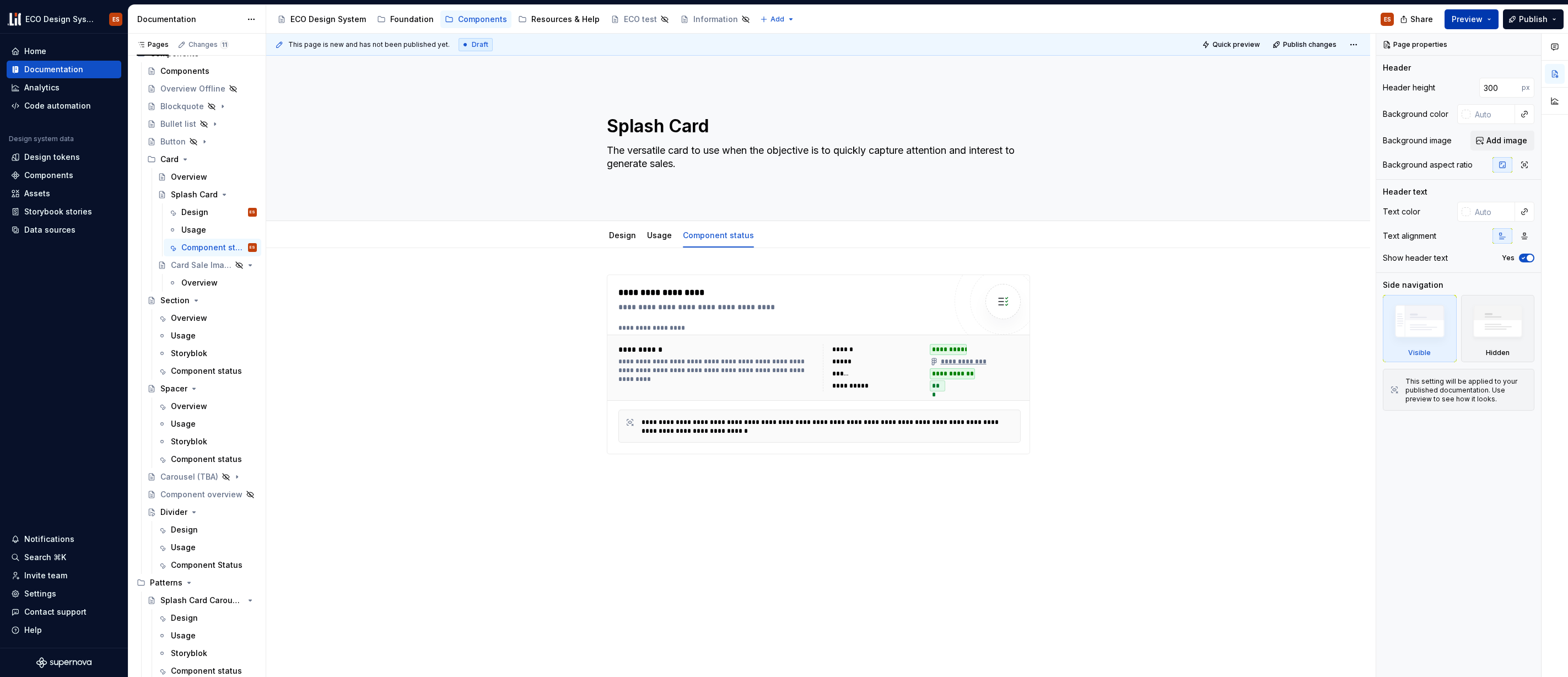
click at [1492, 19] on button "Preview" at bounding box center [1472, 19] width 54 height 20
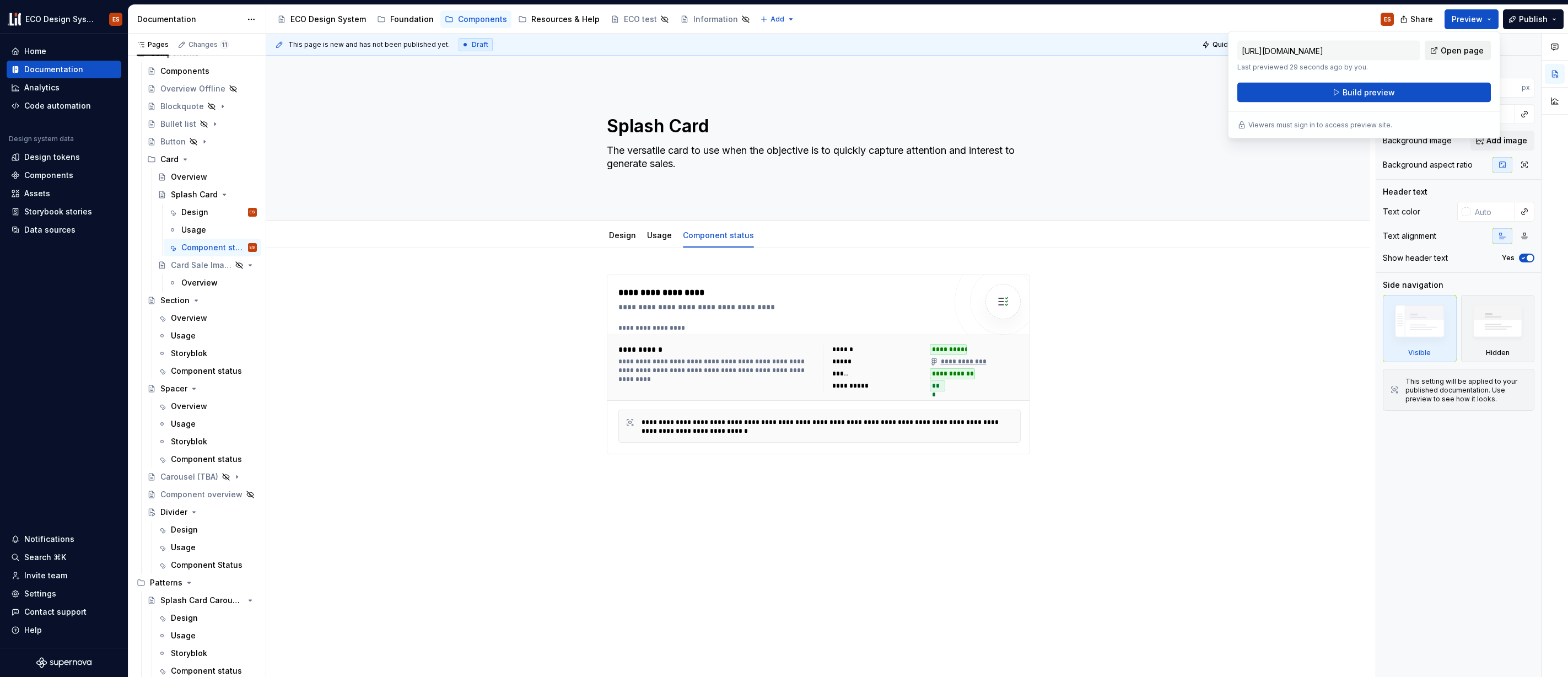
click at [1474, 47] on span "Open page" at bounding box center [1462, 50] width 43 height 11
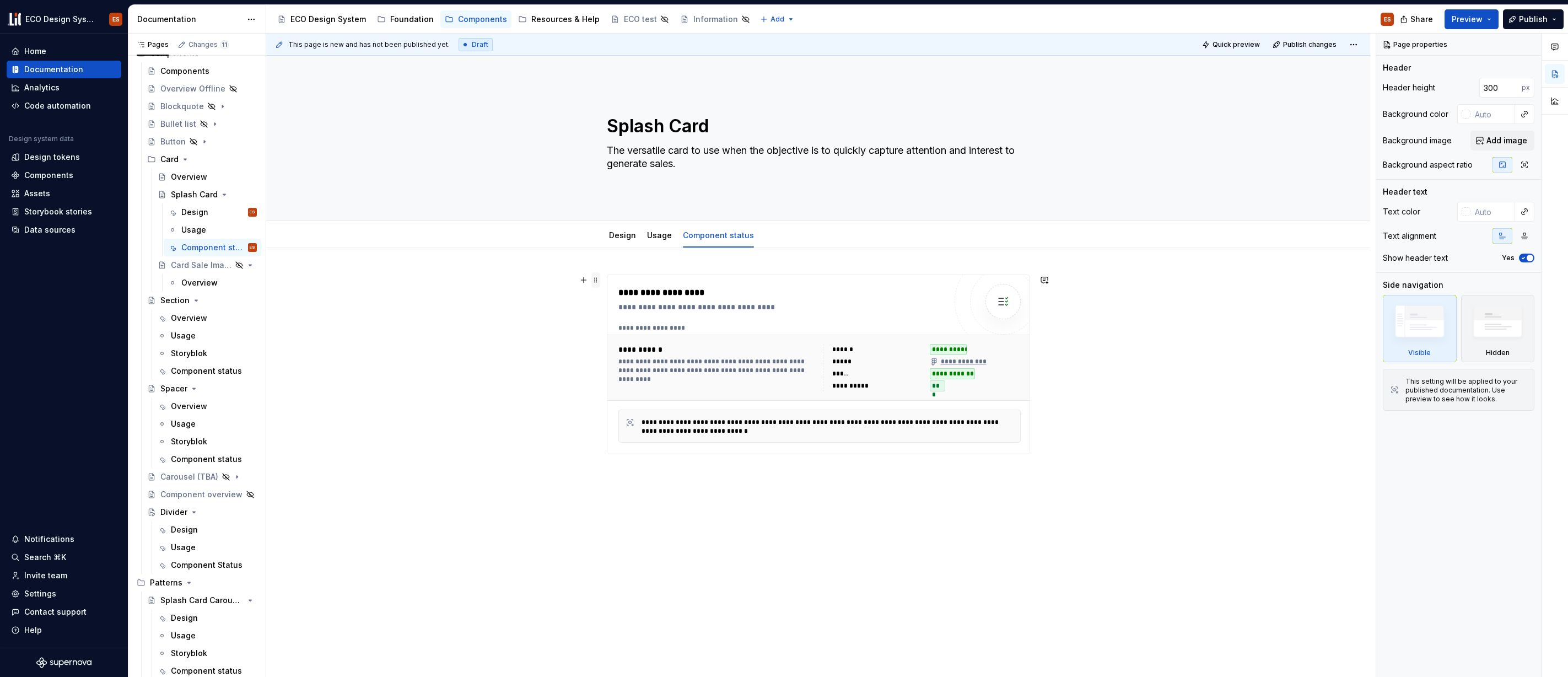
click at [595, 280] on span at bounding box center [596, 280] width 9 height 15
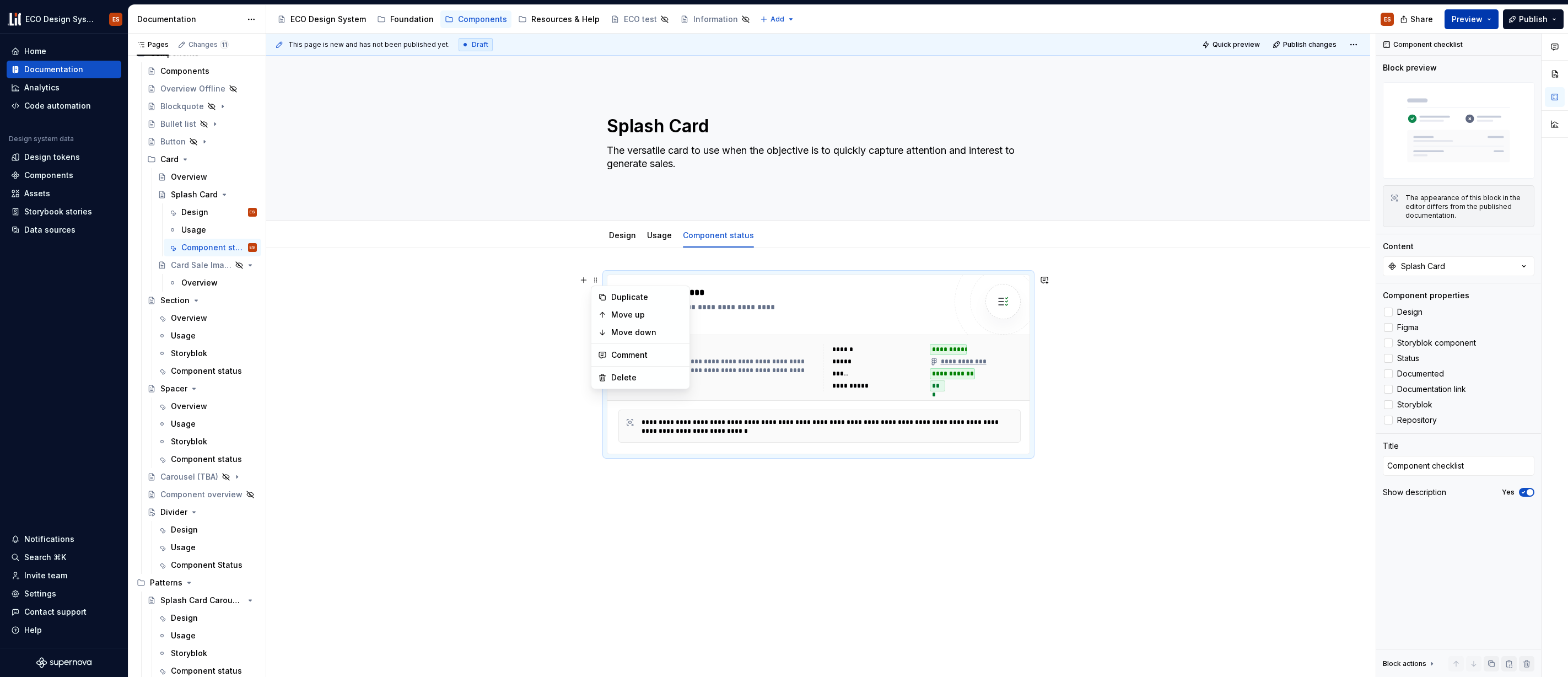
click at [1480, 15] on span "Preview" at bounding box center [1467, 19] width 31 height 11
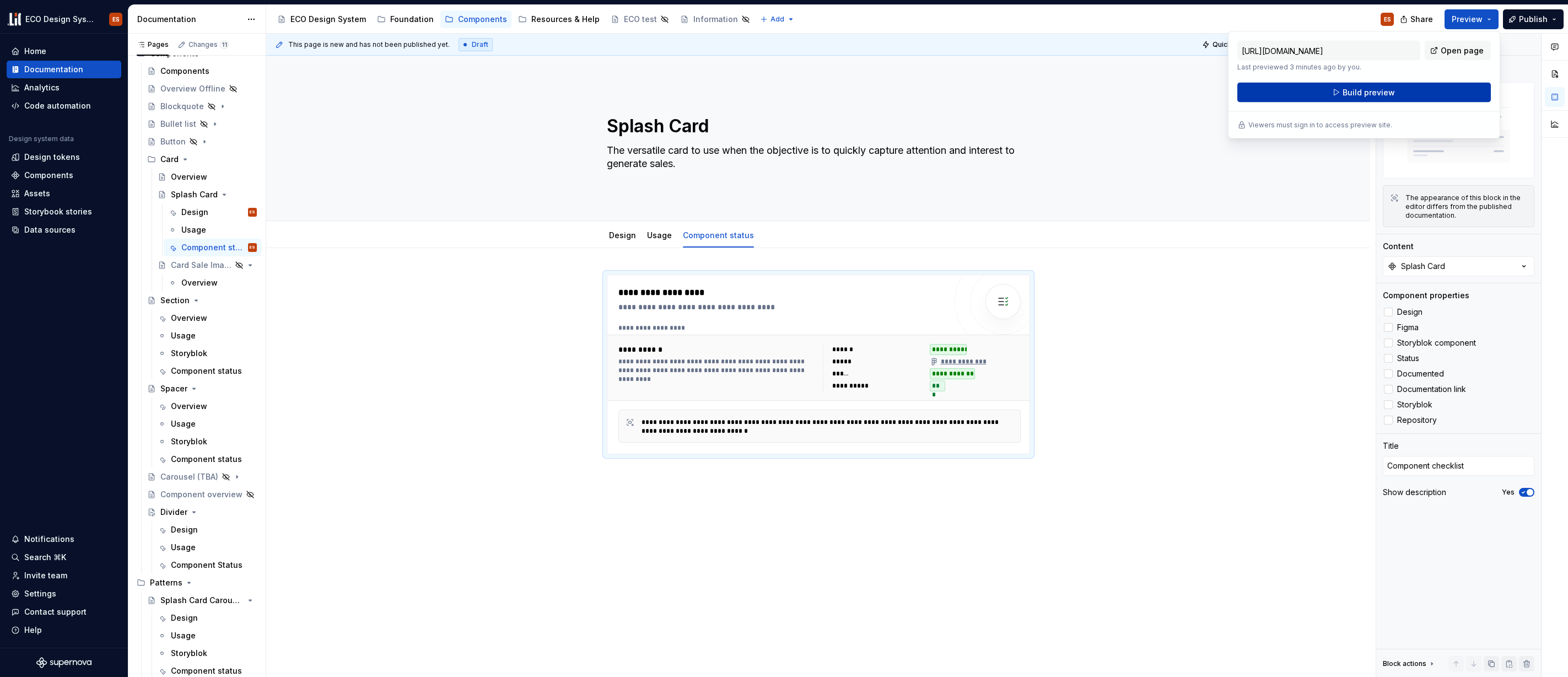
click at [1443, 93] on button "Build preview" at bounding box center [1364, 93] width 254 height 20
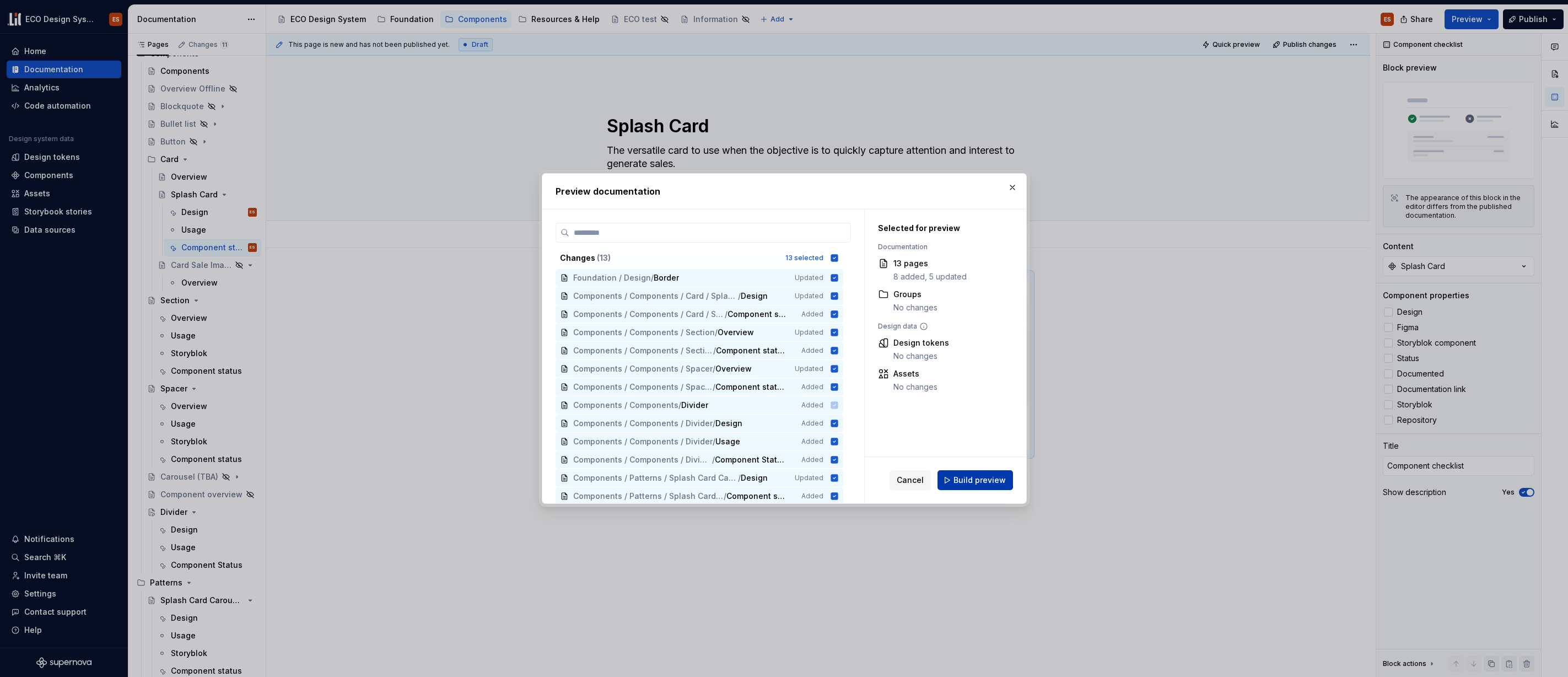
click at [965, 480] on span "Build preview" at bounding box center [980, 480] width 53 height 11
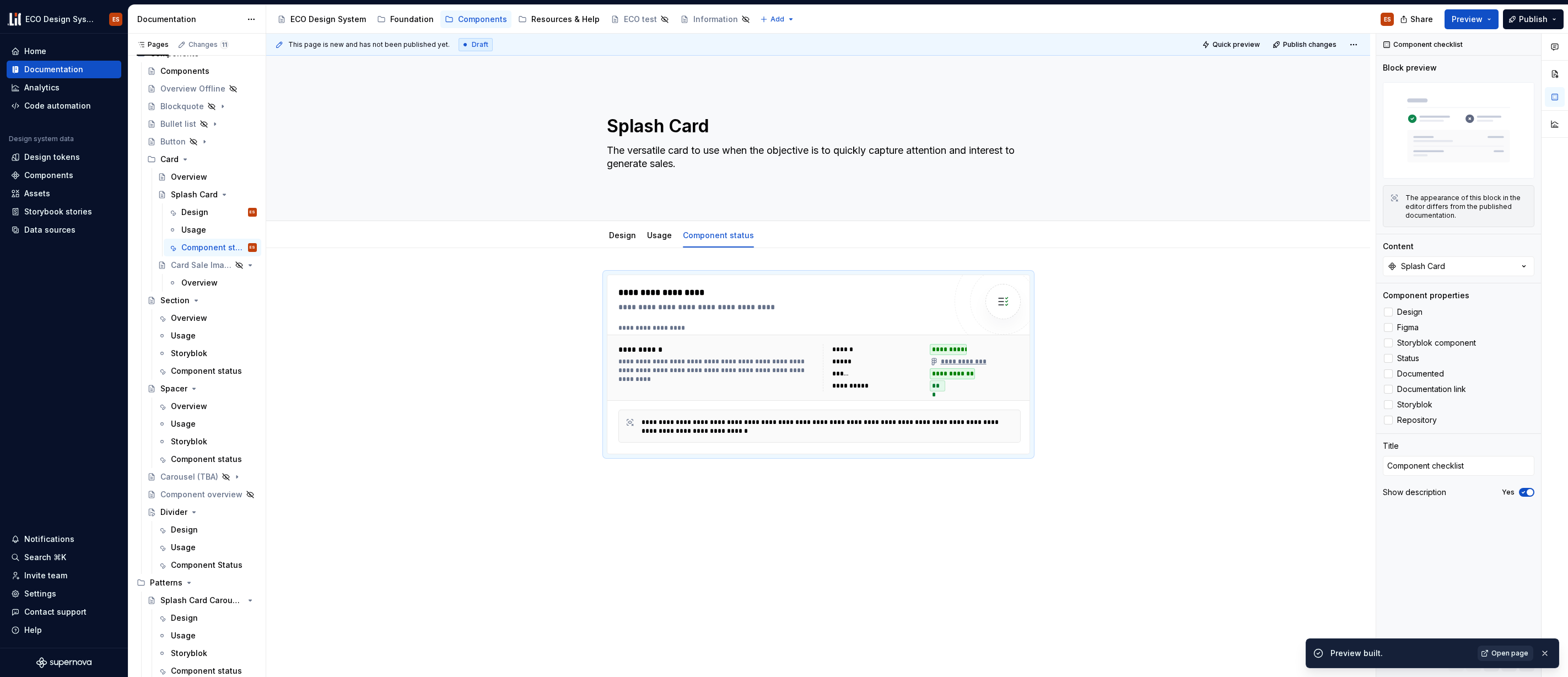
click at [1510, 622] on span "Open page" at bounding box center [1510, 654] width 37 height 9
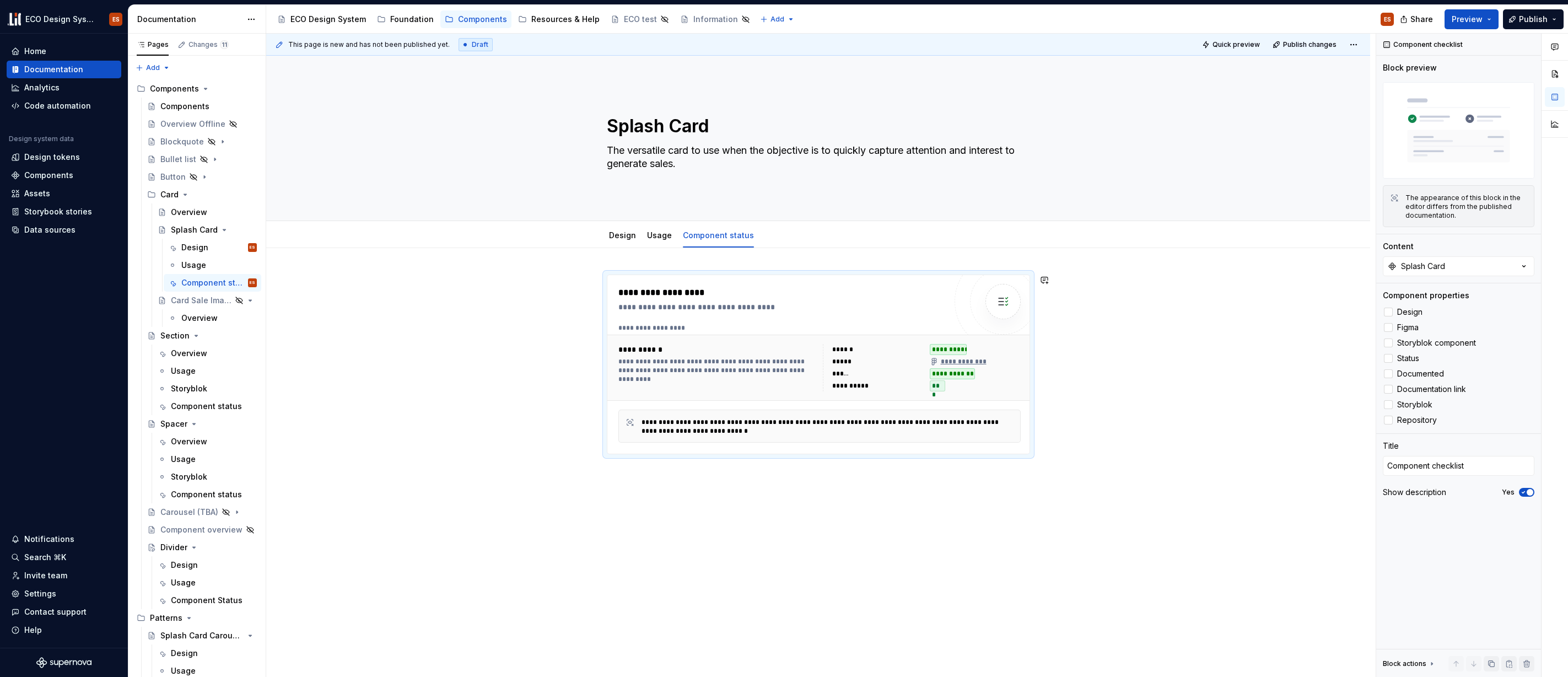
click at [850, 566] on div "**********" at bounding box center [819, 459] width 1104 height 422
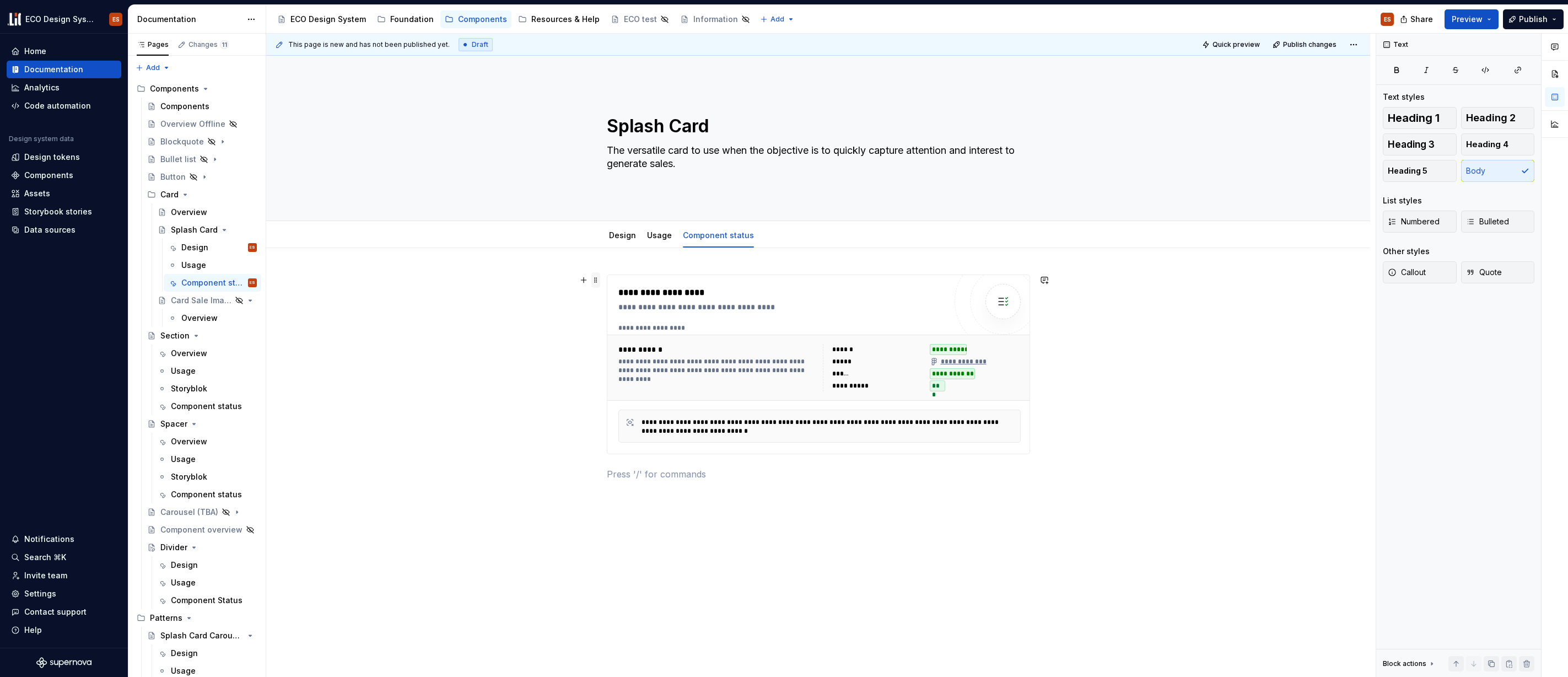
click at [593, 280] on span at bounding box center [596, 280] width 9 height 15
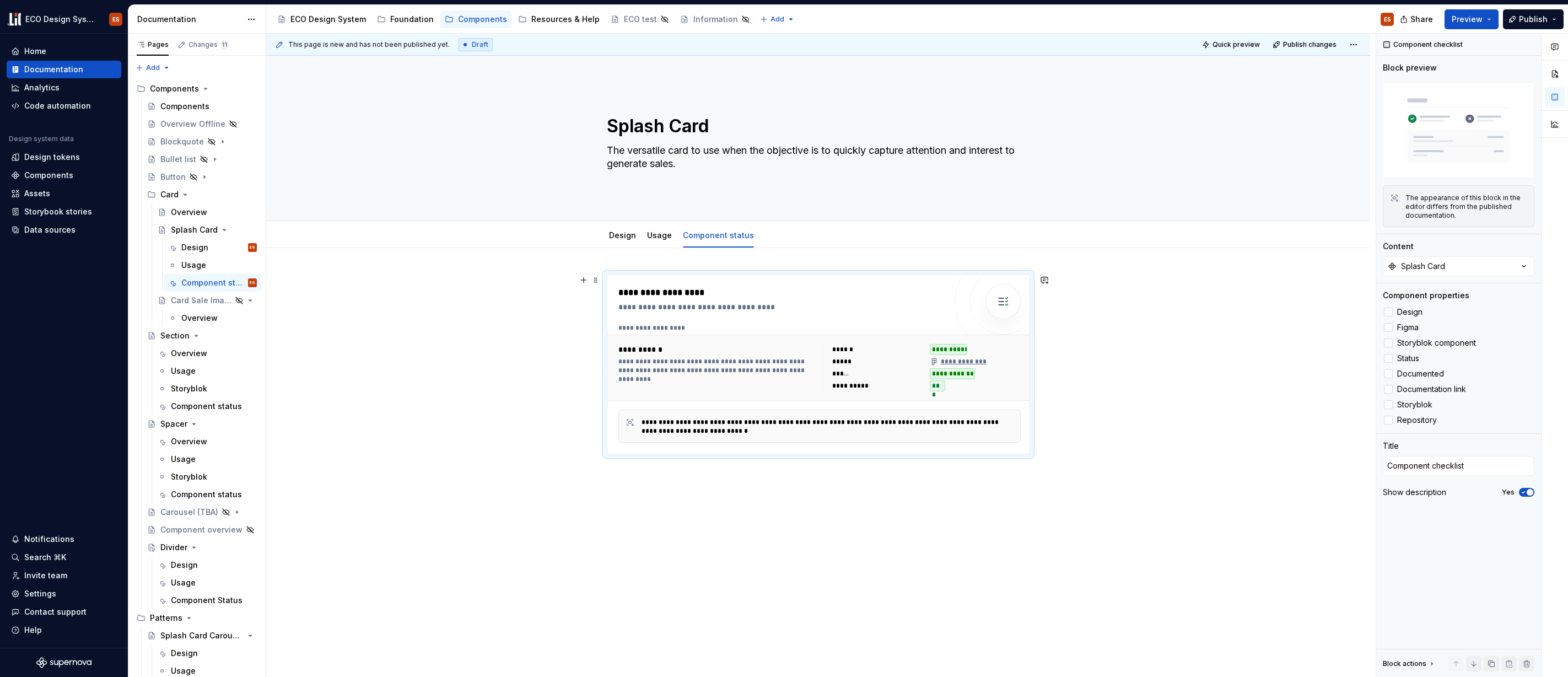
click at [817, 539] on div "**********" at bounding box center [819, 472] width 1104 height 449
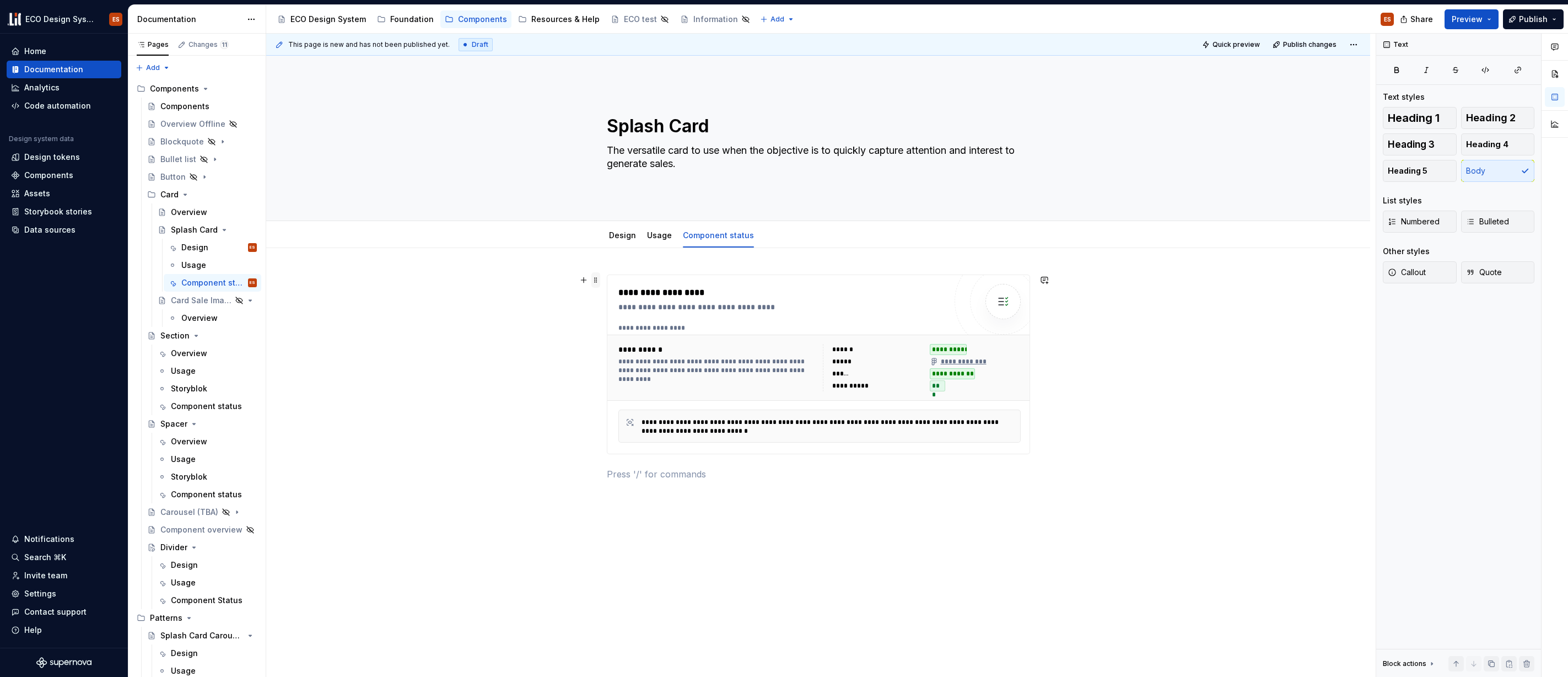
click at [596, 279] on span at bounding box center [596, 280] width 9 height 15
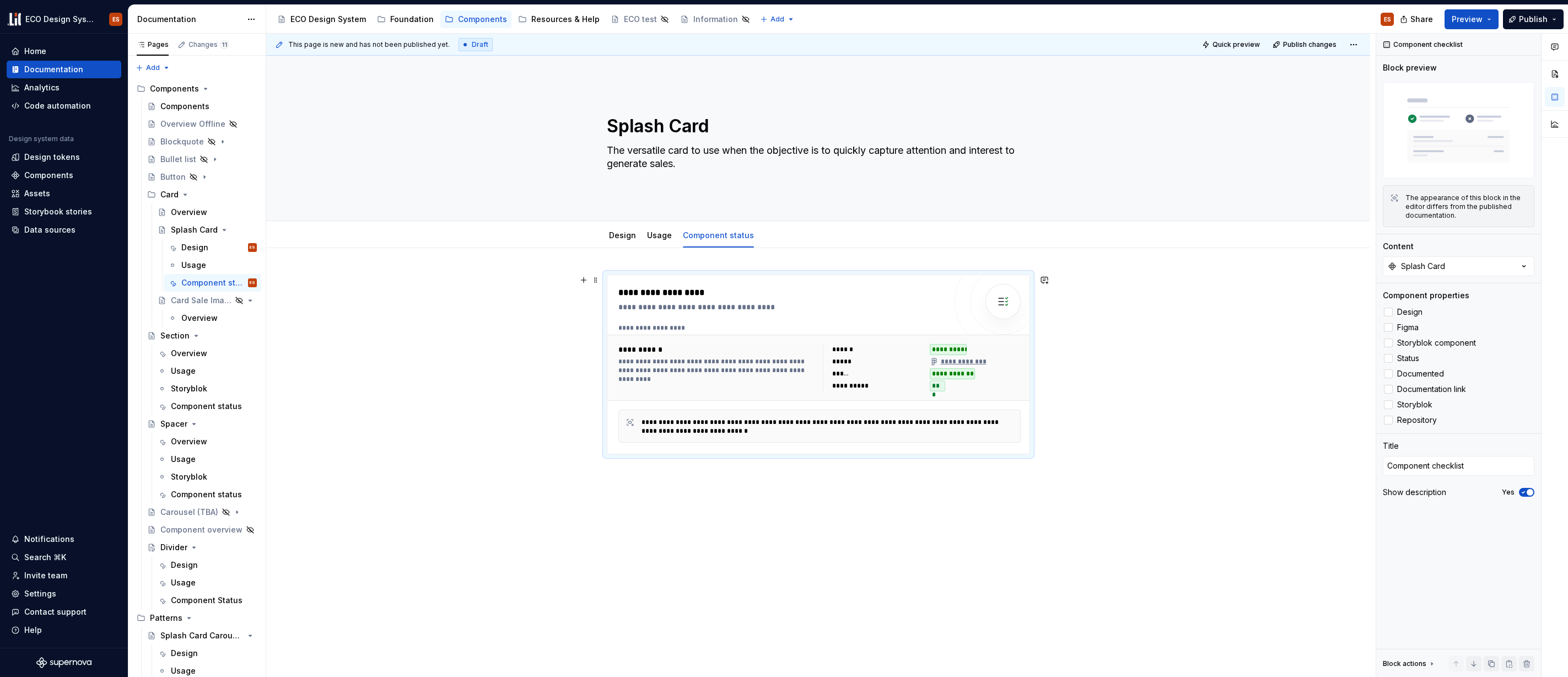
click at [514, 336] on div "**********" at bounding box center [819, 472] width 1104 height 449
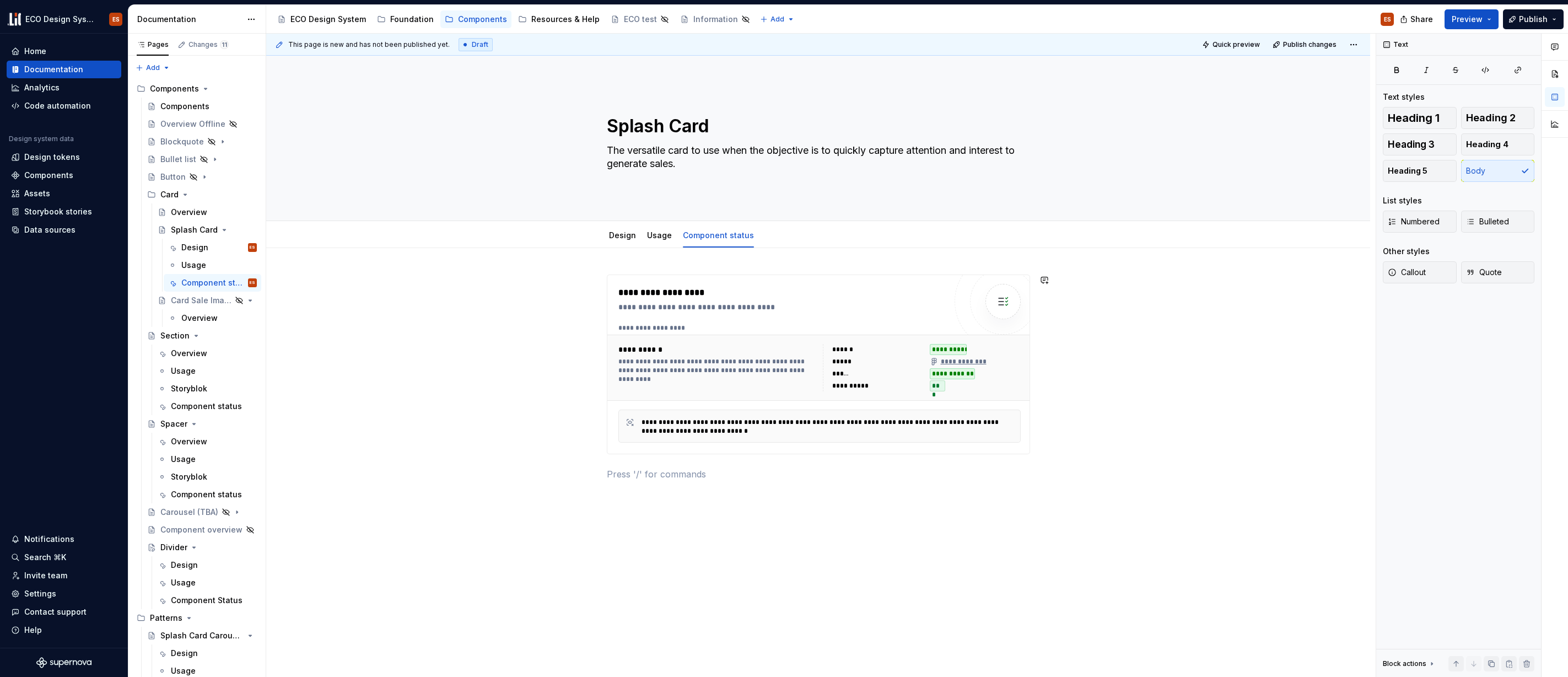
click at [838, 465] on div "**********" at bounding box center [819, 378] width 423 height 206
click at [593, 281] on span at bounding box center [596, 280] width 9 height 15
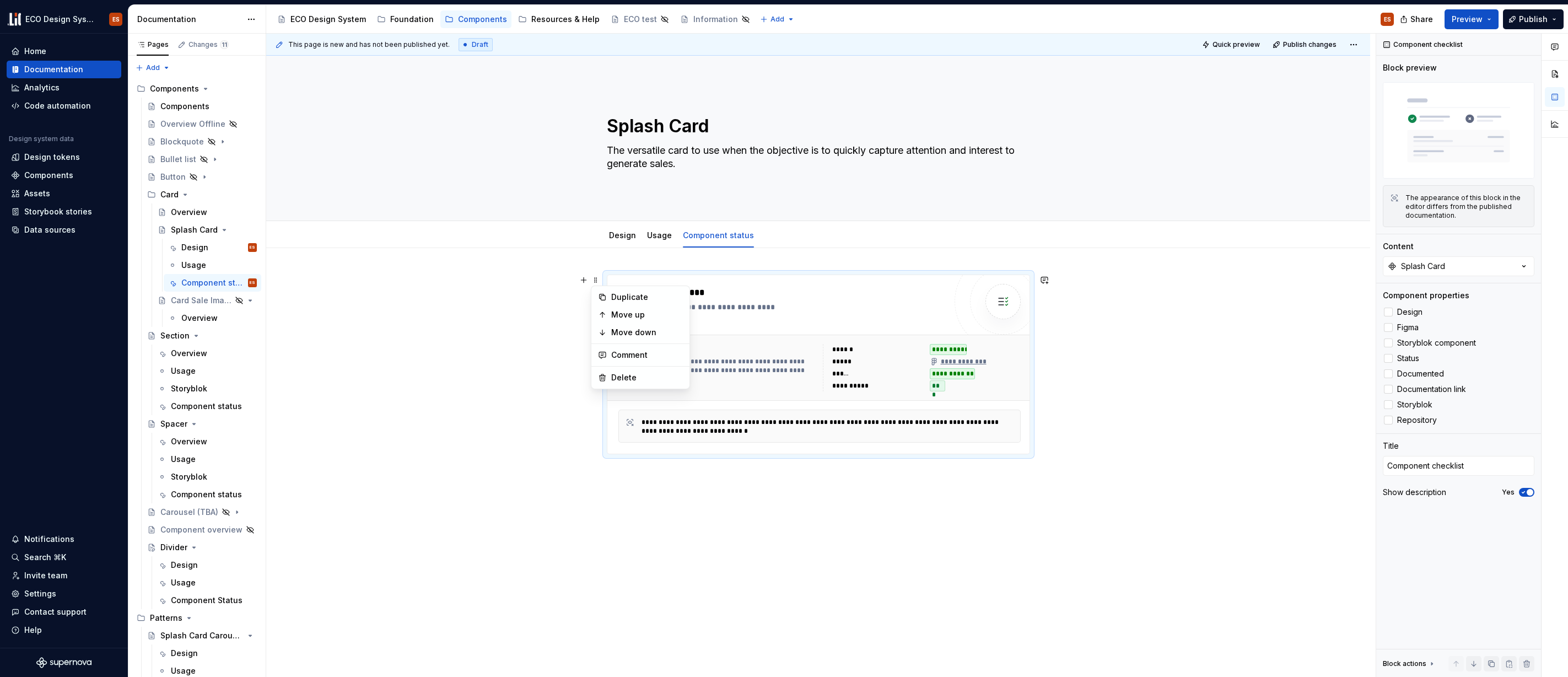
click at [611, 477] on p at bounding box center [819, 474] width 423 height 14
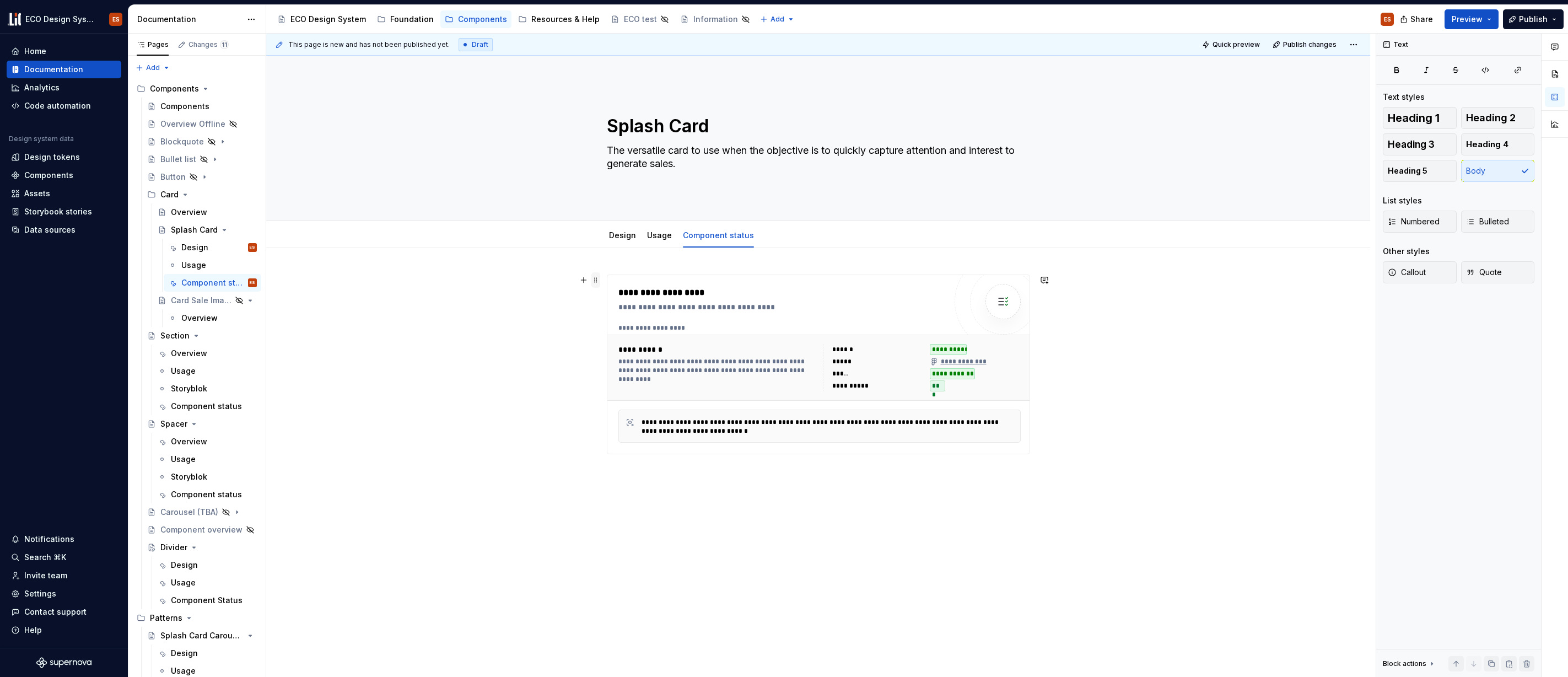
click at [596, 282] on span at bounding box center [596, 280] width 9 height 15
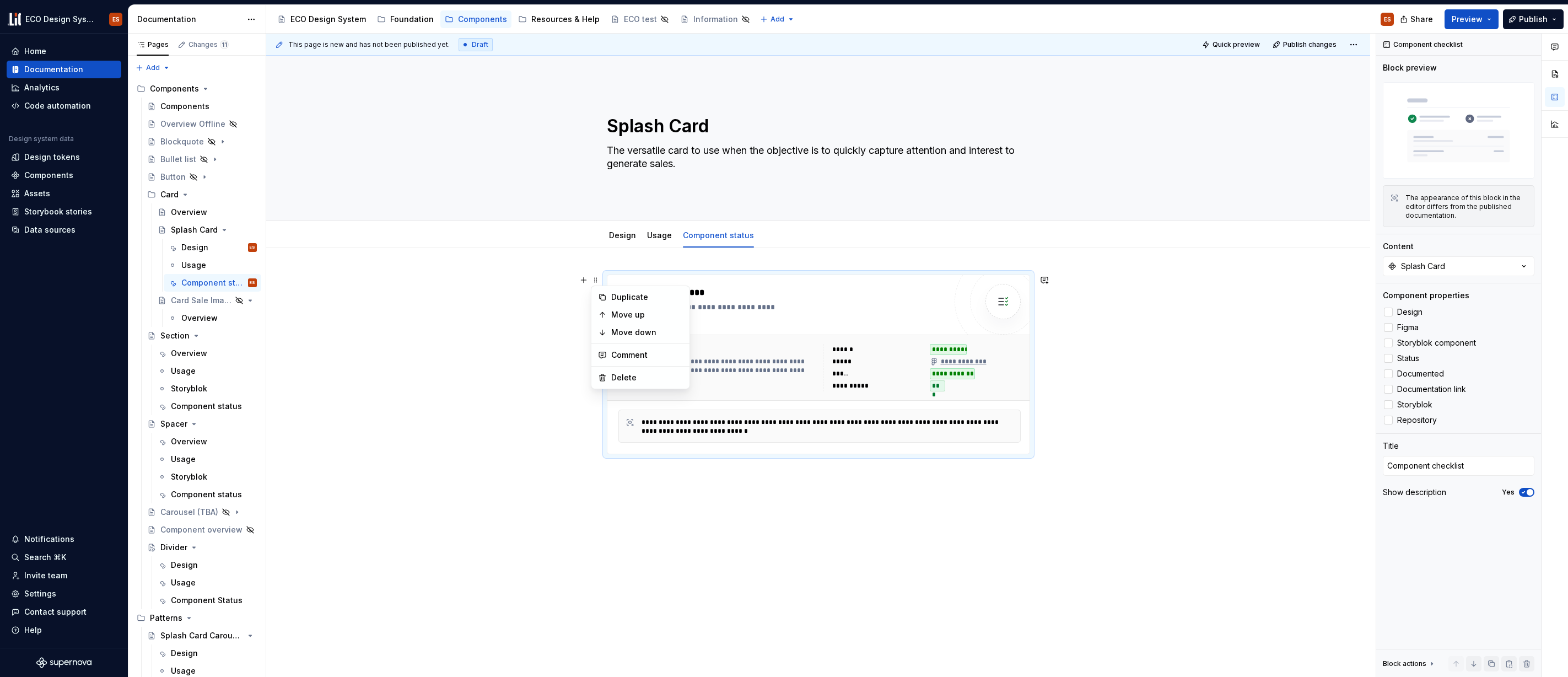
click at [544, 497] on div "**********" at bounding box center [819, 472] width 1104 height 449
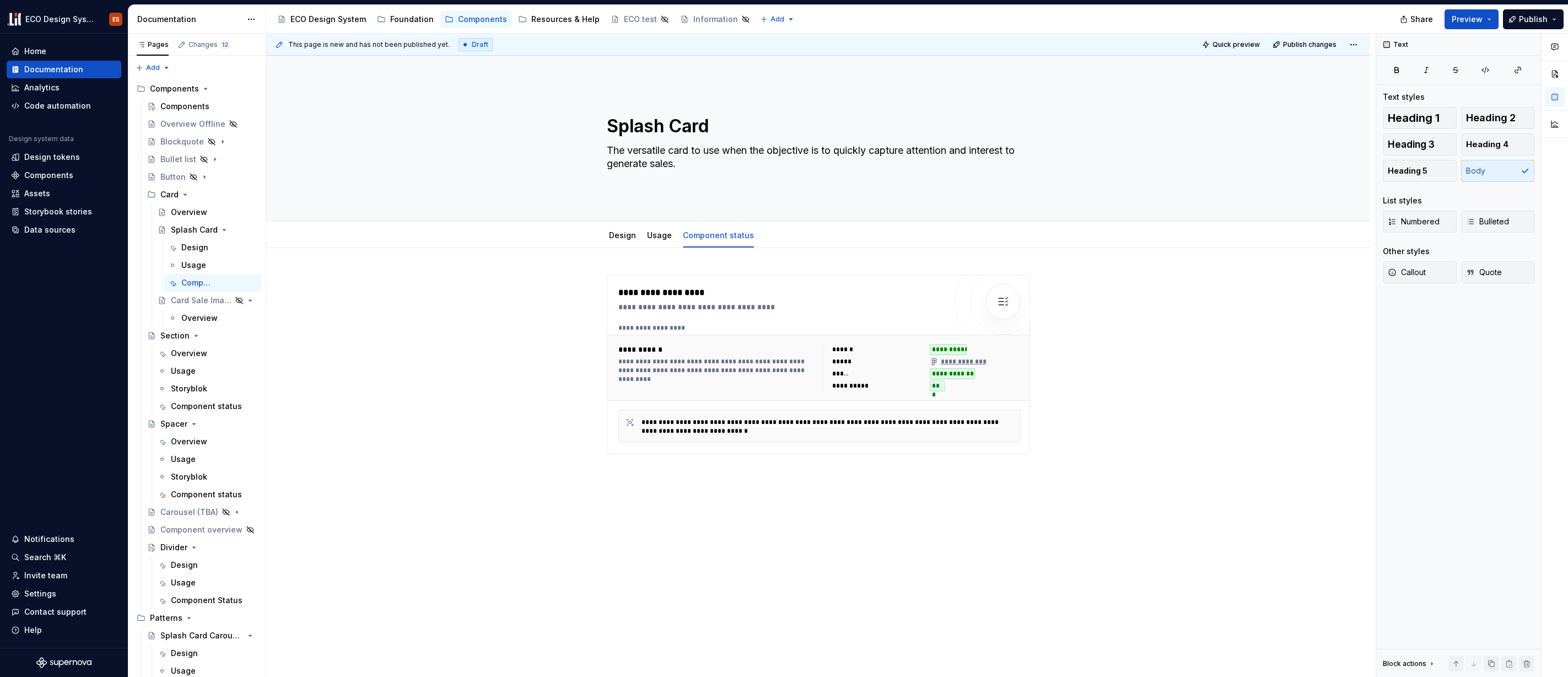
type textarea "*"
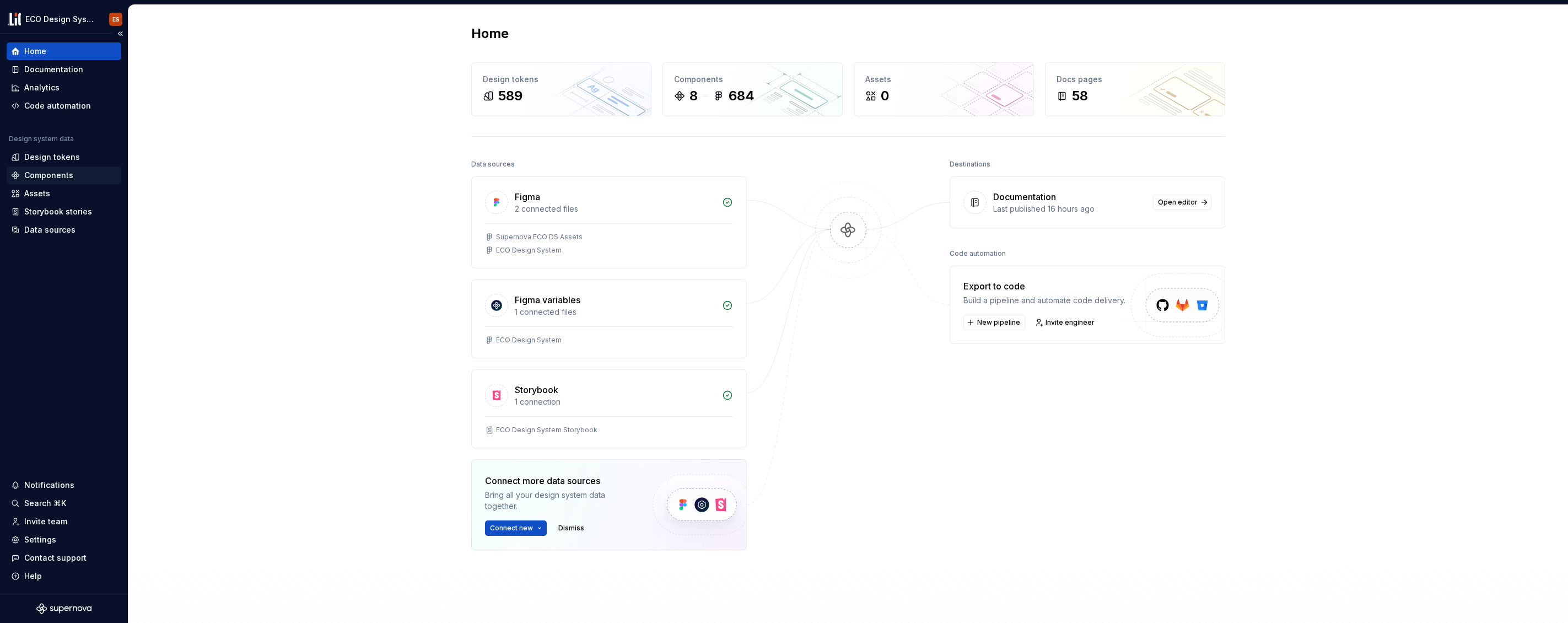
click at [47, 177] on div "Components" at bounding box center [48, 175] width 49 height 11
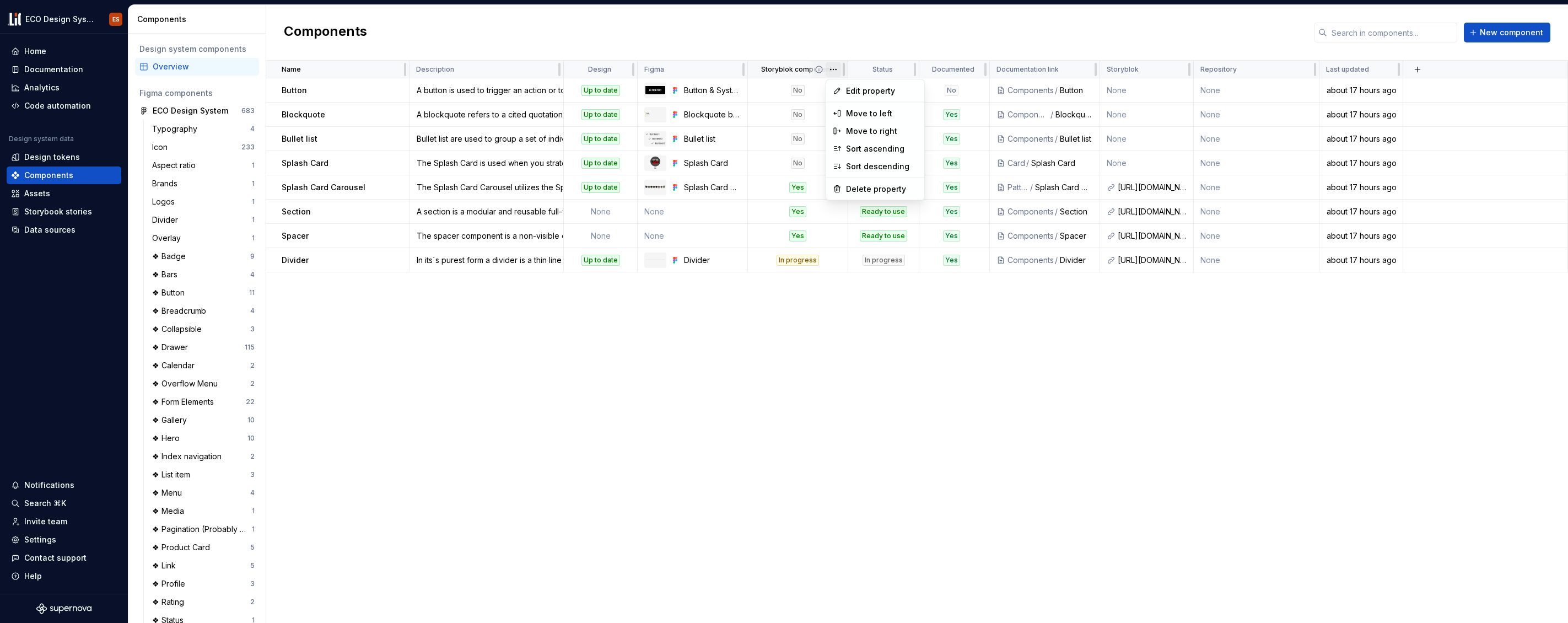
click at [836, 69] on html "ECO Design System ES Home Documentation Analytics Code automation Design system…" at bounding box center [784, 311] width 1568 height 623
click at [853, 87] on span "Edit property" at bounding box center [882, 90] width 72 height 11
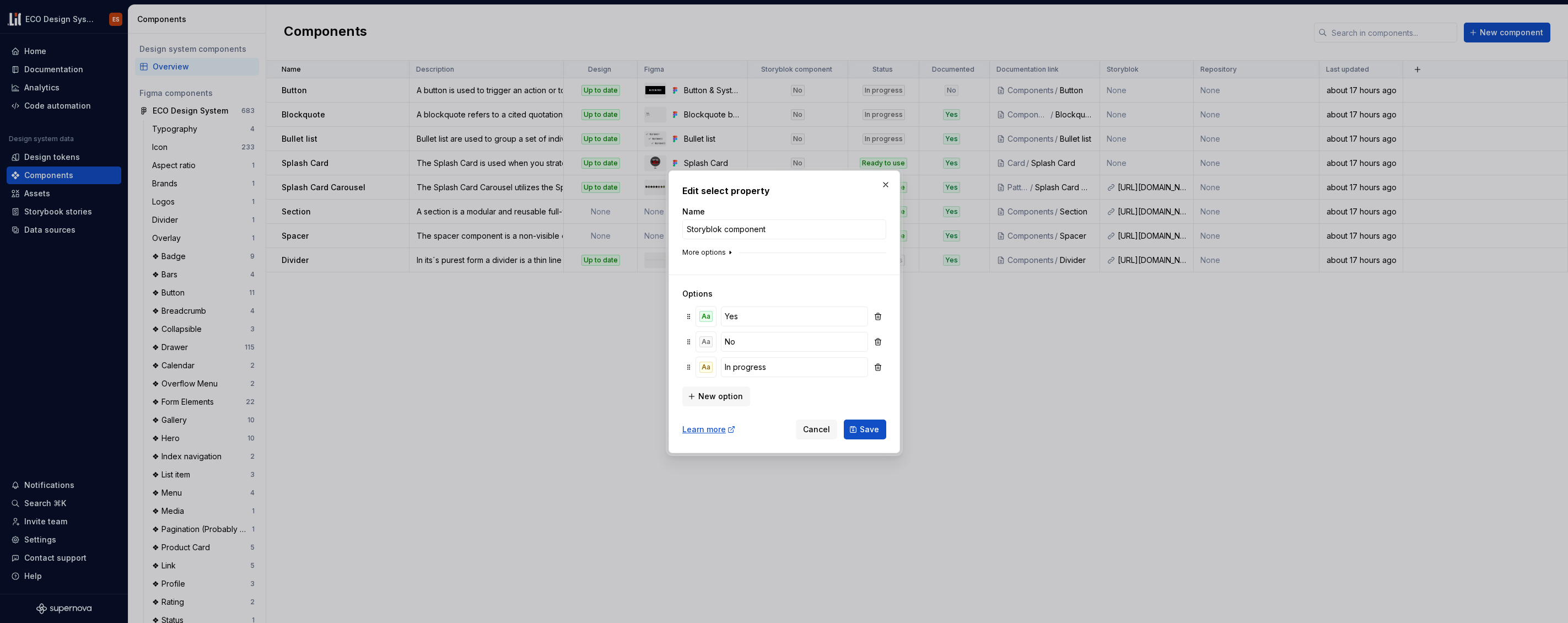
click at [727, 252] on icon "button" at bounding box center [731, 252] width 9 height 9
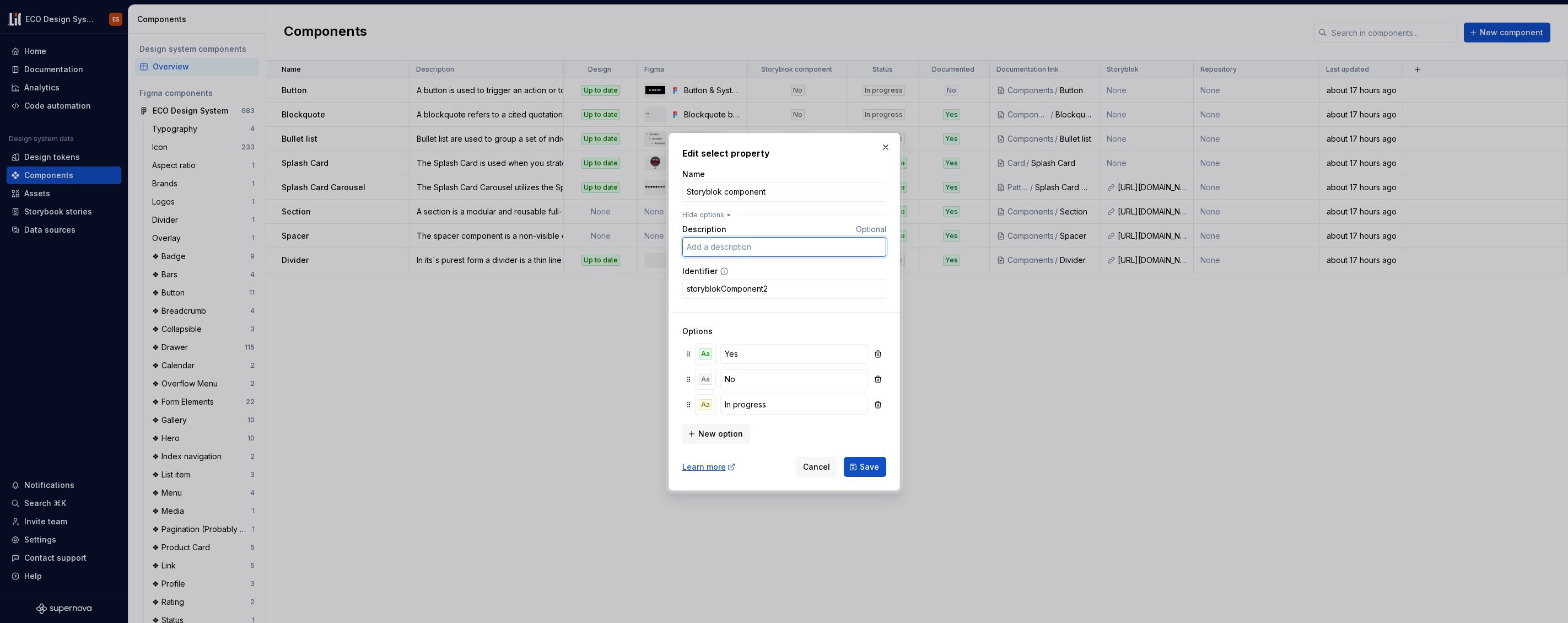
click at [730, 246] on input "Description" at bounding box center [784, 247] width 204 height 20
type input "Is the component available for content building in Storyblok?"
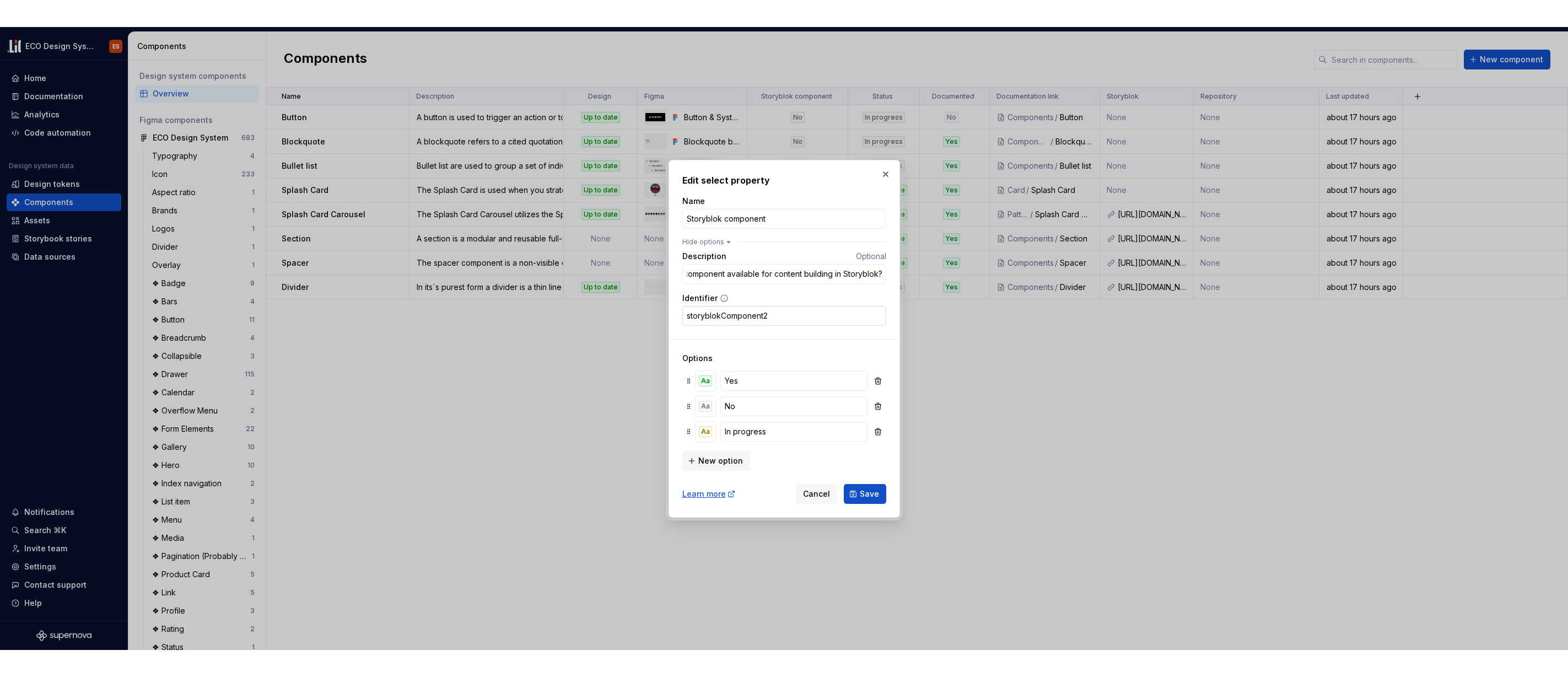
scroll to position [0, 0]
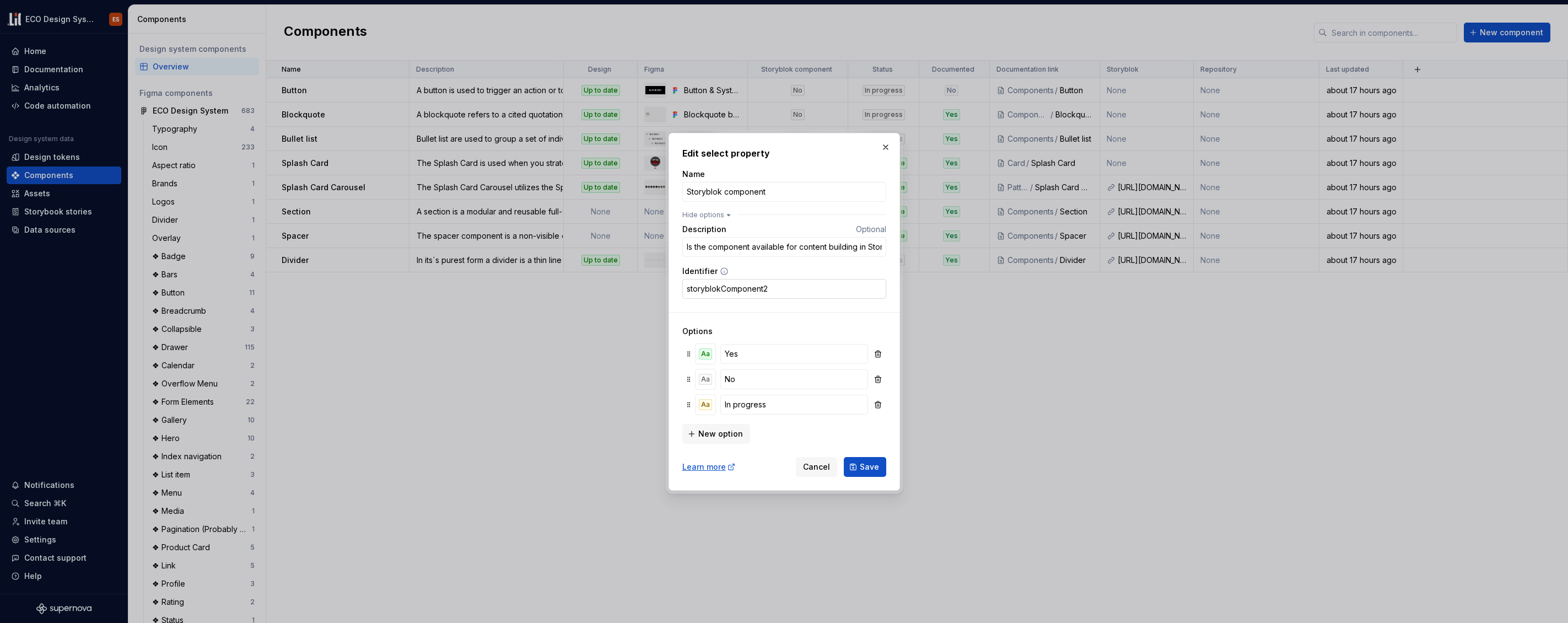
click at [810, 287] on input "storyblokComponent2" at bounding box center [784, 289] width 204 height 20
type input "storyblokComponent"
click at [869, 464] on span "Save" at bounding box center [870, 467] width 20 height 11
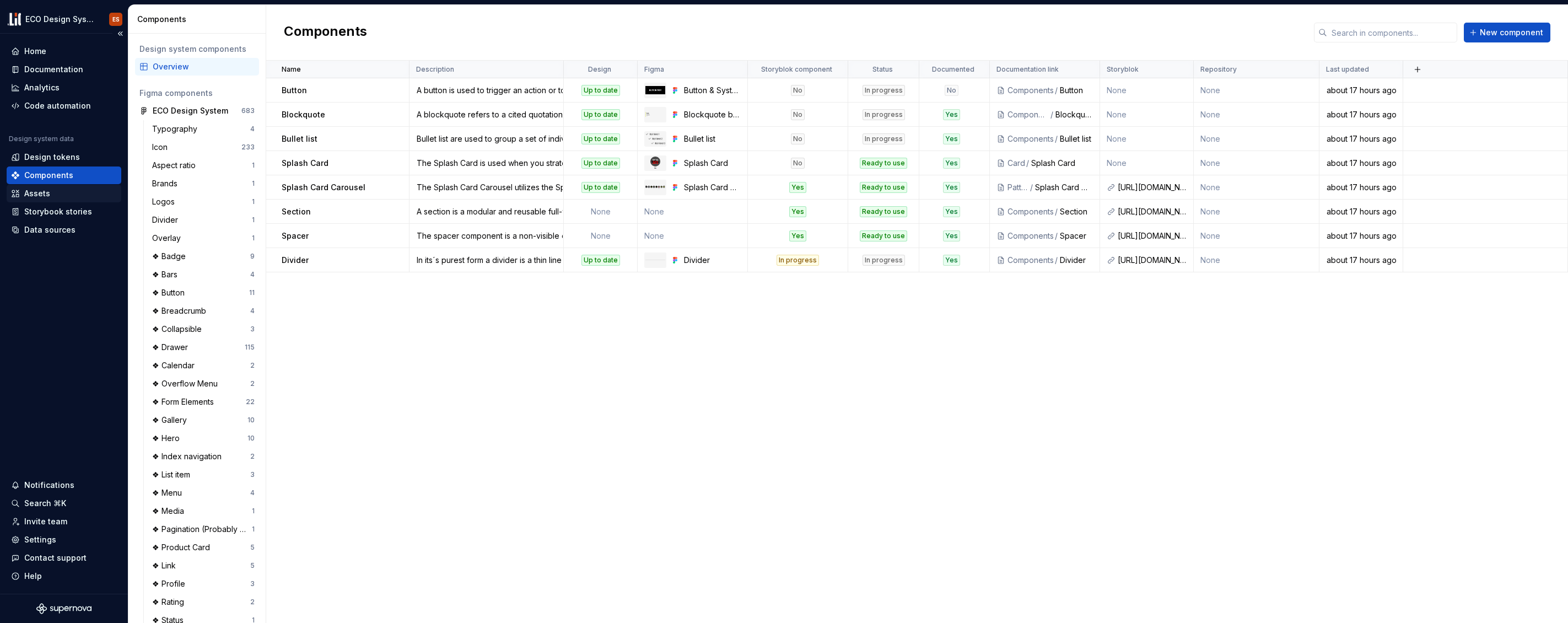
click at [50, 193] on div "Assets" at bounding box center [64, 194] width 106 height 11
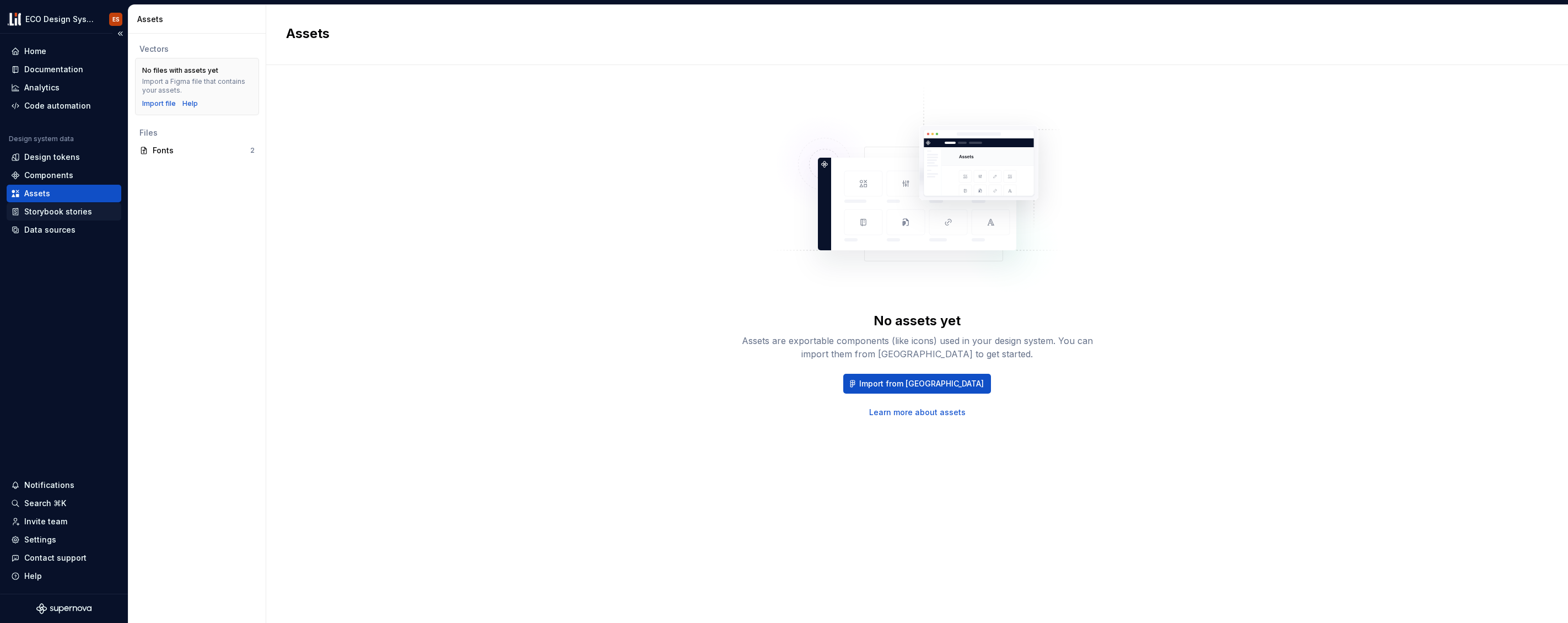
click at [50, 210] on div "Storybook stories" at bounding box center [58, 212] width 68 height 11
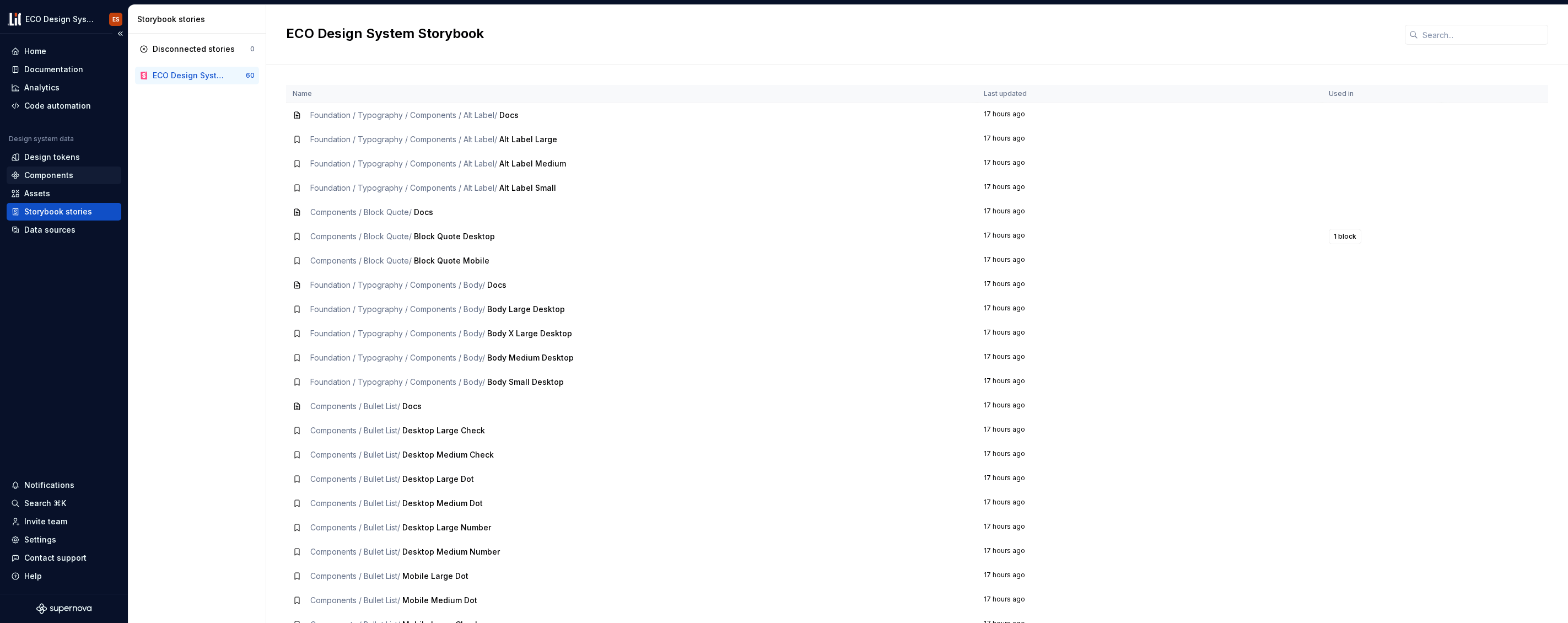
click at [63, 176] on div "Components" at bounding box center [48, 175] width 49 height 11
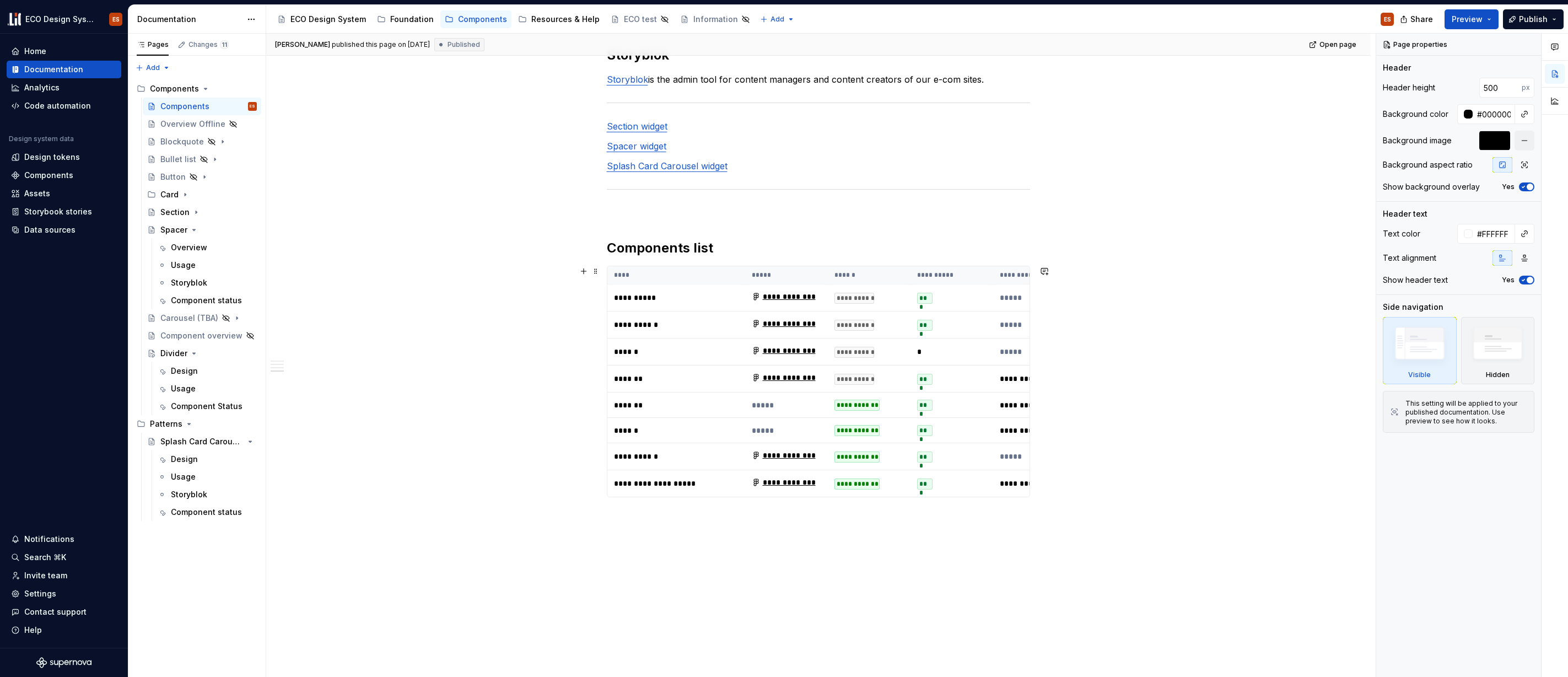
scroll to position [1011, 0]
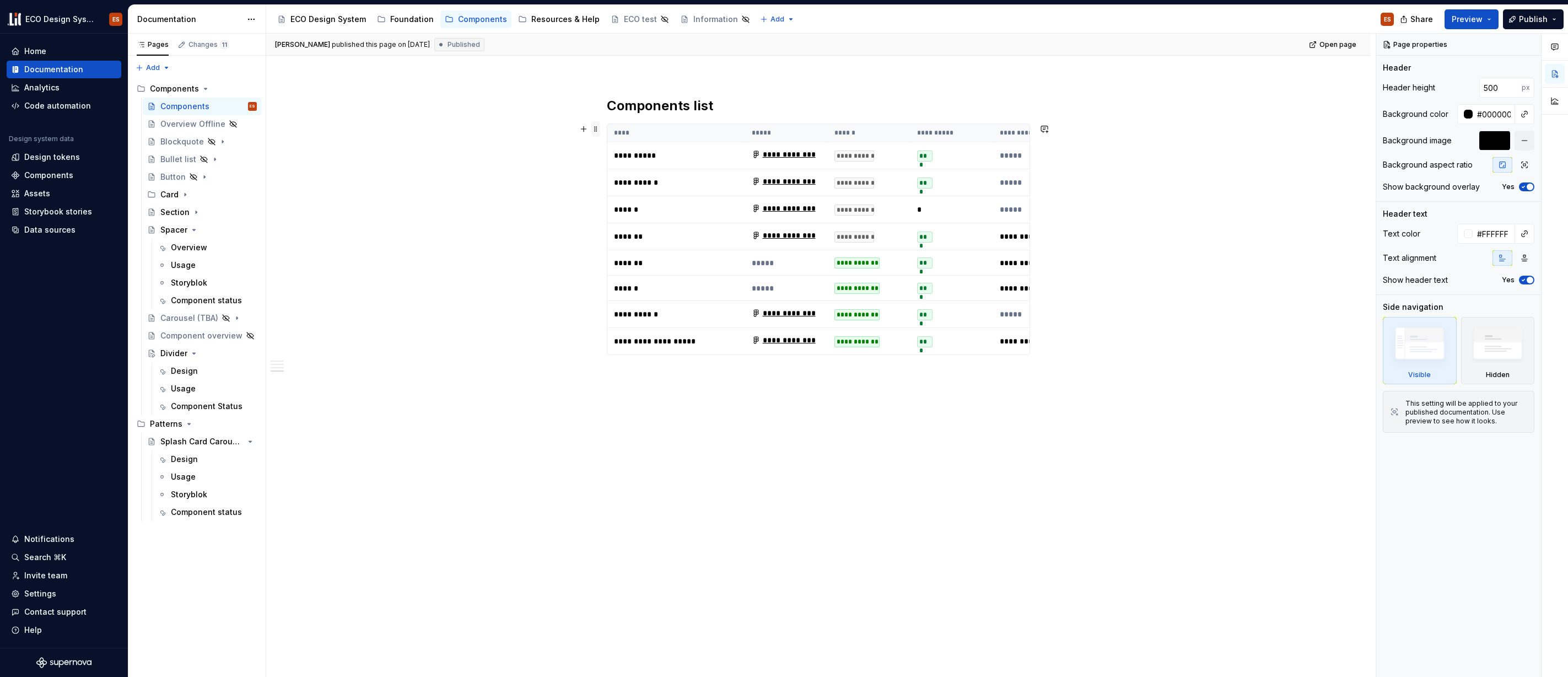
click at [593, 124] on span at bounding box center [596, 129] width 9 height 15
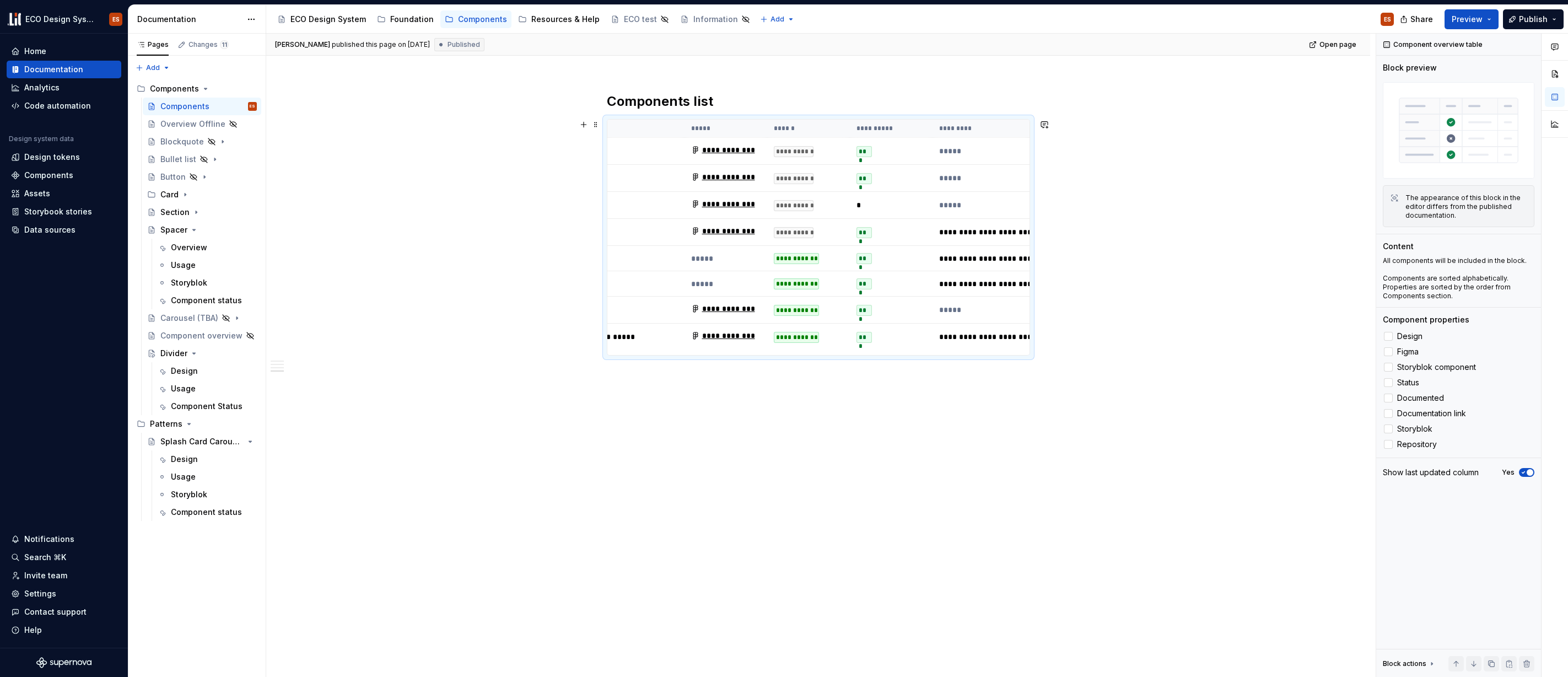
scroll to position [0, 73]
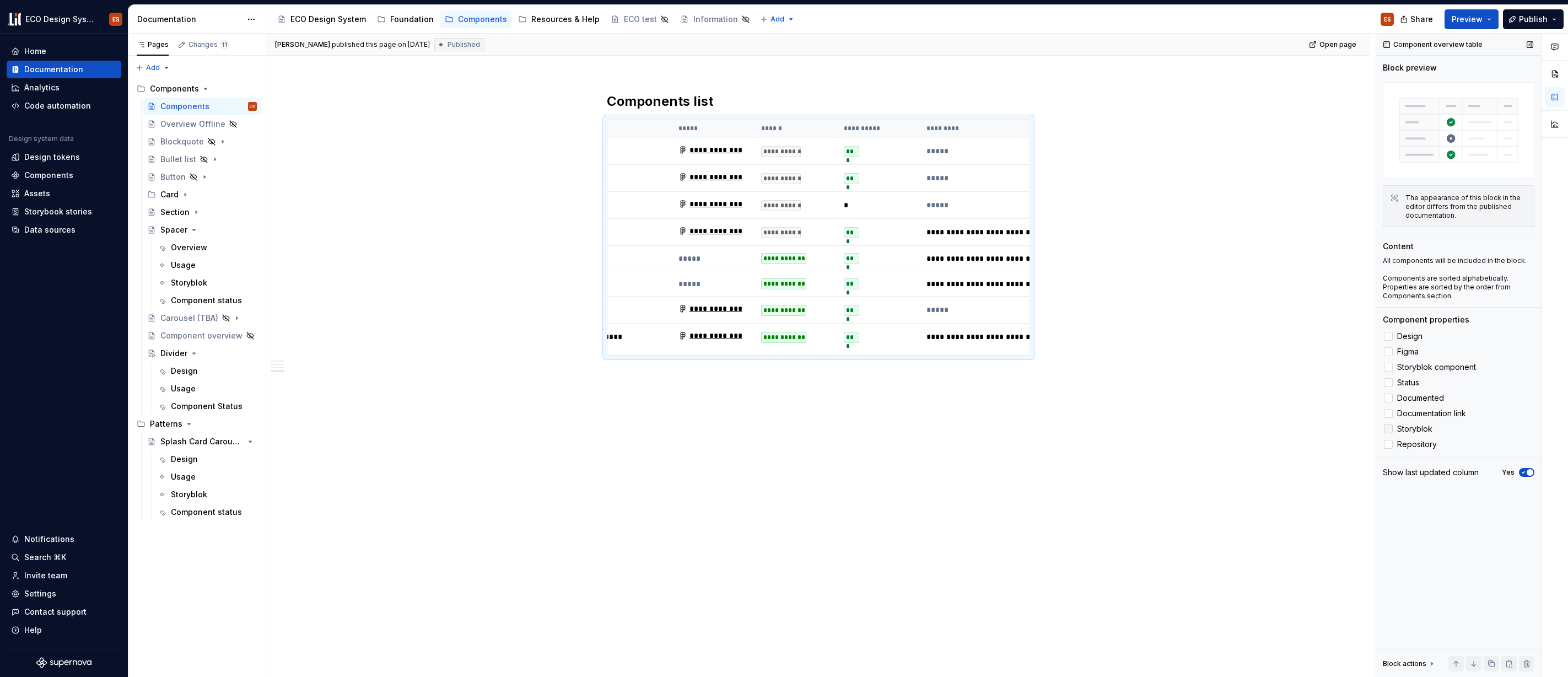
click at [1389, 428] on icon at bounding box center [1389, 428] width 0 height 0
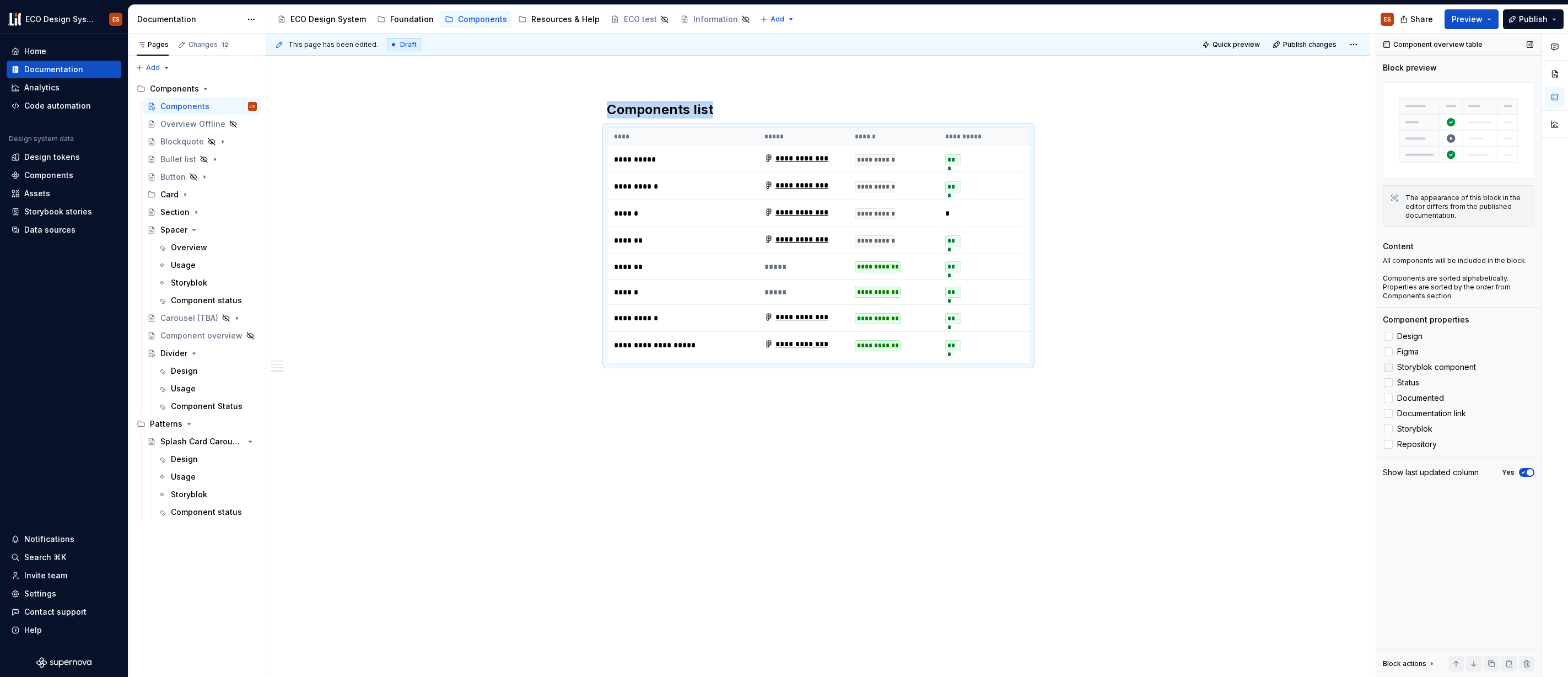
click at [1390, 366] on div at bounding box center [1389, 367] width 9 height 9
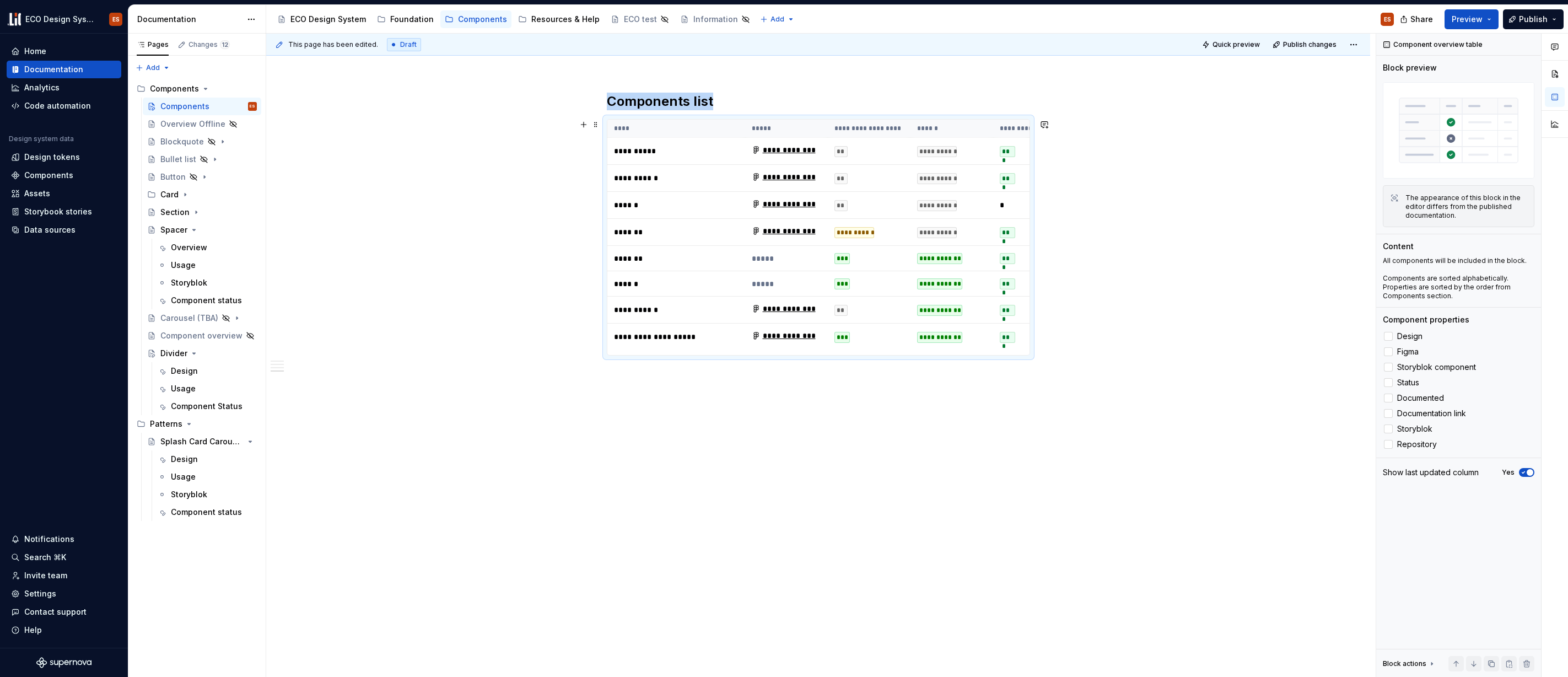
scroll to position [1011, 0]
click at [1491, 20] on button "Preview" at bounding box center [1472, 19] width 54 height 20
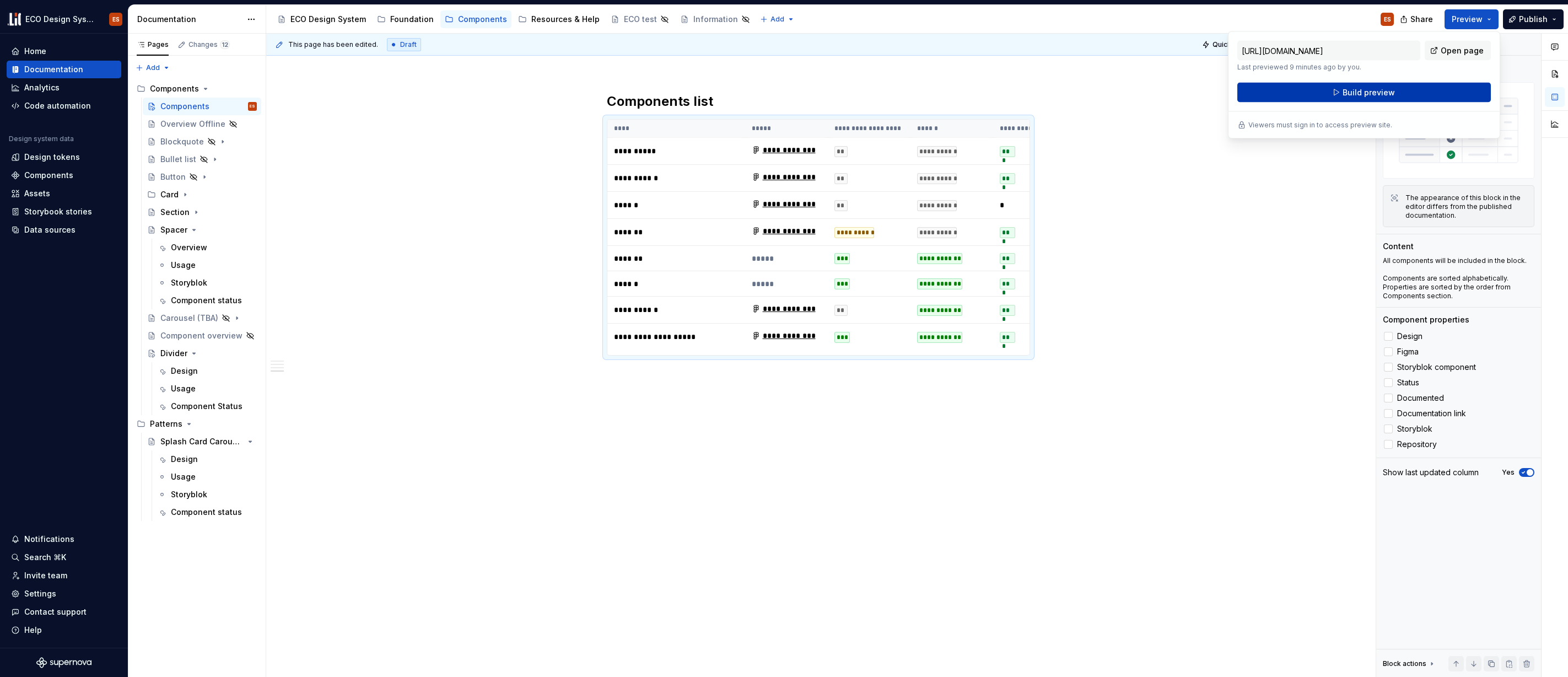
click at [1404, 92] on button "Build preview" at bounding box center [1364, 93] width 254 height 20
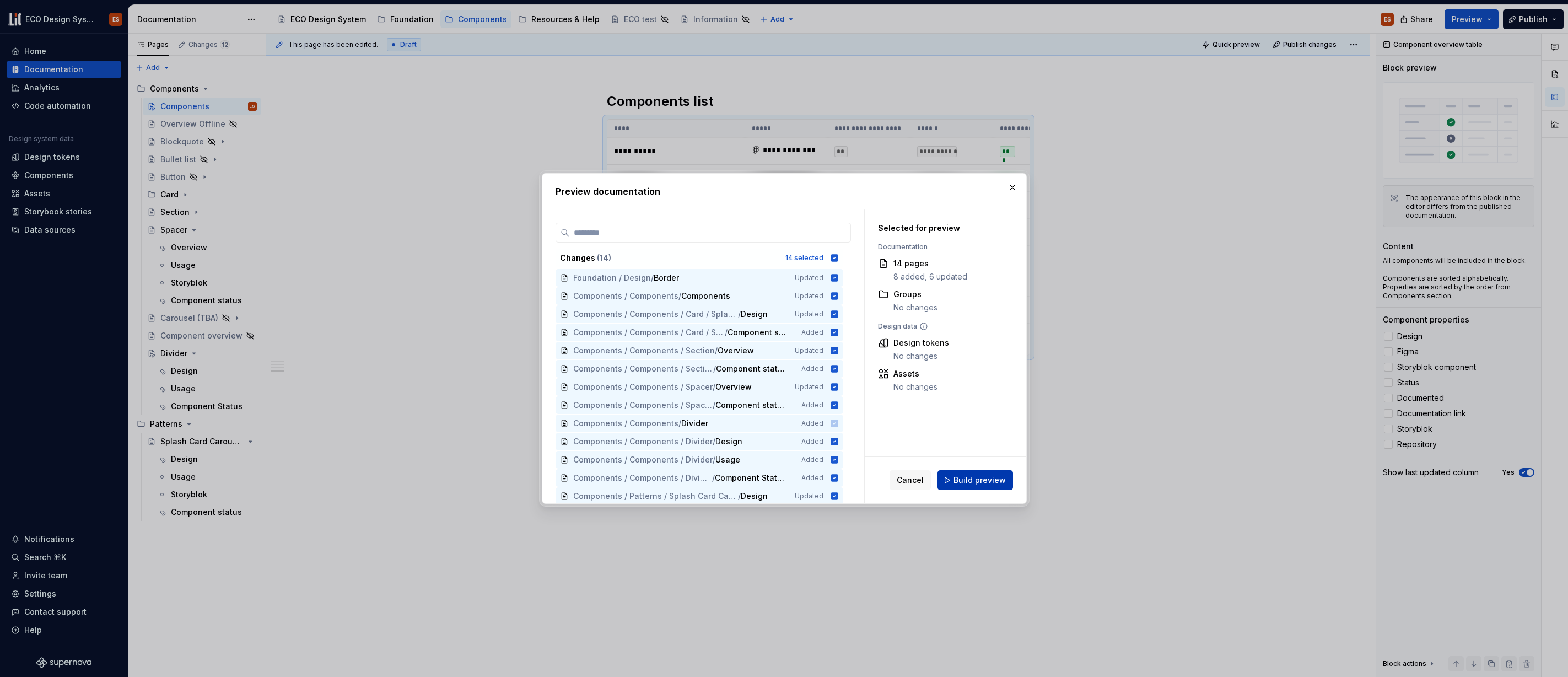
click at [967, 483] on span "Build preview" at bounding box center [980, 480] width 53 height 11
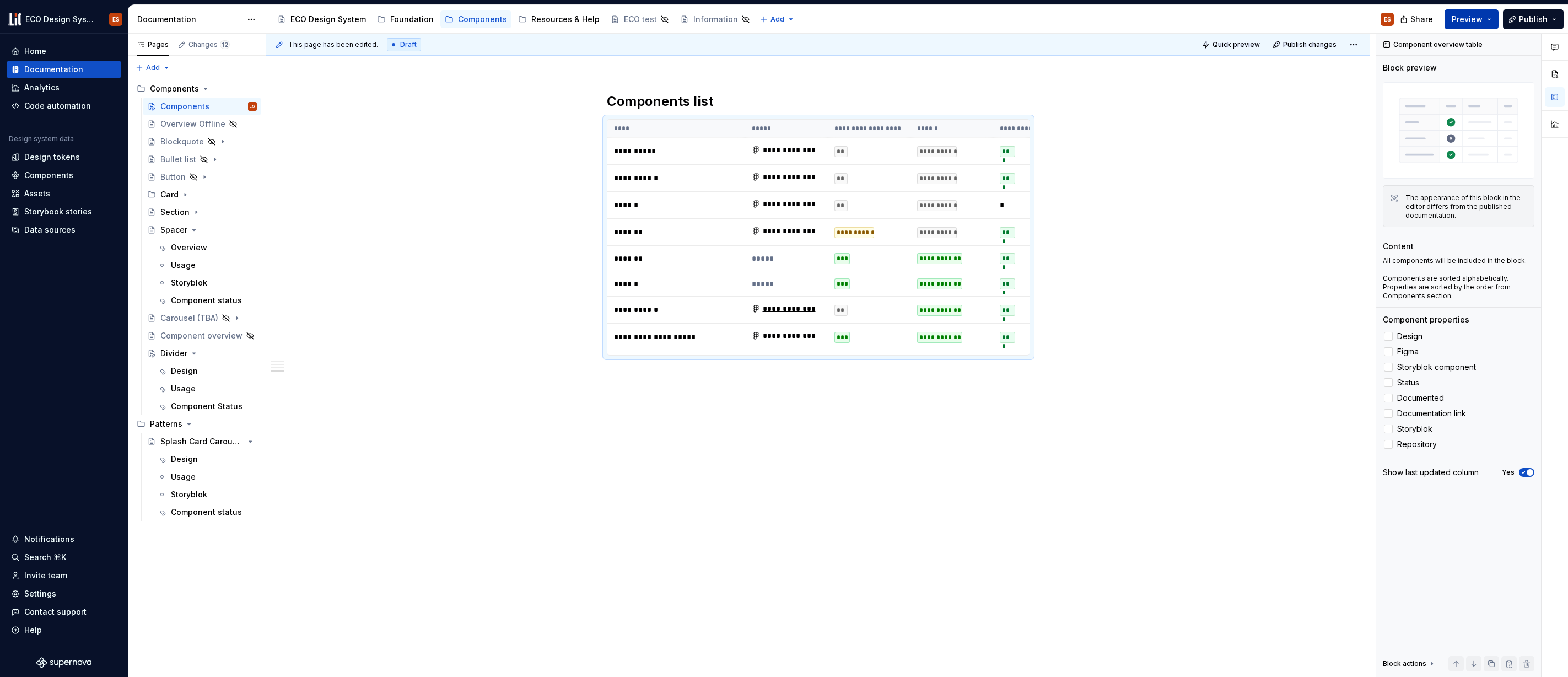
click at [1492, 19] on button "Preview" at bounding box center [1472, 19] width 54 height 20
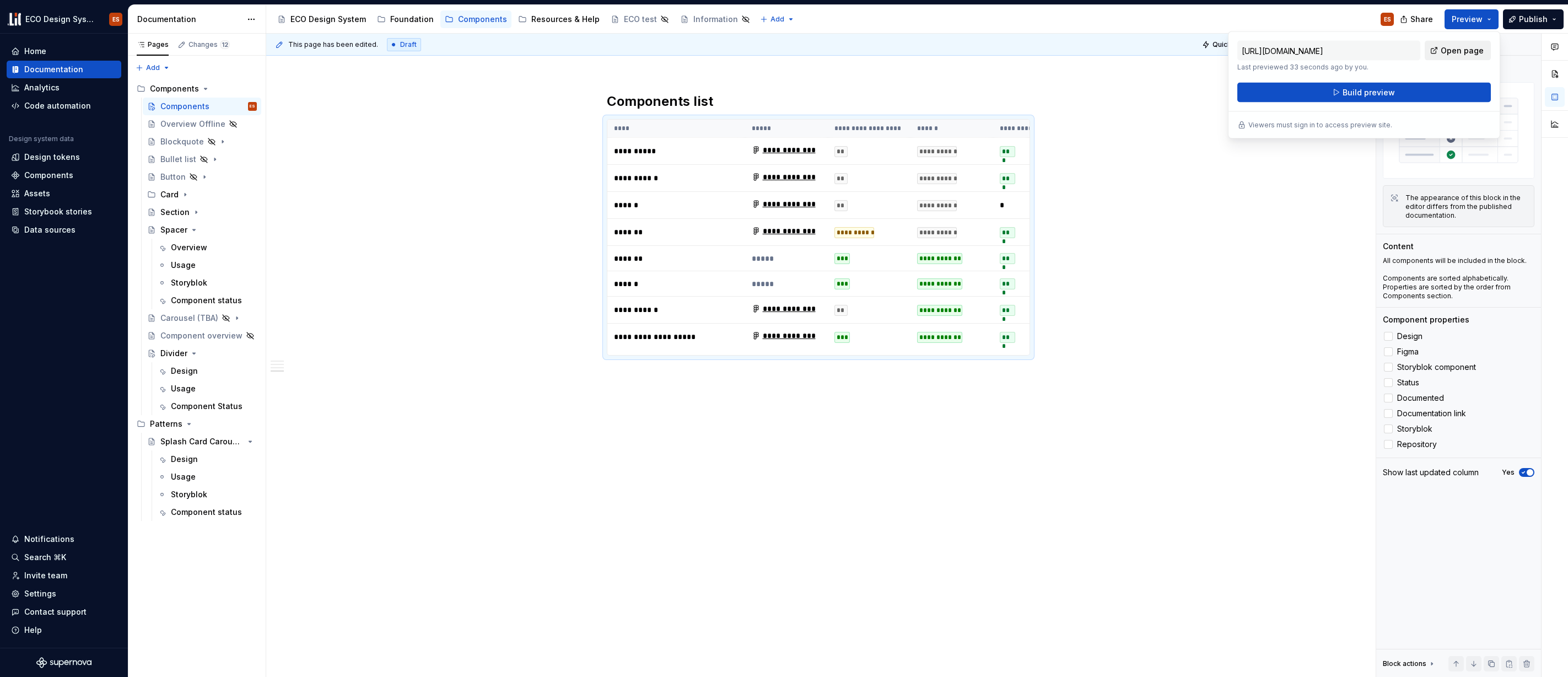
click at [1463, 50] on span "Open page" at bounding box center [1462, 50] width 43 height 11
type textarea "*"
